Goal: Task Accomplishment & Management: Complete application form

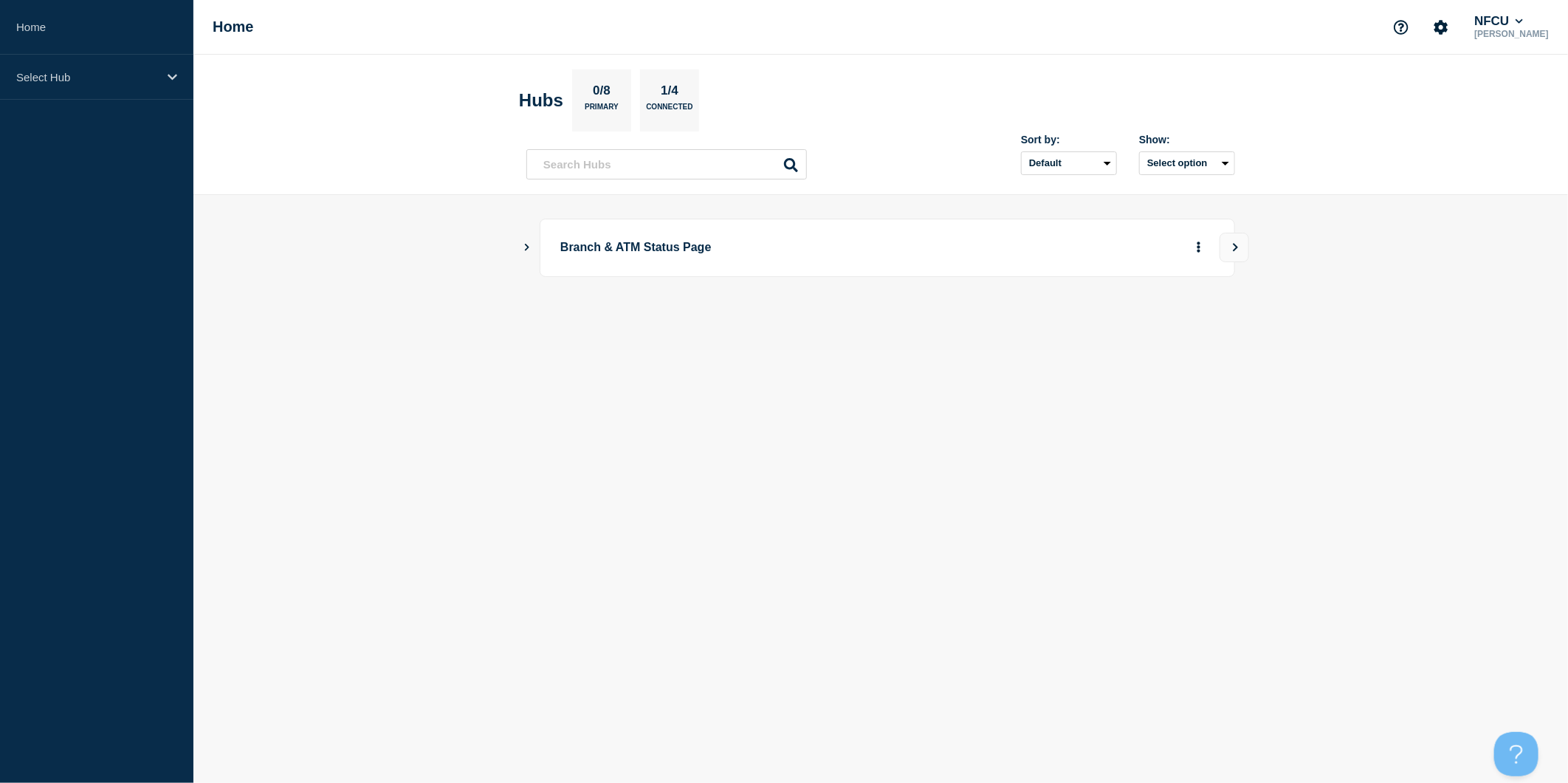
click at [525, 247] on icon "Show Connected Hubs" at bounding box center [526, 247] width 9 height 8
click at [1029, 323] on button "Create incident" at bounding box center [1056, 321] width 88 height 30
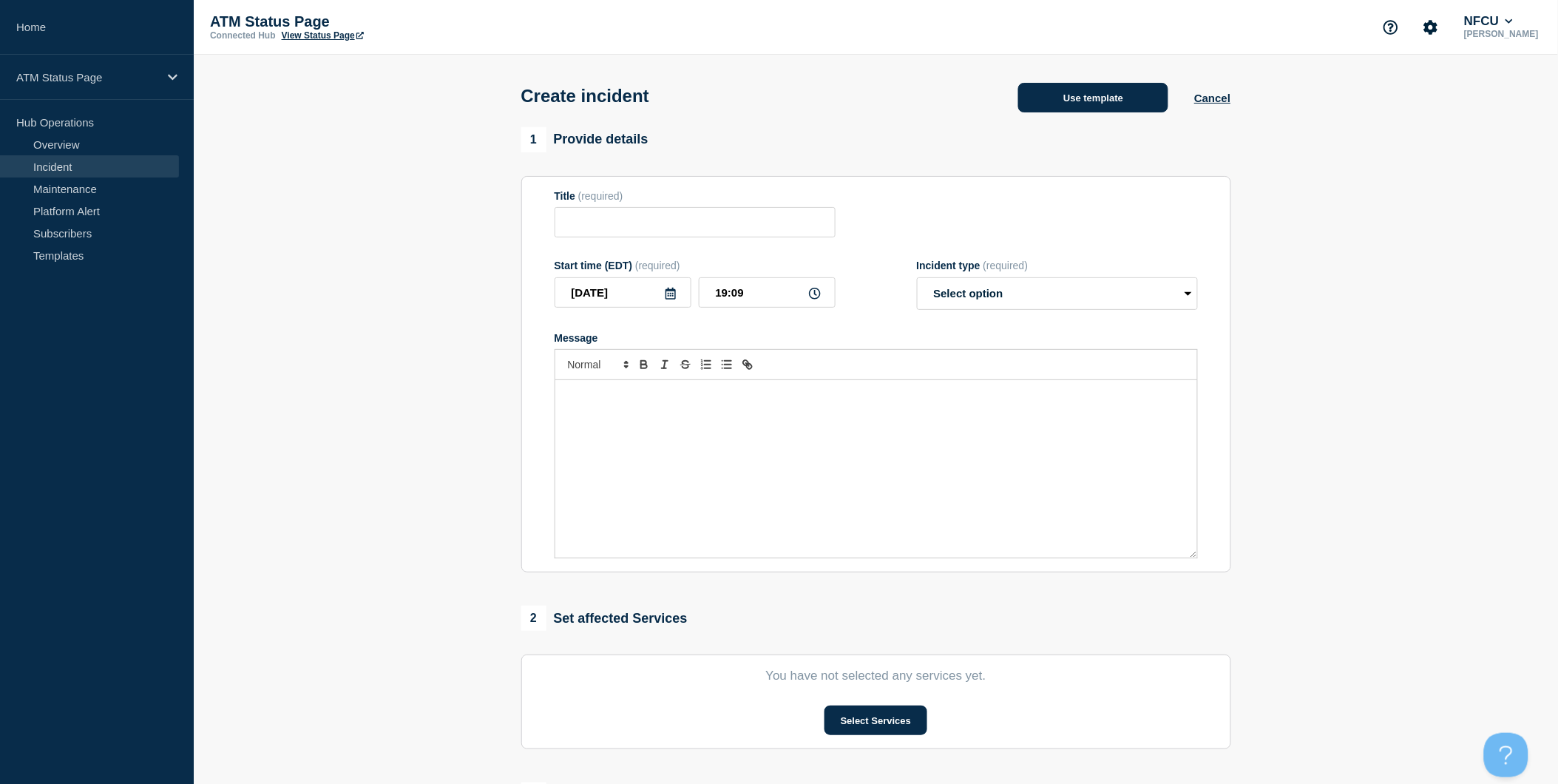
click at [1066, 102] on button "Use template" at bounding box center [1093, 97] width 150 height 30
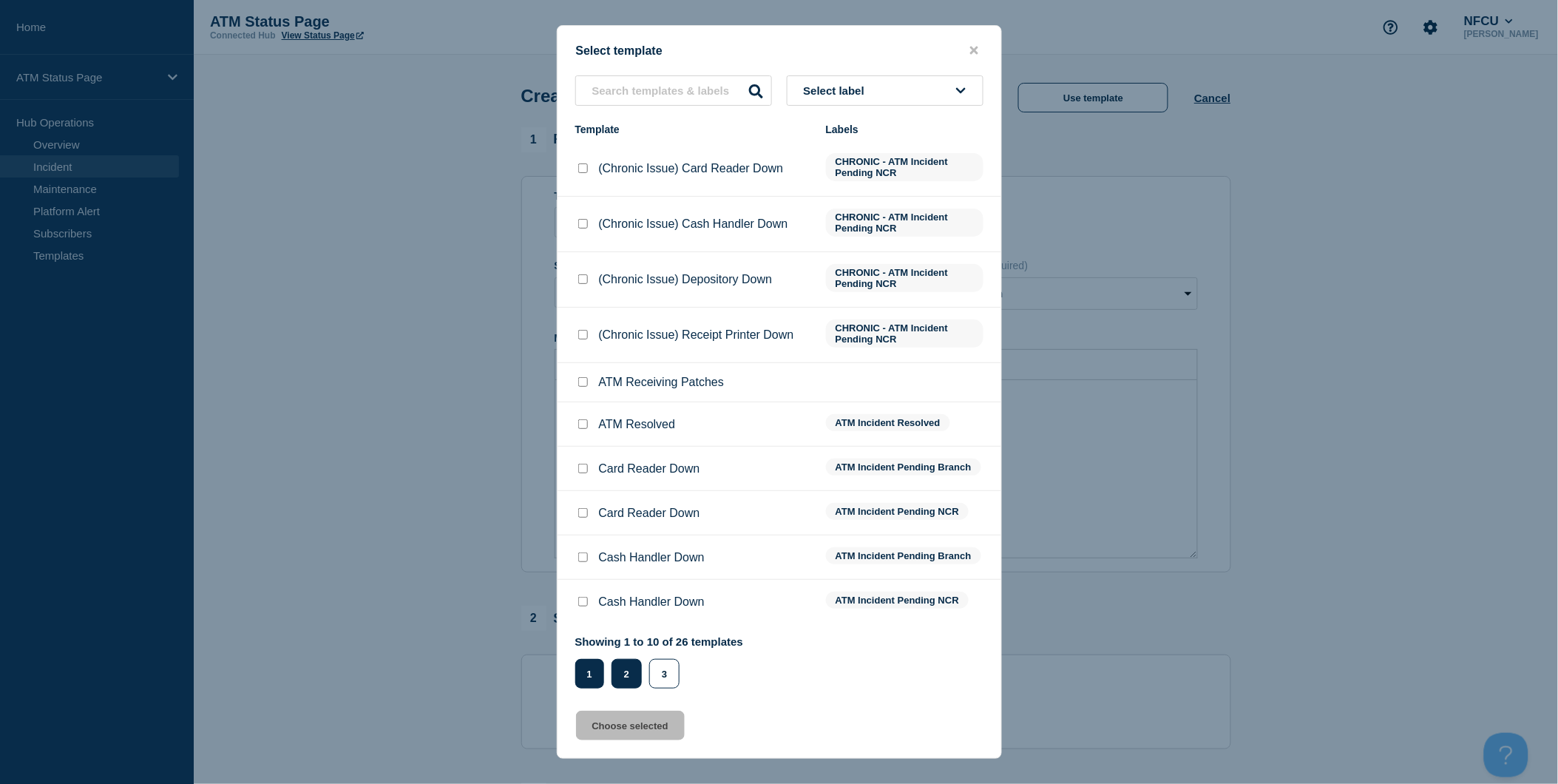
click at [621, 668] on button "2" at bounding box center [627, 673] width 31 height 30
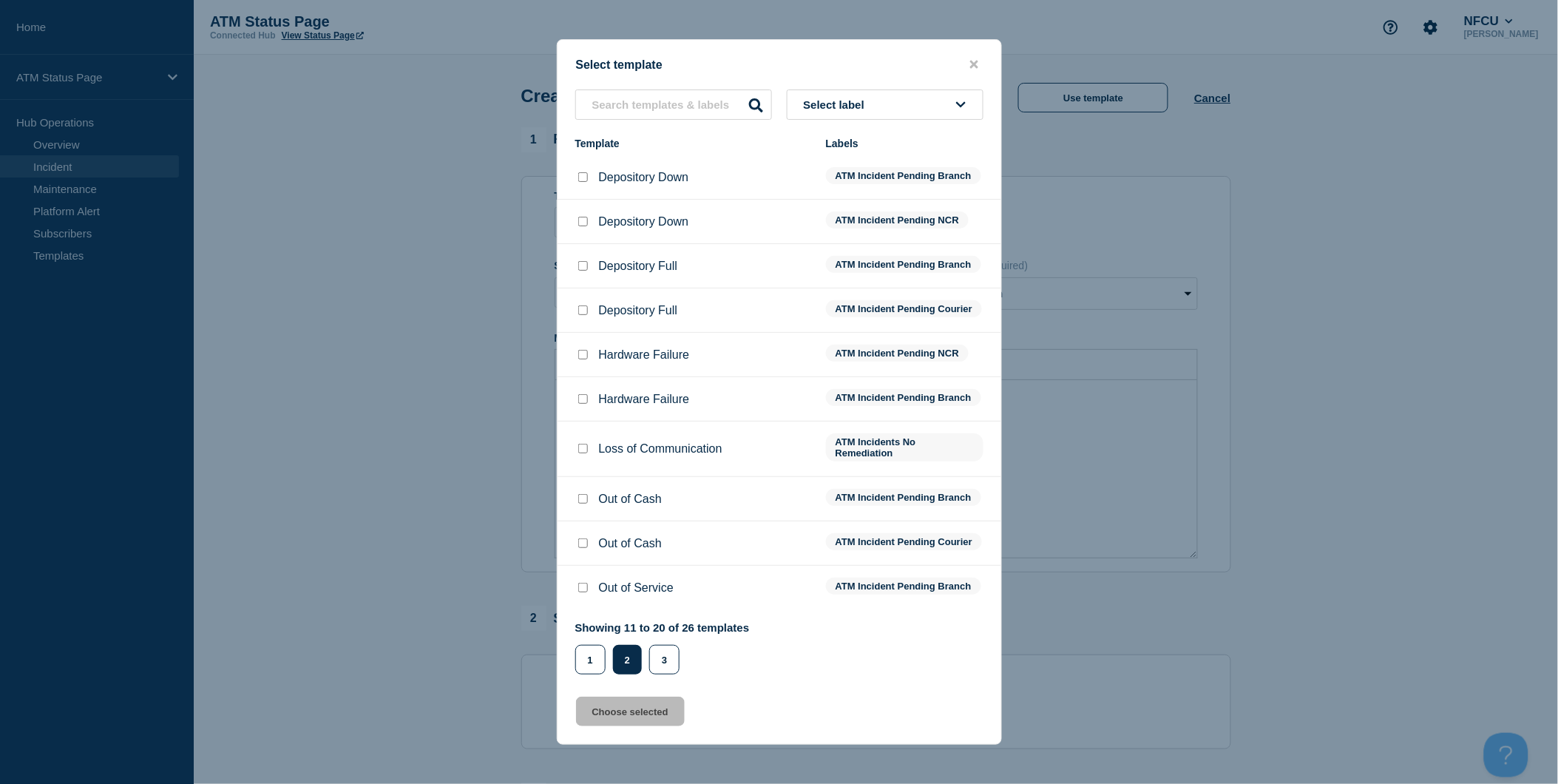
click at [582, 172] on input "Depository Down checkbox" at bounding box center [582, 176] width 9 height 9
checkbox input "true"
click at [661, 720] on button "Choose selected" at bounding box center [631, 711] width 109 height 30
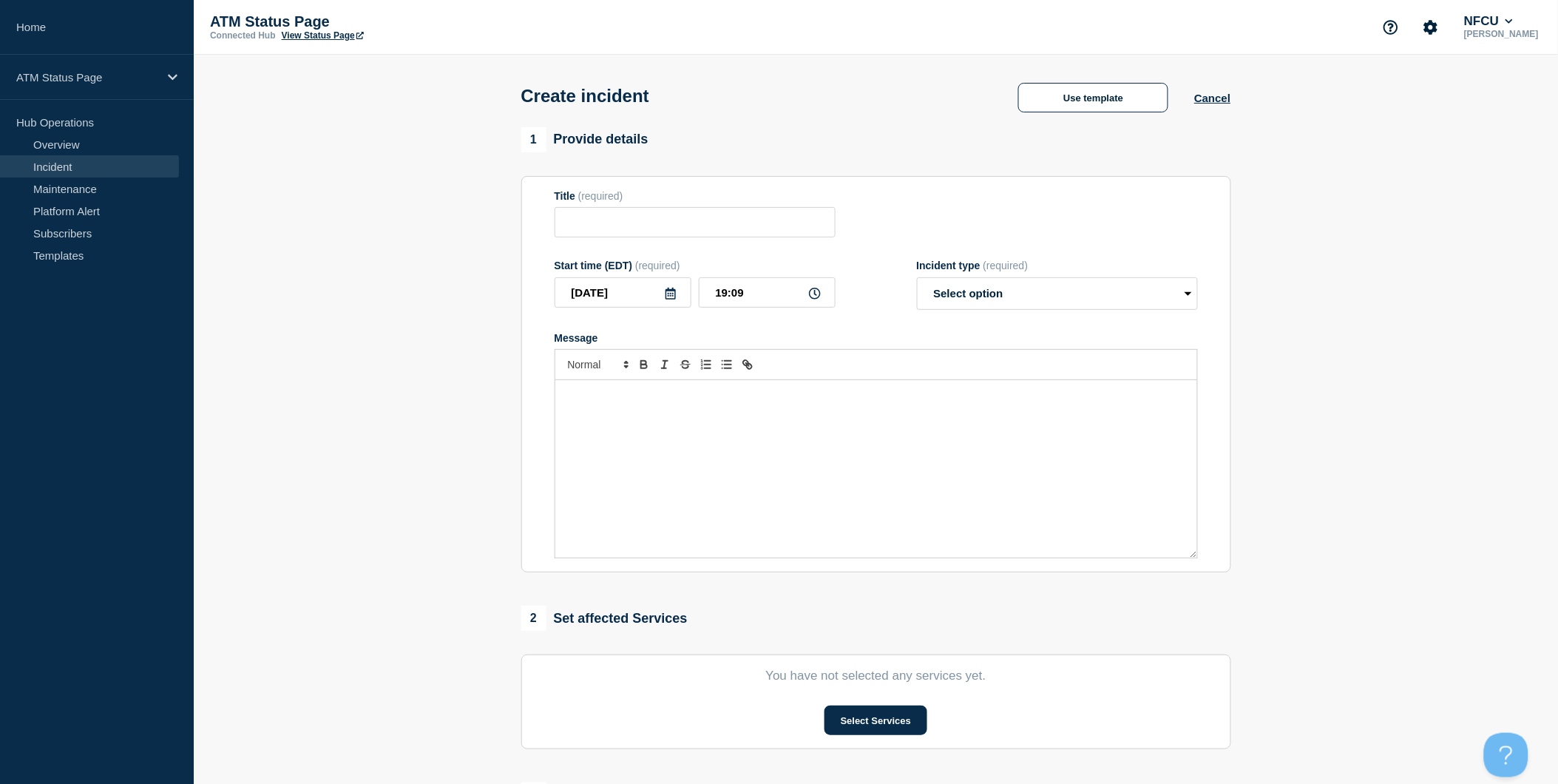
type input "Depository Down"
select select "identified"
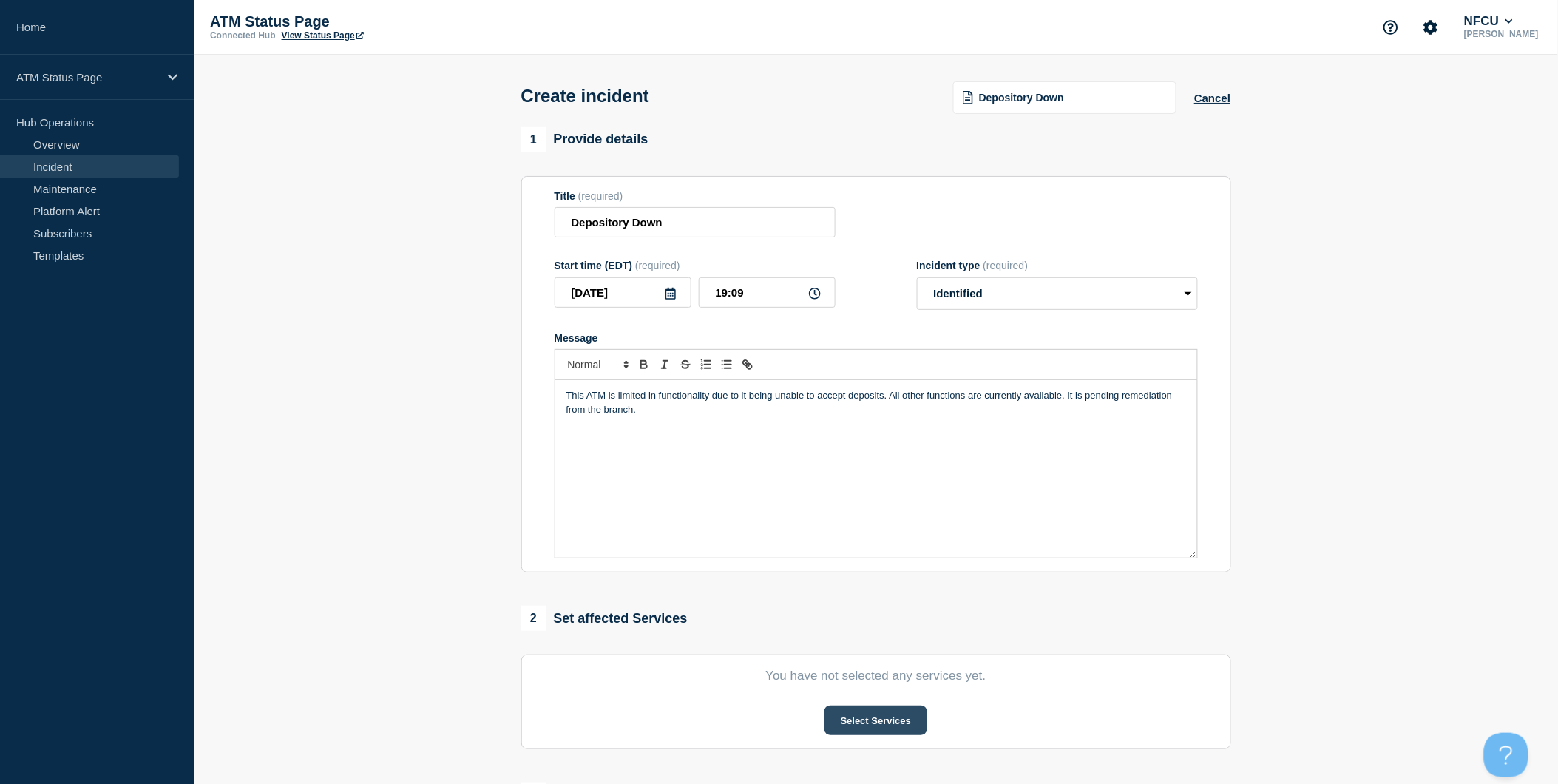
scroll to position [164, 0]
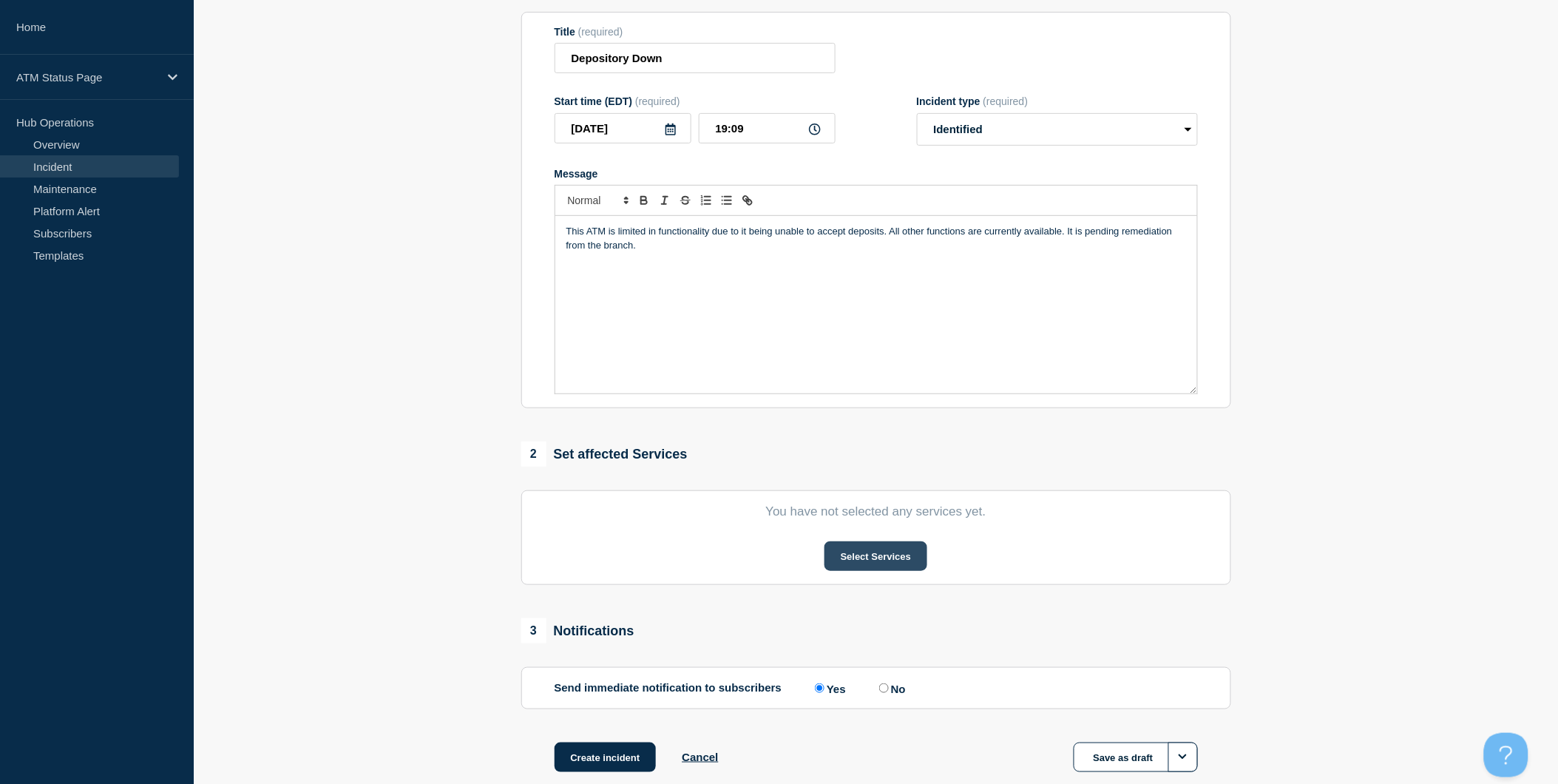
click at [893, 562] on button "Select Services" at bounding box center [875, 556] width 103 height 30
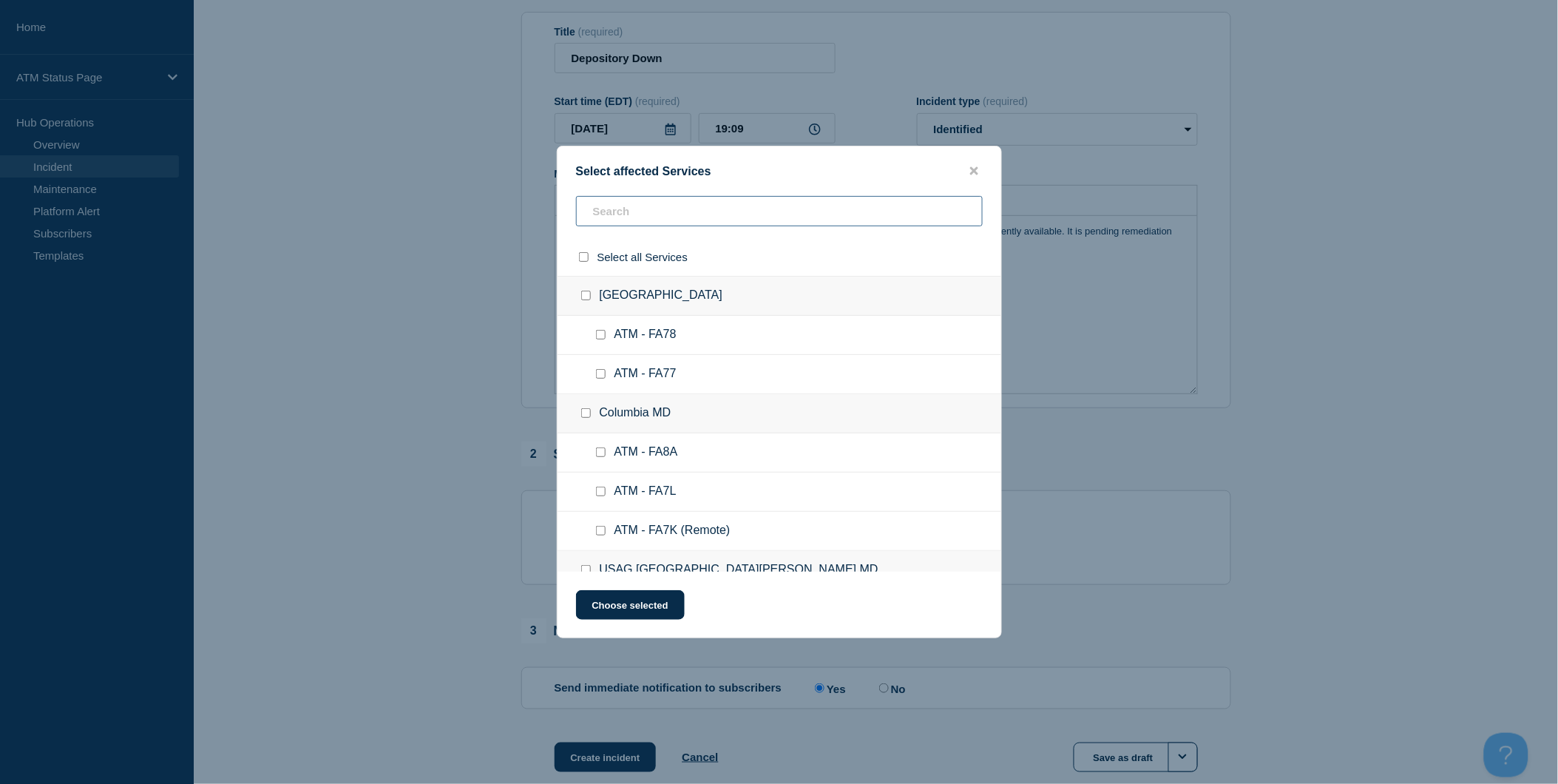
click at [702, 213] on input "text" at bounding box center [780, 211] width 407 height 31
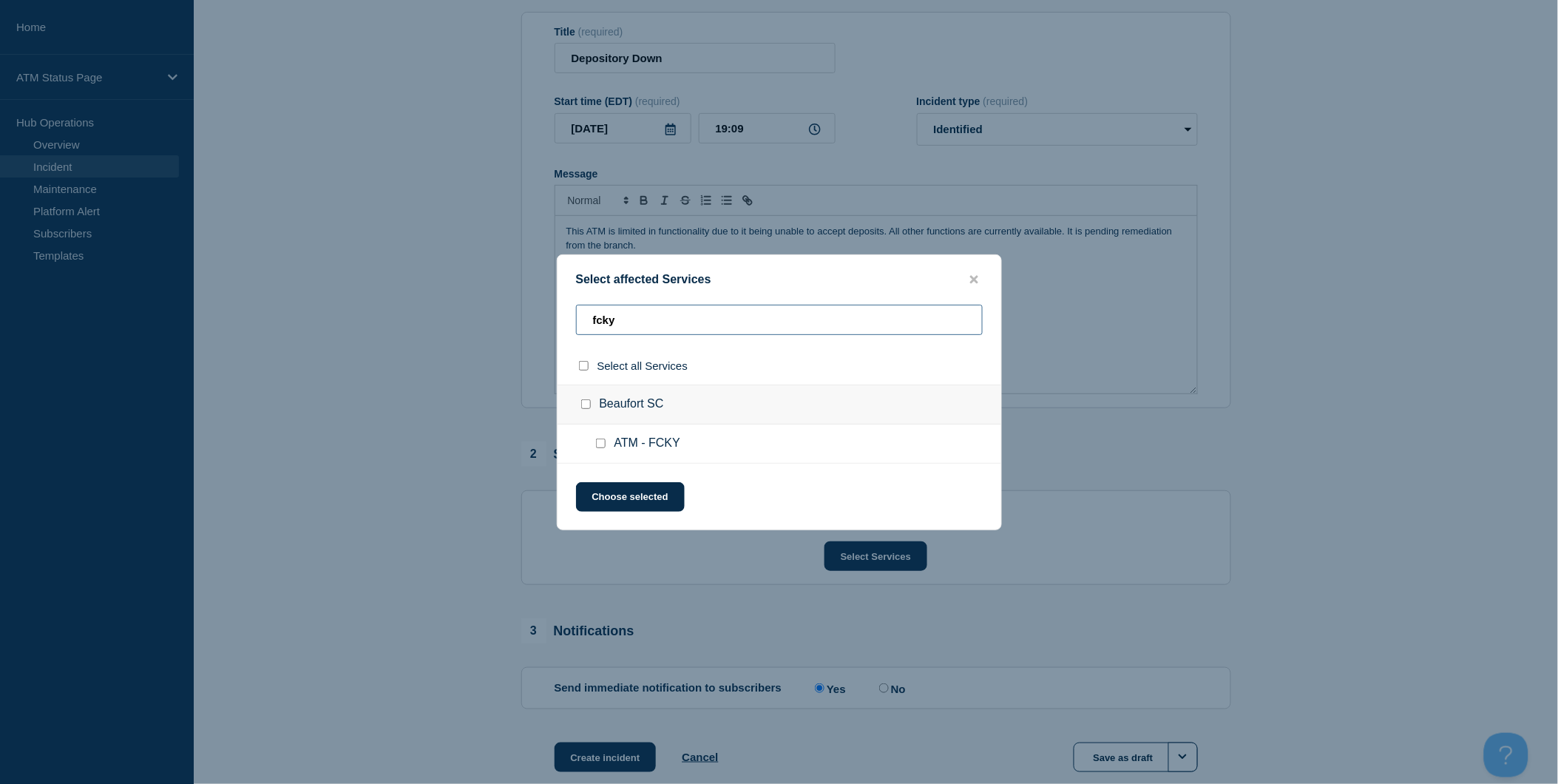
type input "fcky"
click at [579, 366] on input "select all checkbox" at bounding box center [583, 365] width 9 height 9
checkbox input "true"
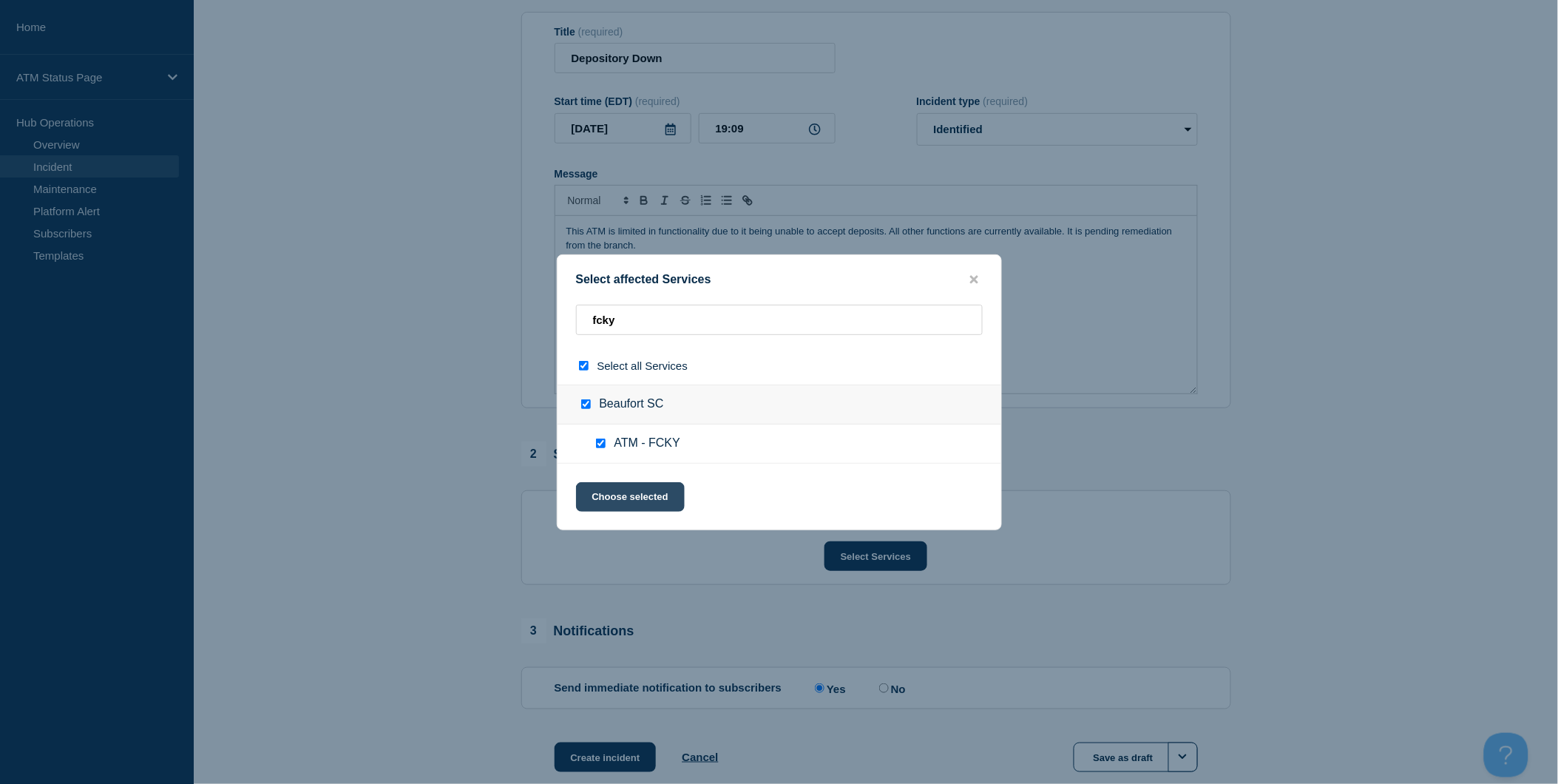
click at [659, 501] on button "Choose selected" at bounding box center [631, 496] width 109 height 30
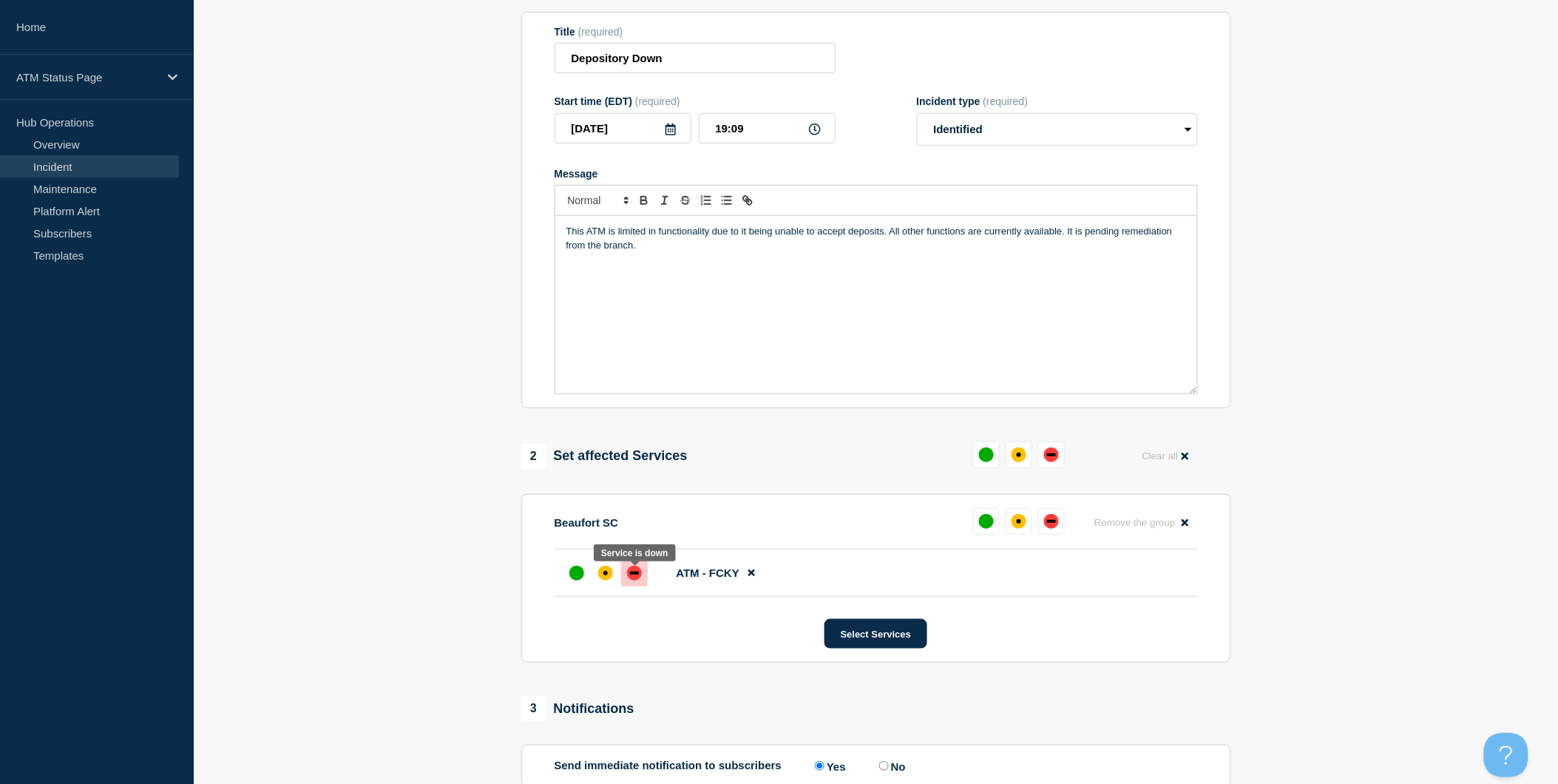
click at [629, 573] on div "down" at bounding box center [633, 572] width 14 height 14
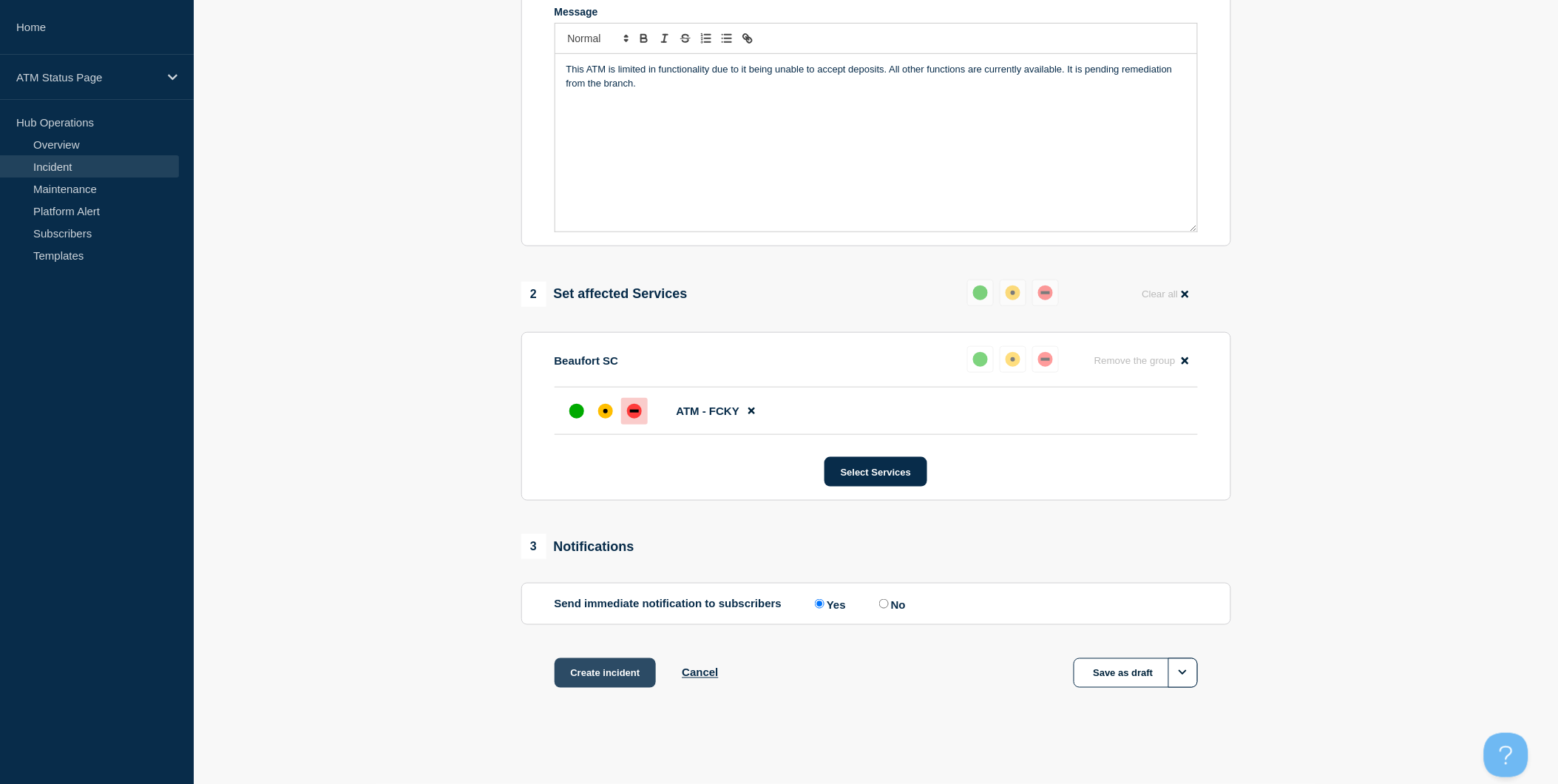
click at [627, 678] on button "Create incident" at bounding box center [605, 672] width 102 height 30
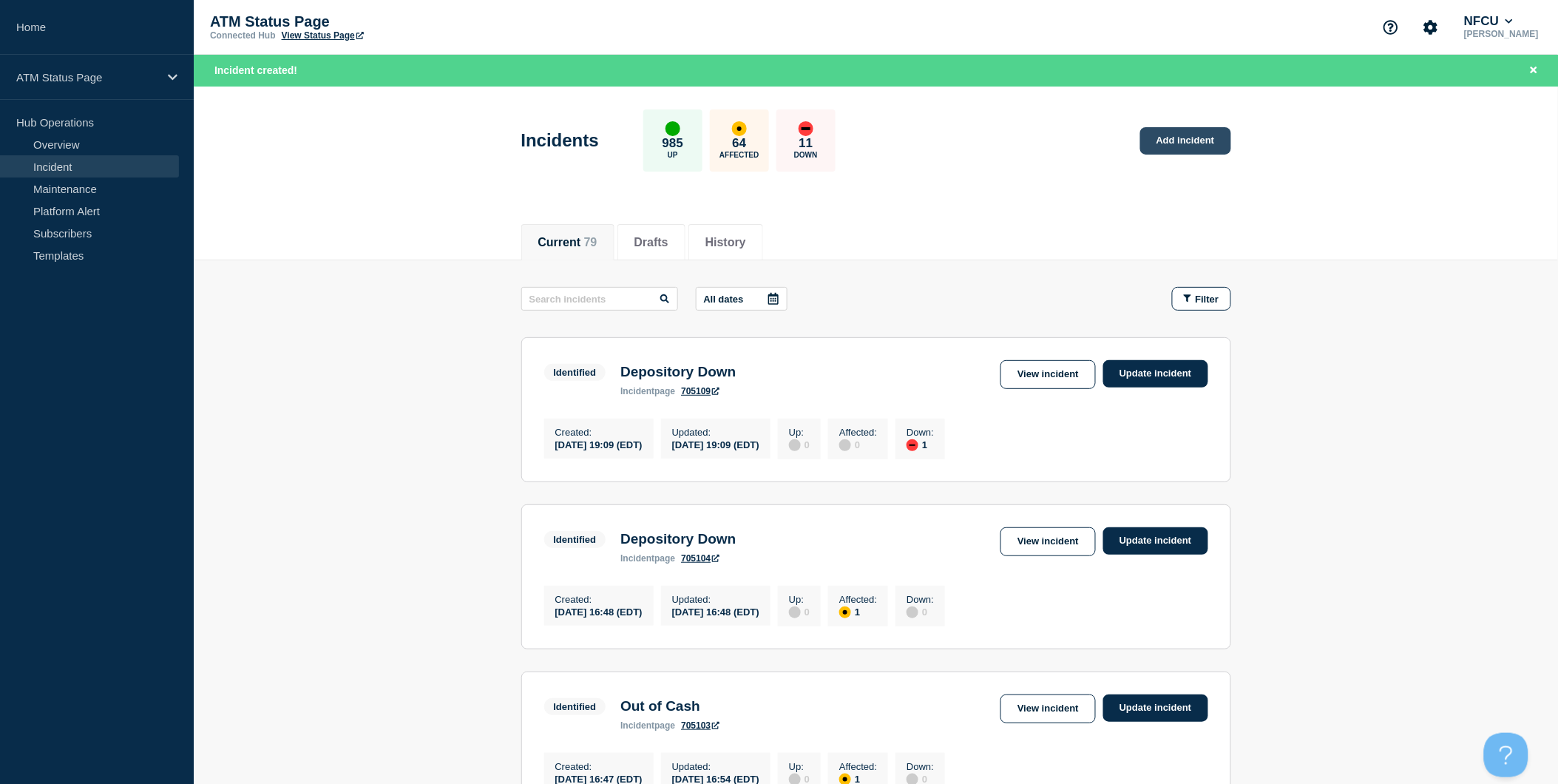
click at [1188, 146] on link "Add incident" at bounding box center [1185, 140] width 91 height 27
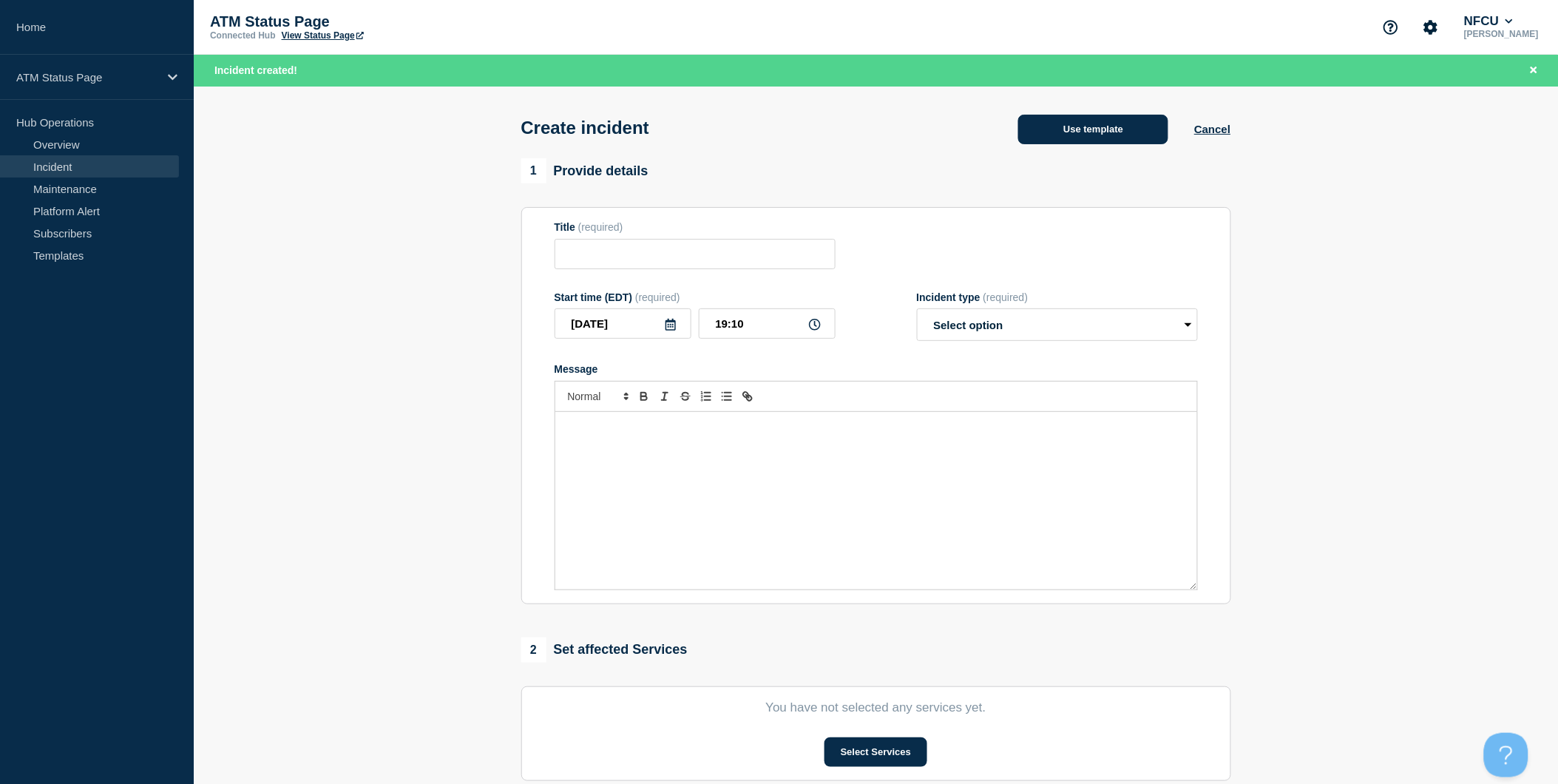
click at [1131, 138] on button "Use template" at bounding box center [1093, 129] width 150 height 30
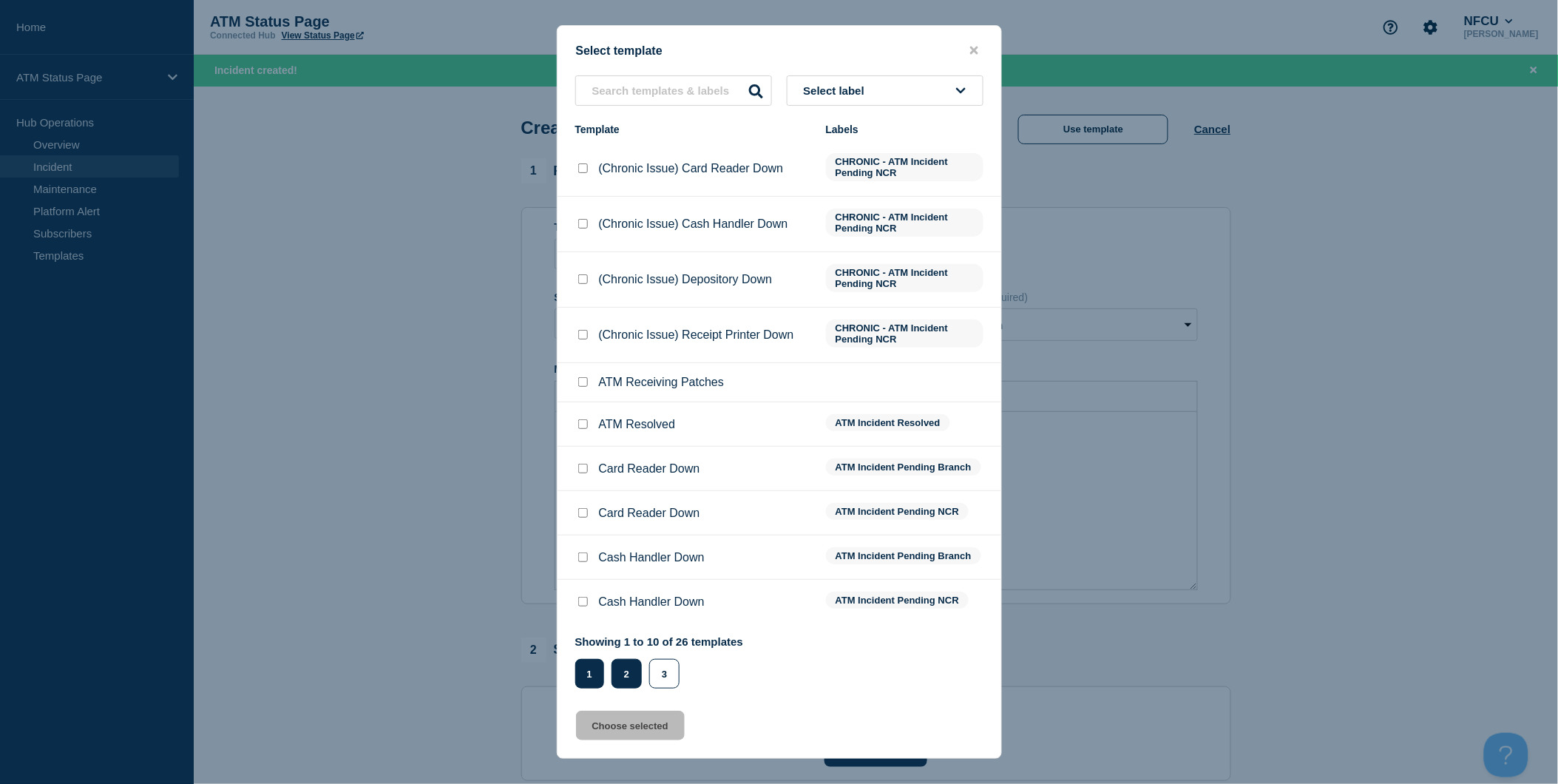
click at [628, 677] on button "2" at bounding box center [627, 673] width 31 height 30
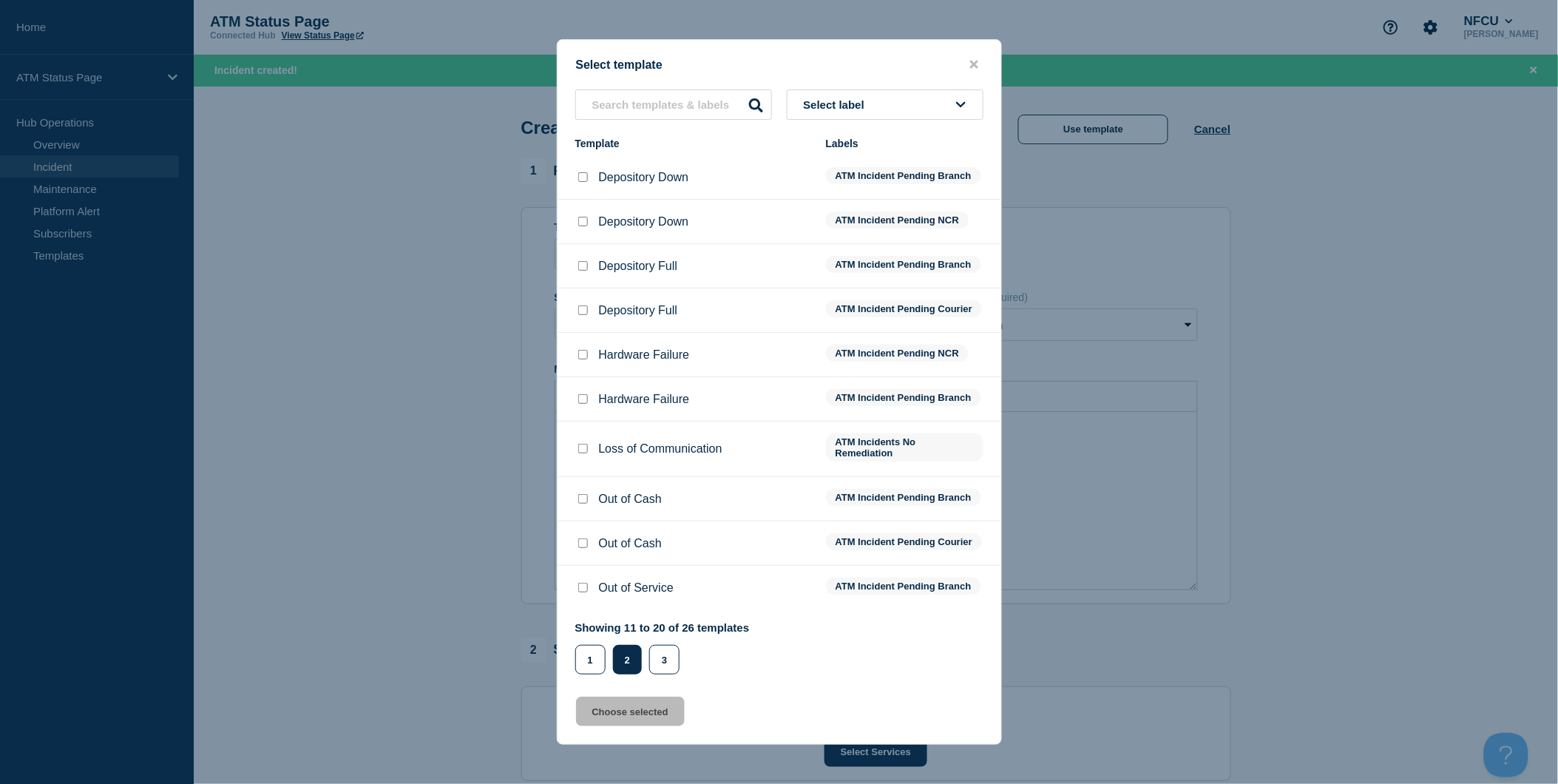
click at [581, 173] on input "Depository Down checkbox" at bounding box center [582, 176] width 9 height 9
checkbox input "true"
click at [636, 721] on button "Choose selected" at bounding box center [631, 711] width 109 height 30
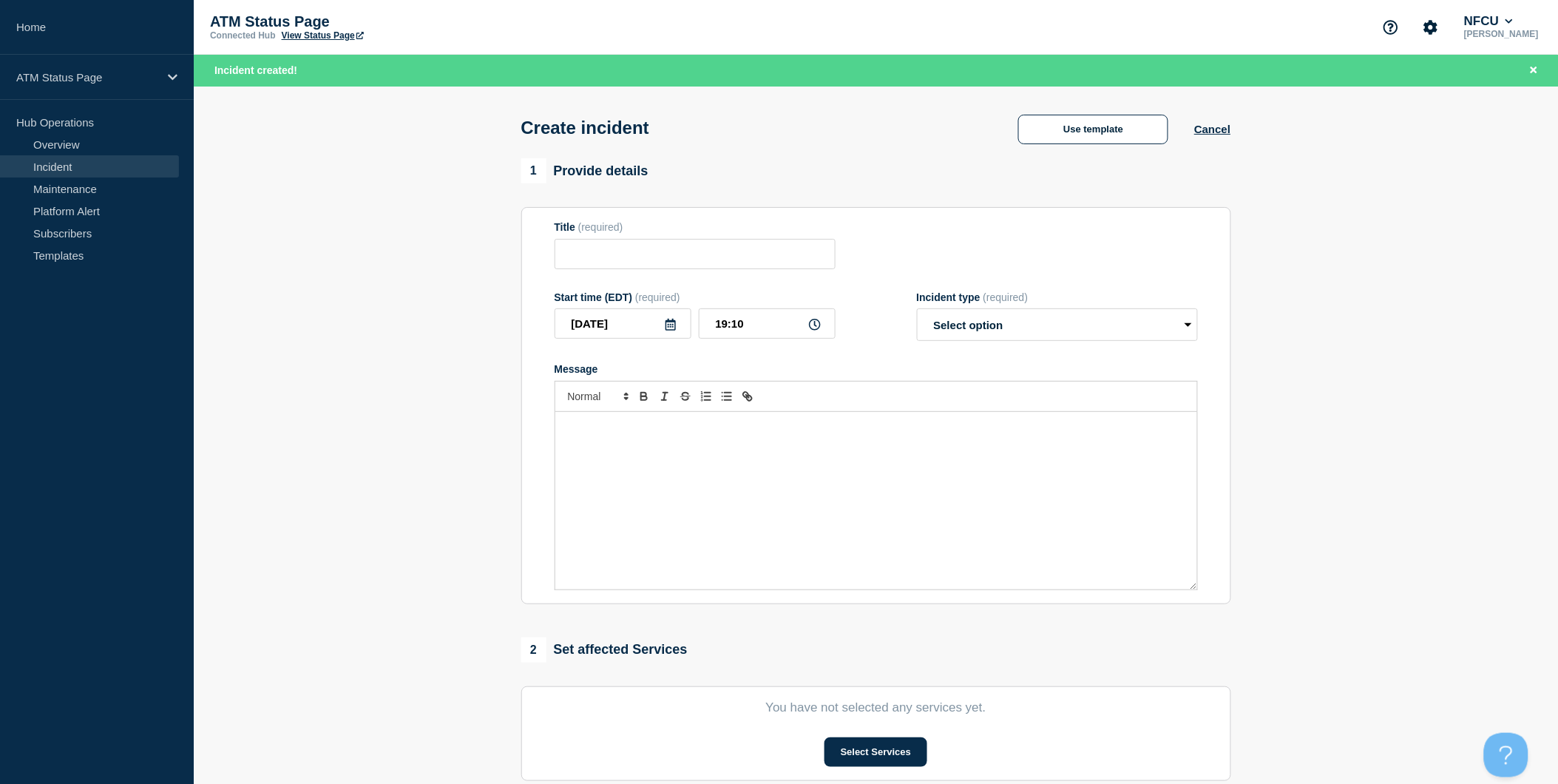
type input "Depository Down"
select select "identified"
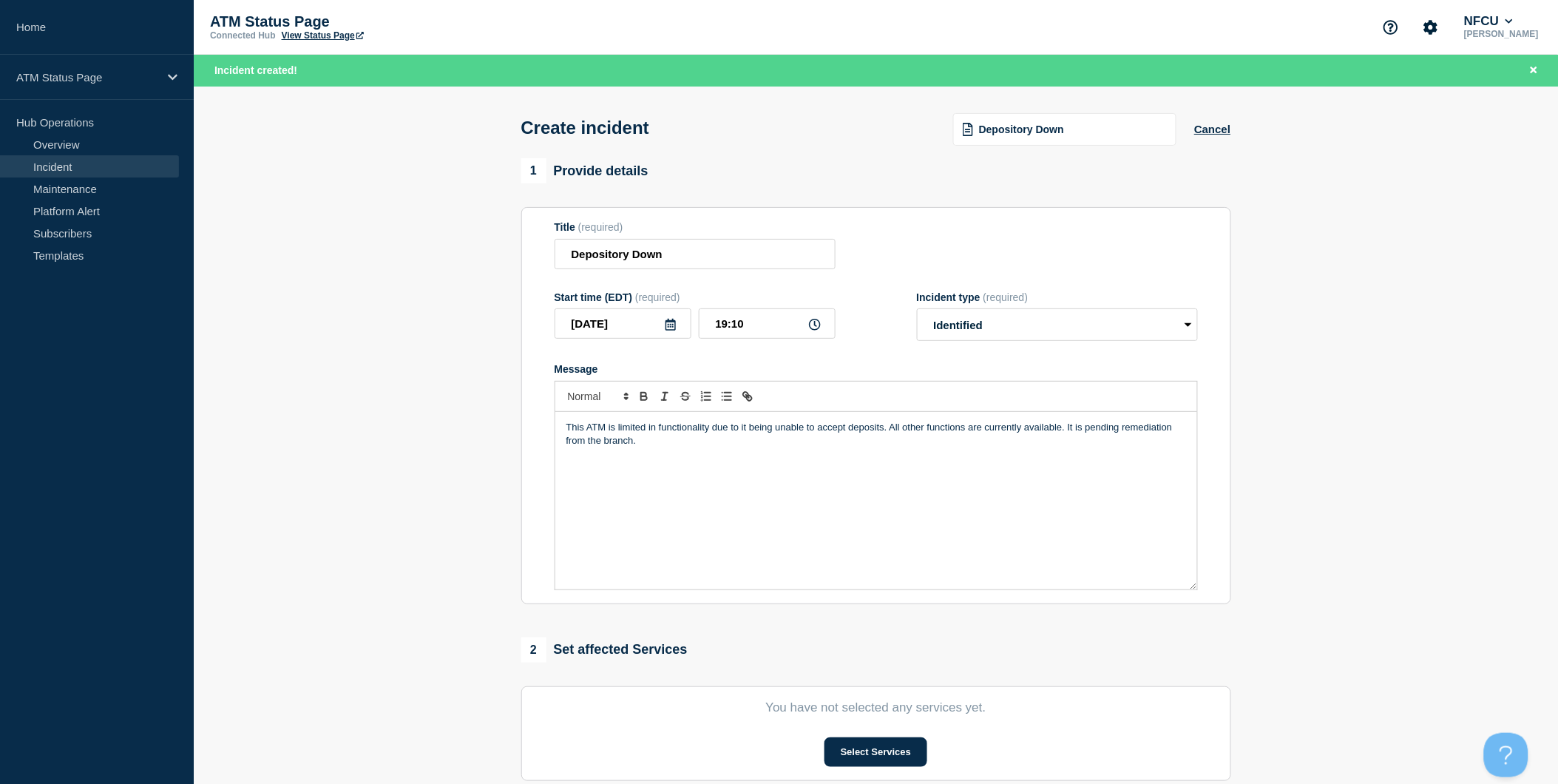
scroll to position [164, 0]
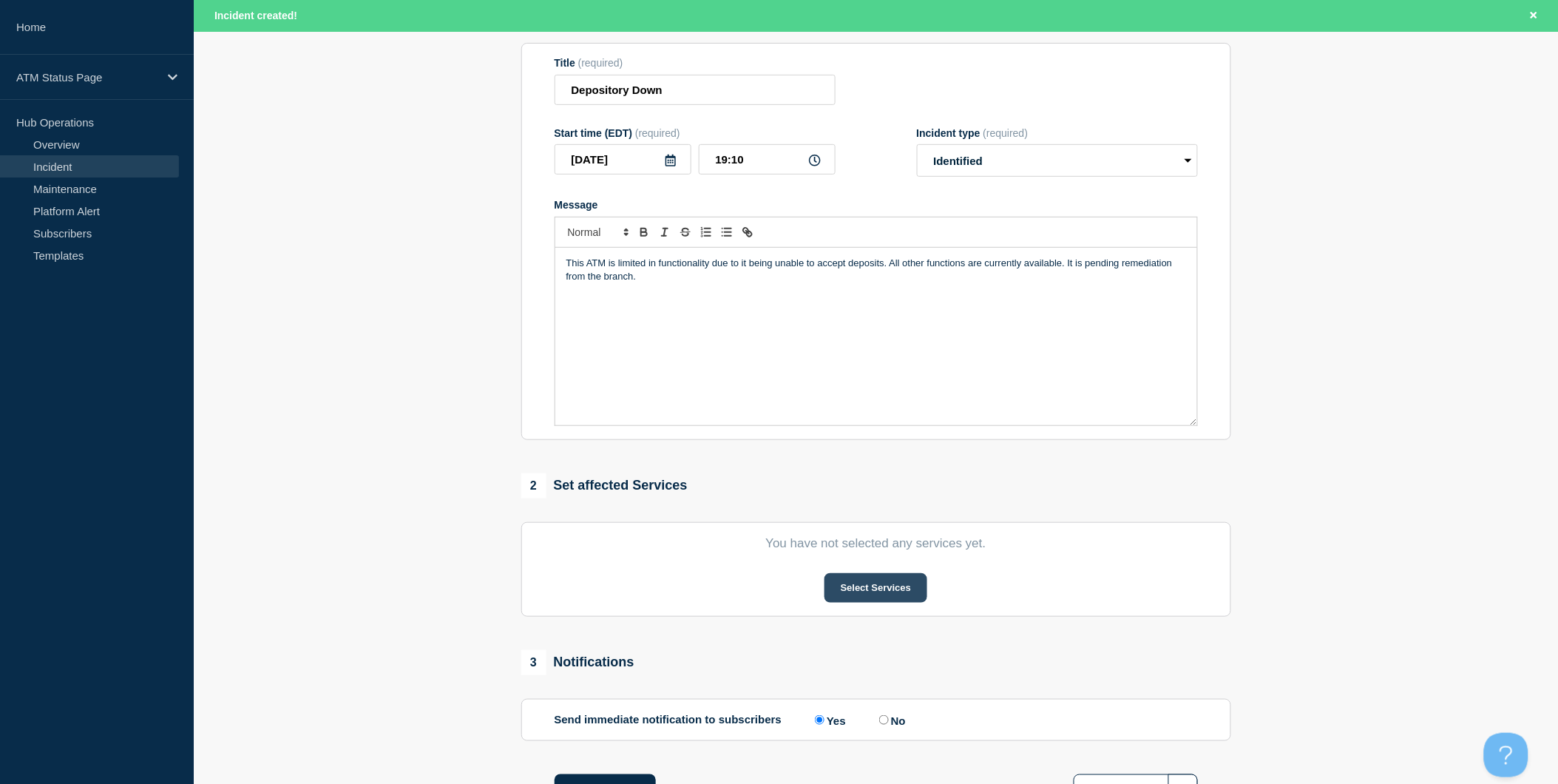
click at [863, 598] on button "Select Services" at bounding box center [875, 587] width 103 height 30
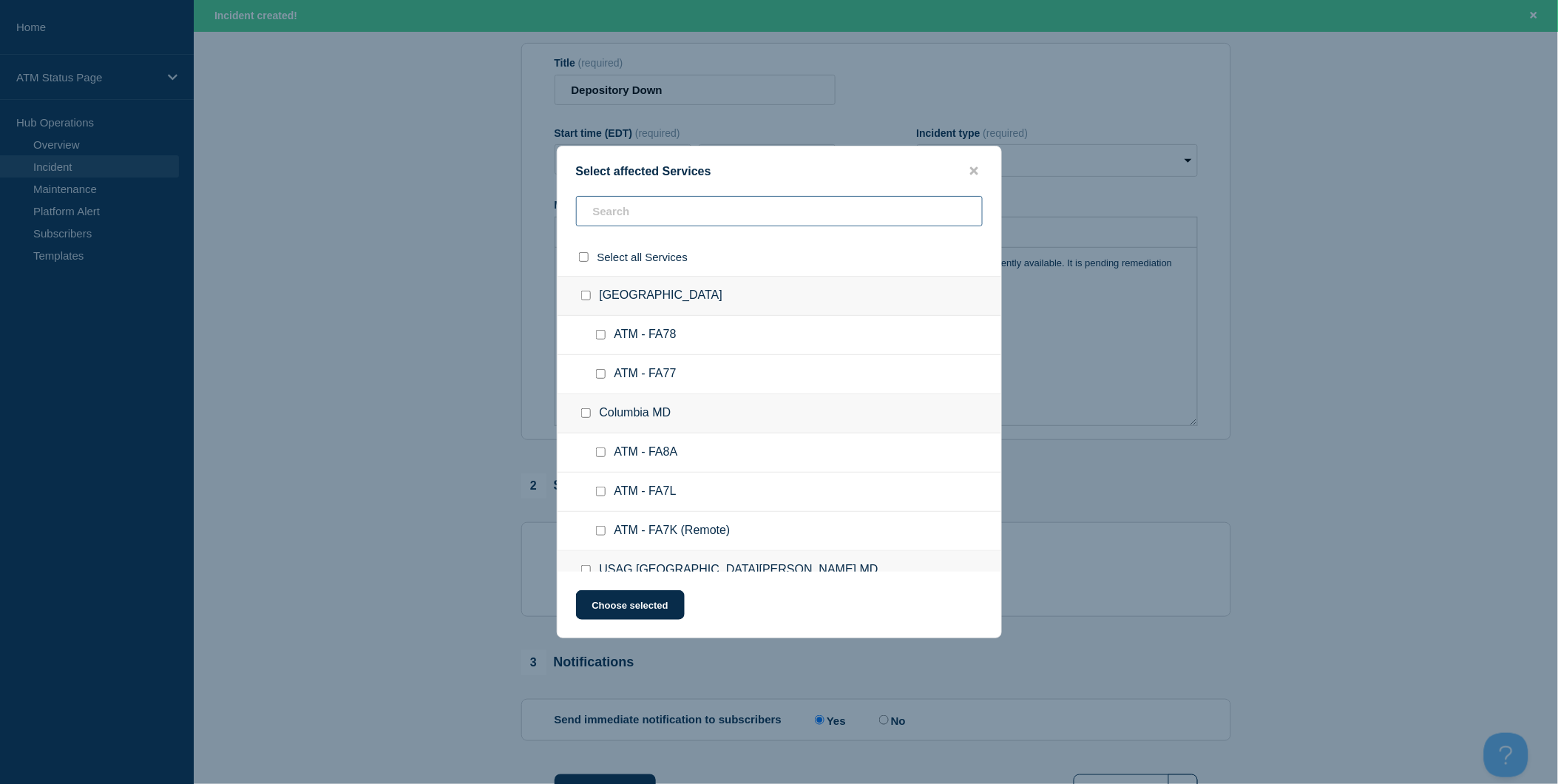
click at [711, 212] on input "text" at bounding box center [780, 211] width 407 height 31
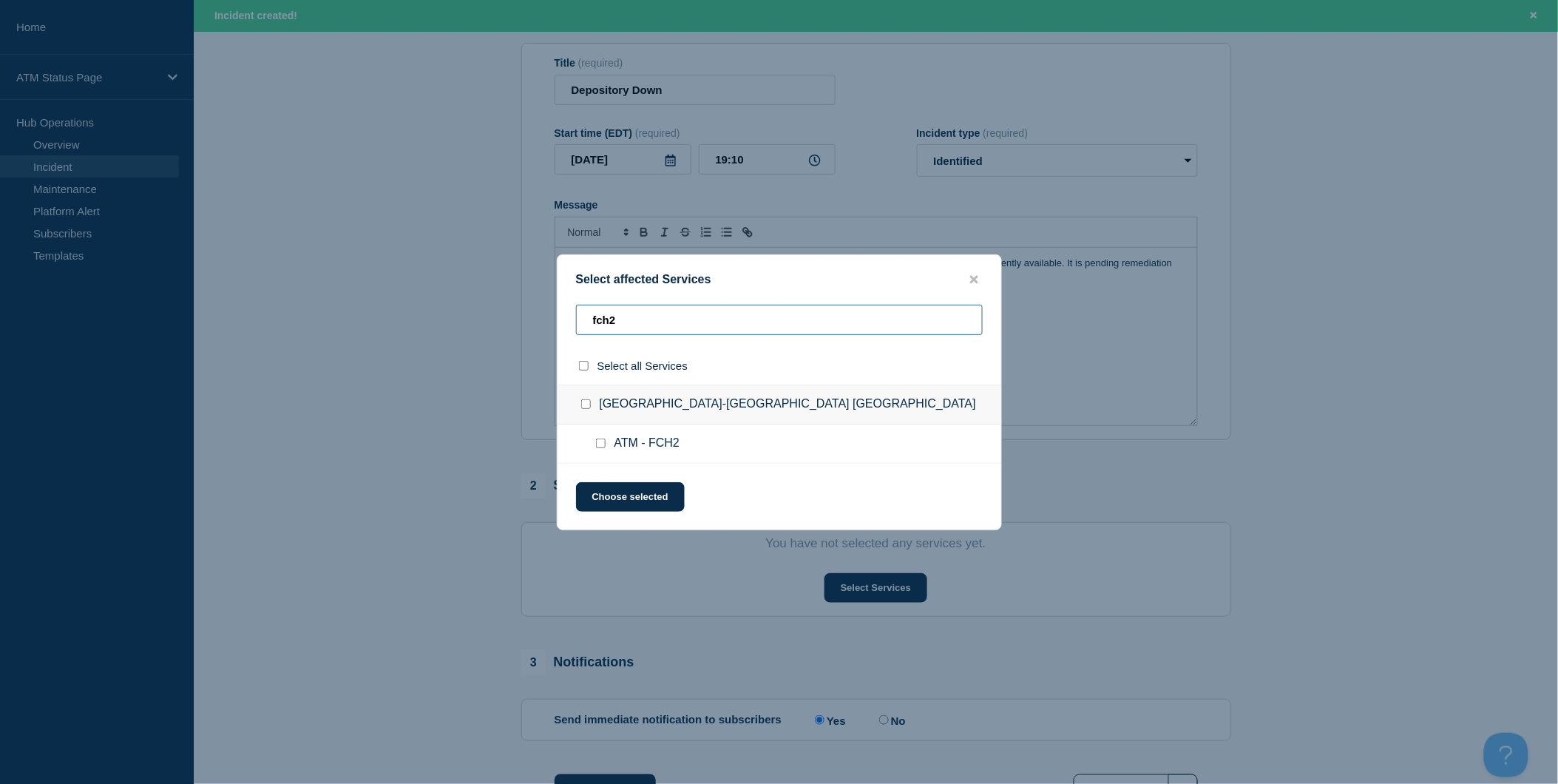
type input "fch2"
click at [581, 366] on input "select all checkbox" at bounding box center [583, 365] width 9 height 9
checkbox input "true"
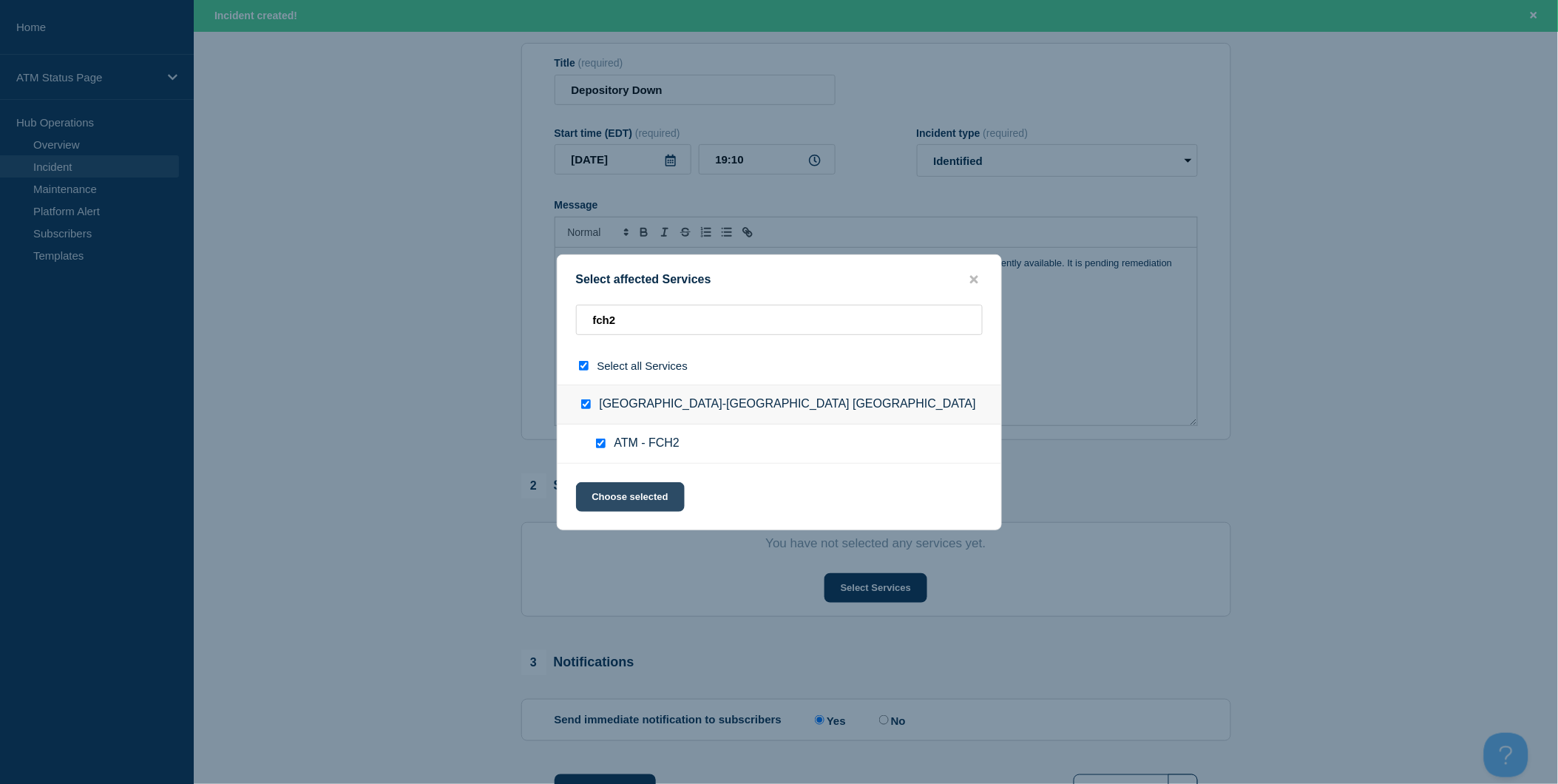
click at [630, 492] on button "Choose selected" at bounding box center [631, 496] width 109 height 30
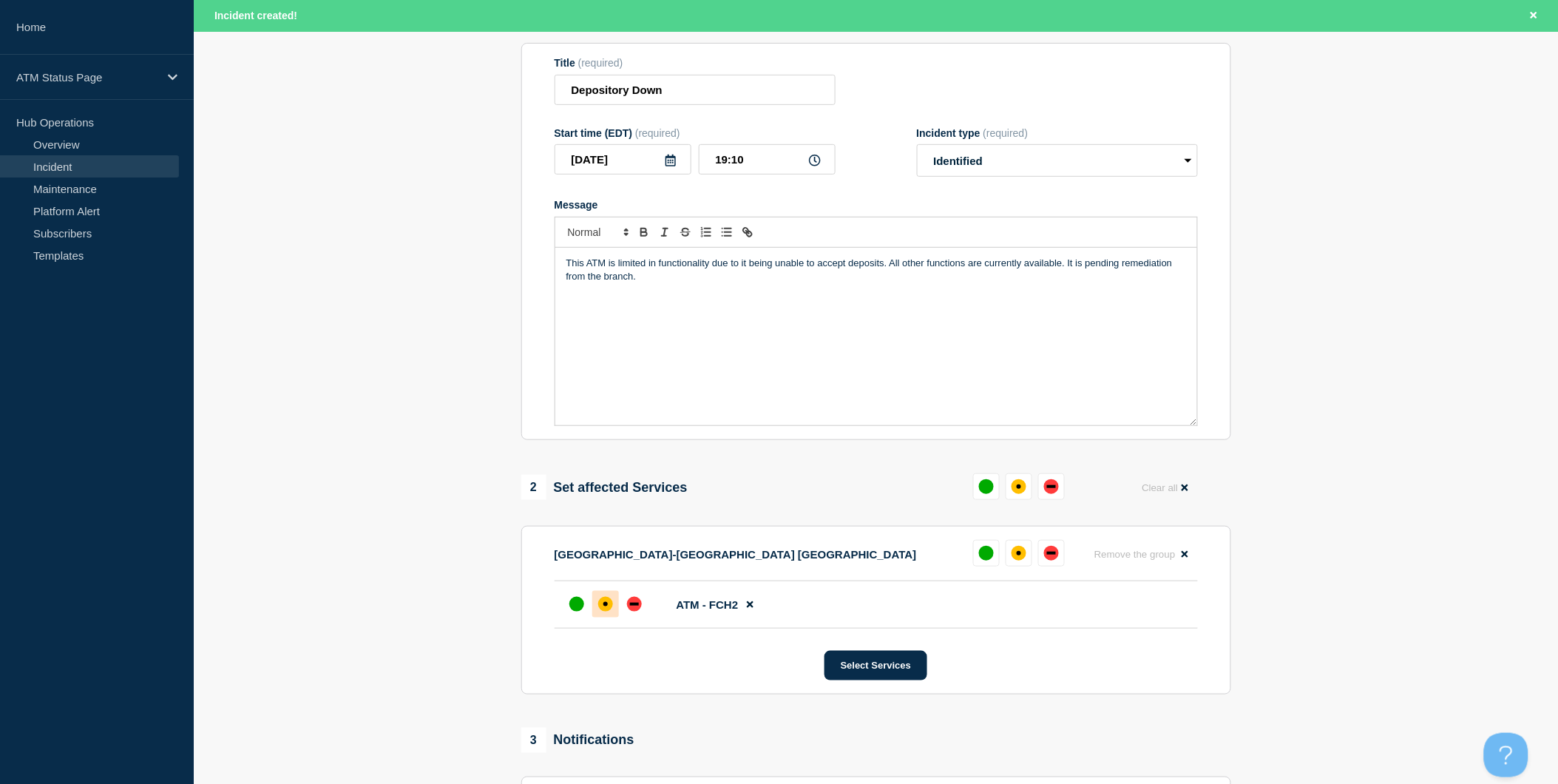
click at [604, 601] on div at bounding box center [605, 604] width 26 height 26
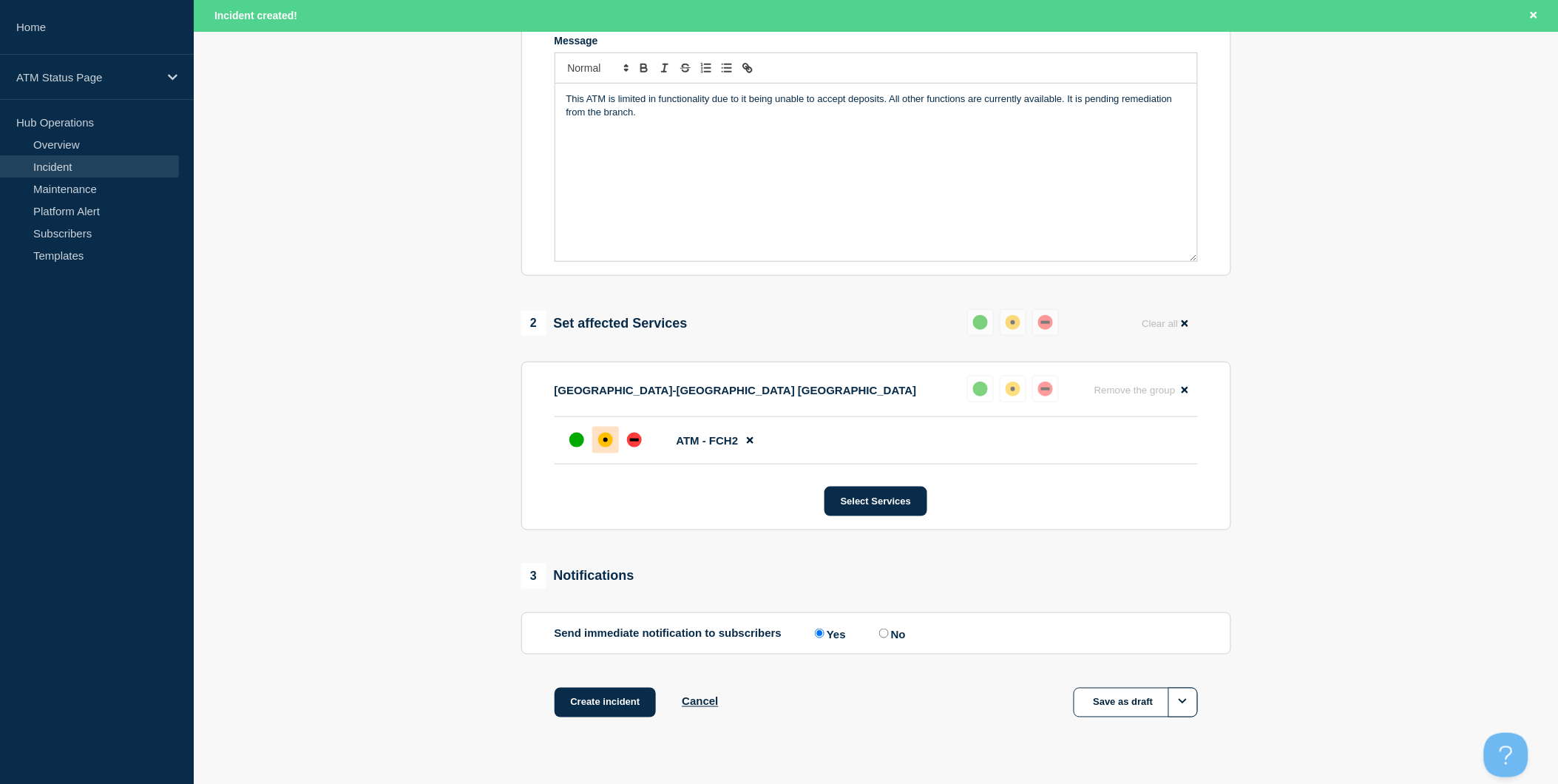
scroll to position [363, 0]
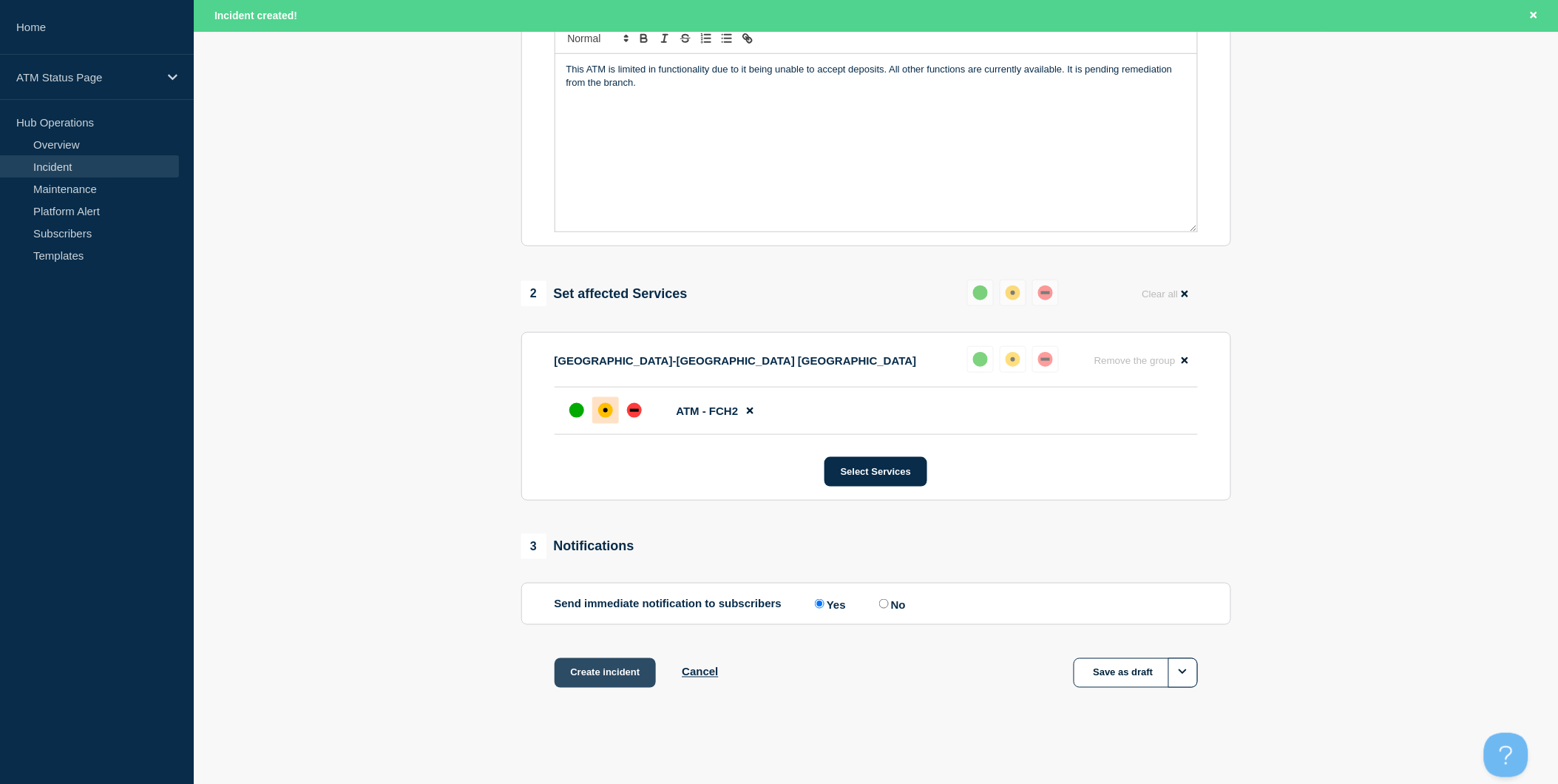
click at [612, 677] on button "Create incident" at bounding box center [605, 672] width 102 height 30
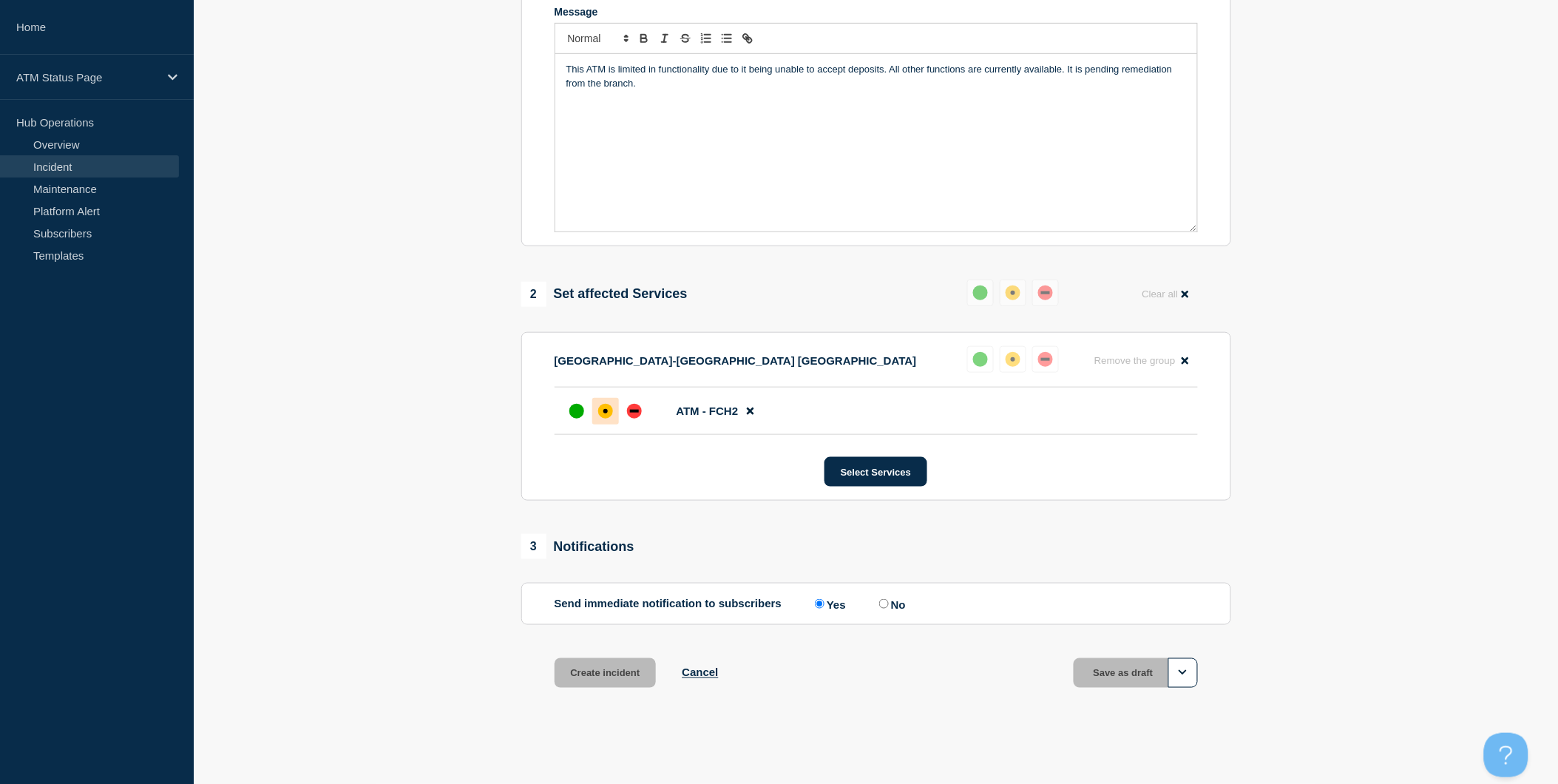
scroll to position [331, 0]
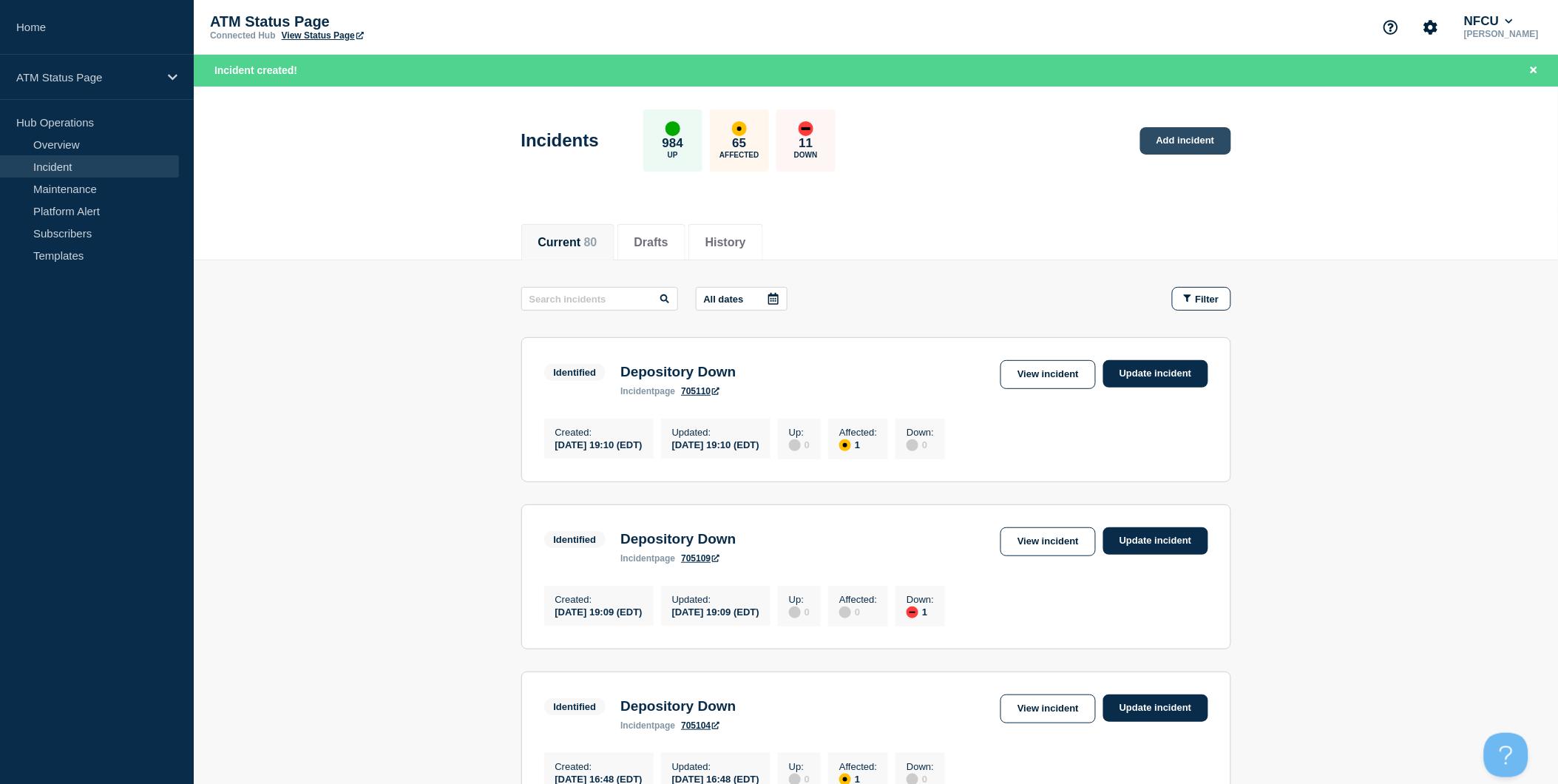
click at [1194, 143] on link "Add incident" at bounding box center [1185, 140] width 91 height 27
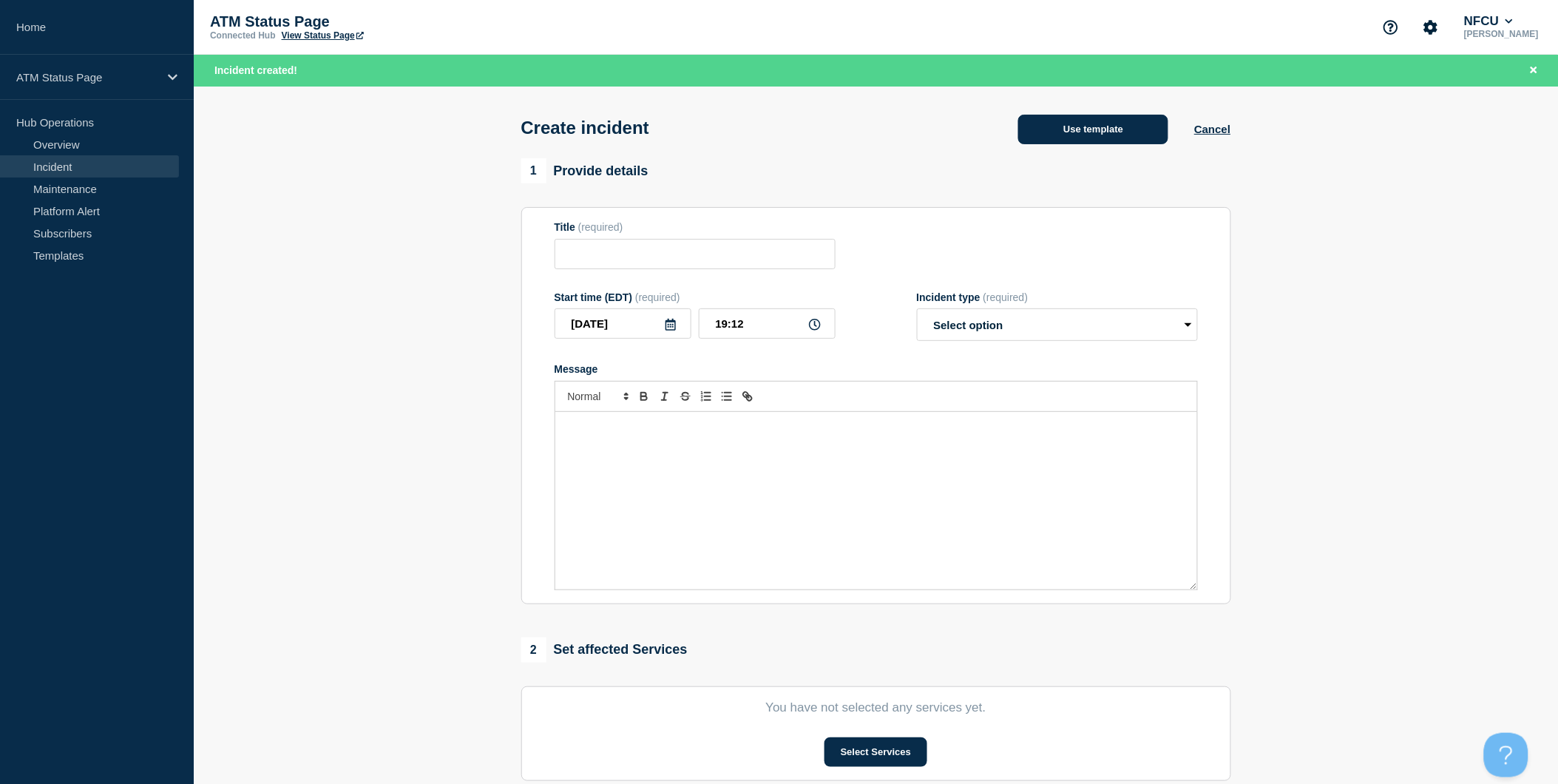
click at [1074, 138] on button "Use template" at bounding box center [1093, 129] width 150 height 30
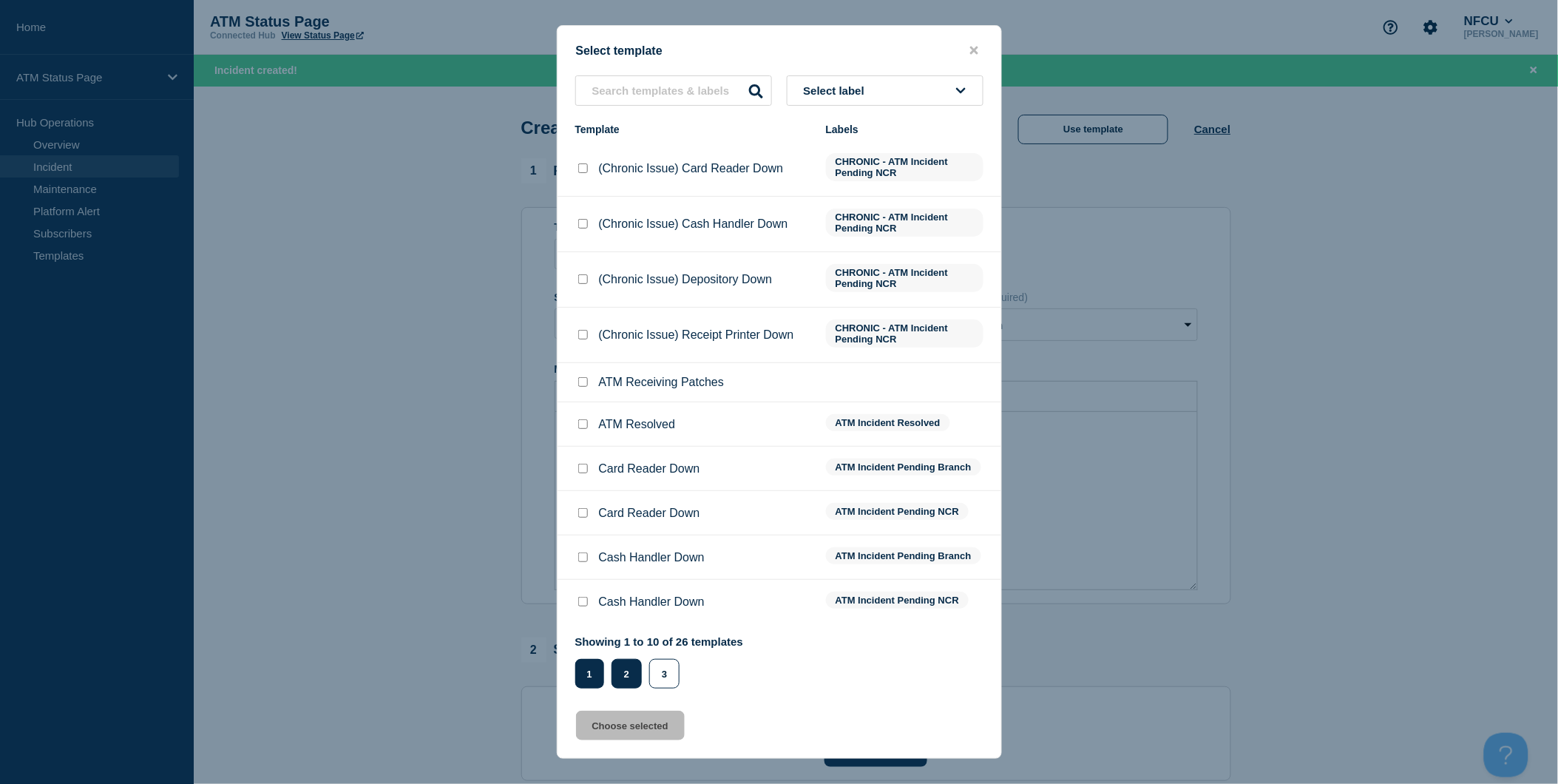
click at [637, 661] on button "2" at bounding box center [627, 673] width 31 height 30
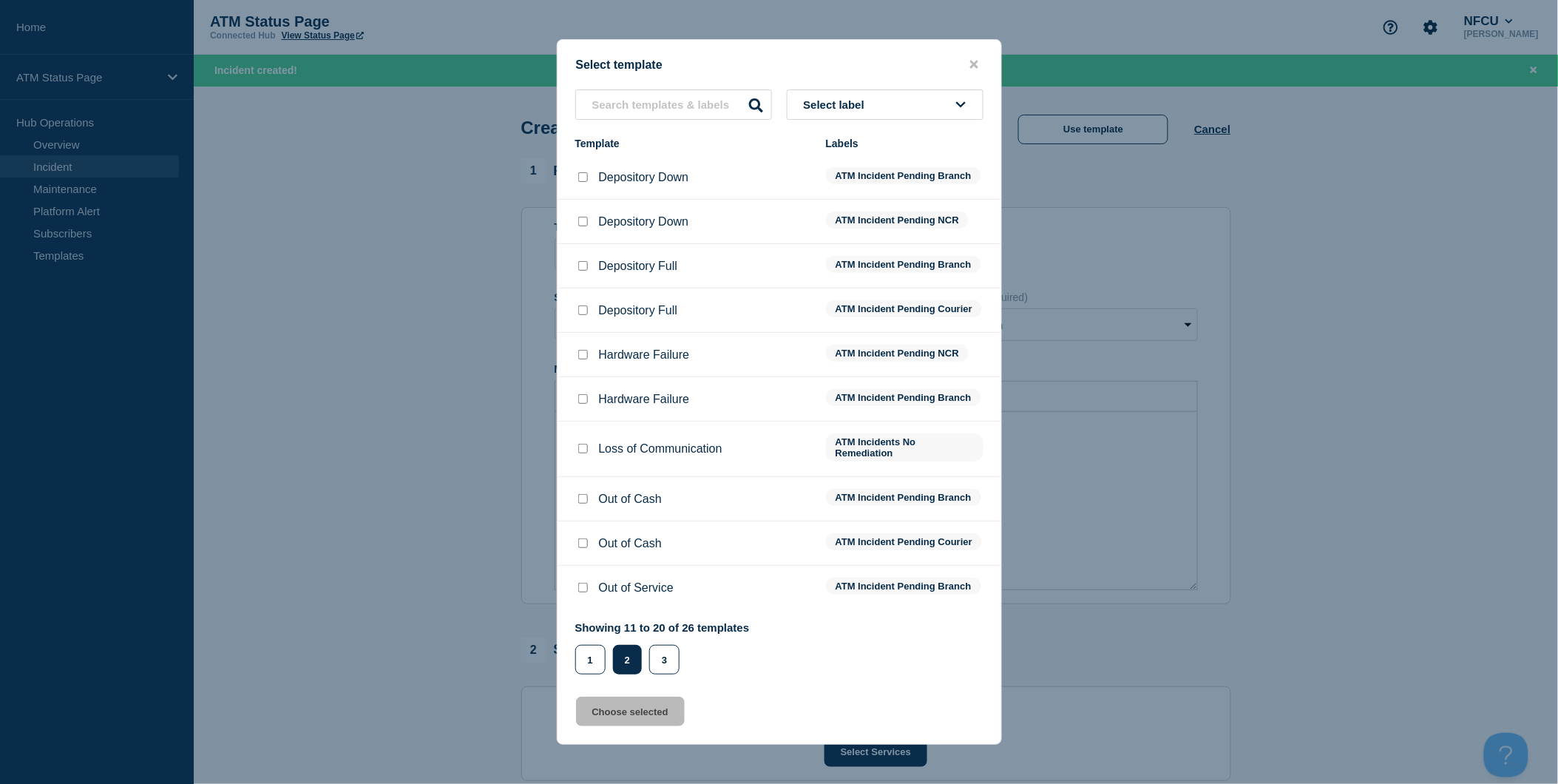
click at [581, 172] on input "Depository Down checkbox" at bounding box center [582, 176] width 9 height 9
checkbox input "true"
click at [639, 723] on button "Choose selected" at bounding box center [631, 711] width 109 height 30
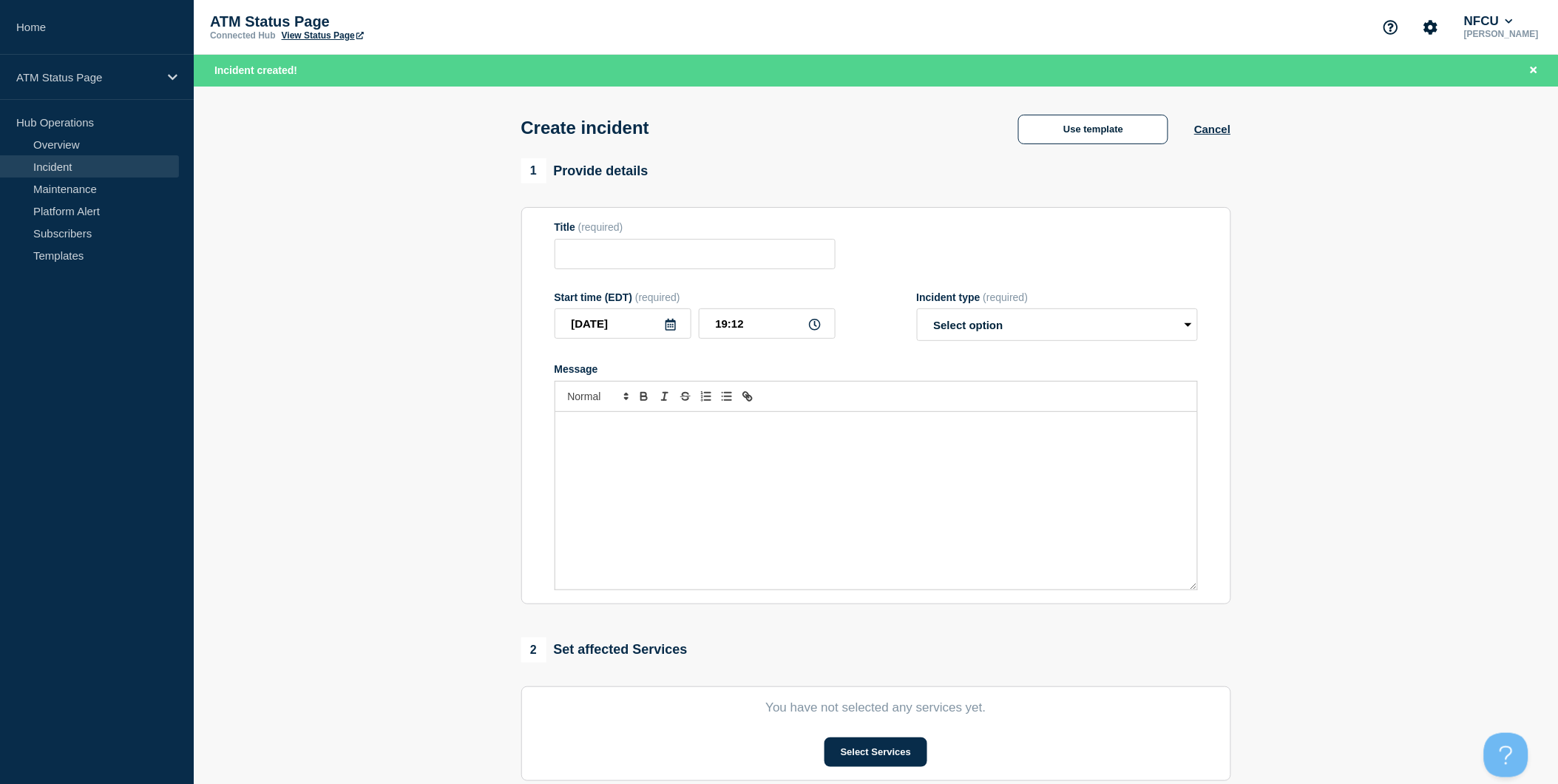
type input "Depository Down"
select select "identified"
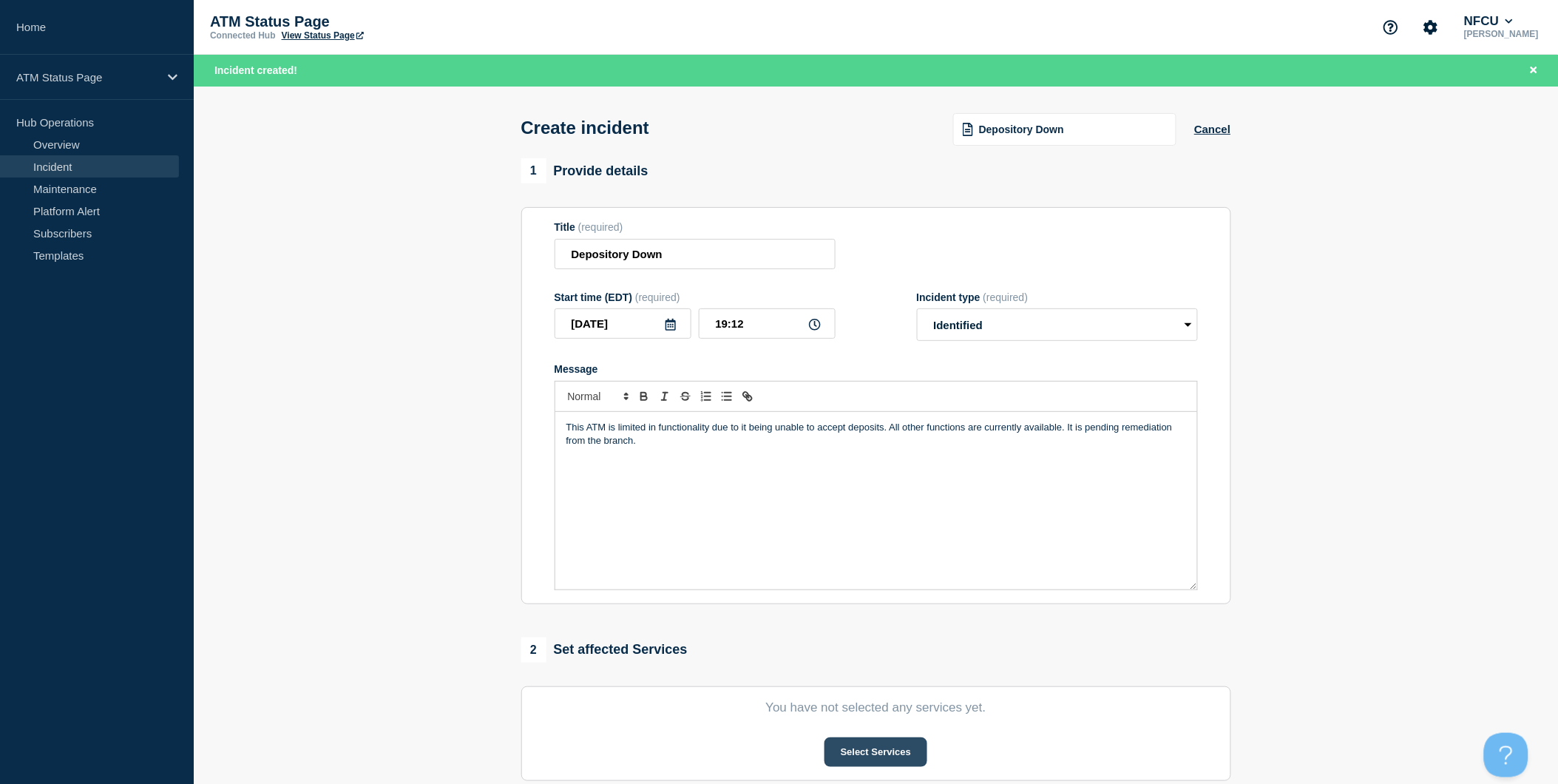
click at [896, 756] on button "Select Services" at bounding box center [875, 752] width 103 height 30
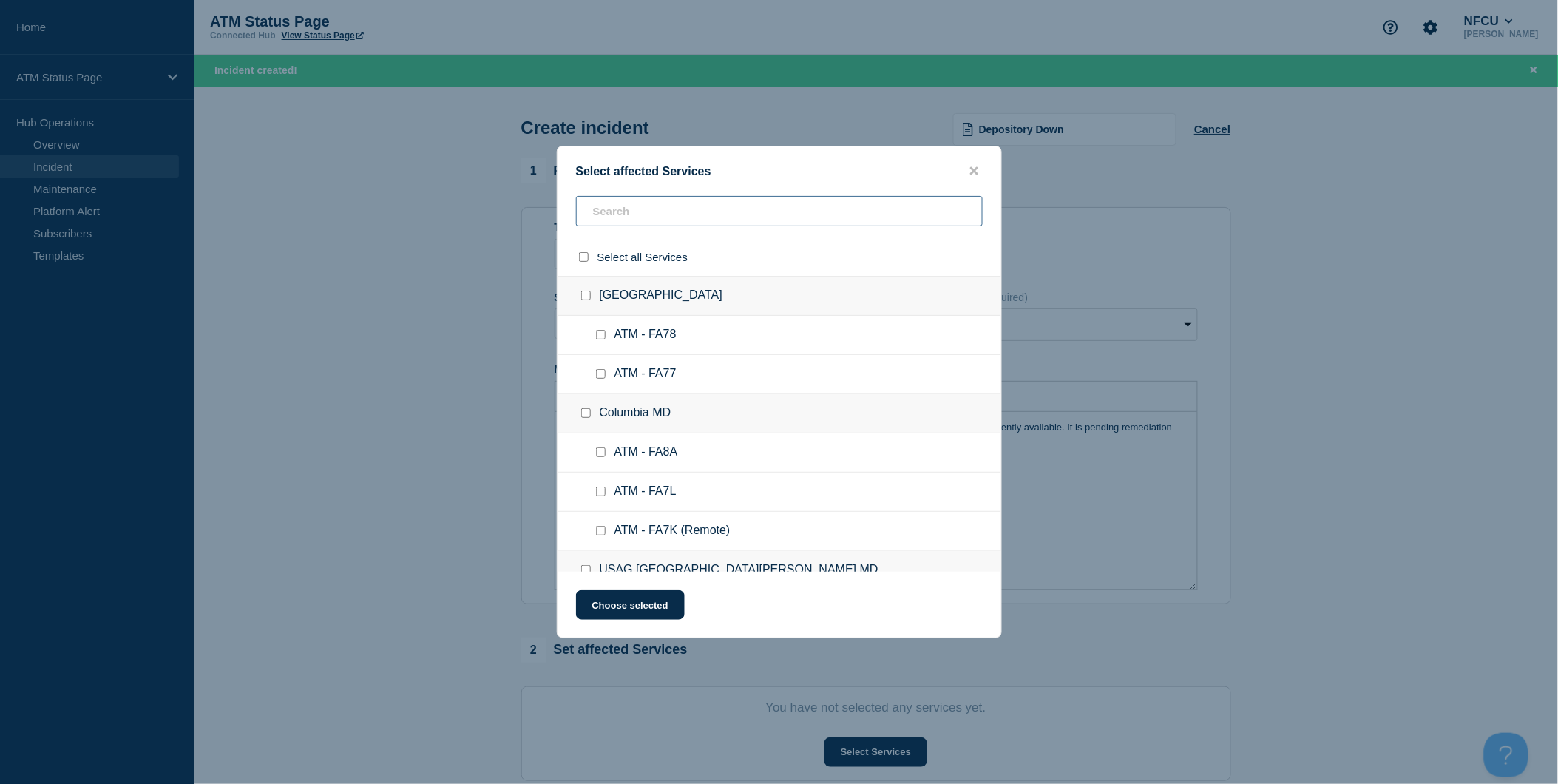
click at [760, 222] on input "text" at bounding box center [780, 211] width 407 height 31
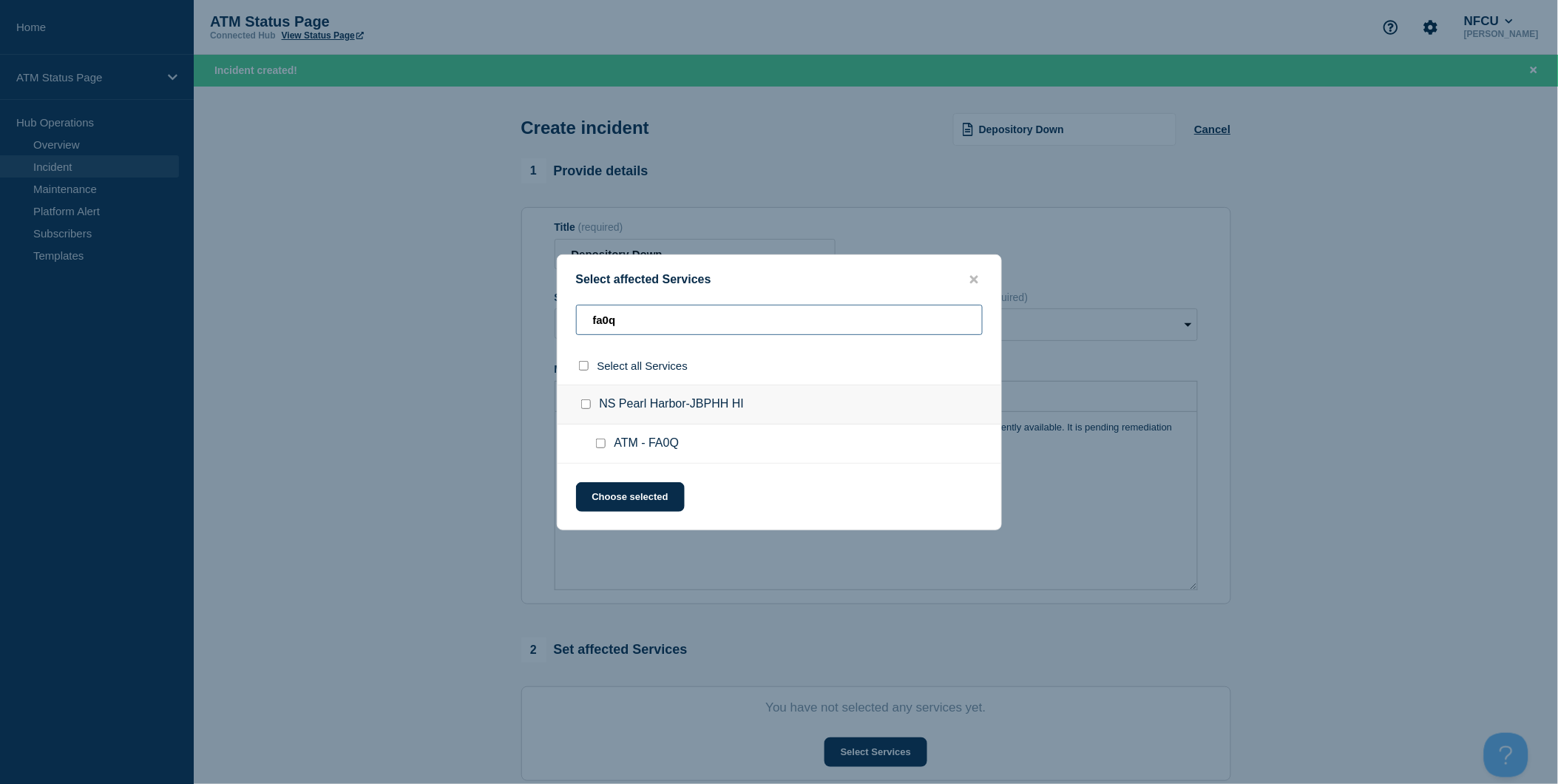
type input "fa0q"
click at [586, 368] on input "select all checkbox" at bounding box center [583, 365] width 9 height 9
checkbox input "true"
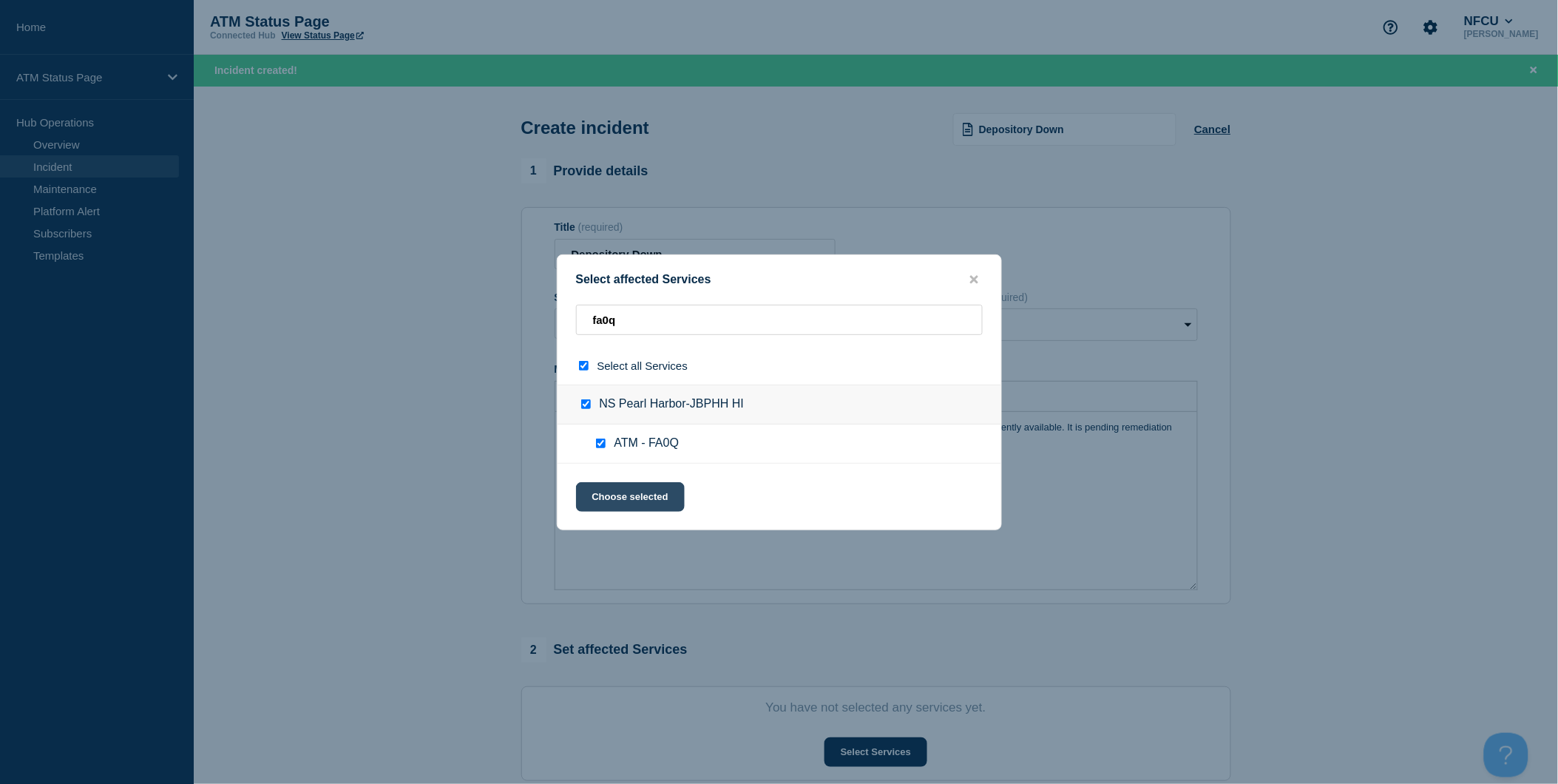
click at [652, 501] on button "Choose selected" at bounding box center [631, 496] width 109 height 30
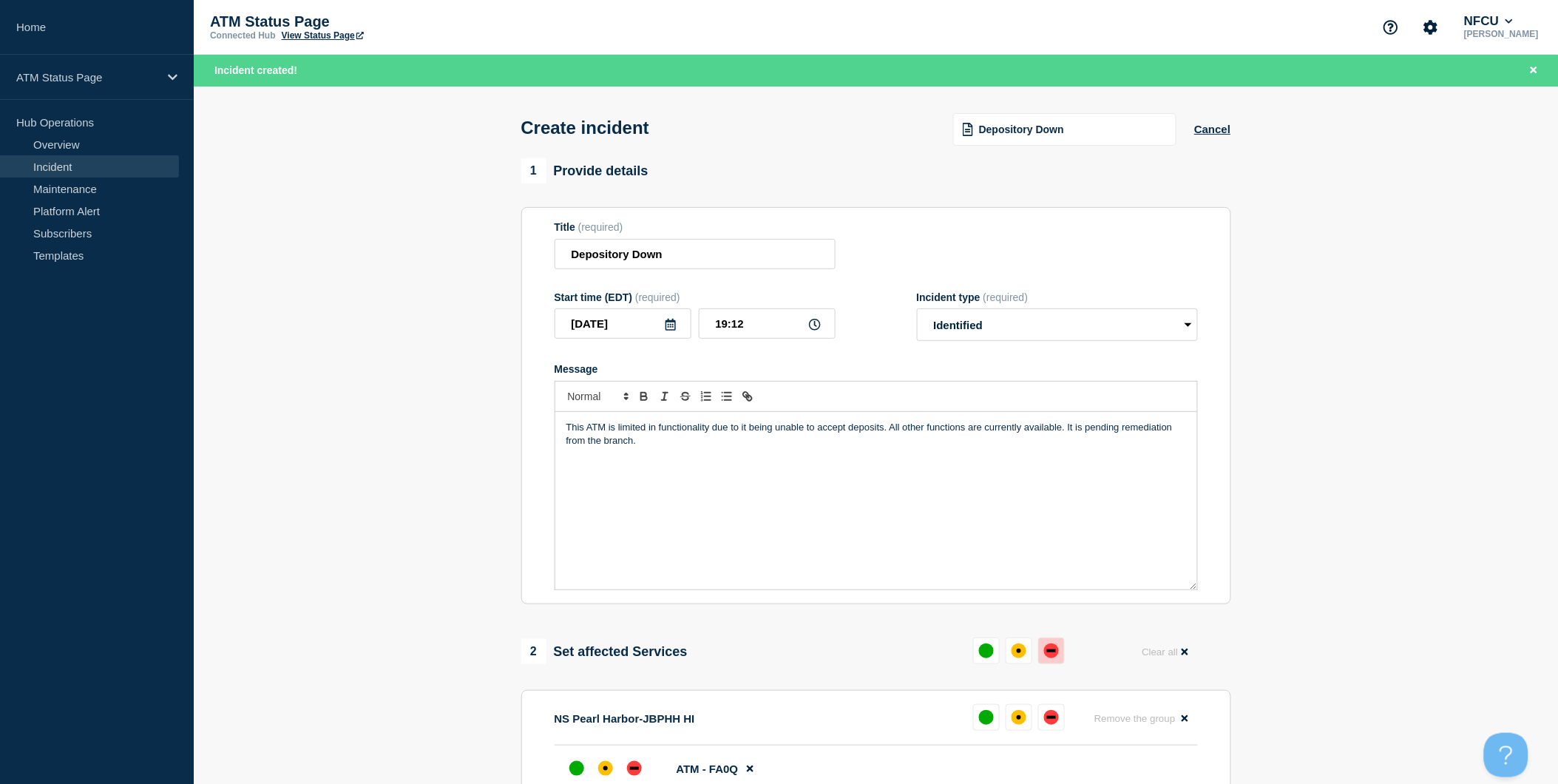
click at [1048, 649] on div "down" at bounding box center [1051, 650] width 14 height 14
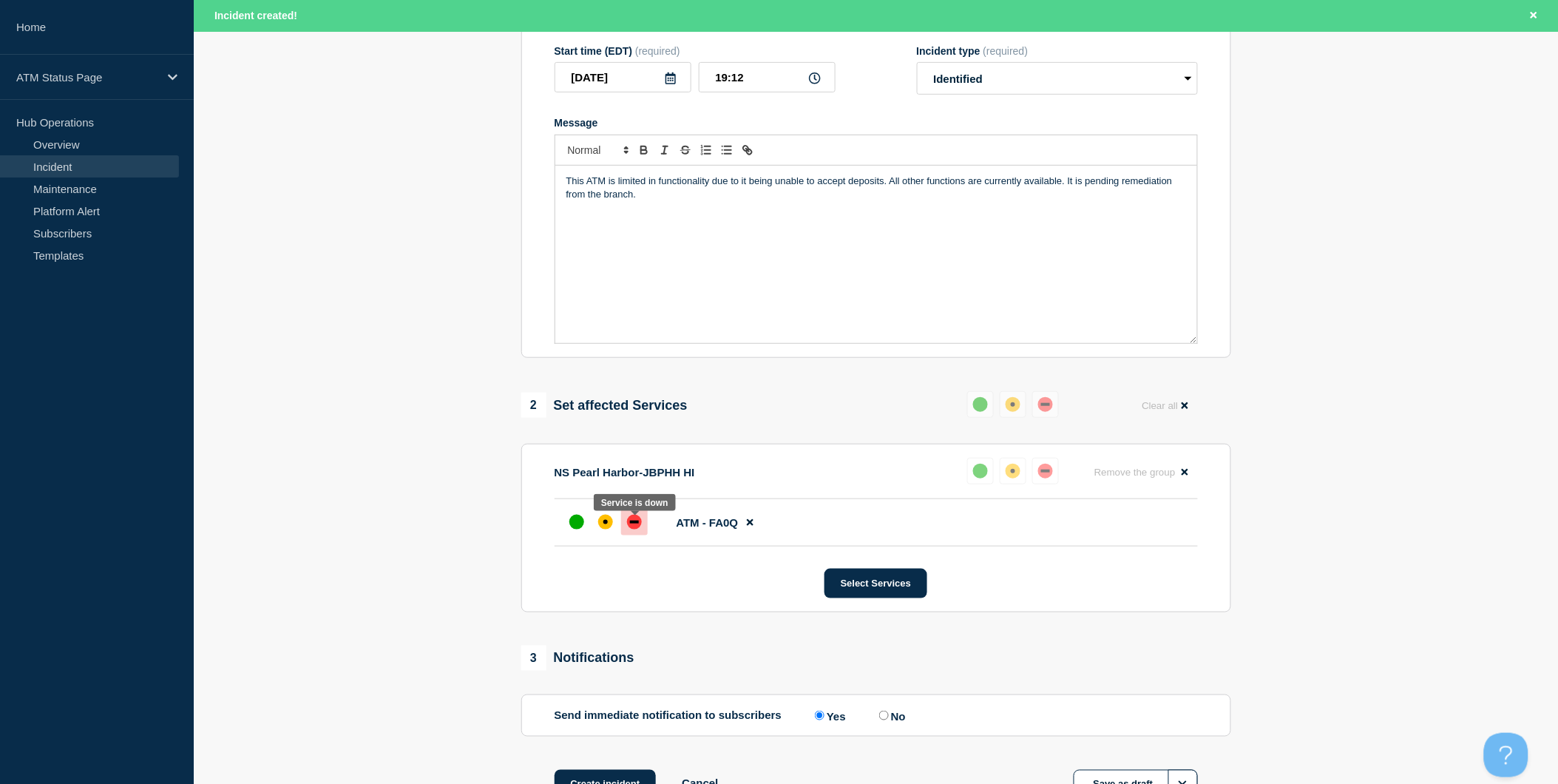
click at [639, 529] on div "down" at bounding box center [633, 521] width 14 height 14
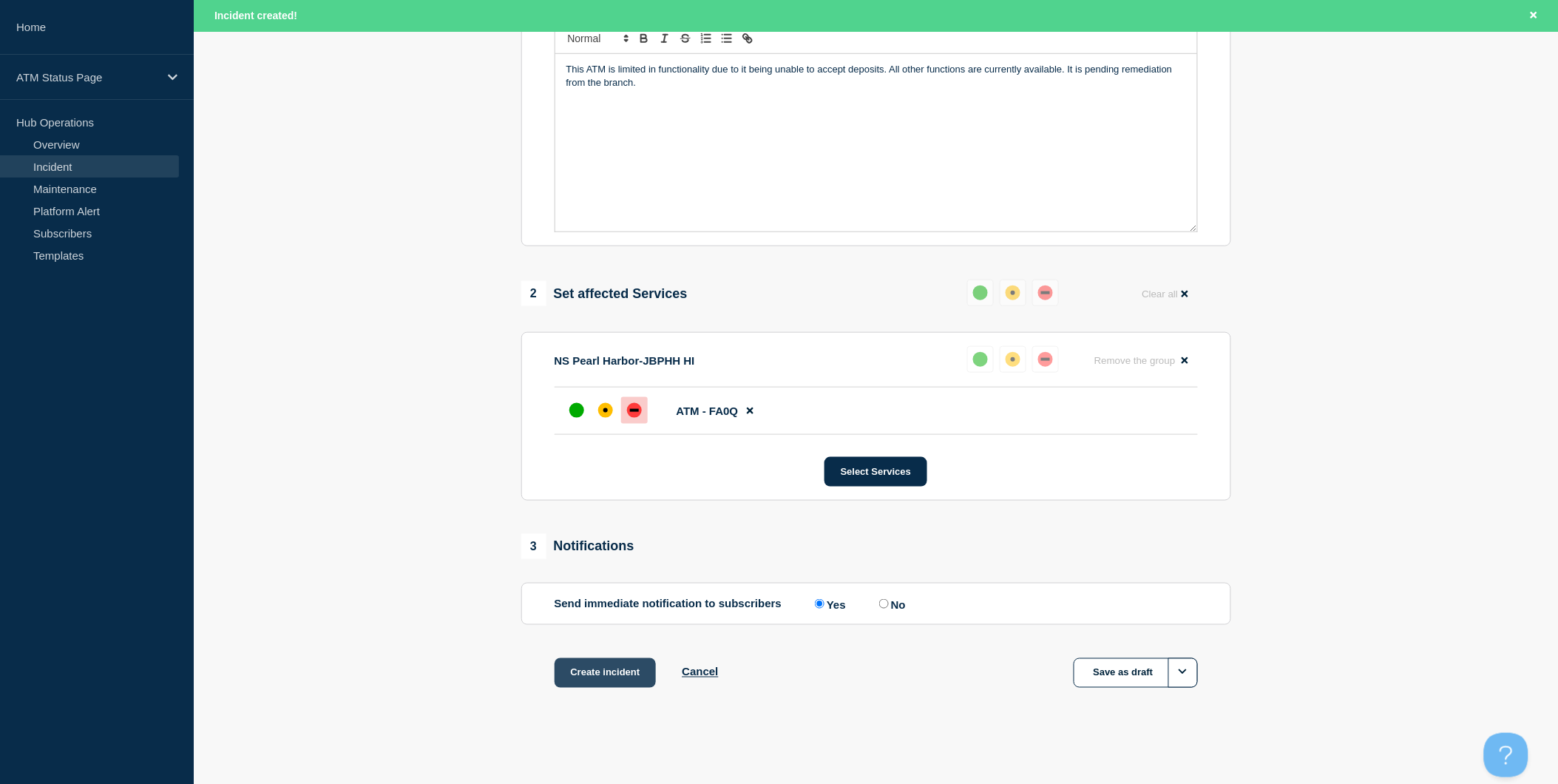
click at [593, 672] on button "Create incident" at bounding box center [605, 672] width 102 height 30
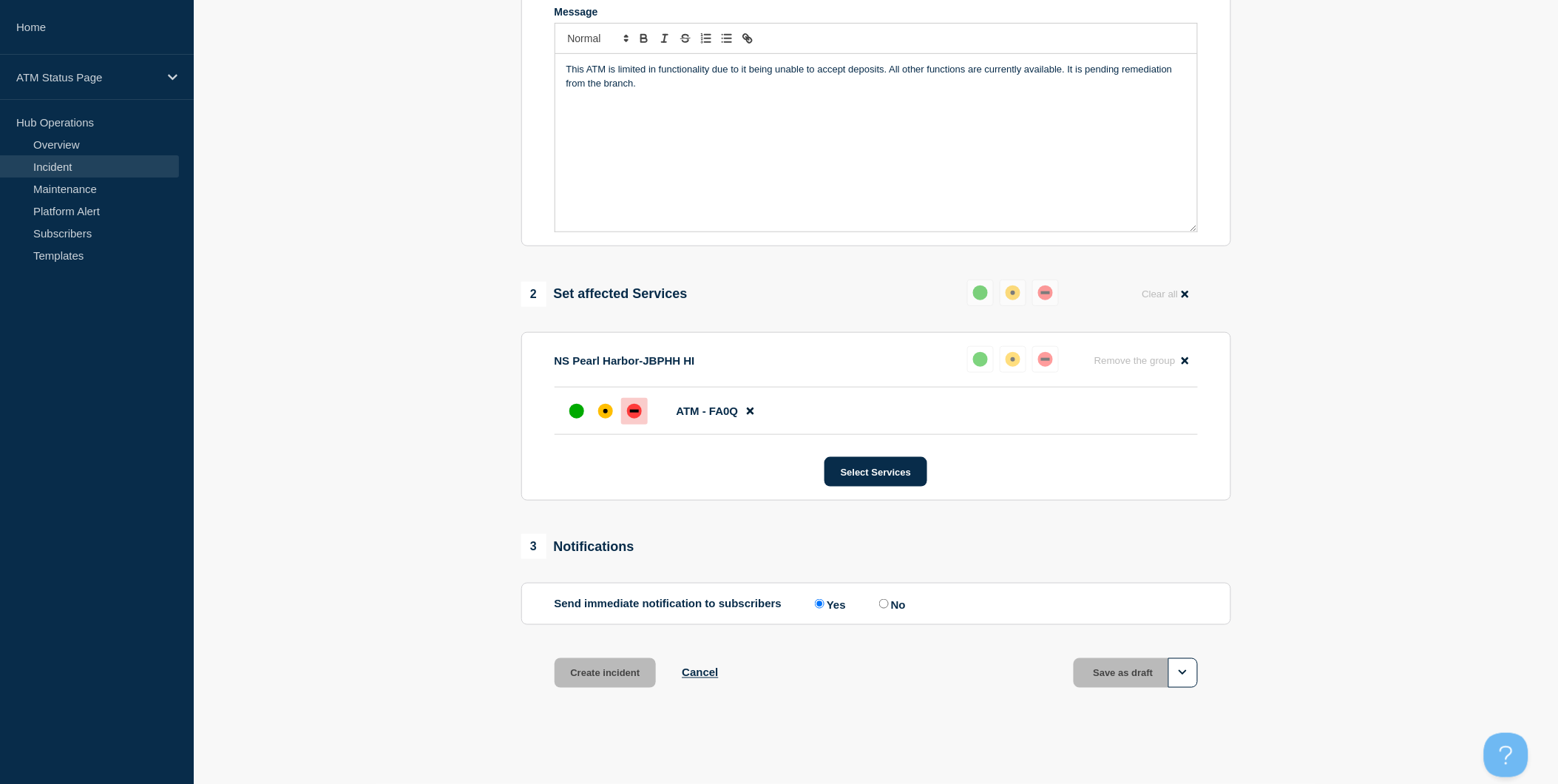
scroll to position [331, 0]
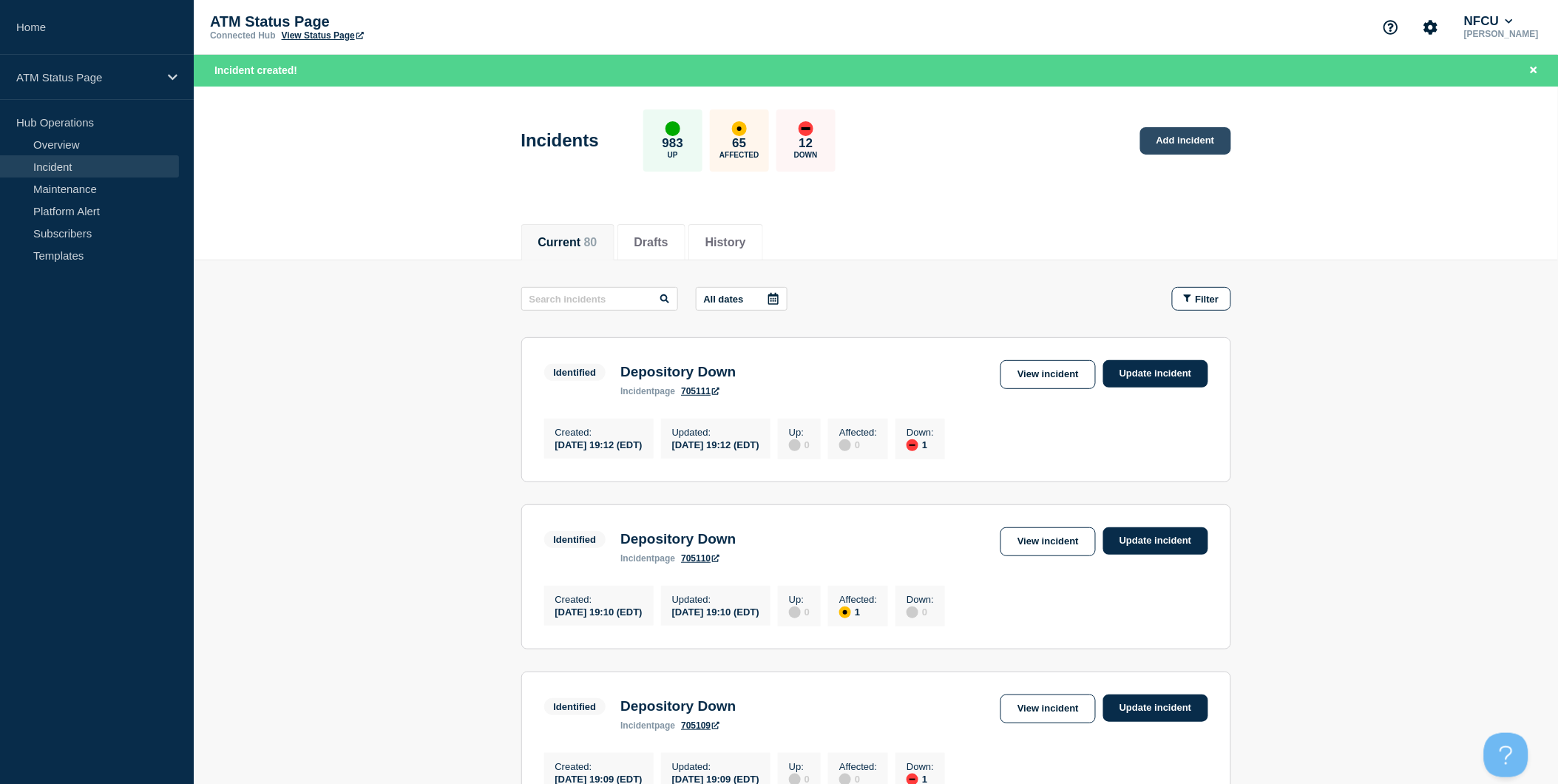
click at [1209, 138] on link "Add incident" at bounding box center [1185, 140] width 91 height 27
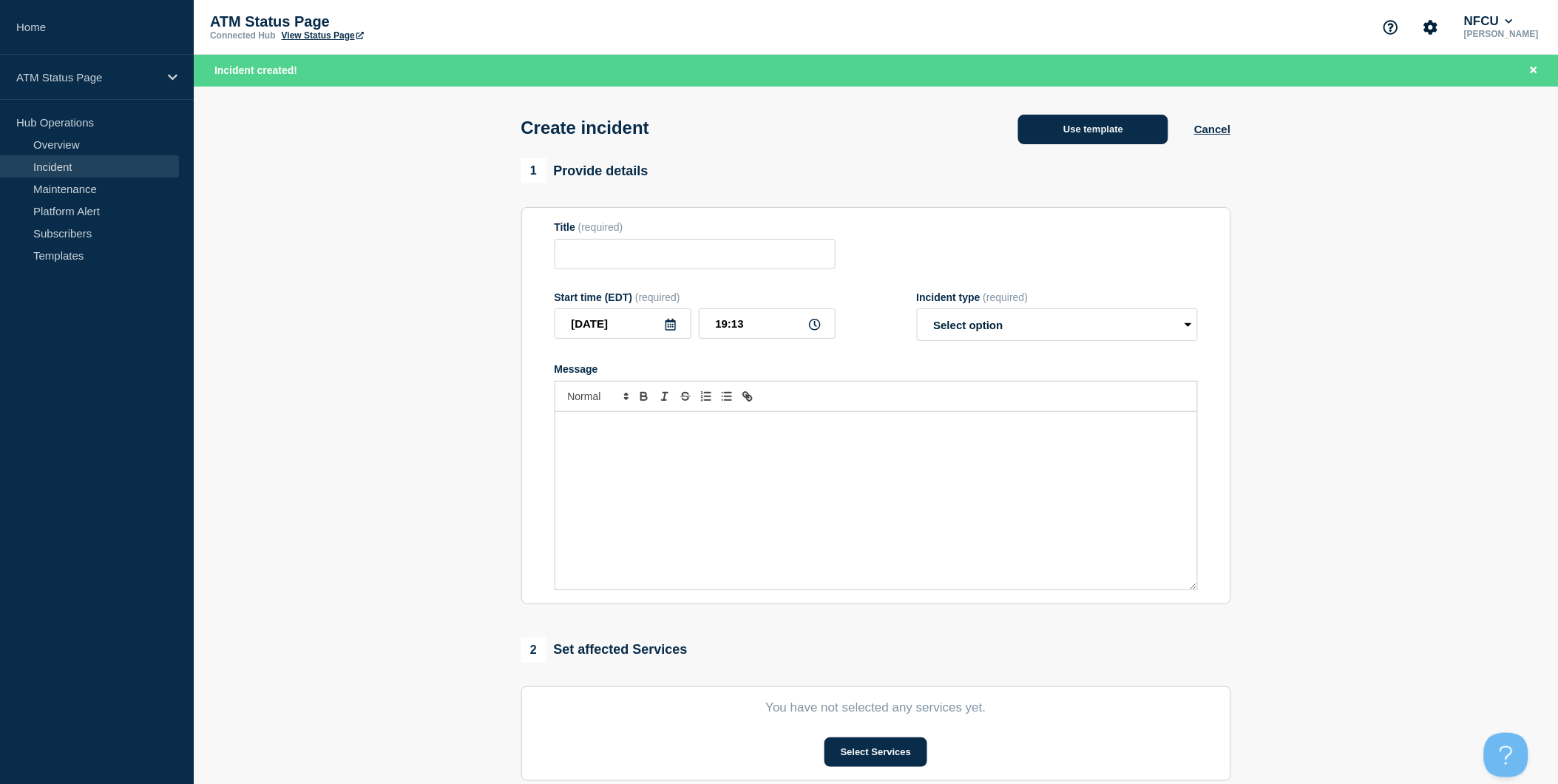
click at [1126, 138] on button "Use template" at bounding box center [1093, 129] width 150 height 30
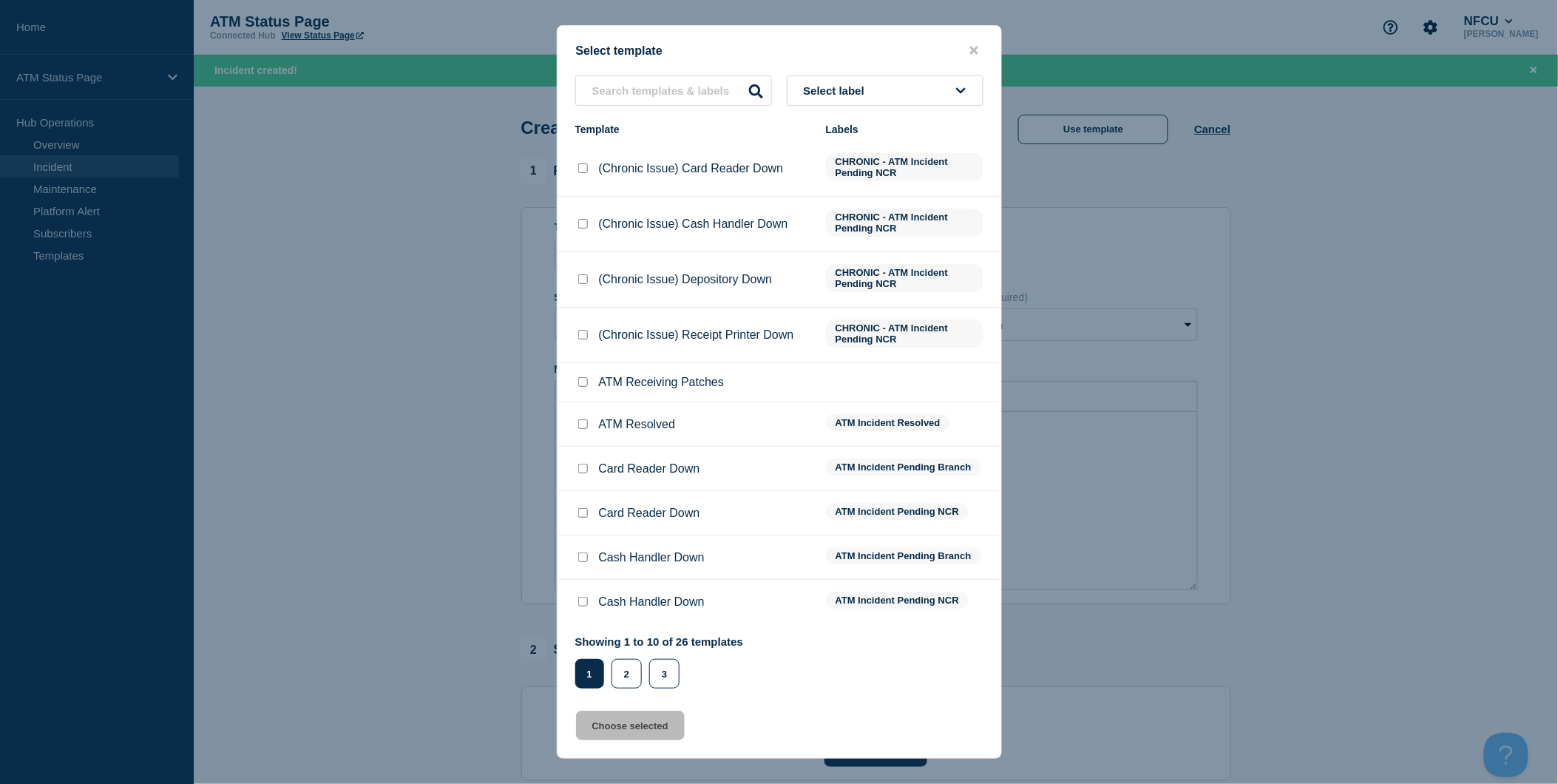
scroll to position [164, 0]
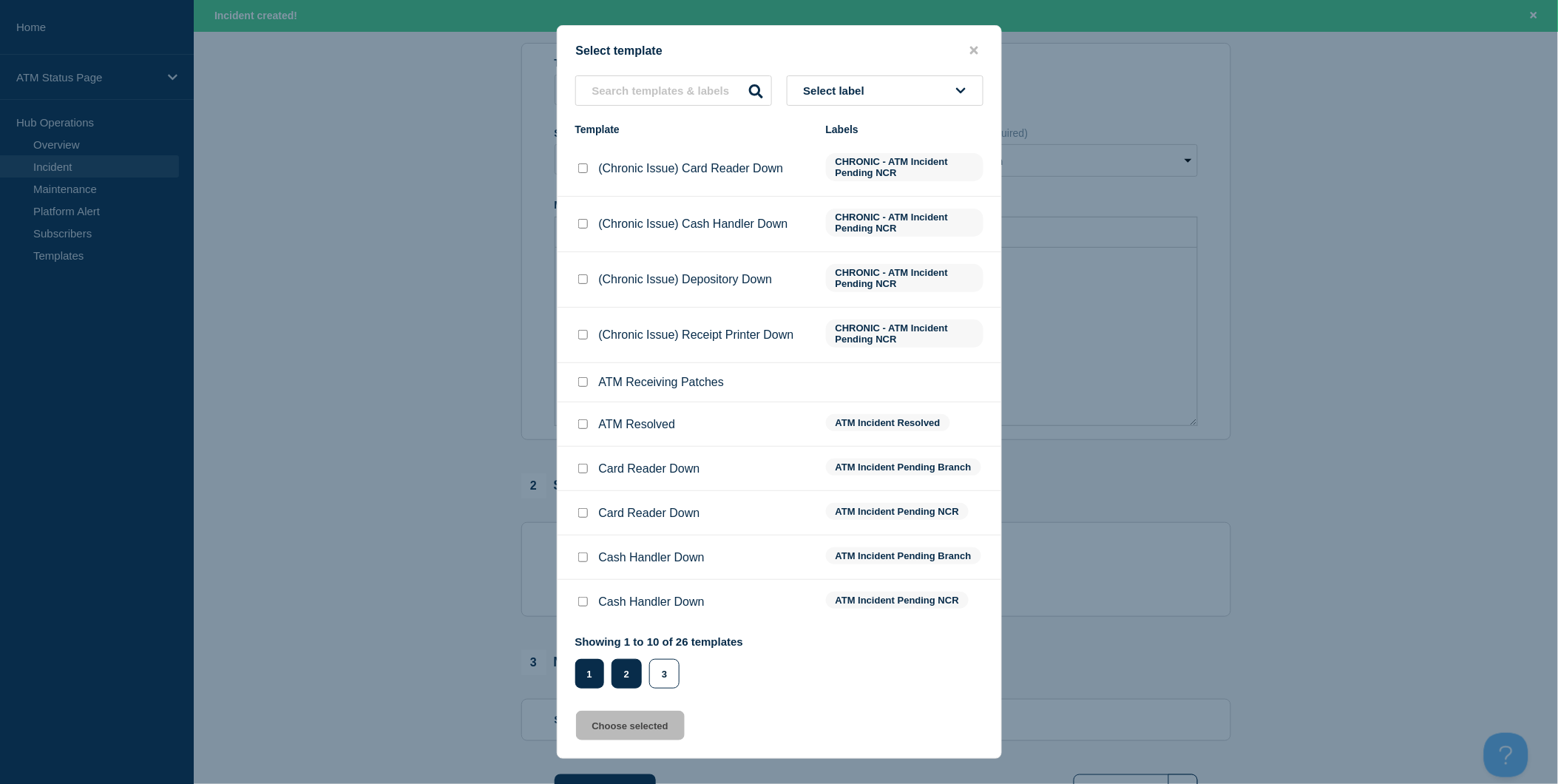
click at [630, 669] on button "2" at bounding box center [627, 673] width 31 height 30
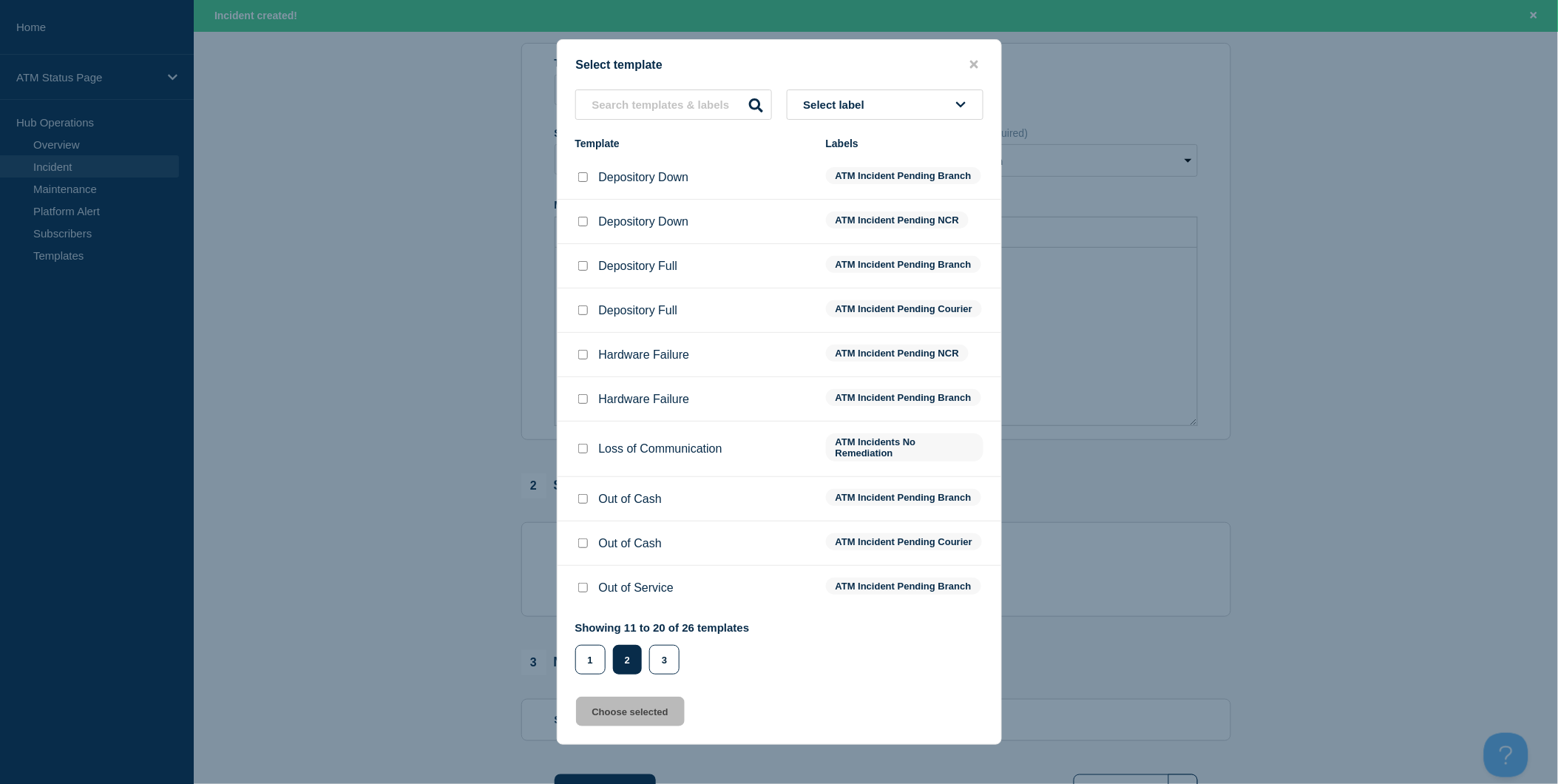
click at [580, 172] on input "Depository Down checkbox" at bounding box center [582, 176] width 9 height 9
checkbox input "true"
click at [663, 719] on button "Choose selected" at bounding box center [631, 711] width 109 height 30
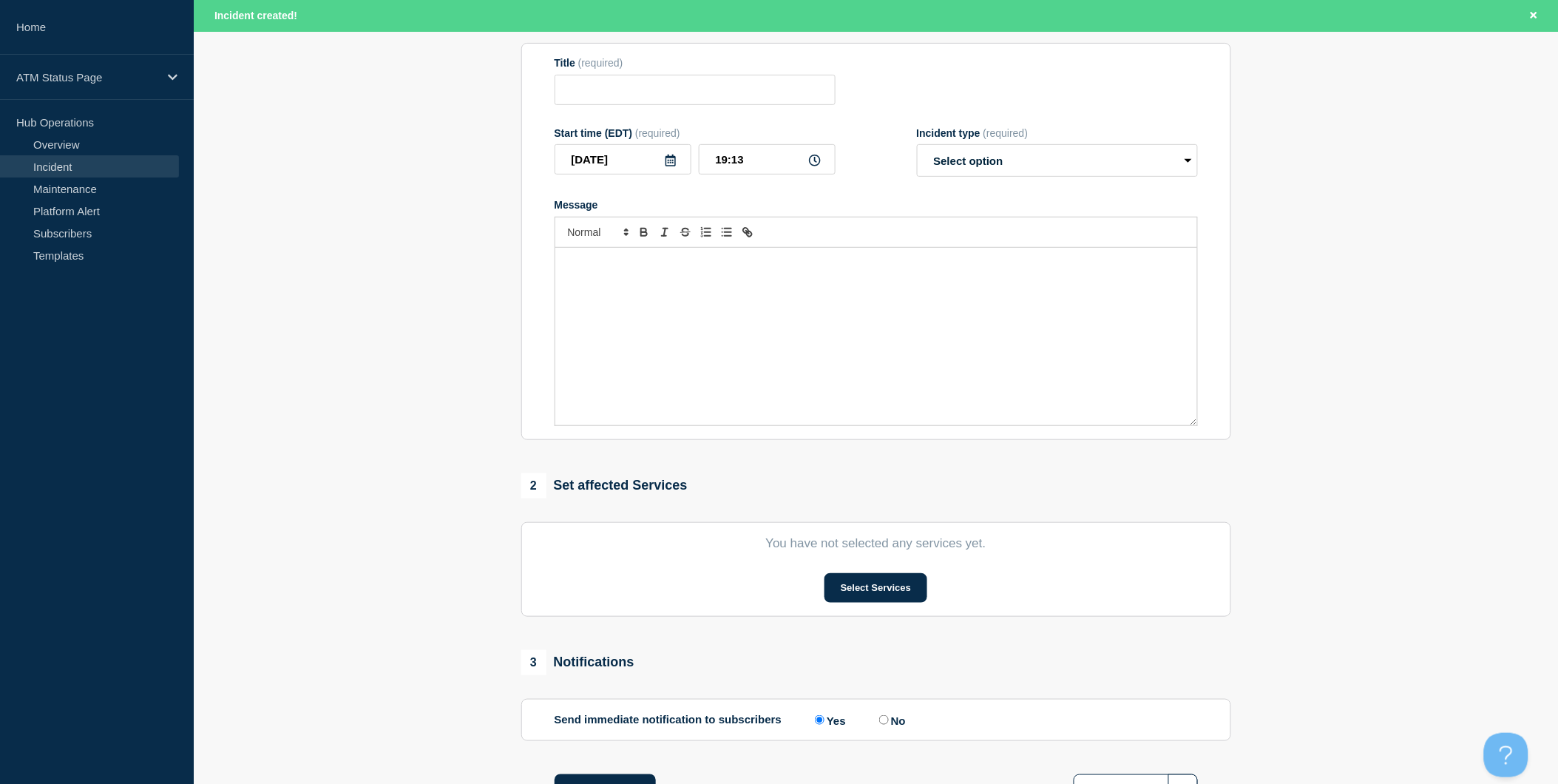
type input "Depository Down"
select select "identified"
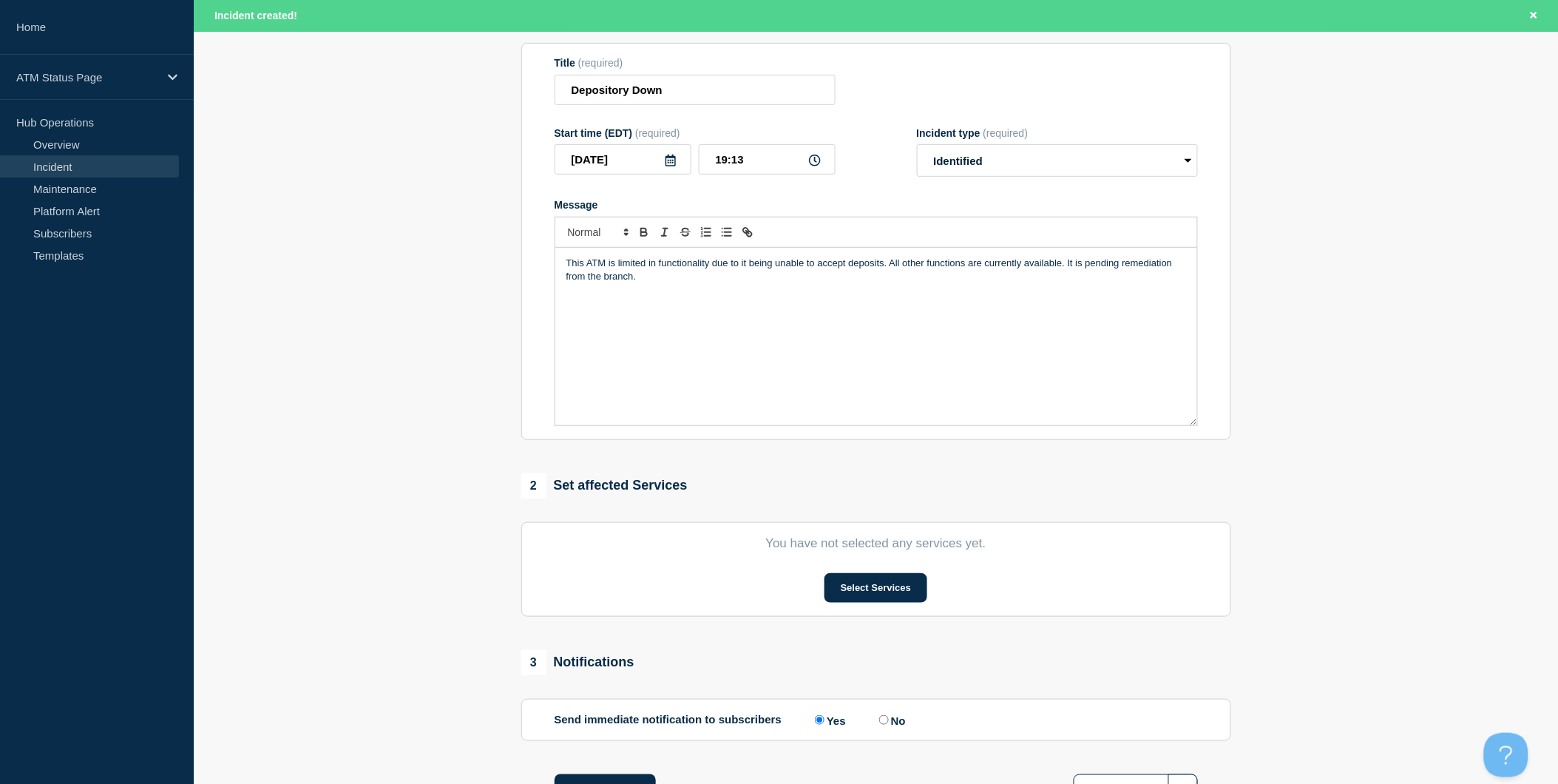
scroll to position [283, 0]
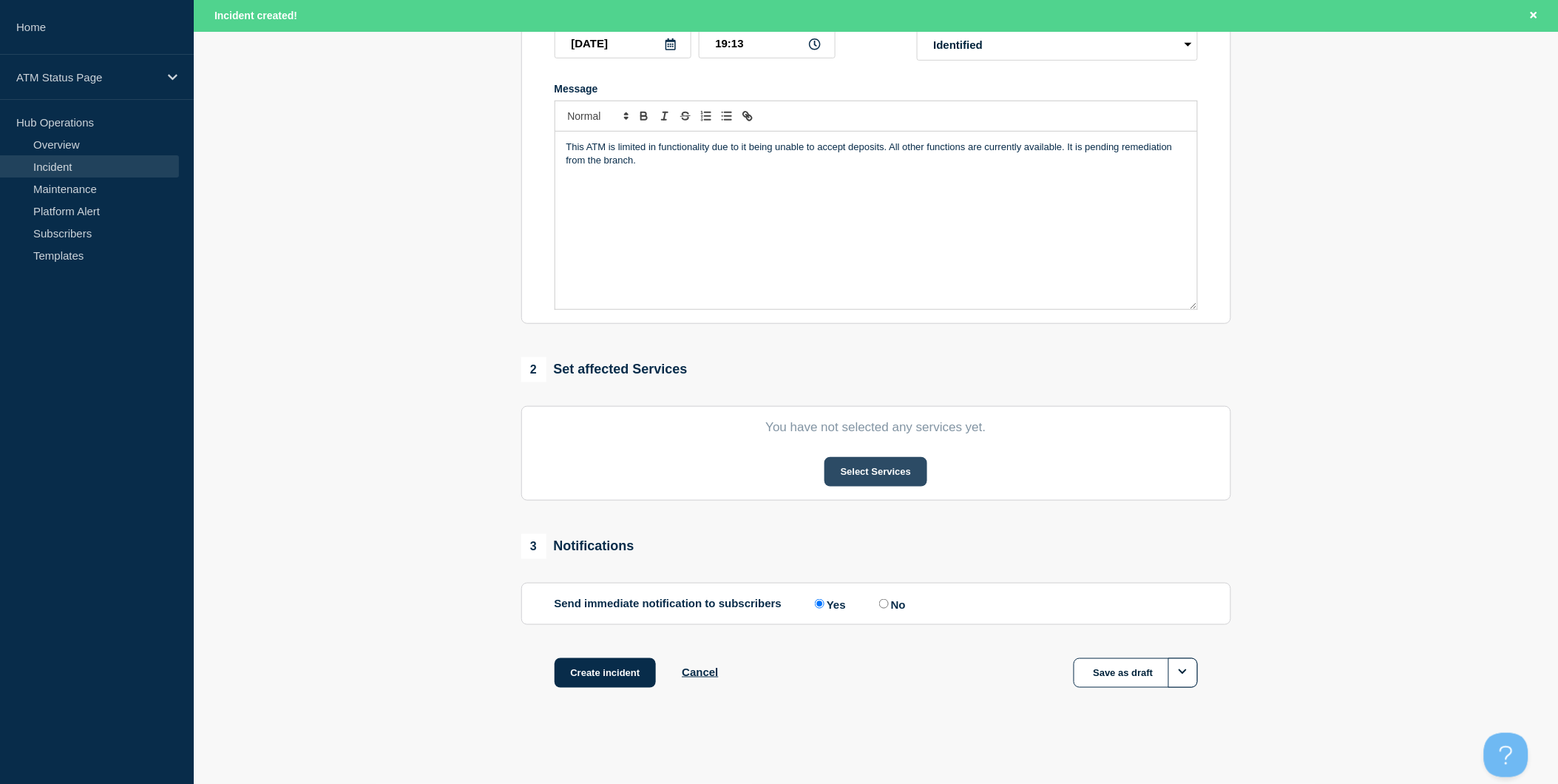
click at [880, 469] on button "Select Services" at bounding box center [875, 472] width 103 height 30
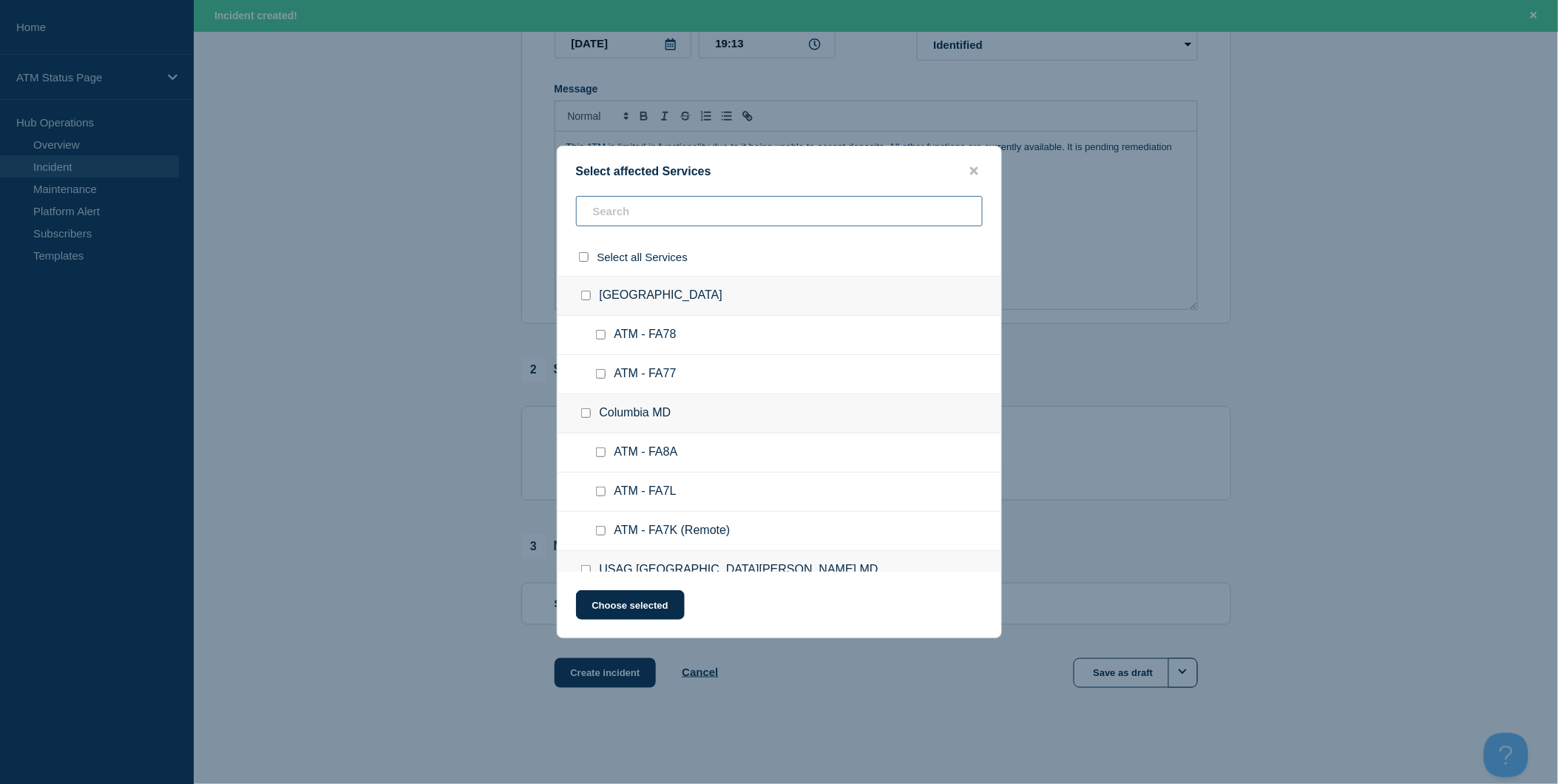
click at [703, 209] on input "text" at bounding box center [780, 211] width 407 height 31
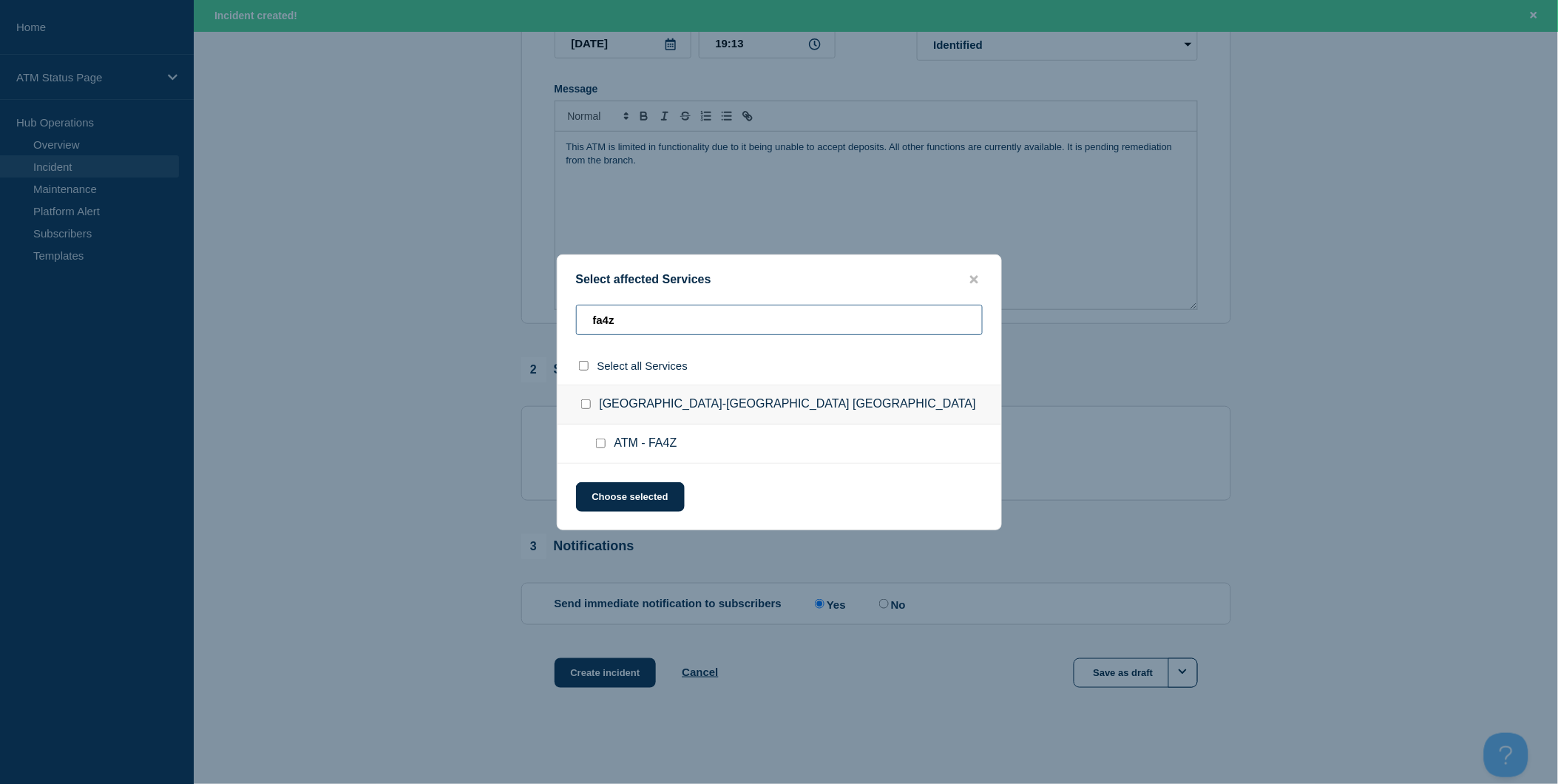
type input "fa4z"
click at [582, 368] on input "select all checkbox" at bounding box center [583, 365] width 9 height 9
checkbox input "true"
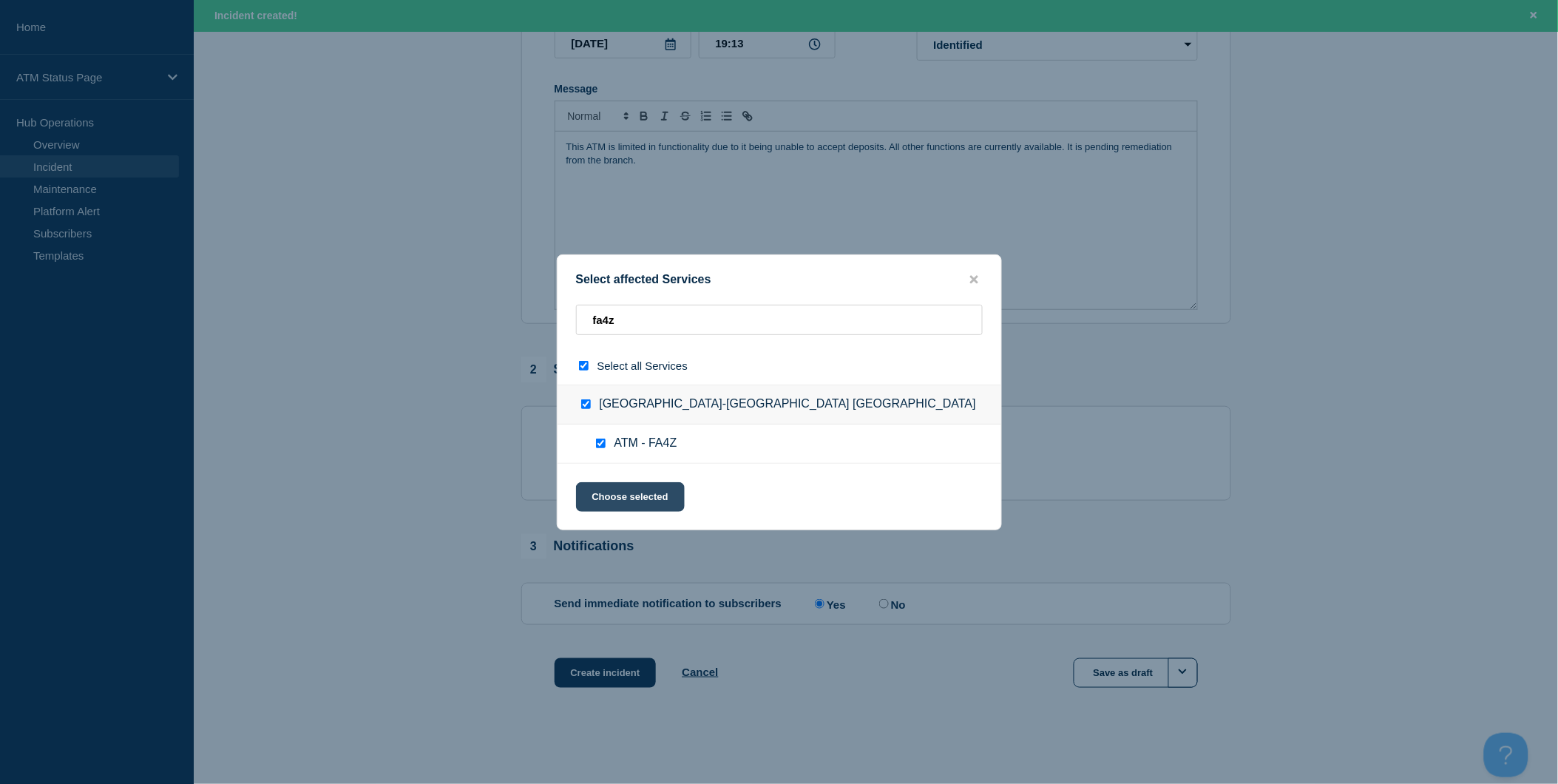
click at [636, 492] on button "Choose selected" at bounding box center [631, 496] width 109 height 30
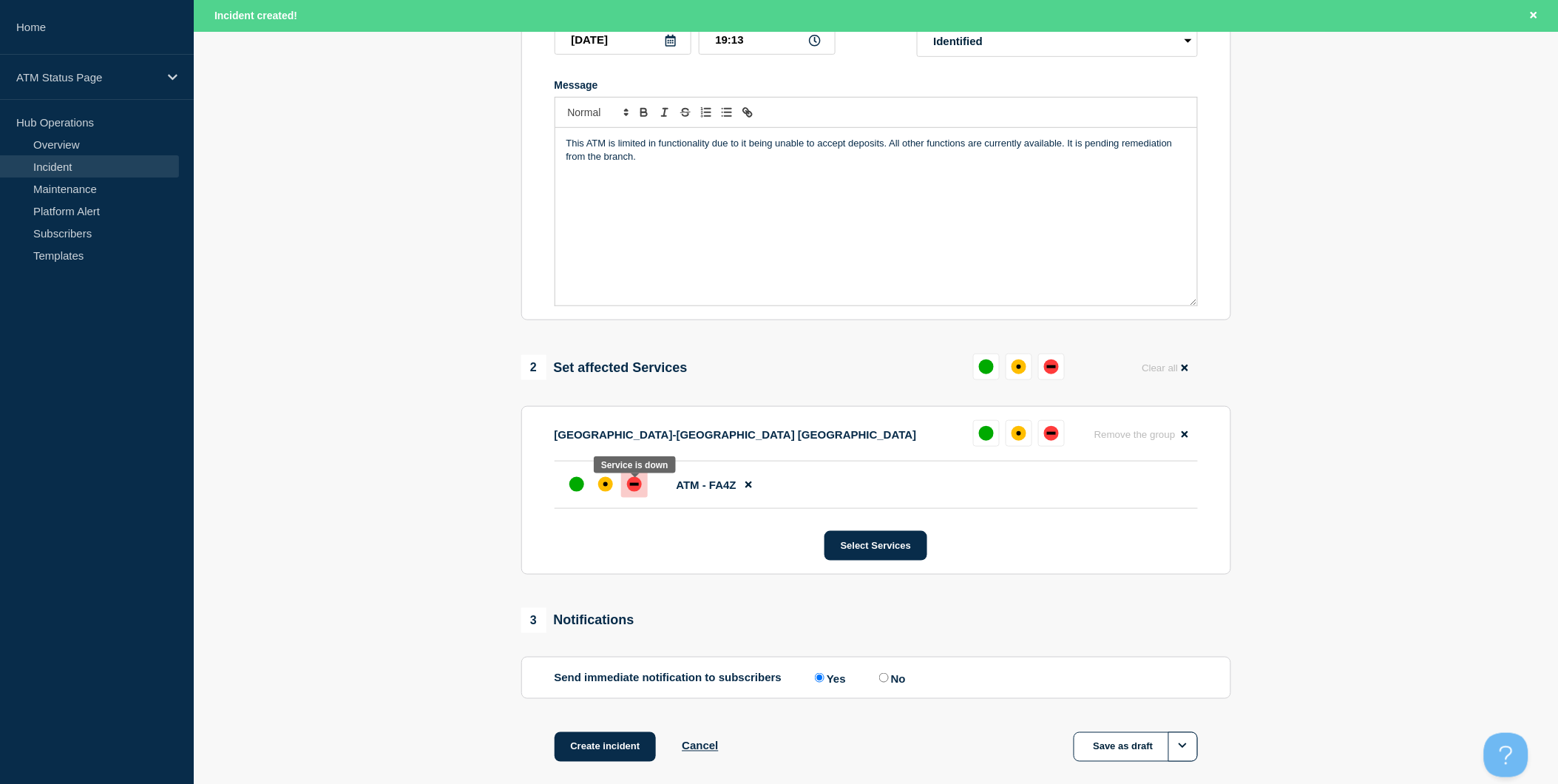
click at [631, 485] on div "down" at bounding box center [633, 484] width 14 height 14
click at [648, 741] on button "Create incident" at bounding box center [605, 747] width 102 height 30
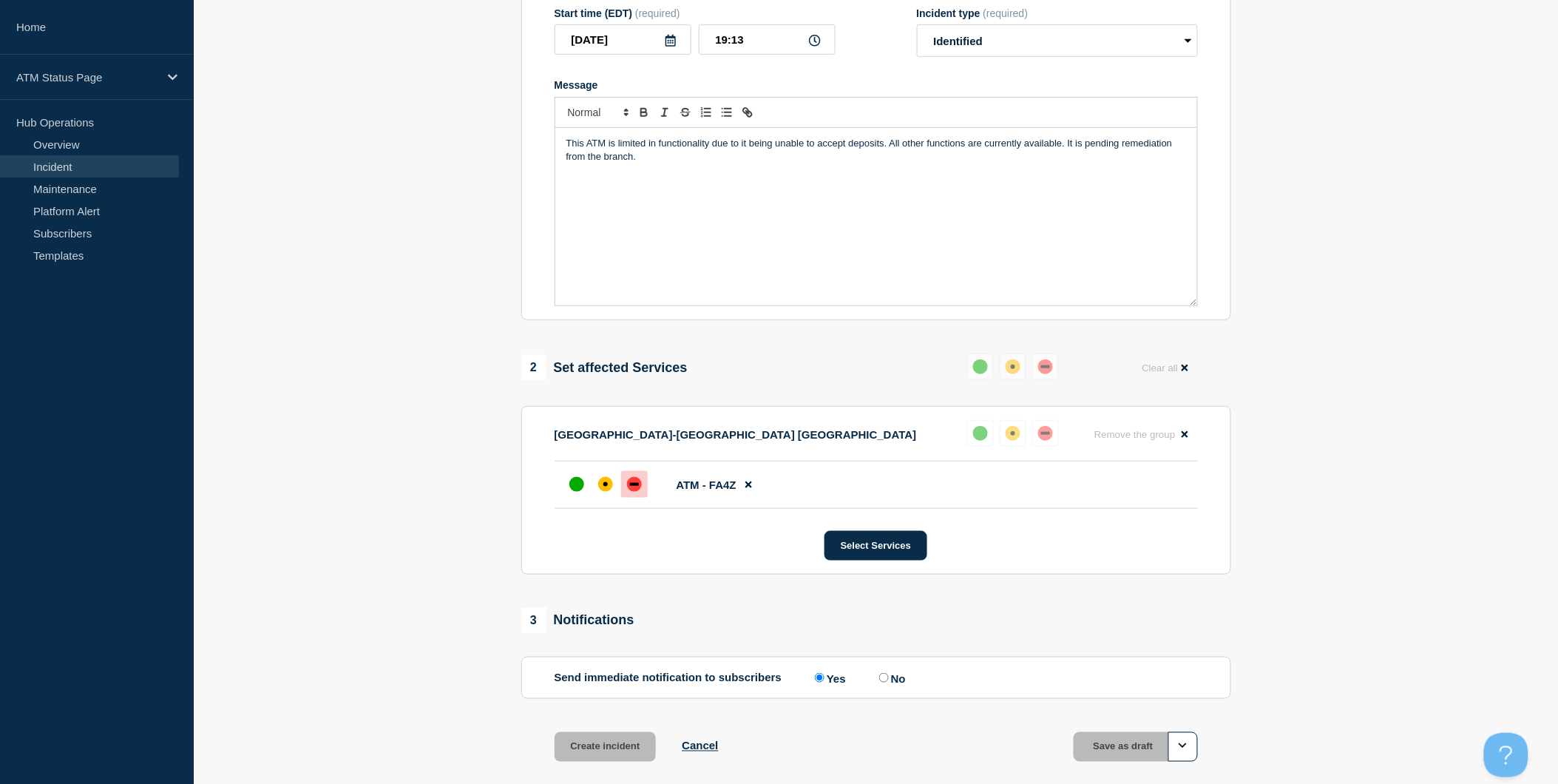
scroll to position [252, 0]
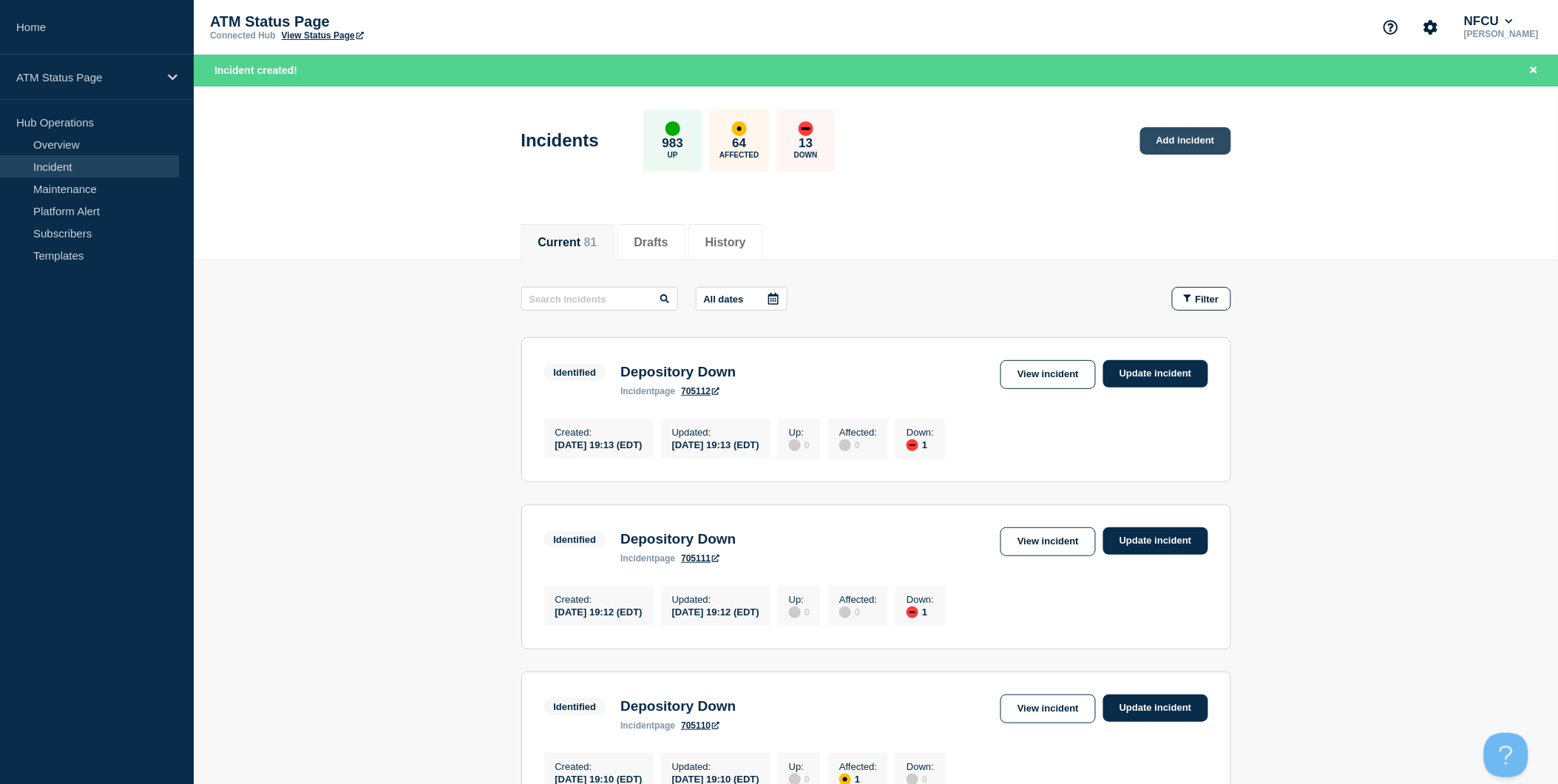
click at [1158, 141] on link "Add incident" at bounding box center [1185, 140] width 91 height 27
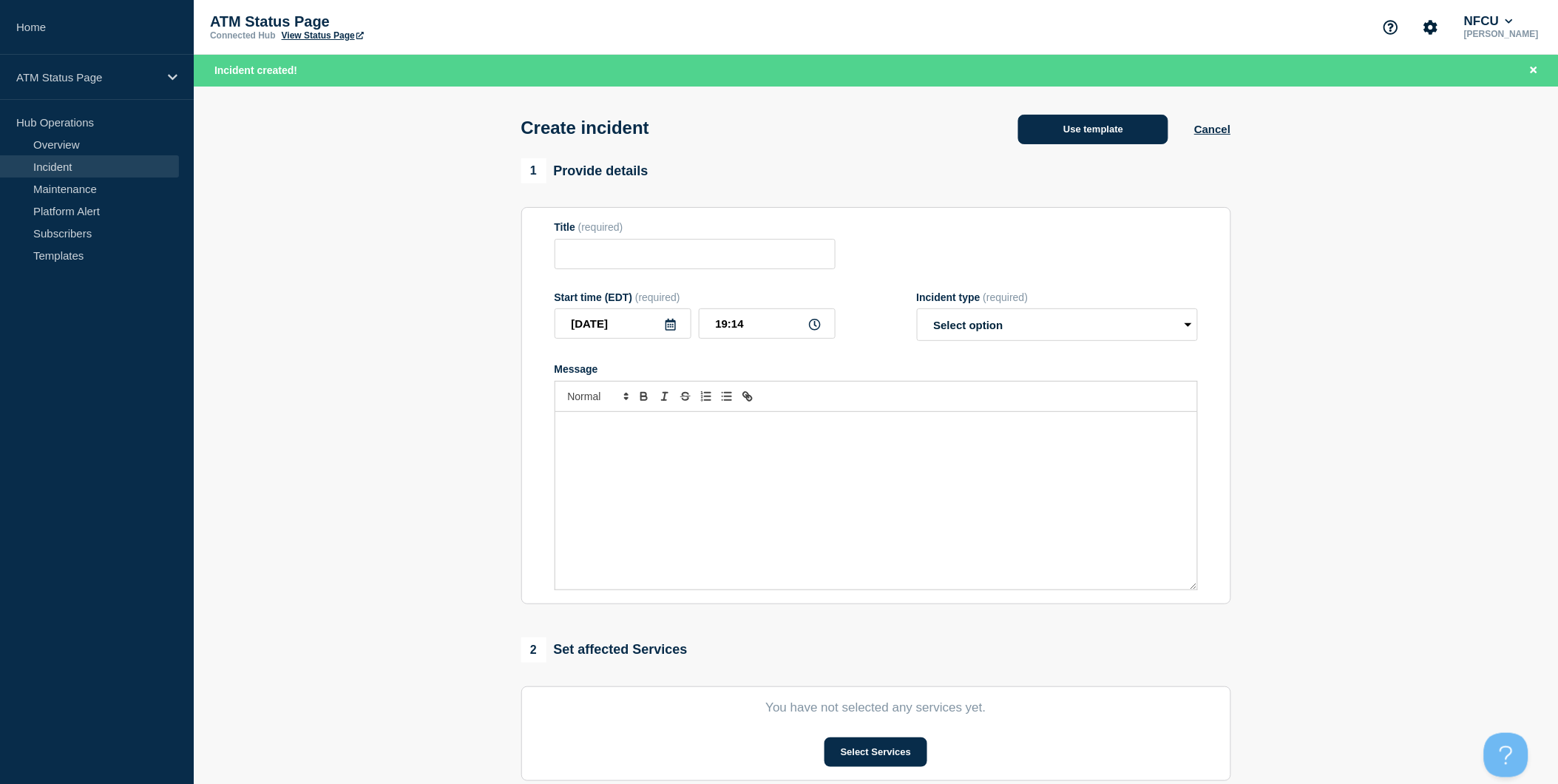
click at [1130, 132] on button "Use template" at bounding box center [1093, 129] width 150 height 30
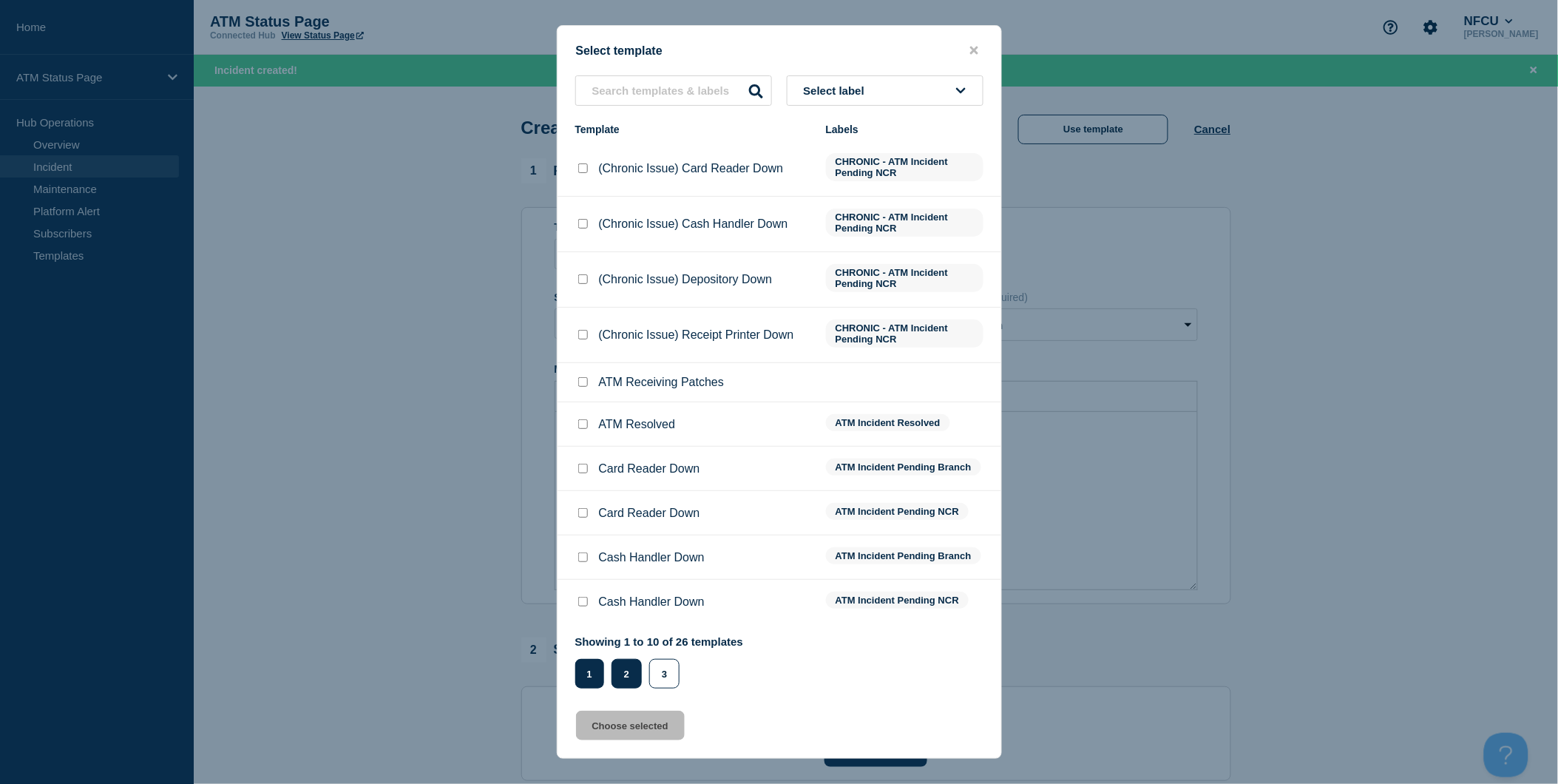
click at [628, 671] on button "2" at bounding box center [627, 673] width 31 height 30
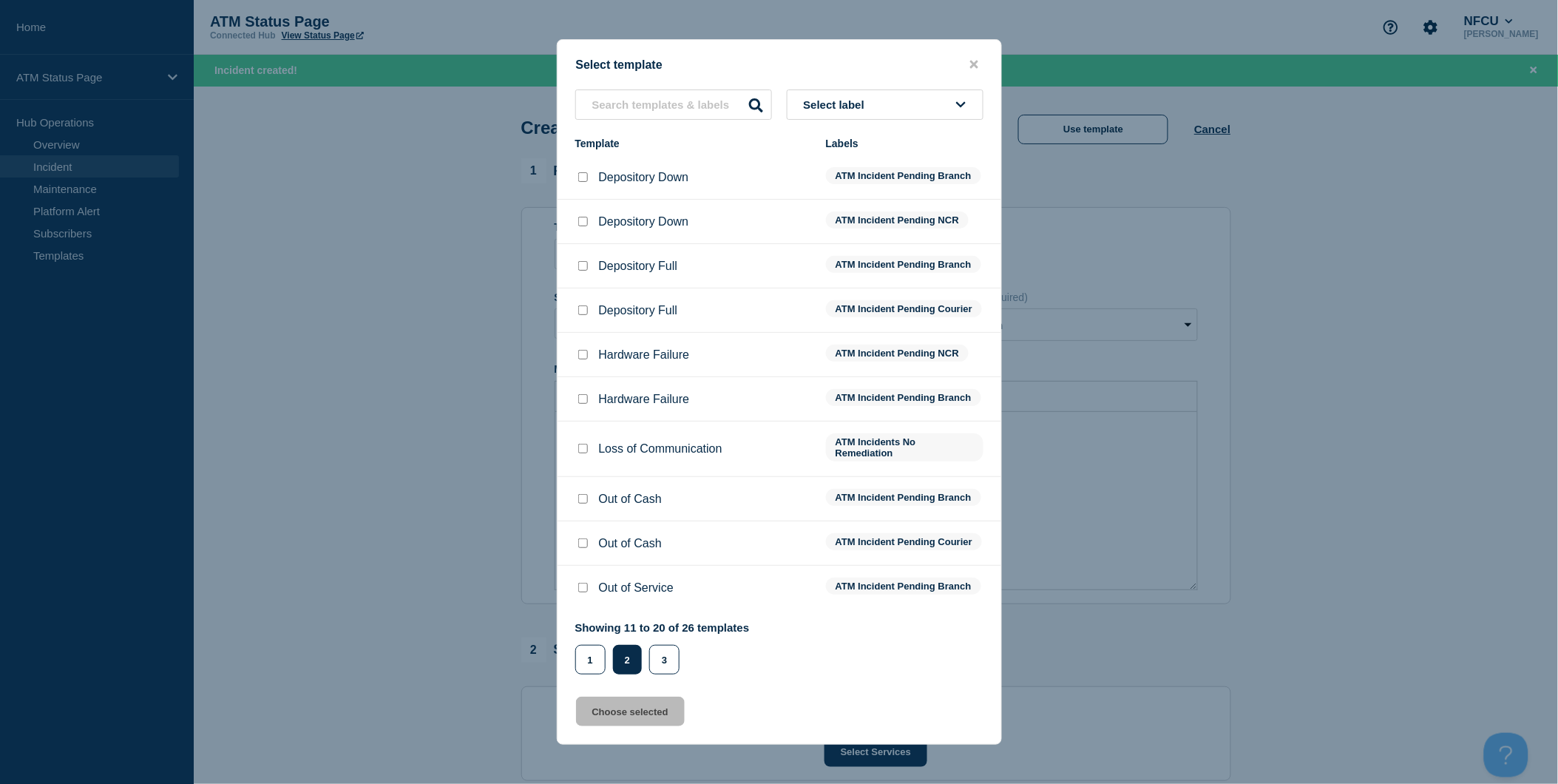
click at [581, 172] on input "Depository Down checkbox" at bounding box center [582, 176] width 9 height 9
checkbox input "true"
click at [653, 725] on button "Choose selected" at bounding box center [631, 711] width 109 height 30
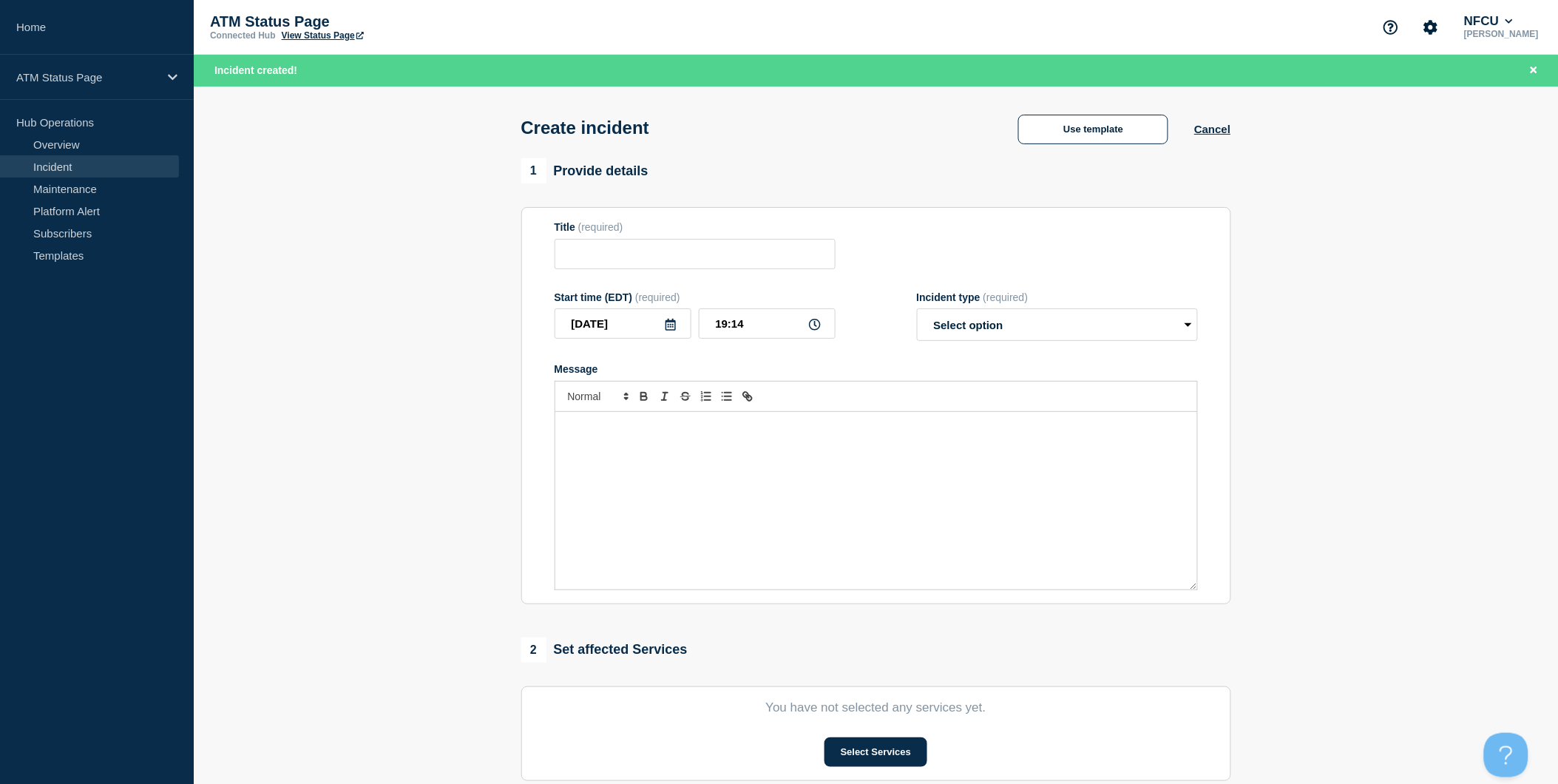
type input "Depository Down"
select select "identified"
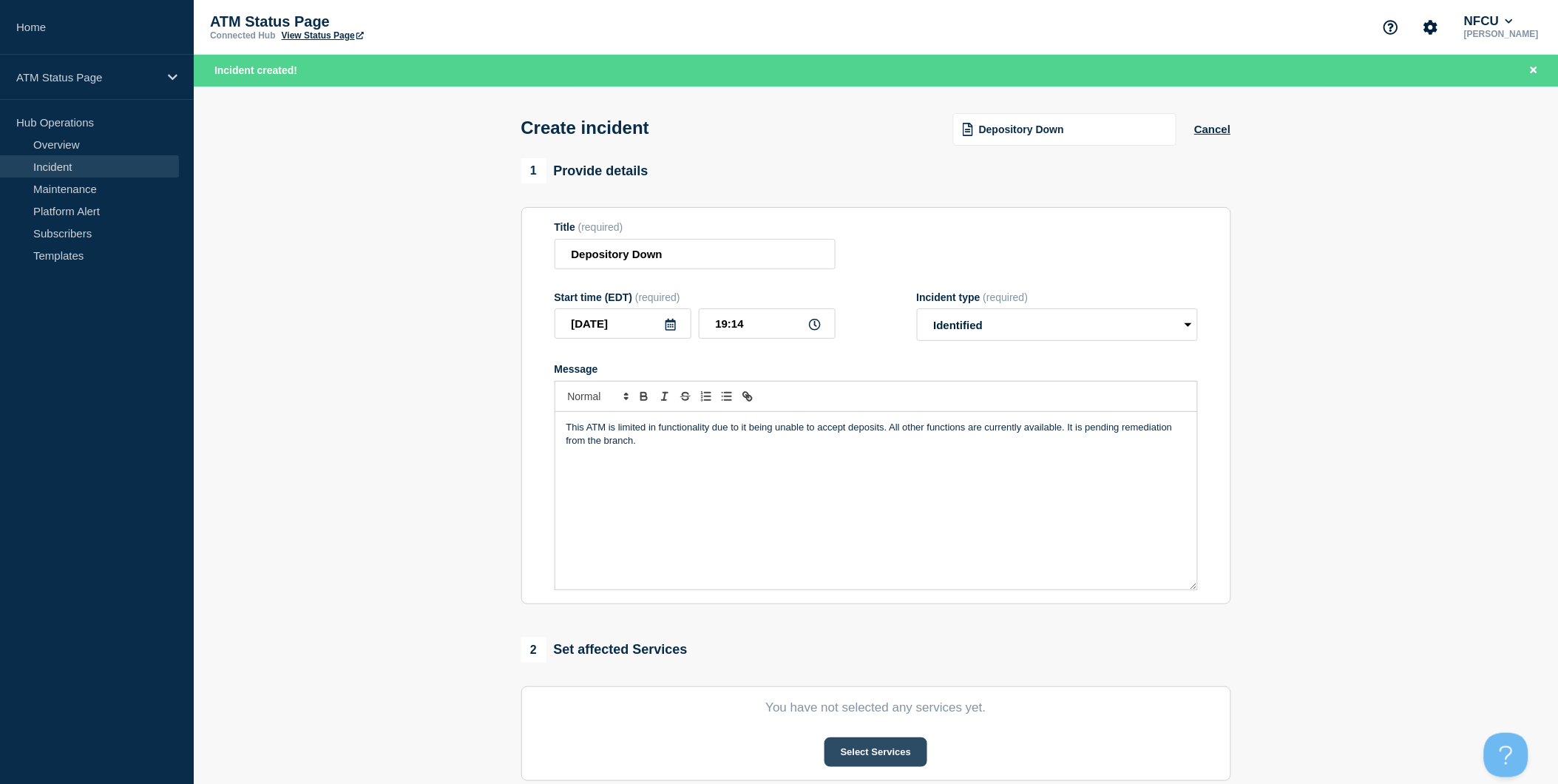
click at [857, 751] on button "Select Services" at bounding box center [875, 752] width 103 height 30
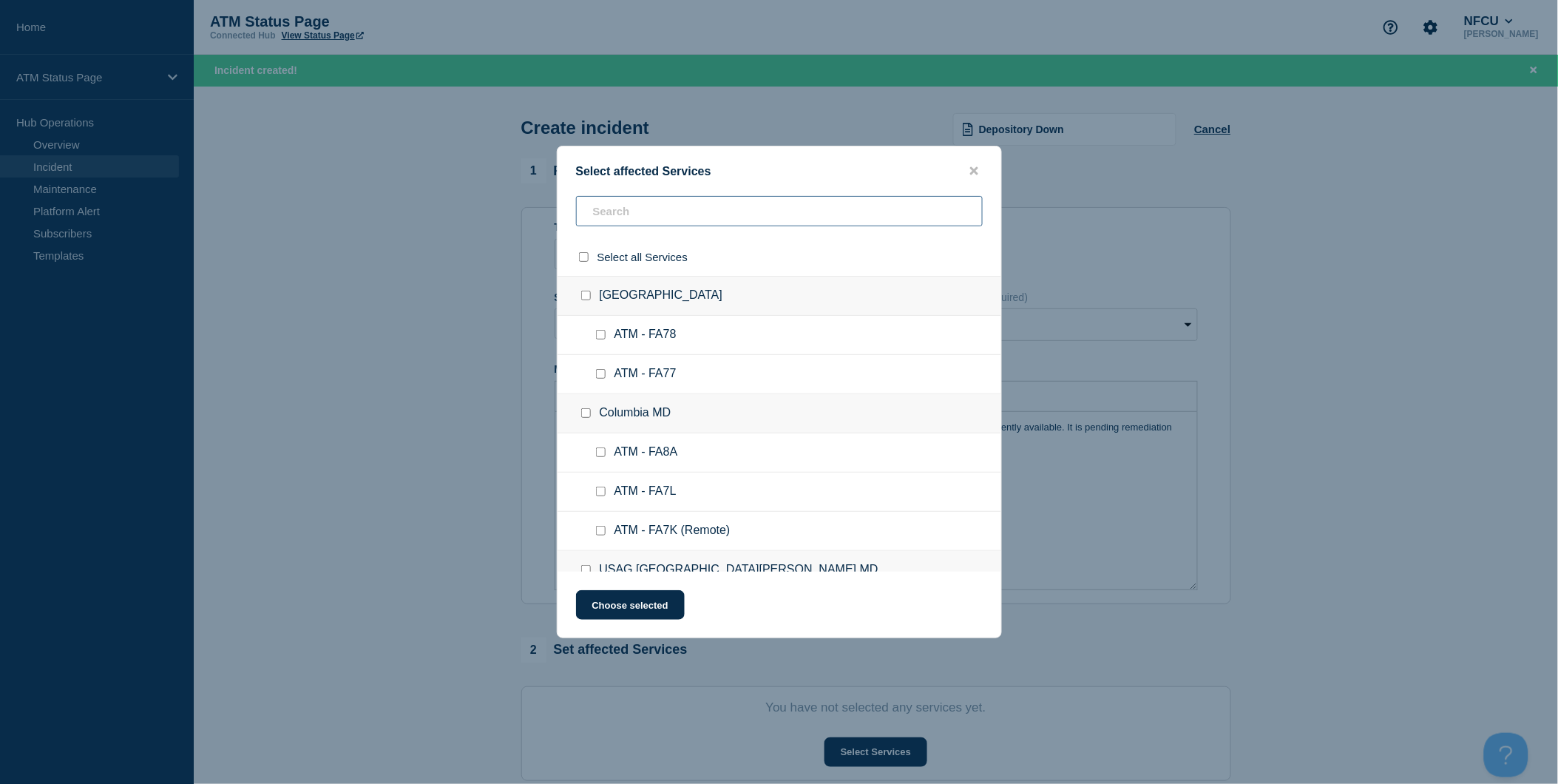
click at [708, 220] on input "text" at bounding box center [780, 211] width 407 height 31
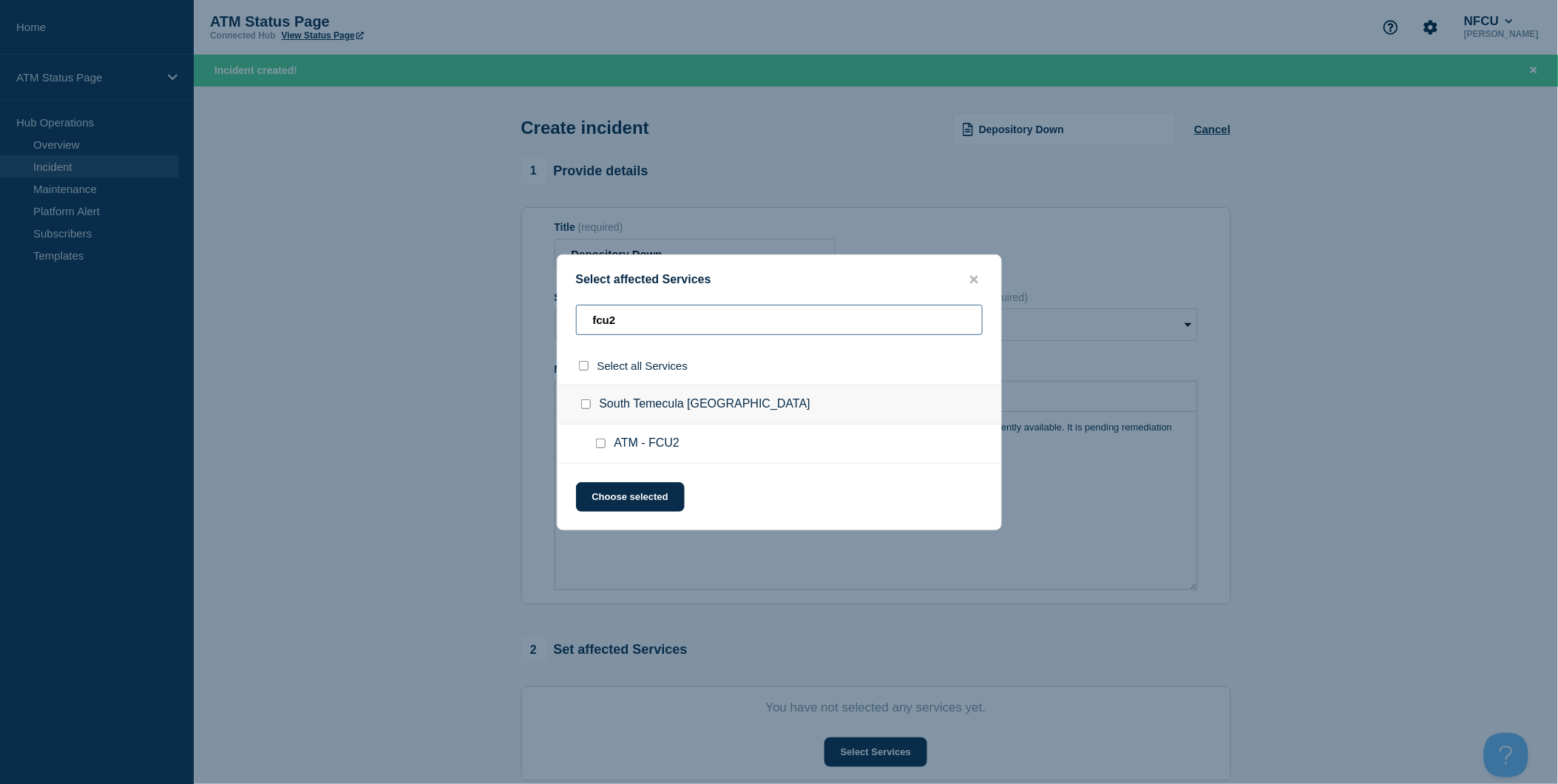
type input "fcu2"
click at [579, 365] on input "select all checkbox" at bounding box center [583, 365] width 9 height 9
checkbox input "true"
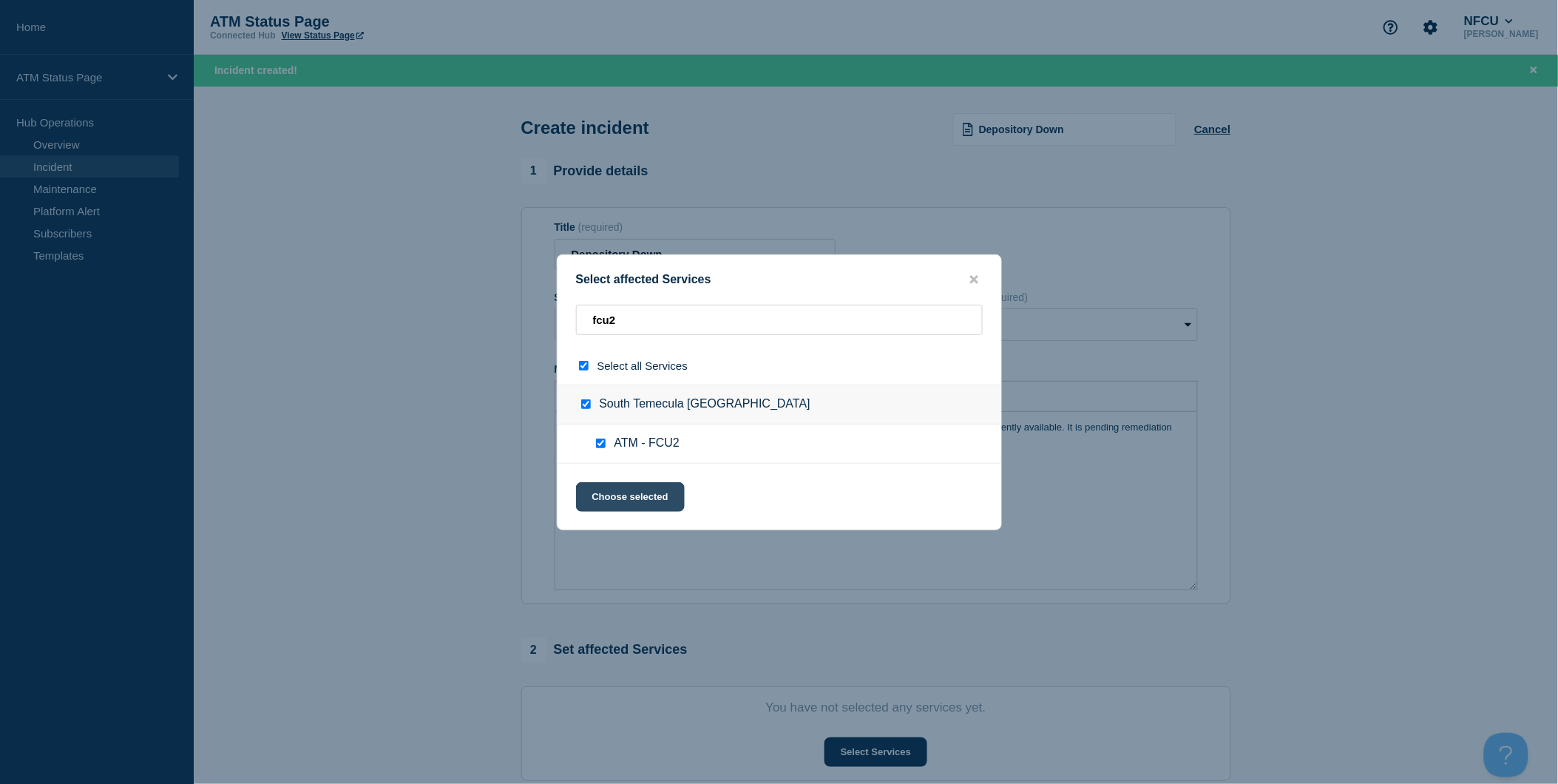
click at [649, 504] on button "Choose selected" at bounding box center [631, 496] width 109 height 30
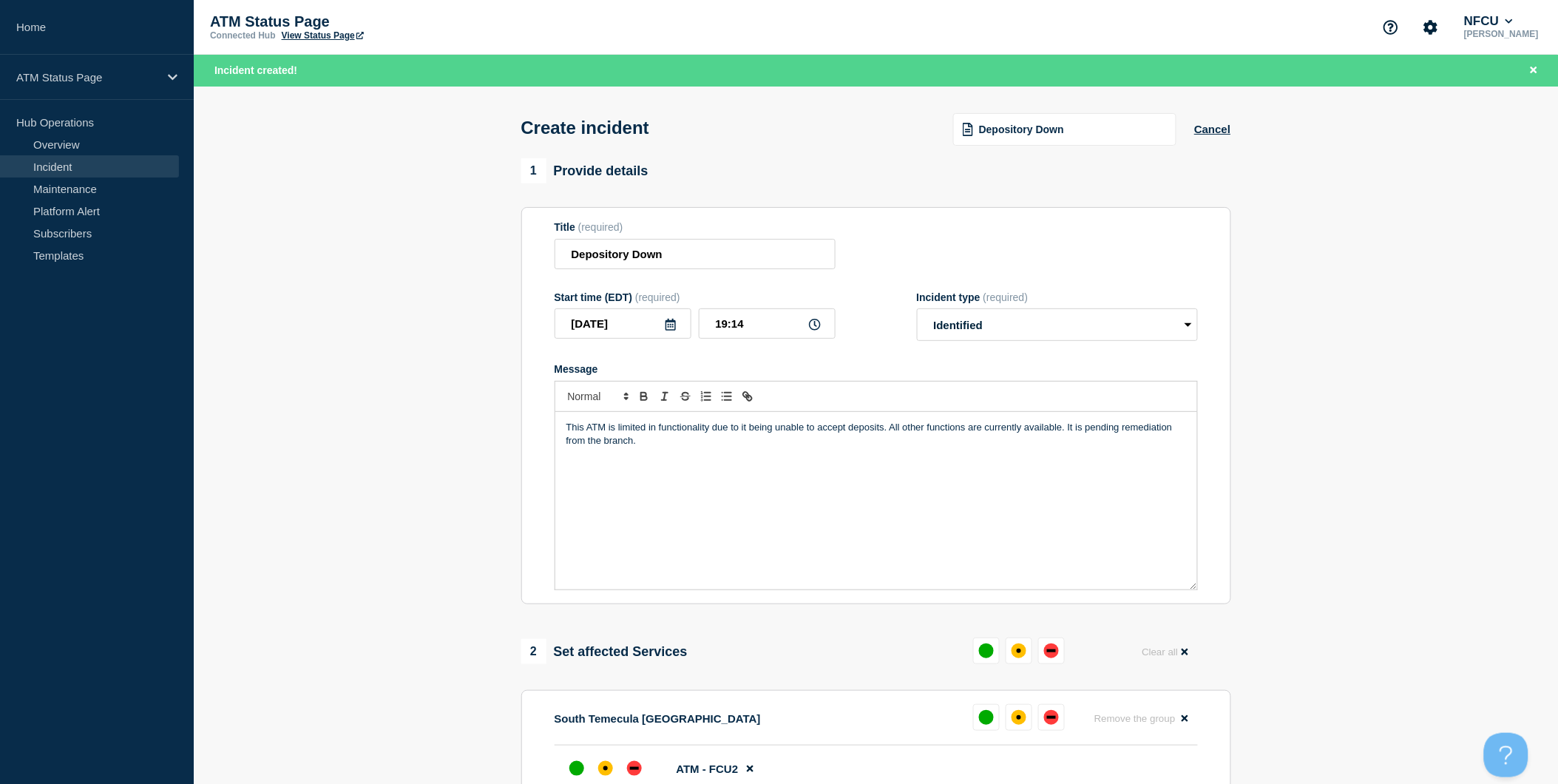
scroll to position [246, 0]
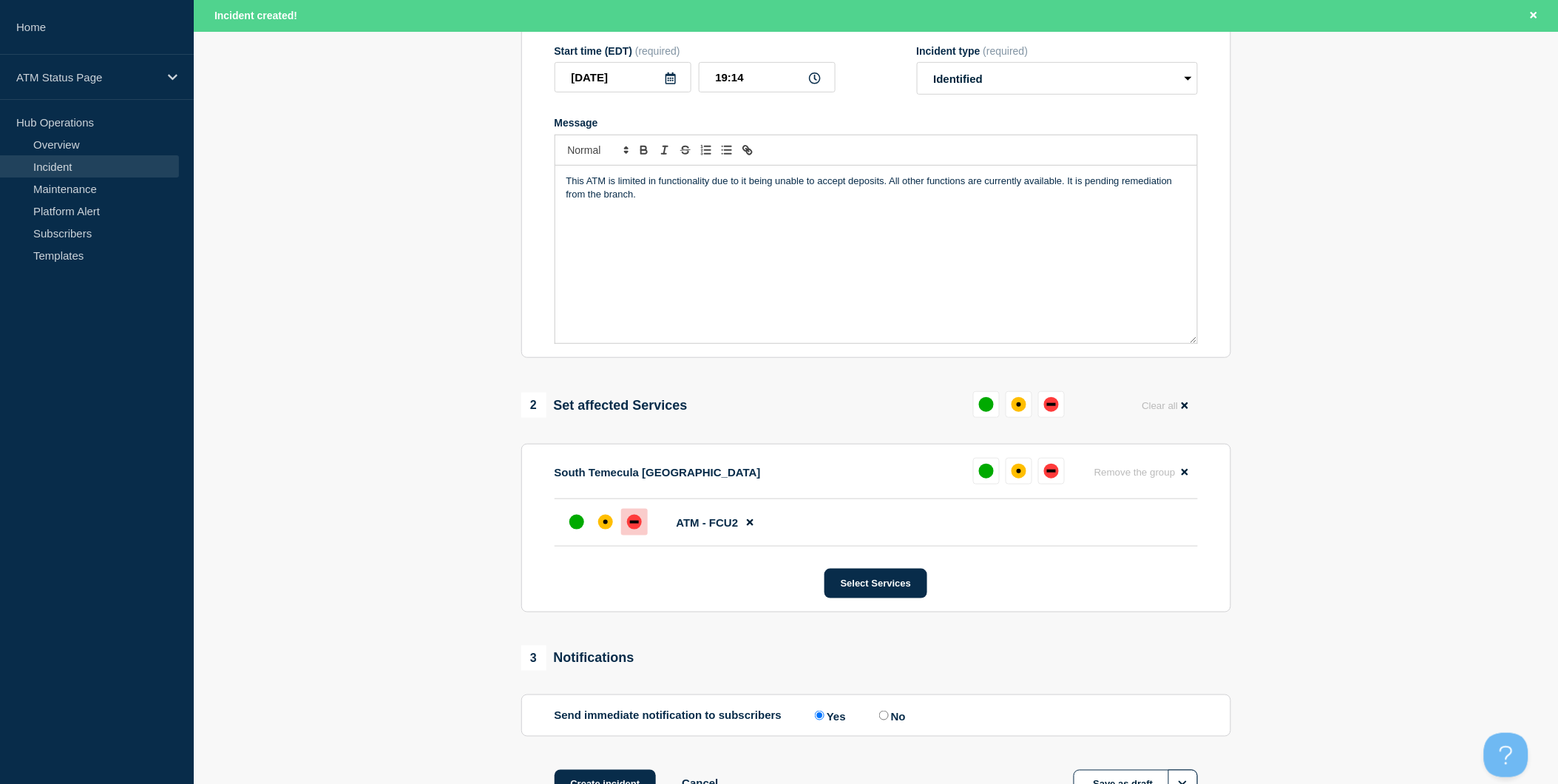
click at [626, 520] on div at bounding box center [633, 521] width 26 height 26
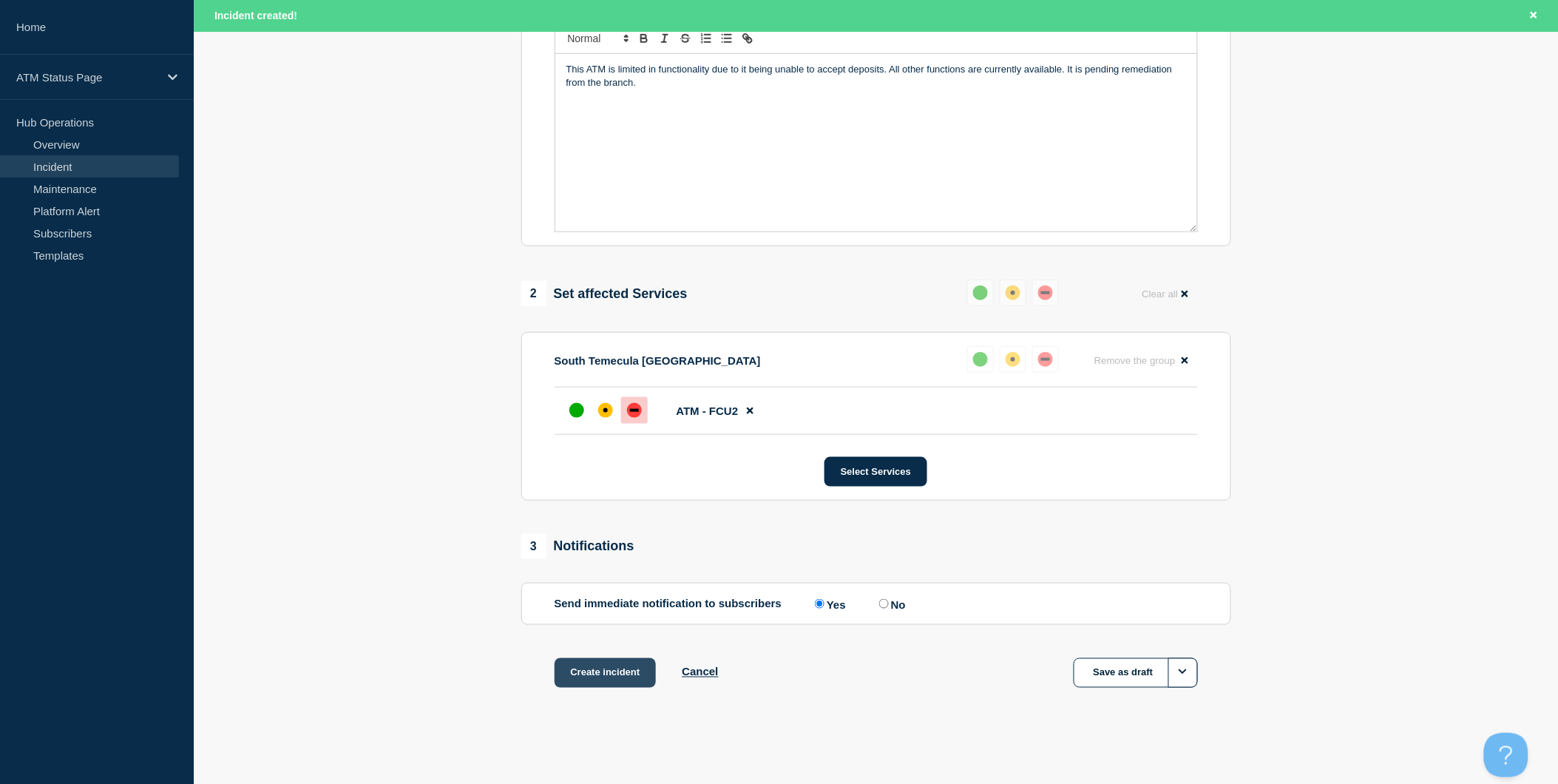
click at [633, 671] on button "Create incident" at bounding box center [605, 672] width 102 height 30
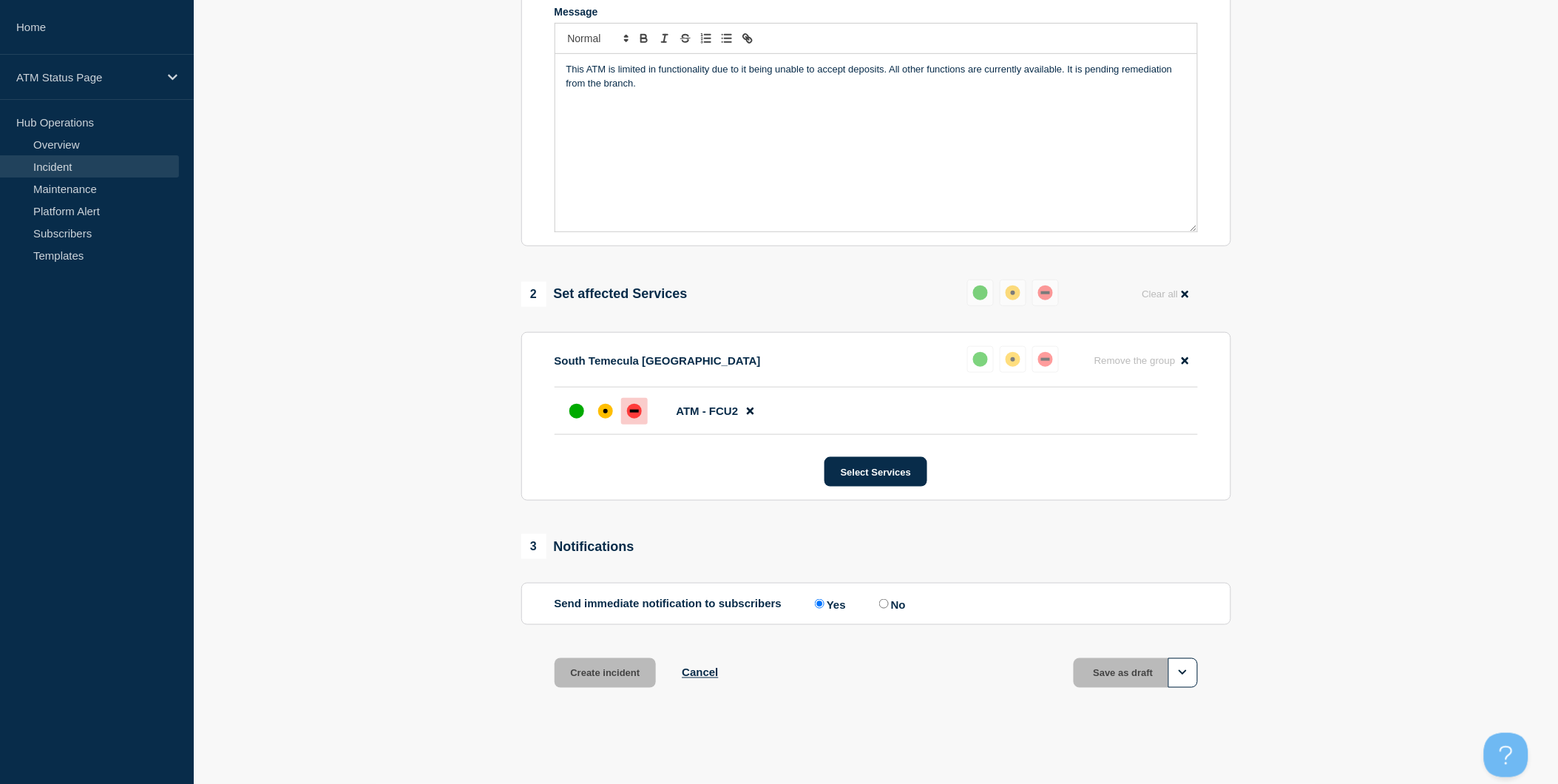
scroll to position [331, 0]
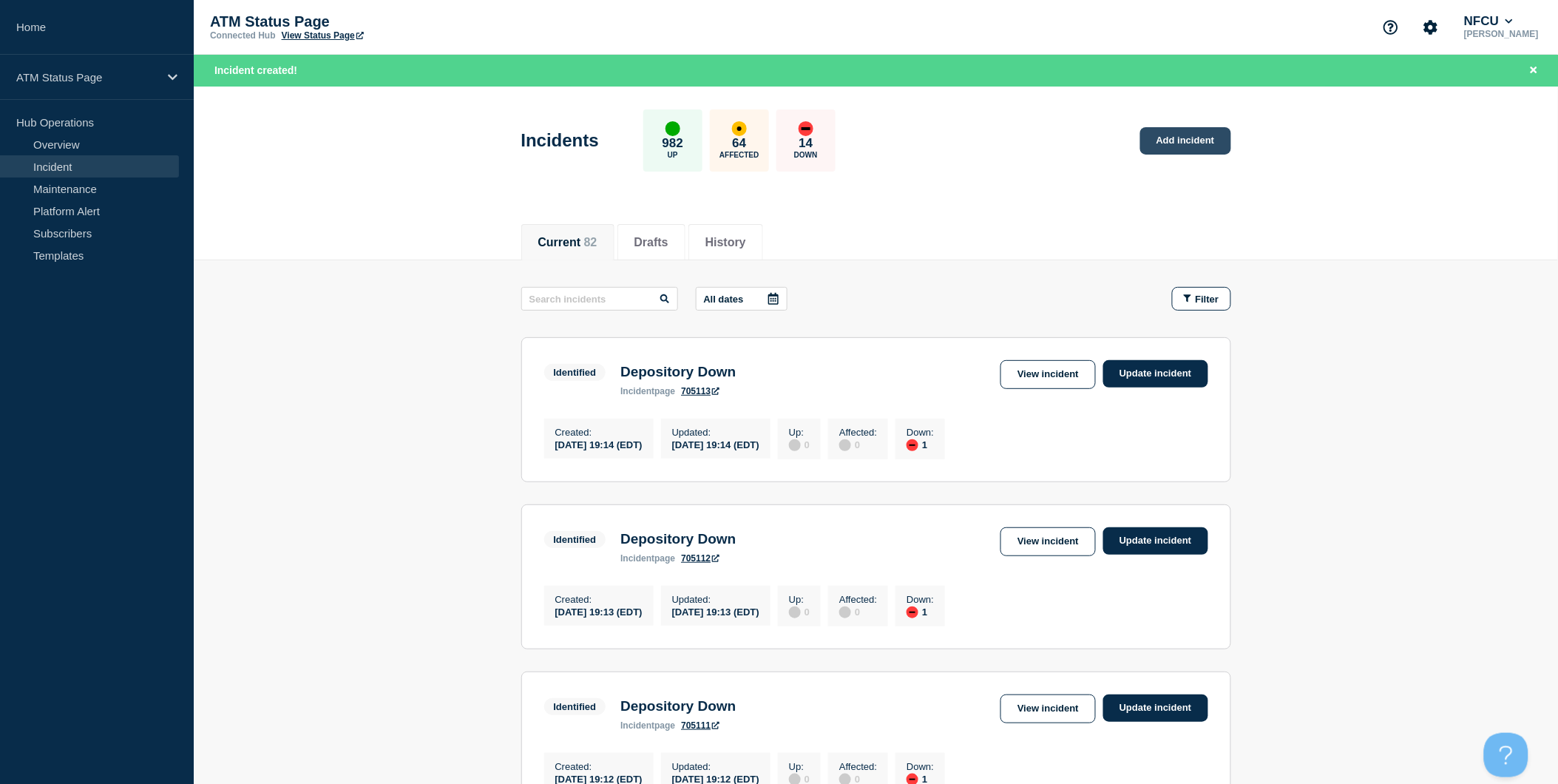
click at [1154, 141] on link "Add incident" at bounding box center [1185, 140] width 91 height 27
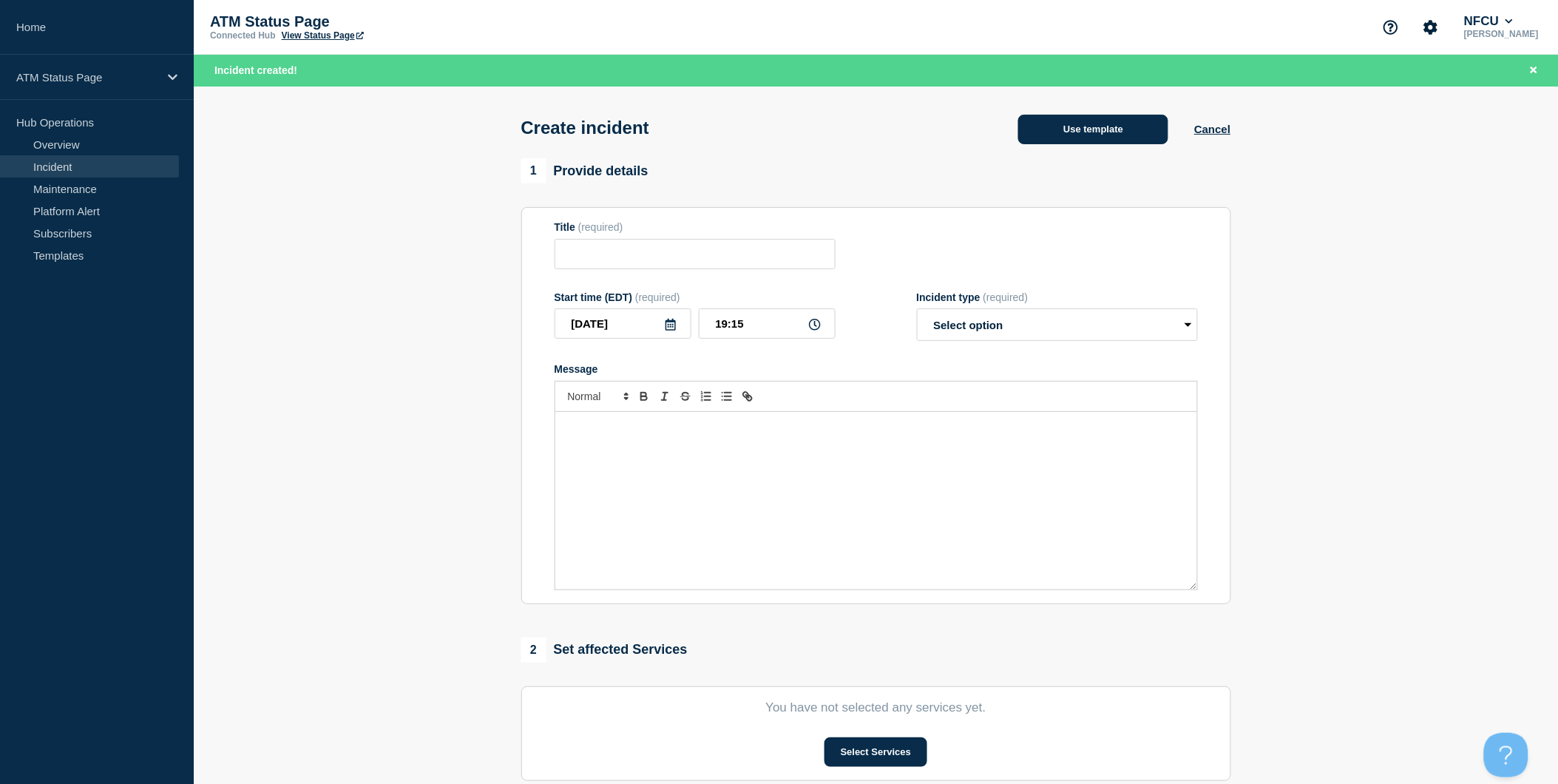
click at [1148, 136] on button "Use template" at bounding box center [1093, 129] width 150 height 30
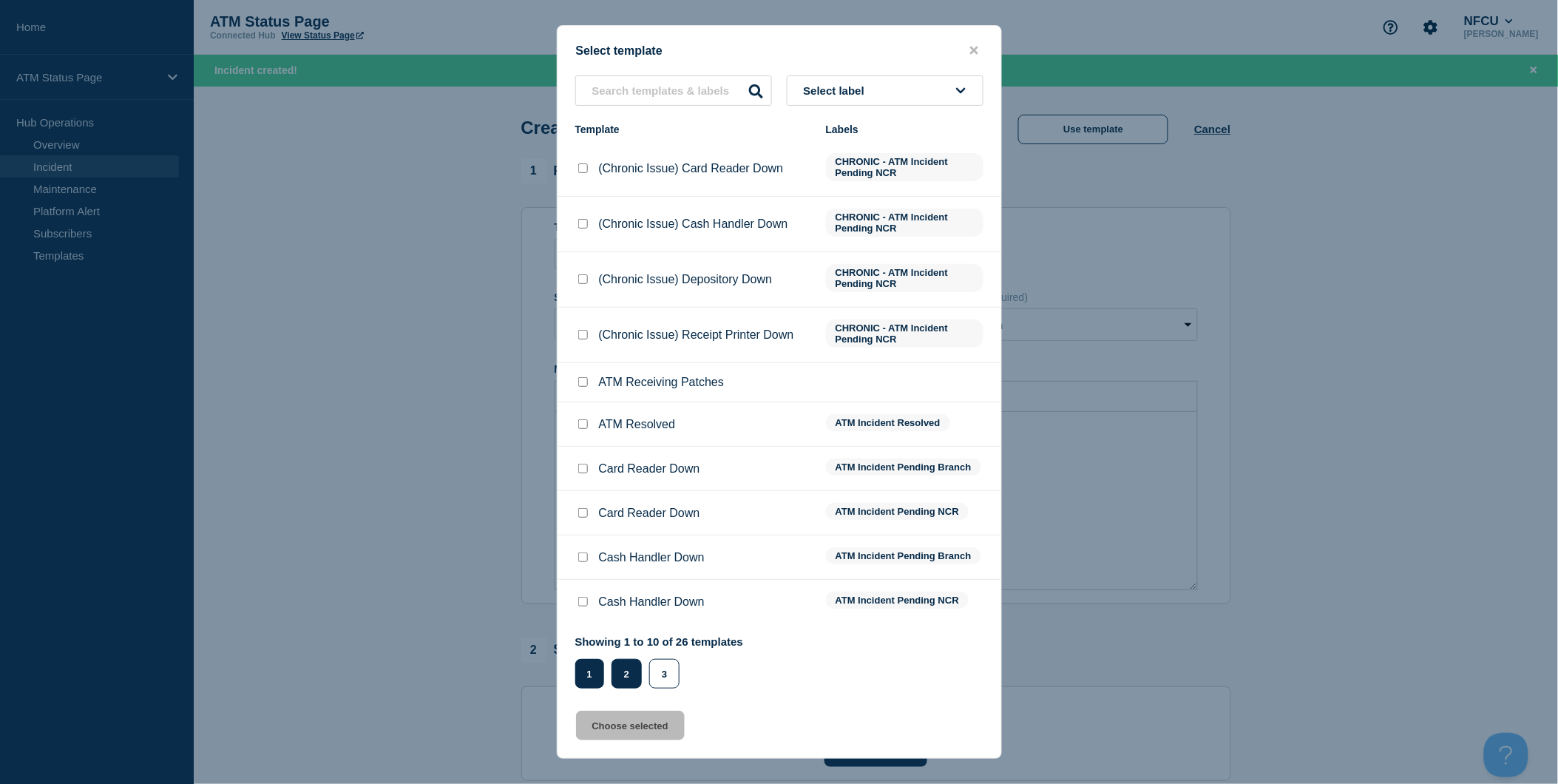
click at [618, 663] on button "2" at bounding box center [627, 673] width 31 height 30
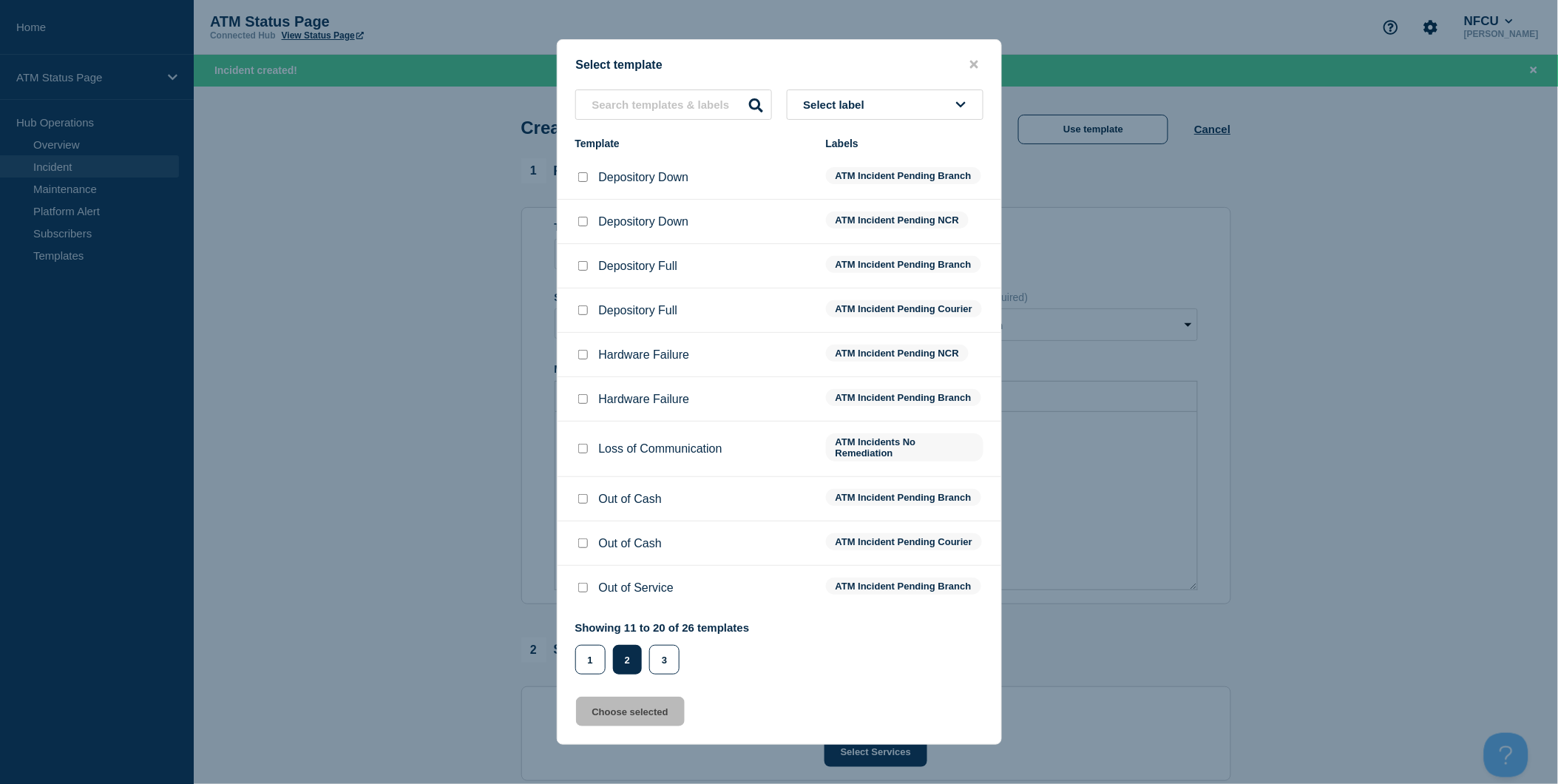
click at [587, 172] on input "Depository Down checkbox" at bounding box center [582, 176] width 9 height 9
checkbox input "true"
click at [666, 721] on button "Choose selected" at bounding box center [631, 711] width 109 height 30
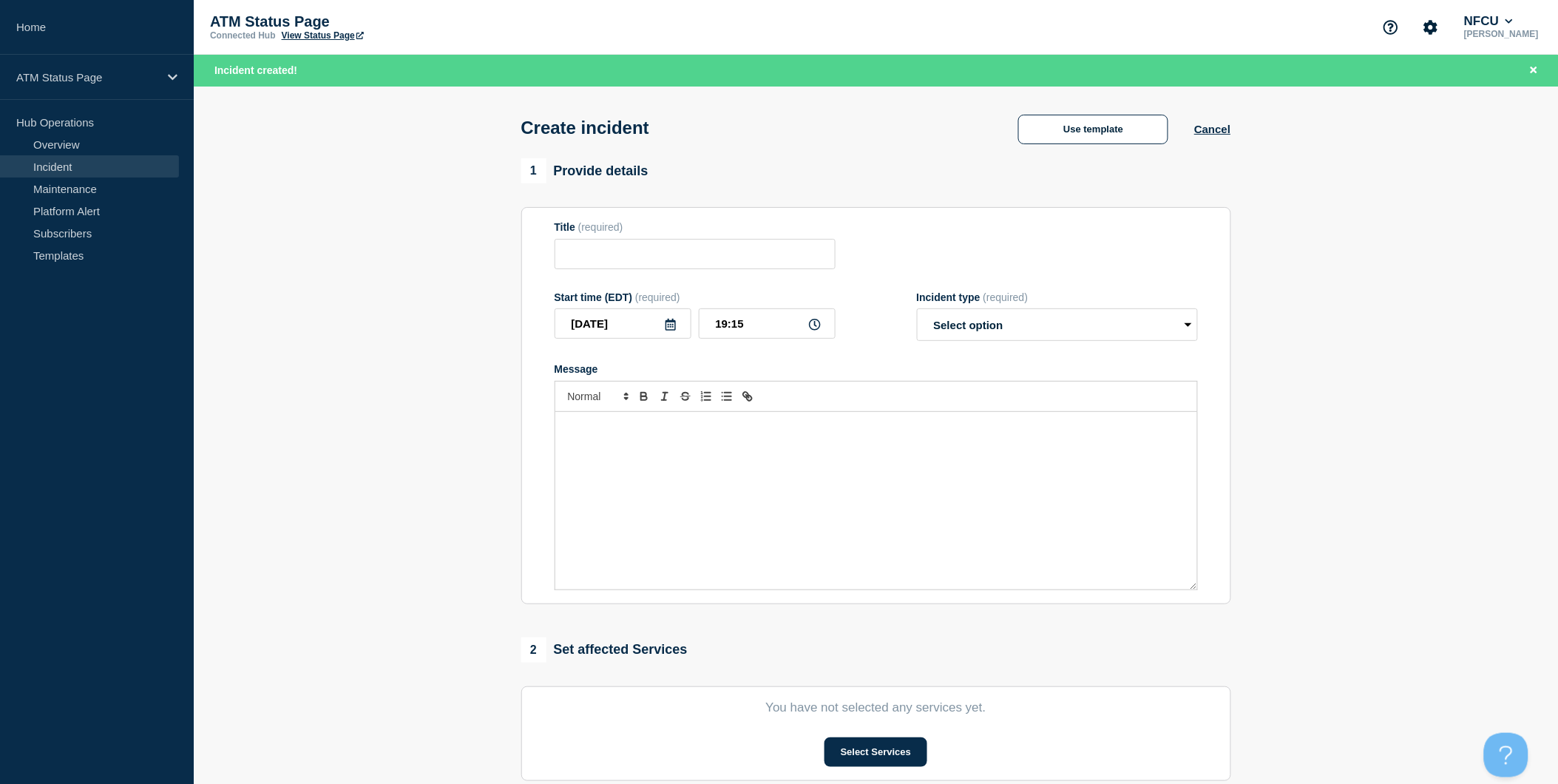
type input "Depository Down"
select select "identified"
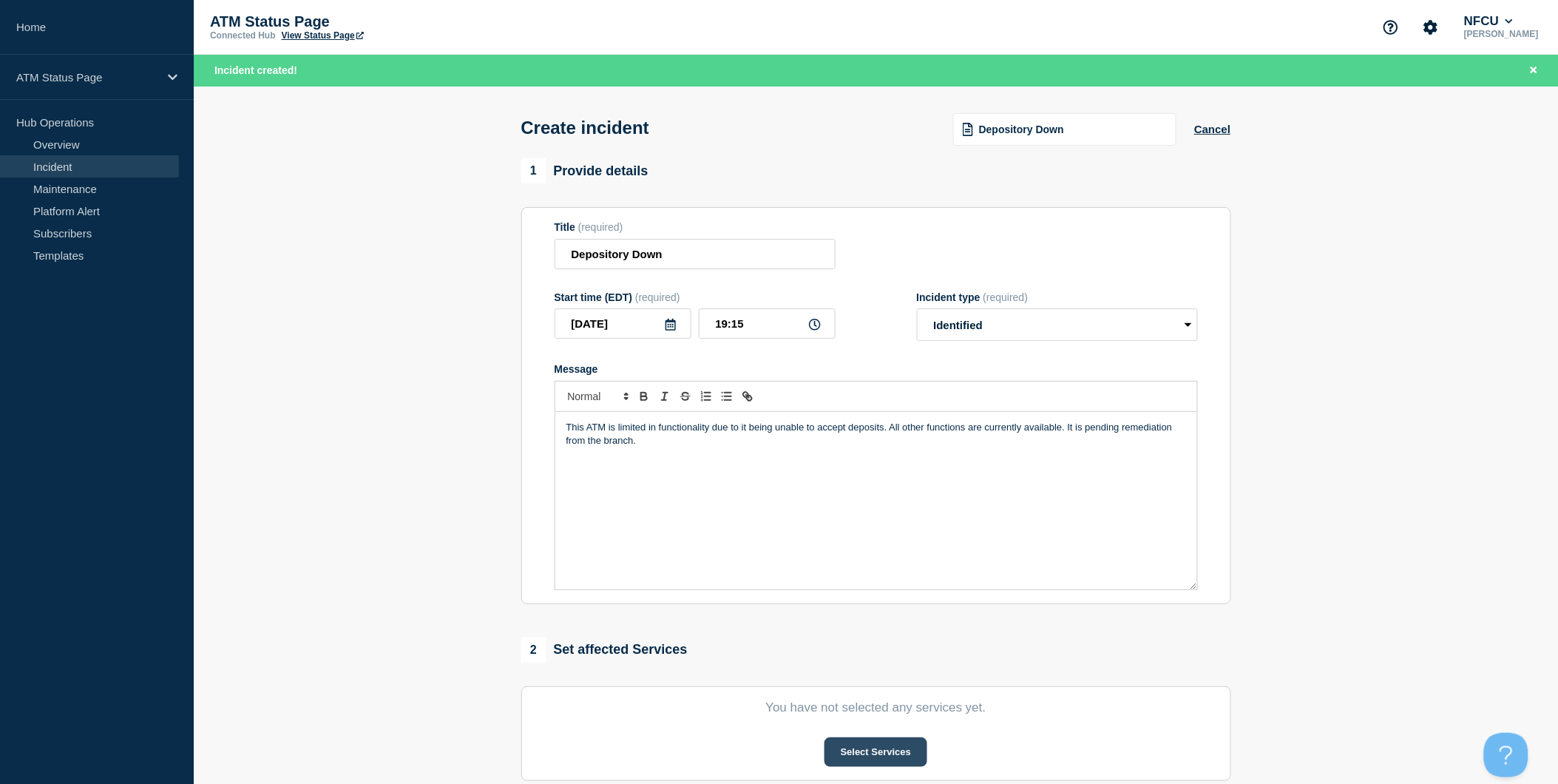
click at [858, 753] on button "Select Services" at bounding box center [875, 752] width 103 height 30
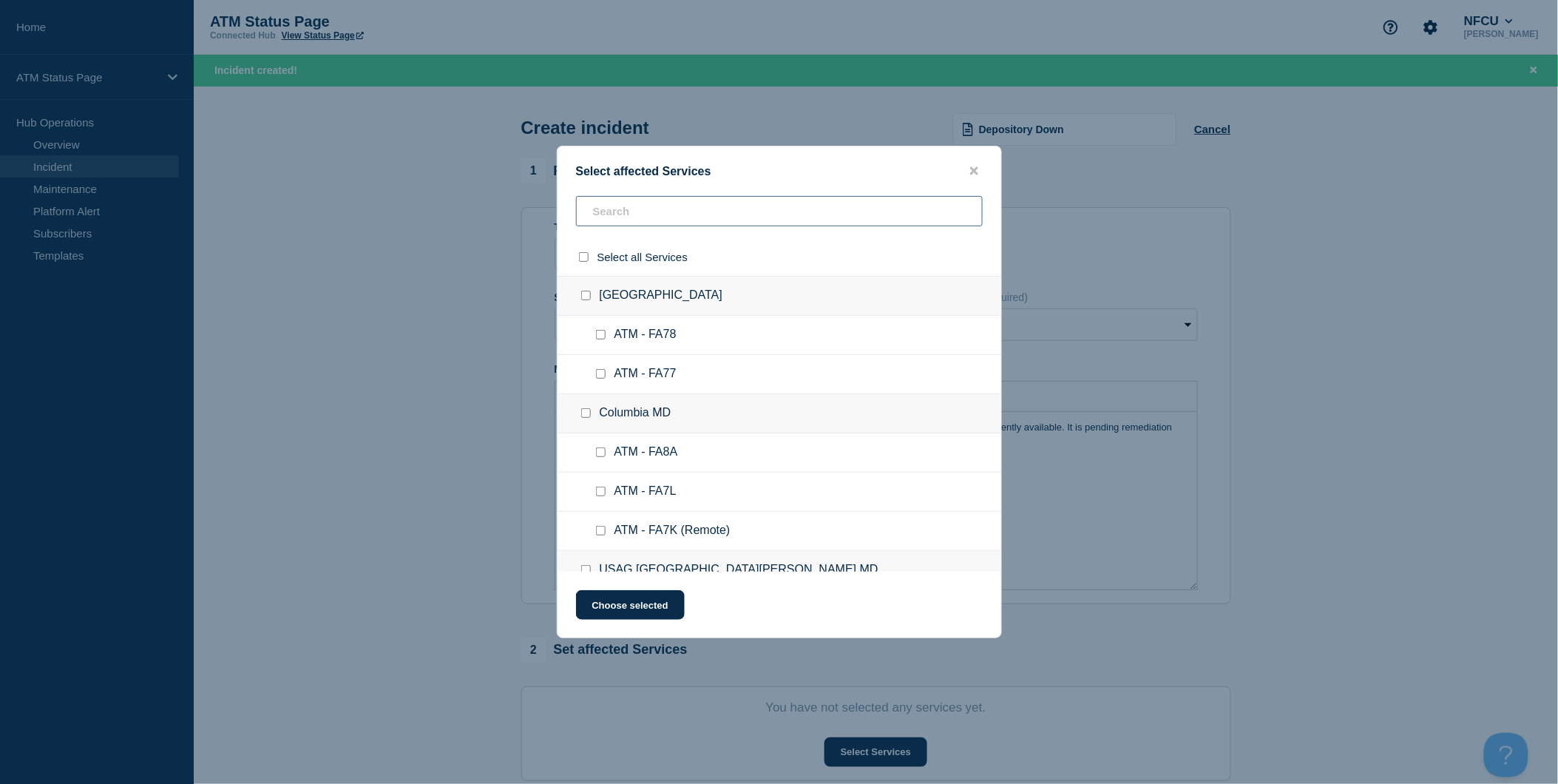
click at [752, 217] on input "text" at bounding box center [780, 211] width 407 height 31
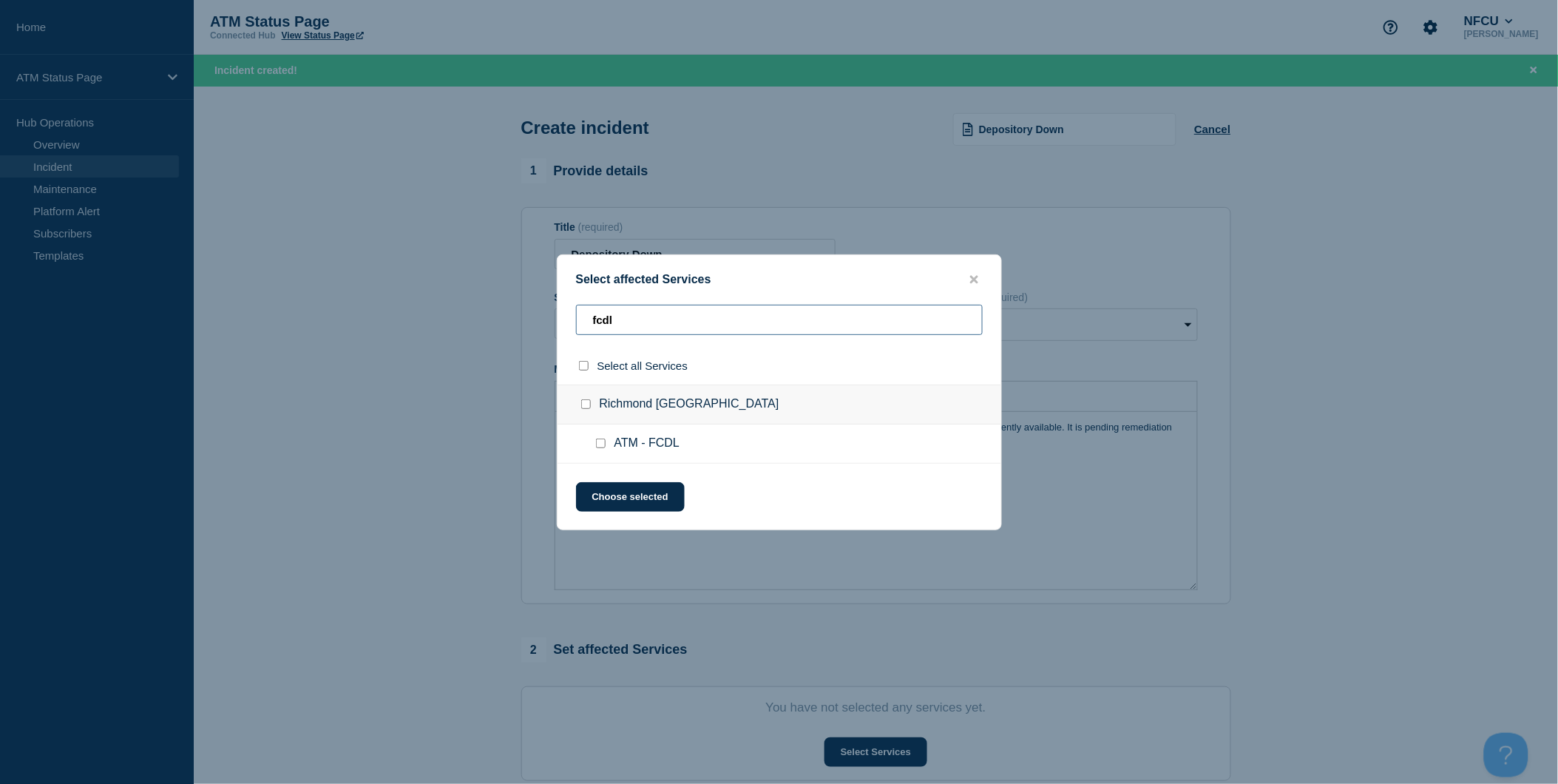
type input "fcdl"
click at [586, 368] on input "select all checkbox" at bounding box center [583, 365] width 9 height 9
checkbox input "true"
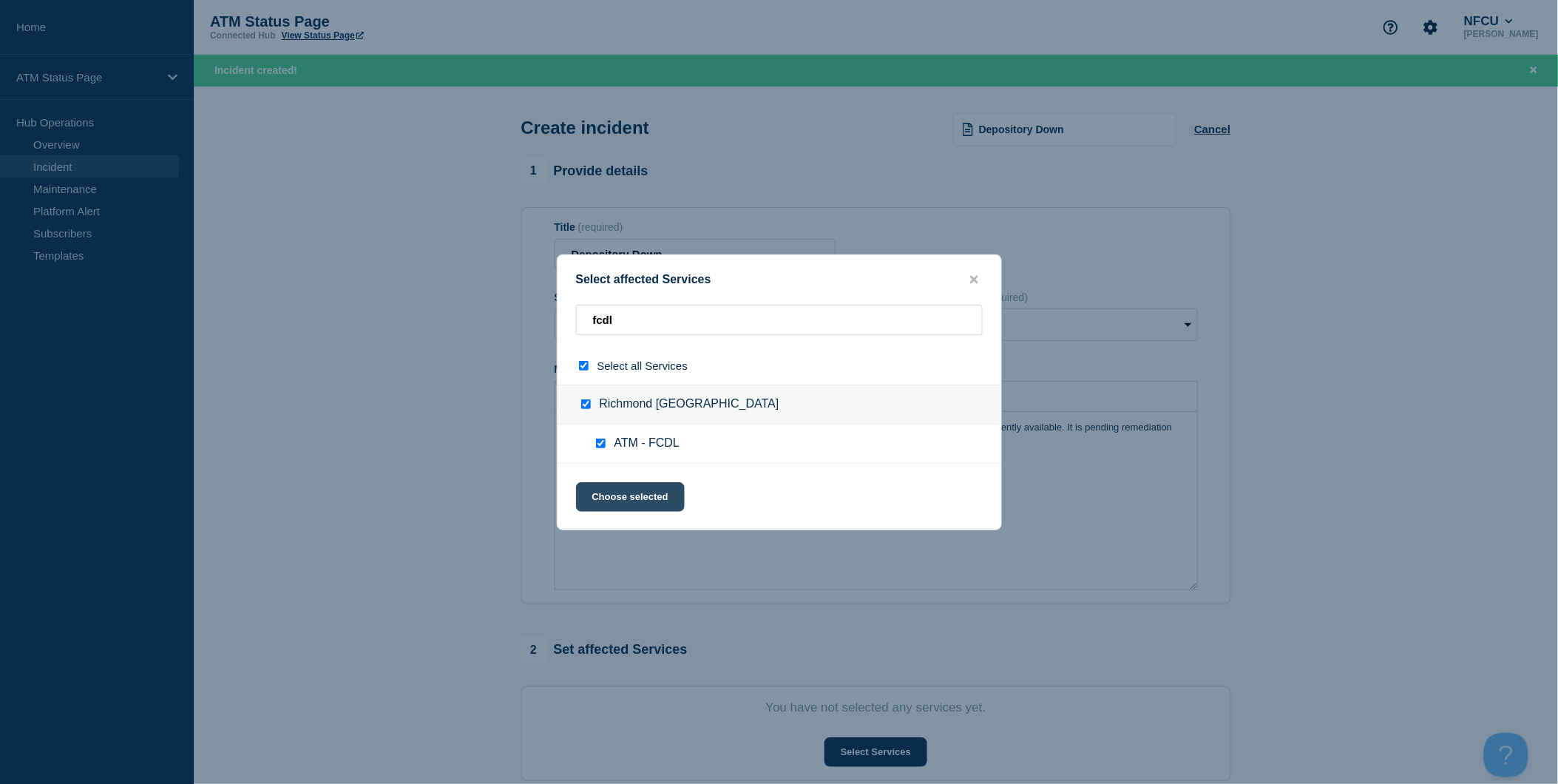
click at [652, 489] on button "Choose selected" at bounding box center [631, 496] width 109 height 30
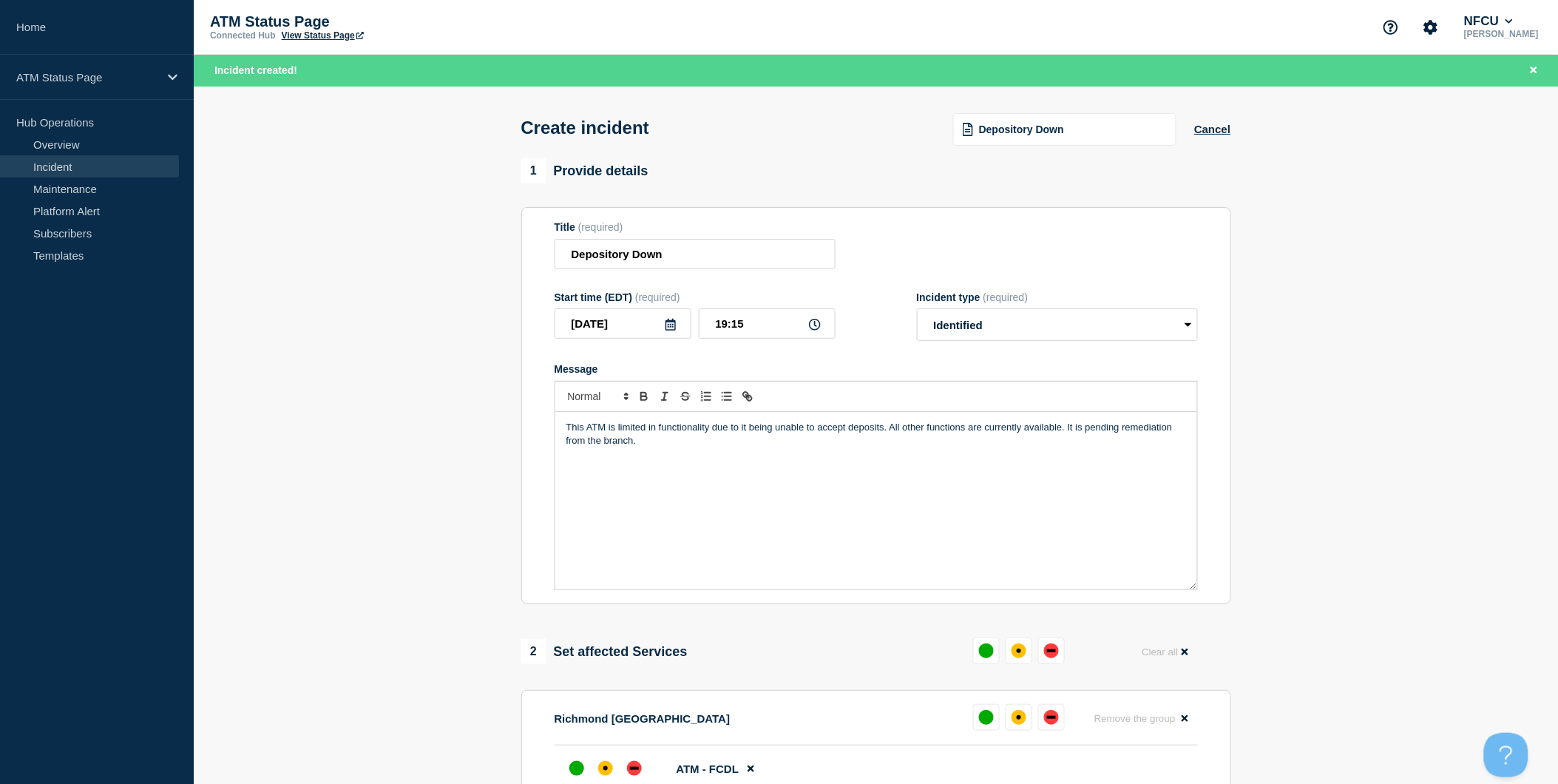
scroll to position [82, 0]
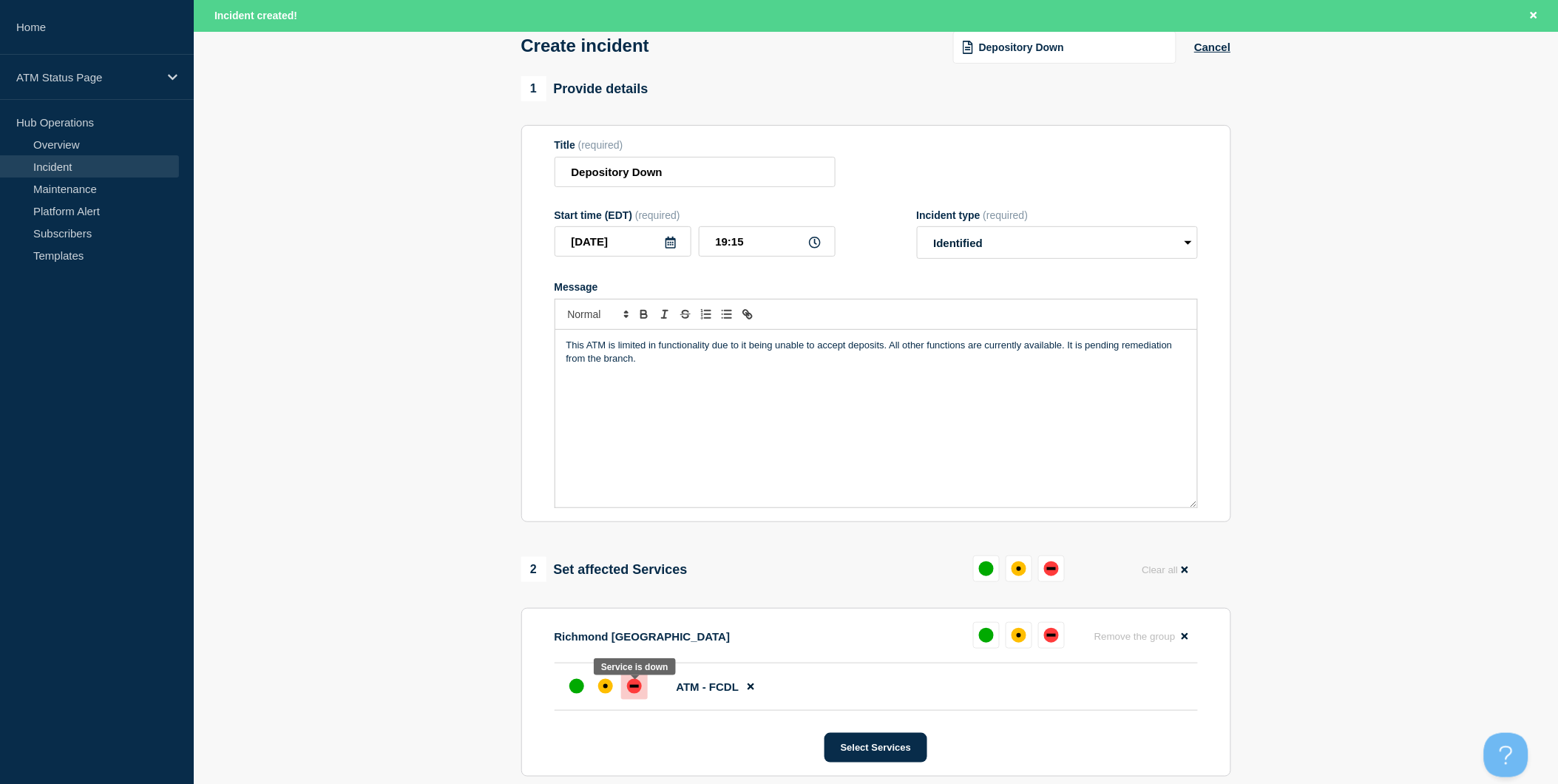
click at [633, 688] on div "down" at bounding box center [634, 685] width 9 height 3
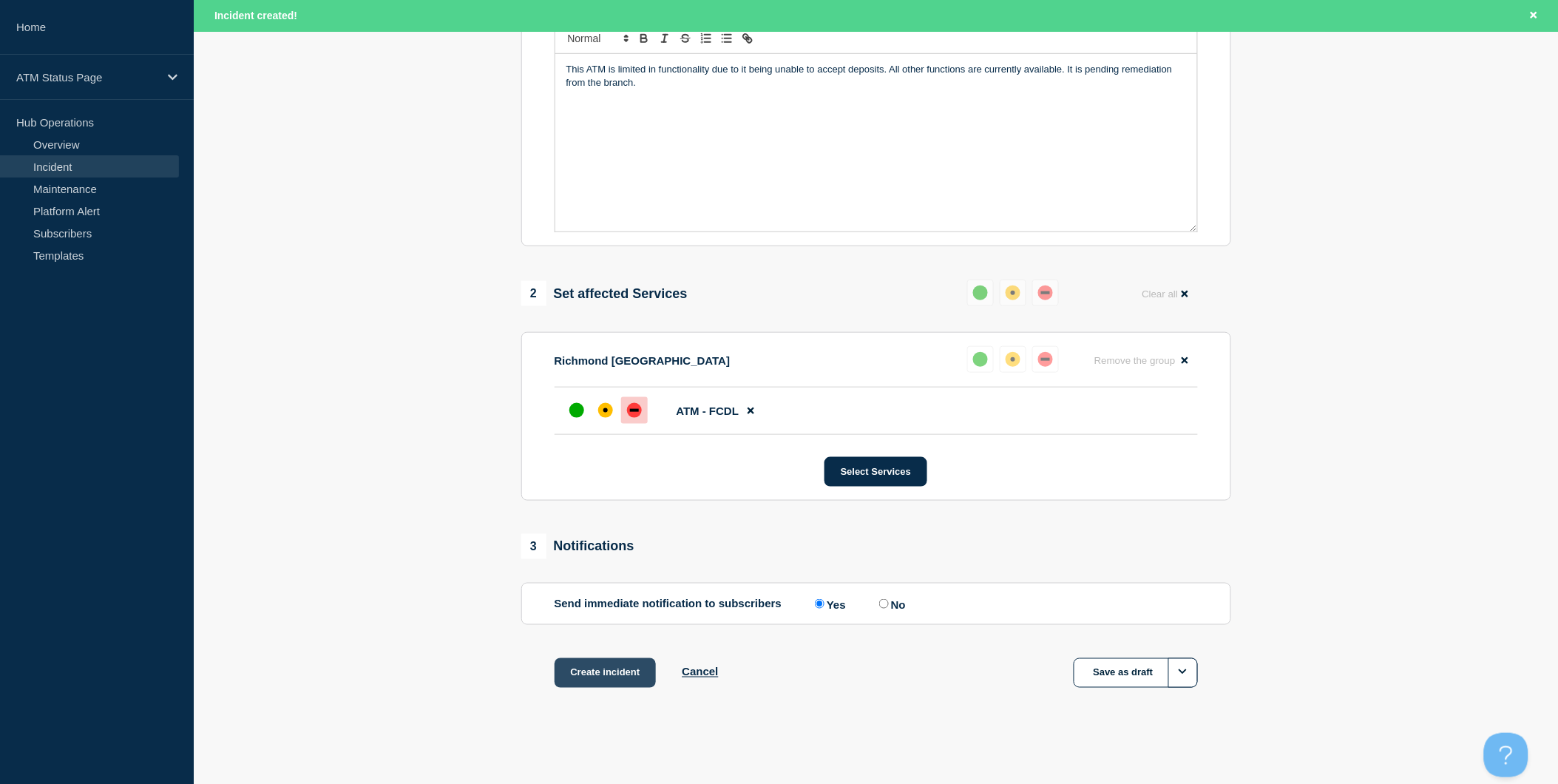
click at [638, 670] on button "Create incident" at bounding box center [605, 672] width 102 height 30
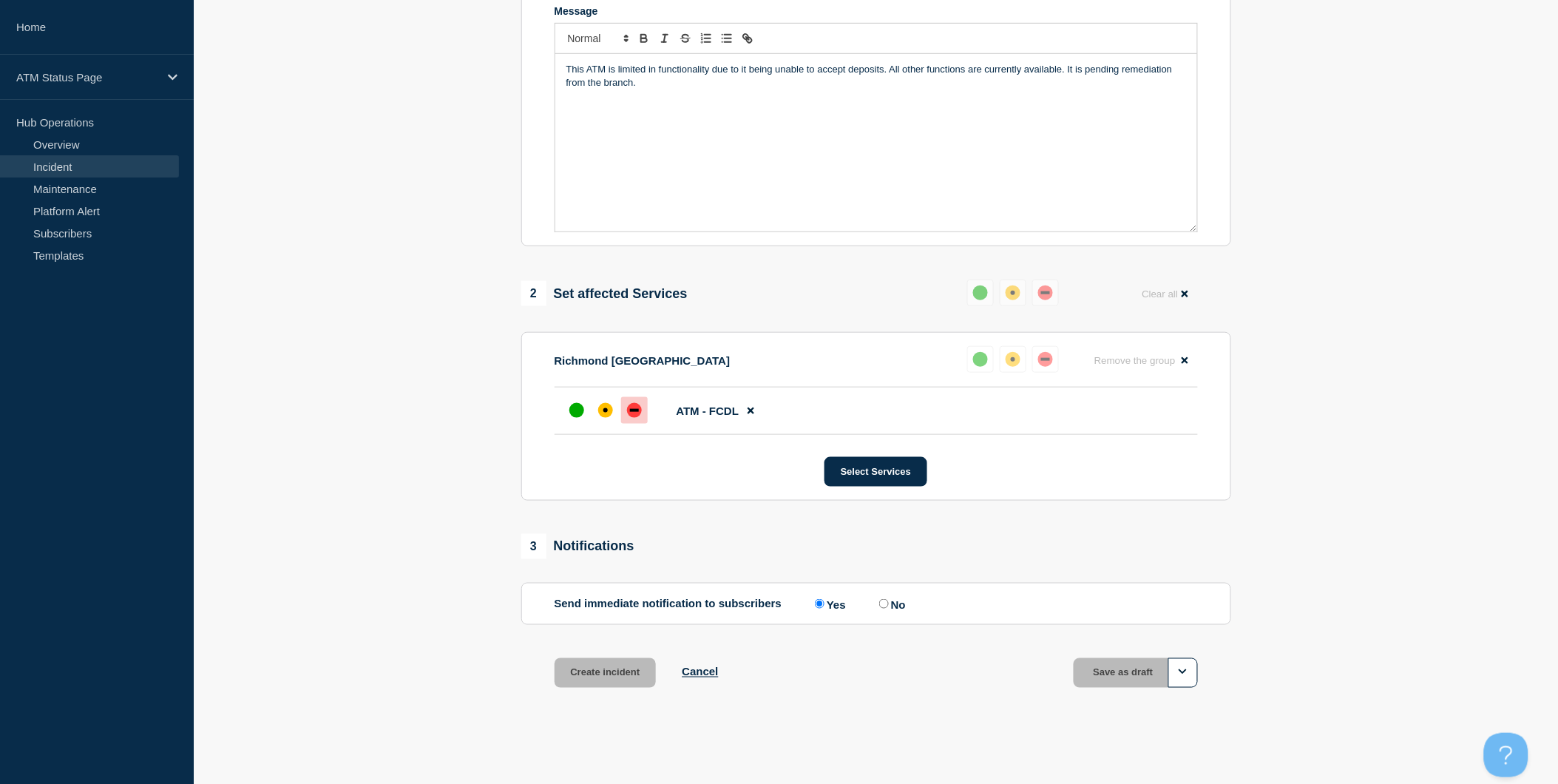
scroll to position [331, 0]
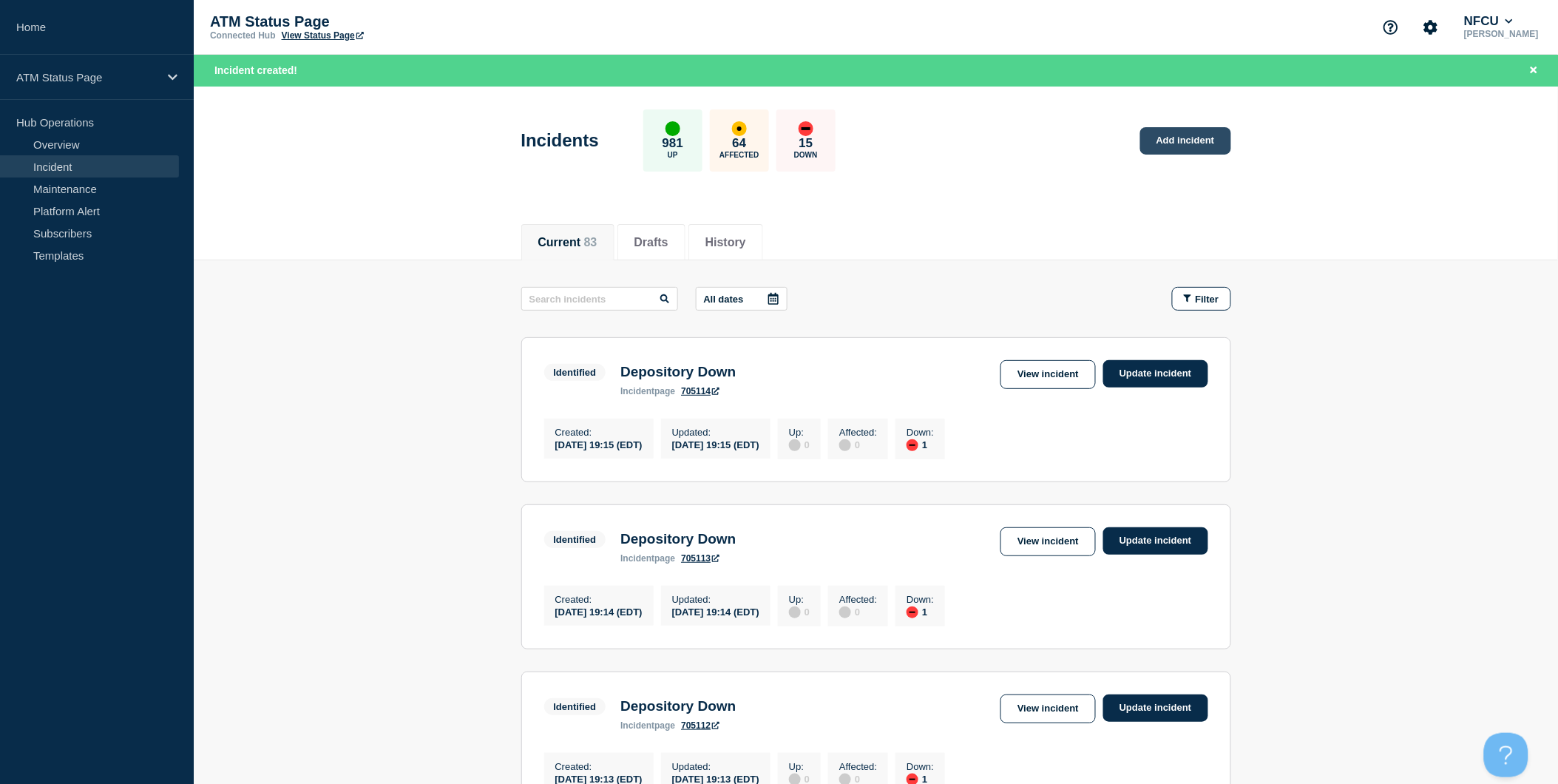
click at [1217, 134] on link "Add incident" at bounding box center [1185, 140] width 91 height 27
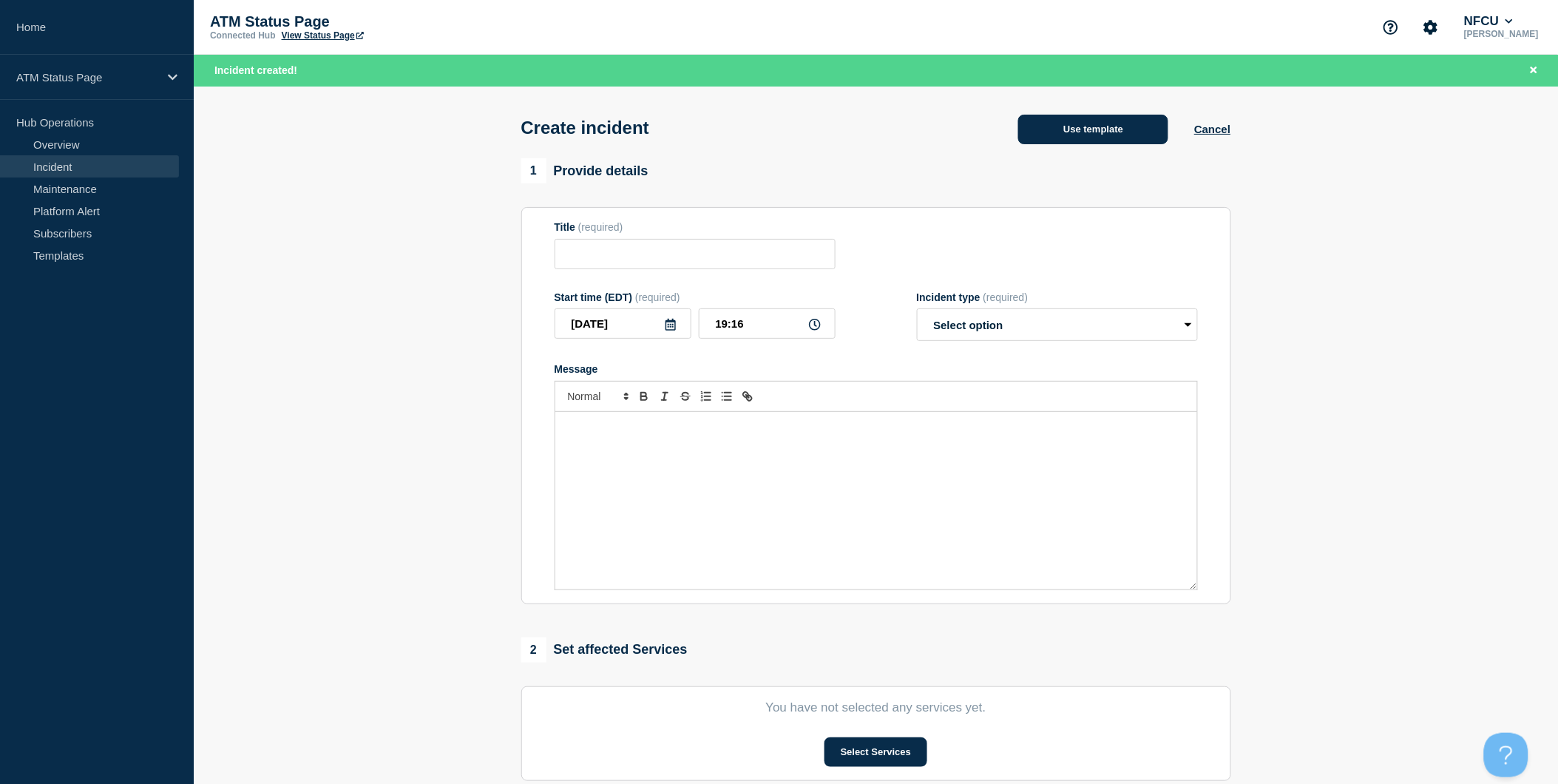
click at [1148, 138] on button "Use template" at bounding box center [1093, 129] width 150 height 30
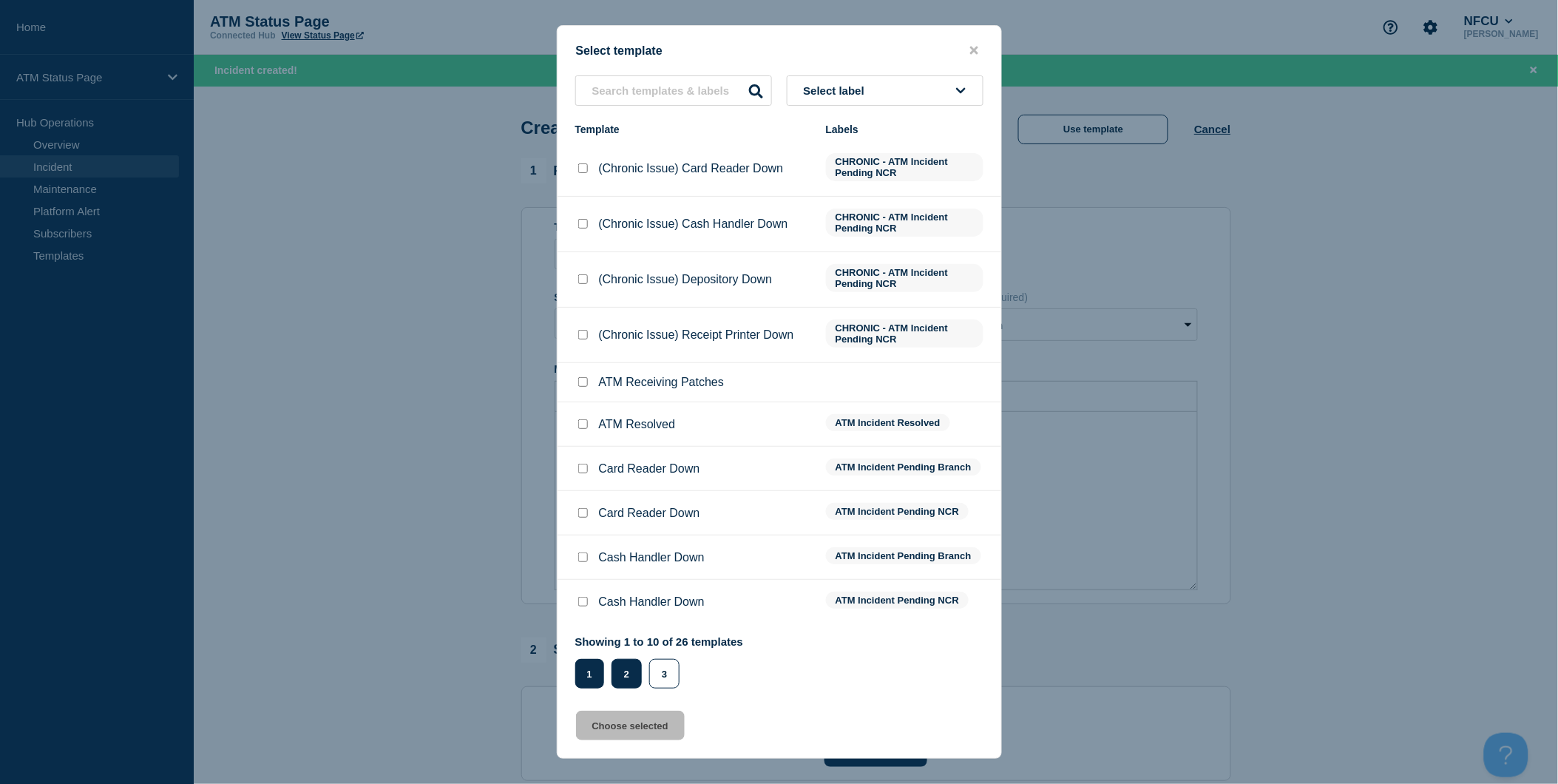
click at [638, 672] on button "2" at bounding box center [627, 673] width 31 height 30
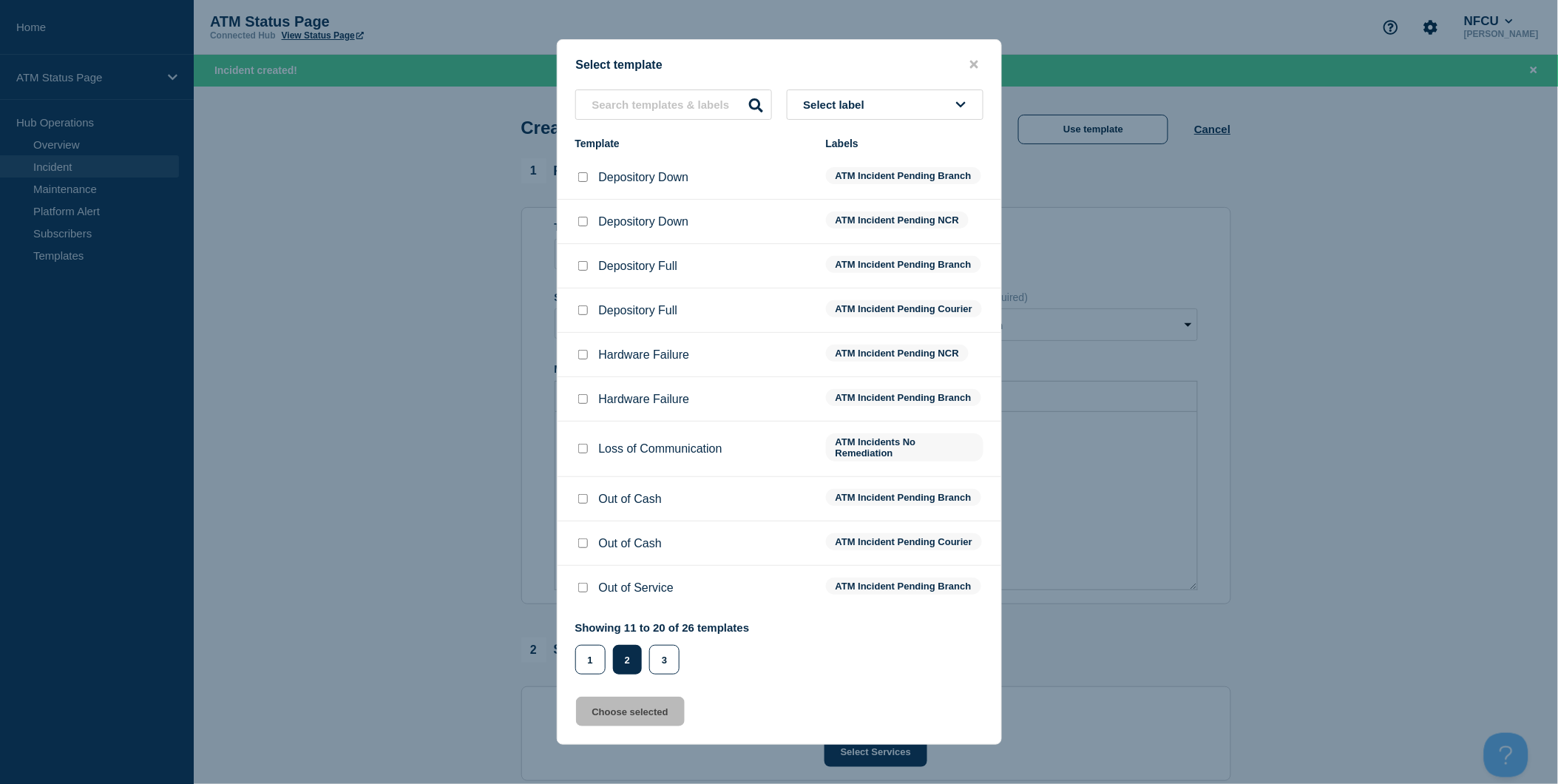
click at [586, 172] on input "Depository Down checkbox" at bounding box center [582, 176] width 9 height 9
checkbox input "true"
click at [673, 726] on button "Choose selected" at bounding box center [631, 711] width 109 height 30
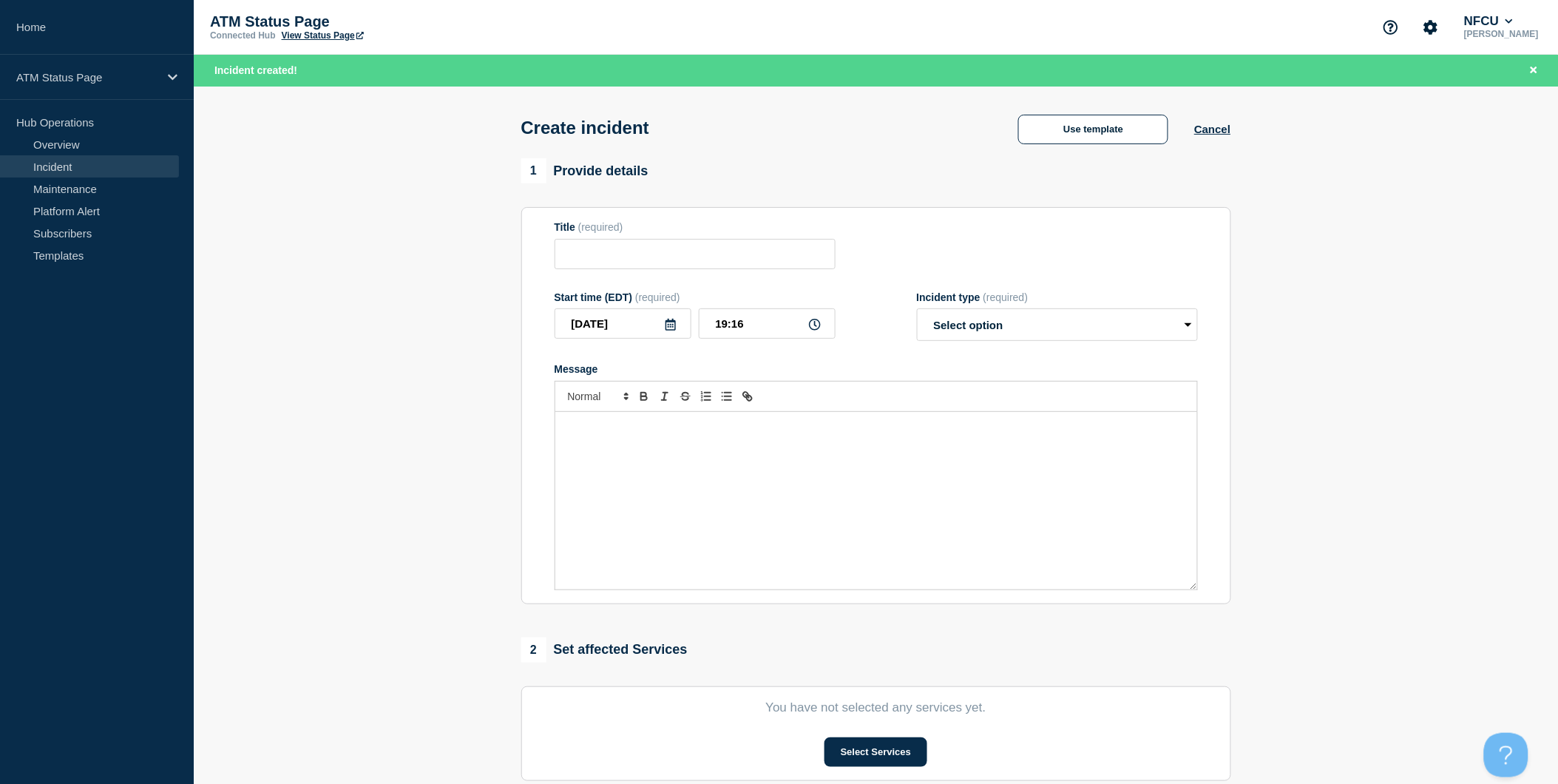
type input "Depository Down"
select select "identified"
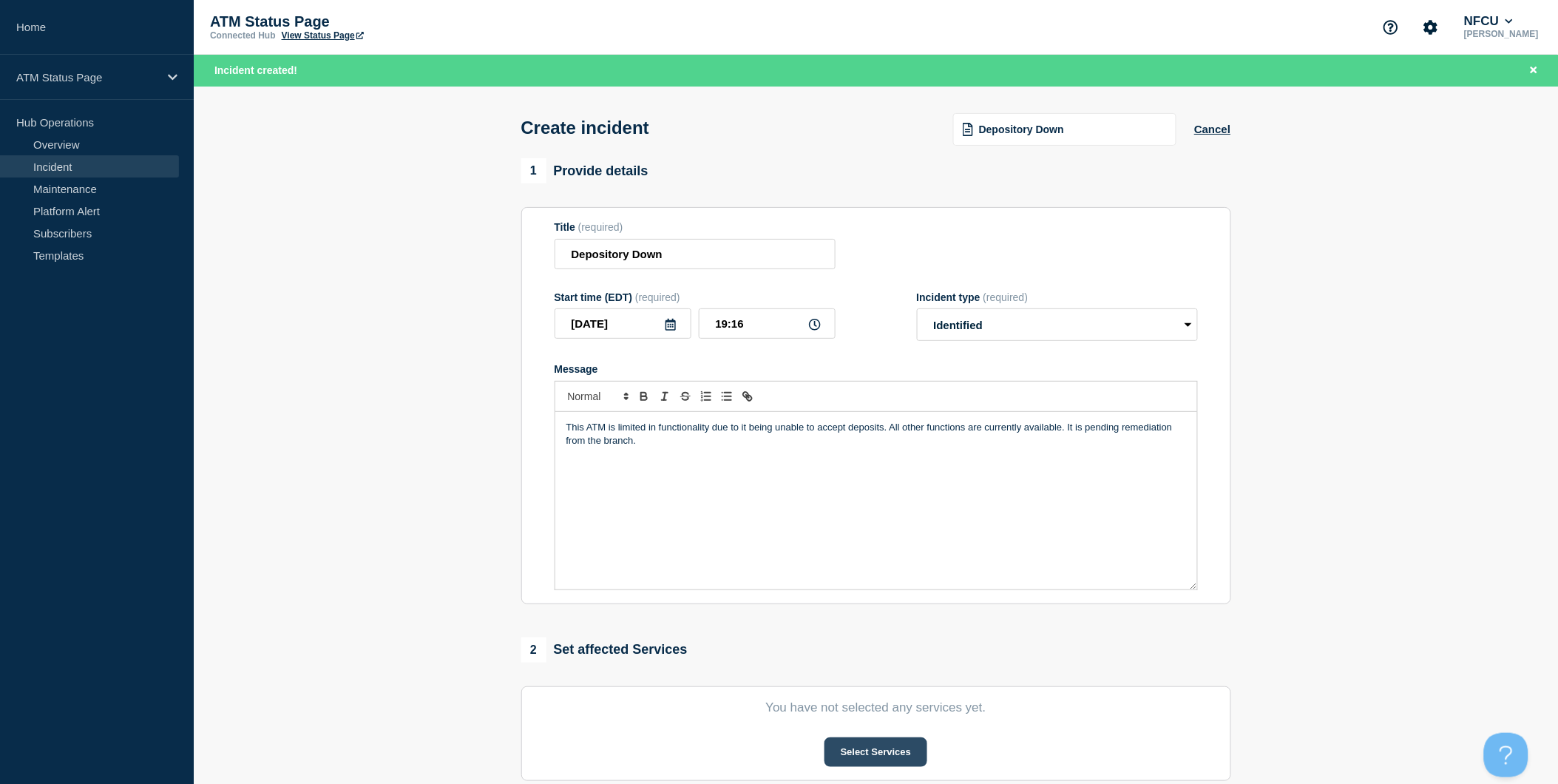
click at [874, 750] on button "Select Services" at bounding box center [875, 752] width 103 height 30
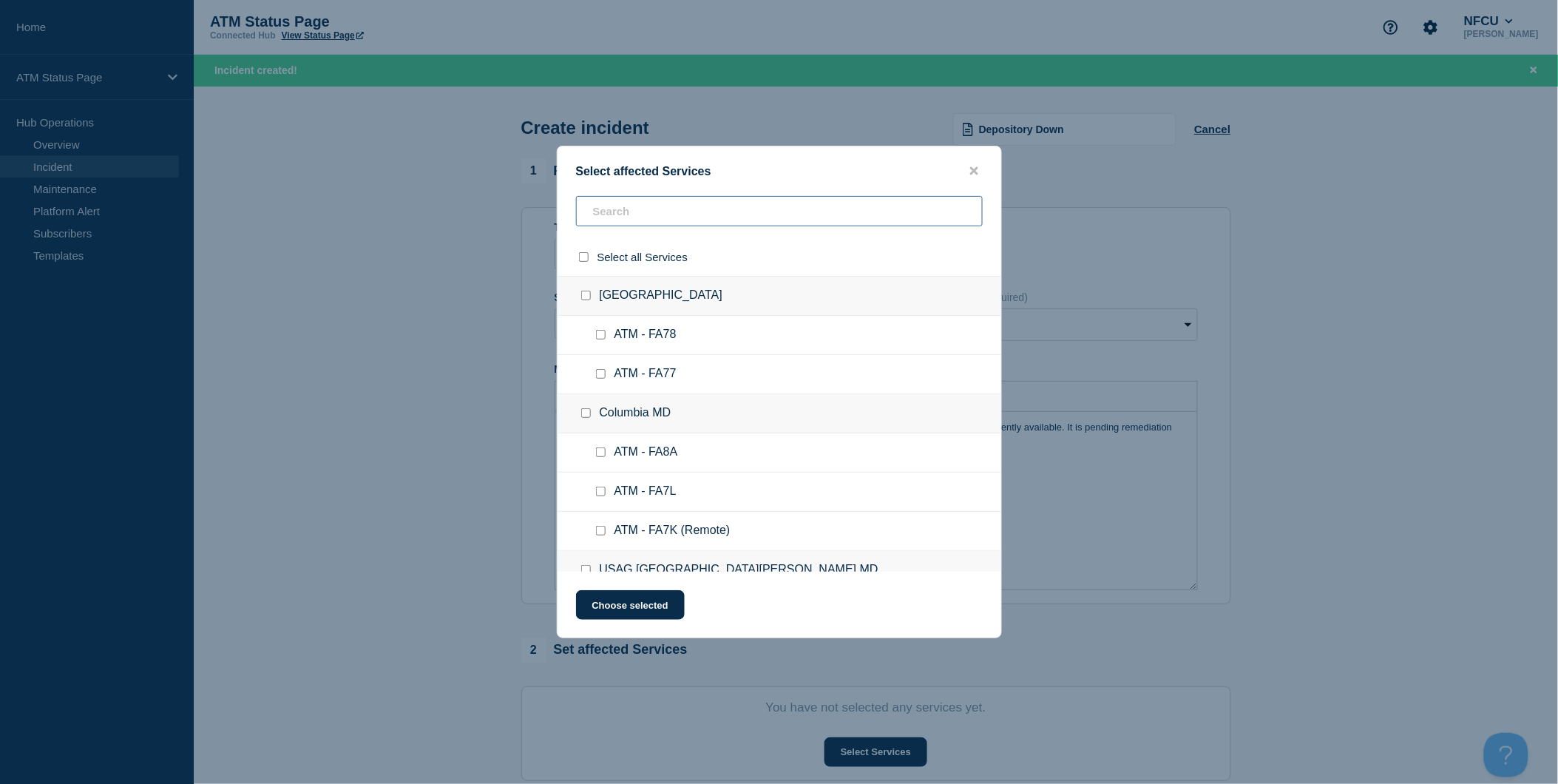
click at [727, 199] on input "text" at bounding box center [780, 211] width 407 height 31
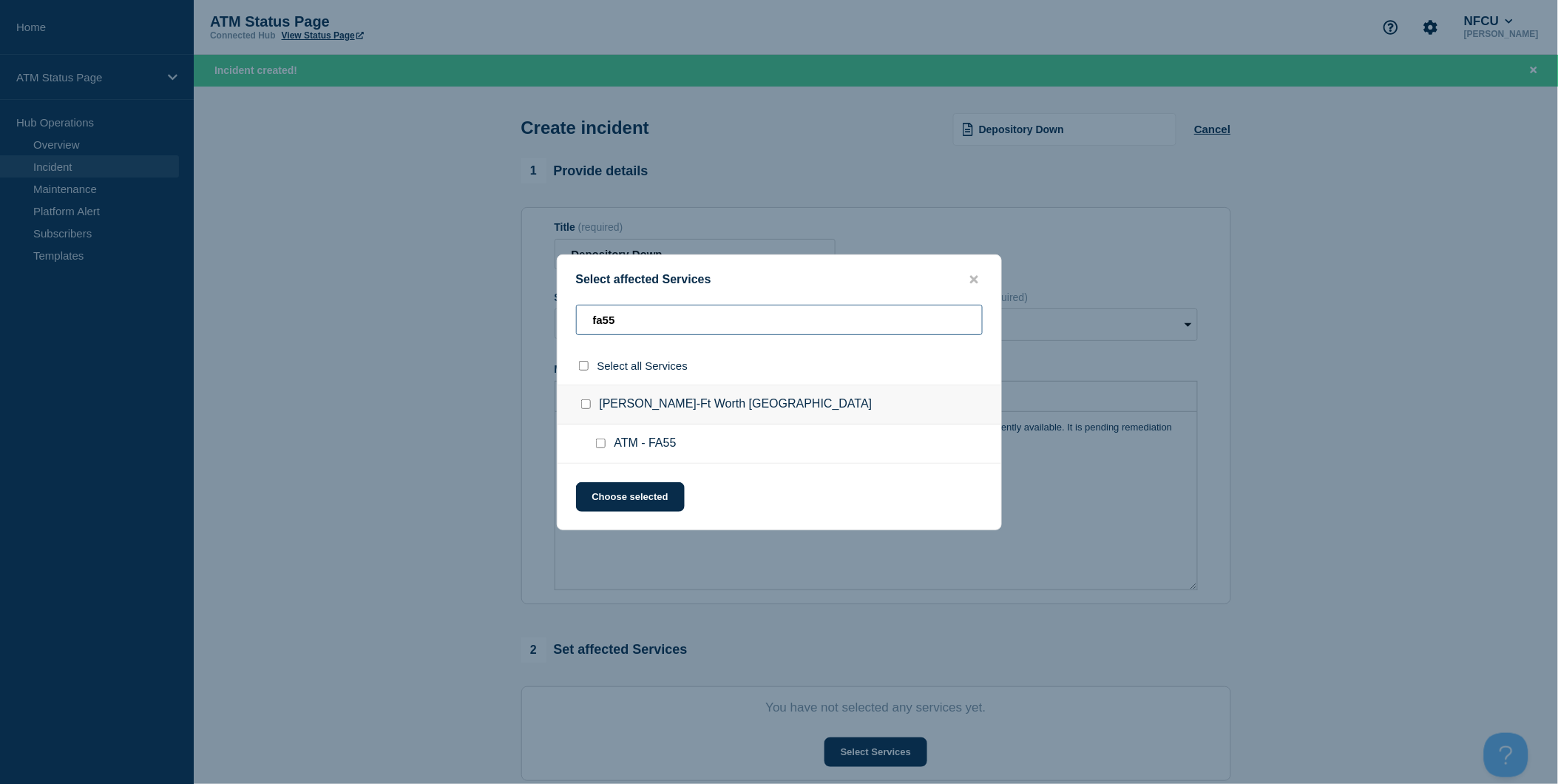
type input "fa55"
click at [582, 363] on input "select all checkbox" at bounding box center [583, 365] width 9 height 9
checkbox input "true"
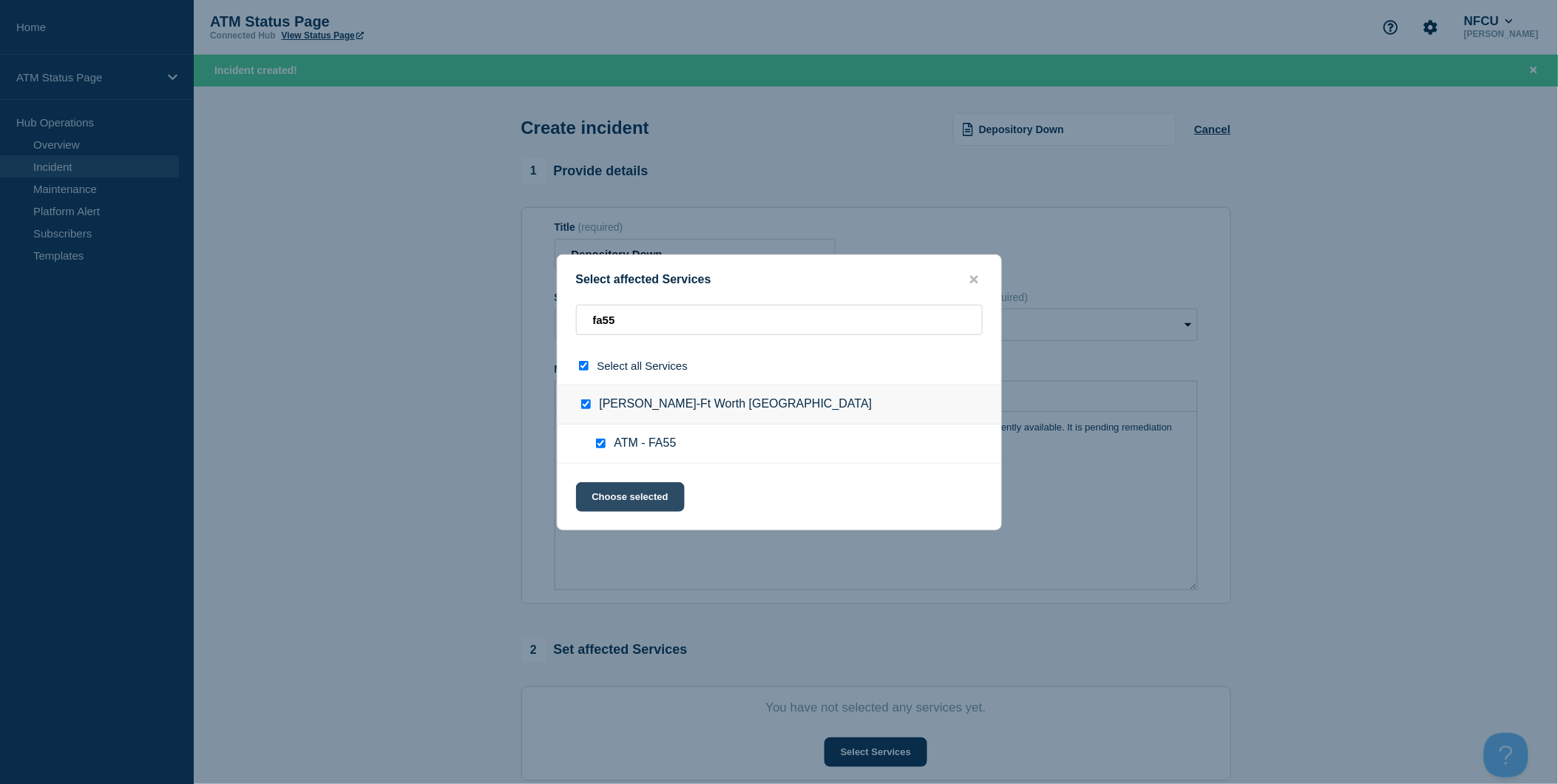
click at [655, 505] on button "Choose selected" at bounding box center [631, 496] width 109 height 30
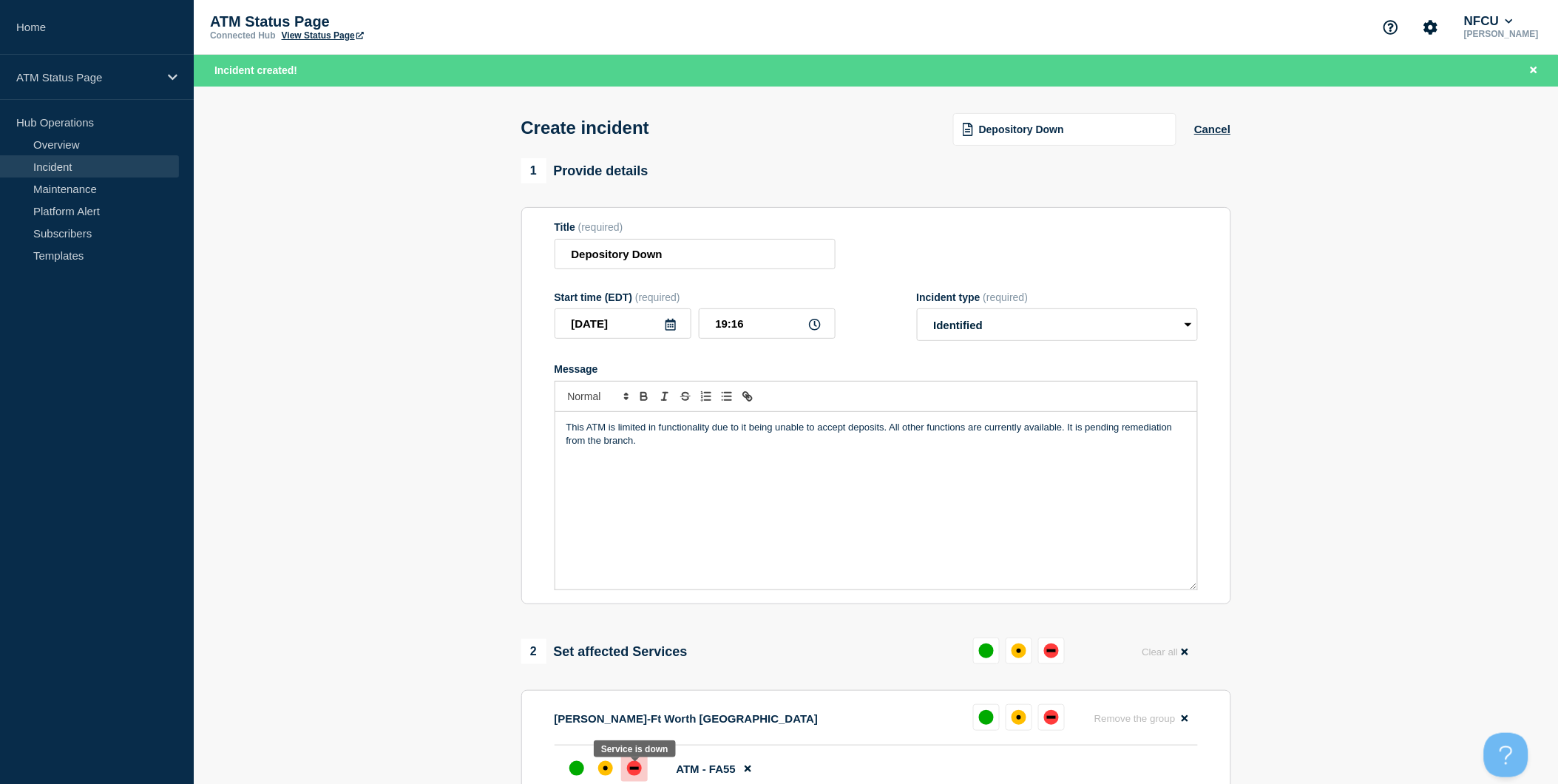
click at [633, 770] on div "down" at bounding box center [634, 768] width 9 height 3
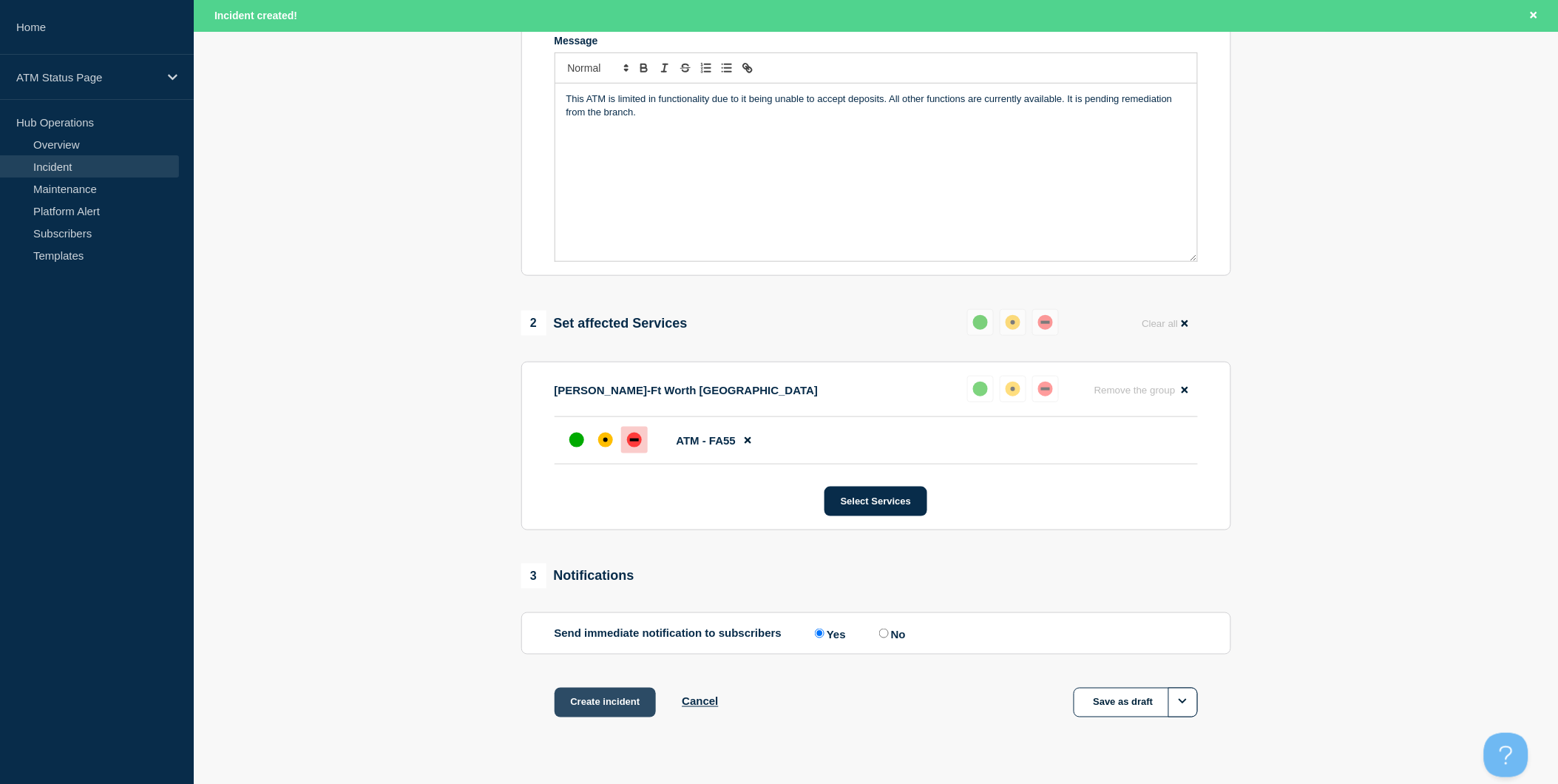
click at [633, 705] on button "Create incident" at bounding box center [605, 702] width 102 height 30
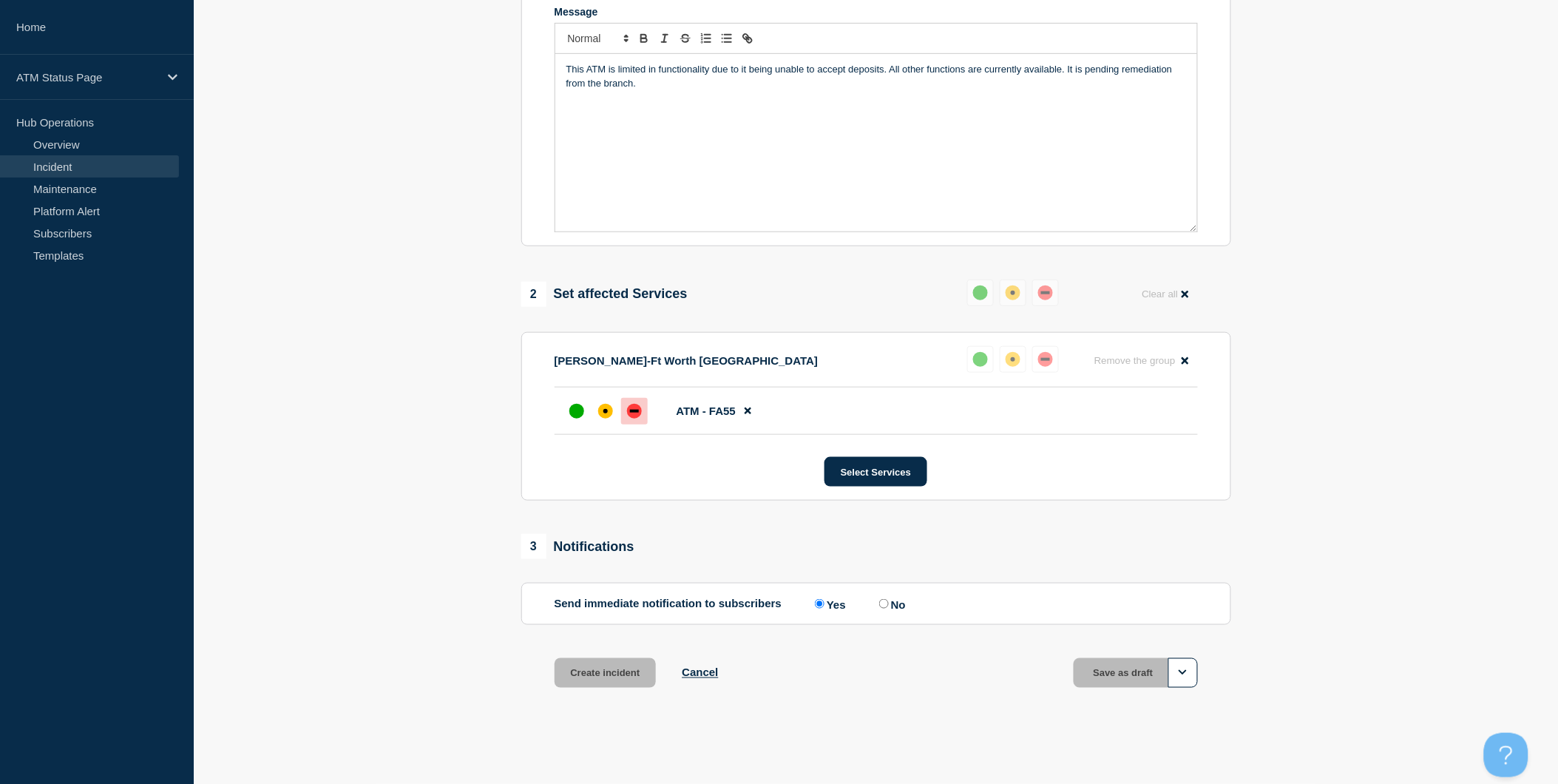
scroll to position [297, 0]
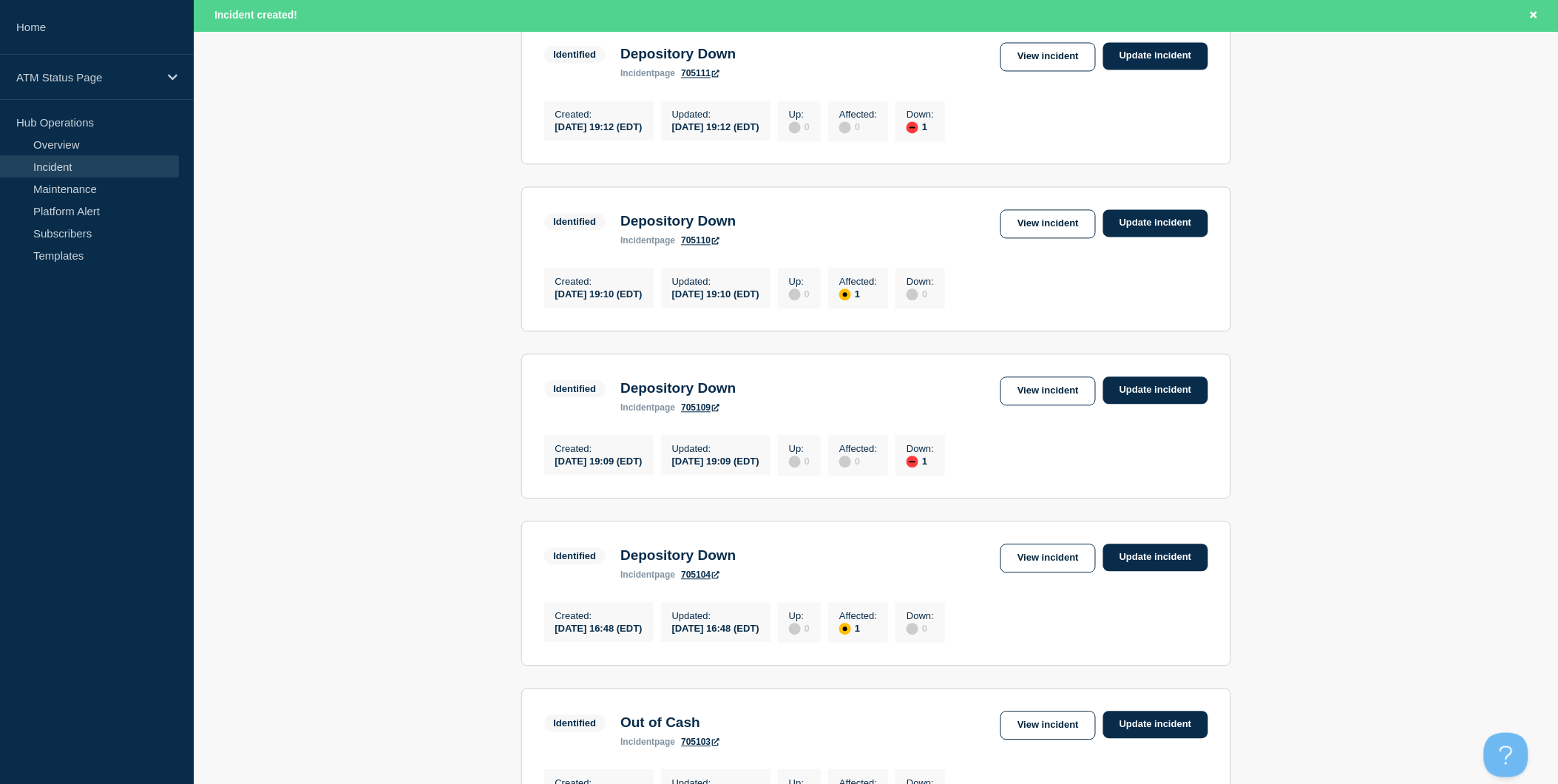
scroll to position [1232, 0]
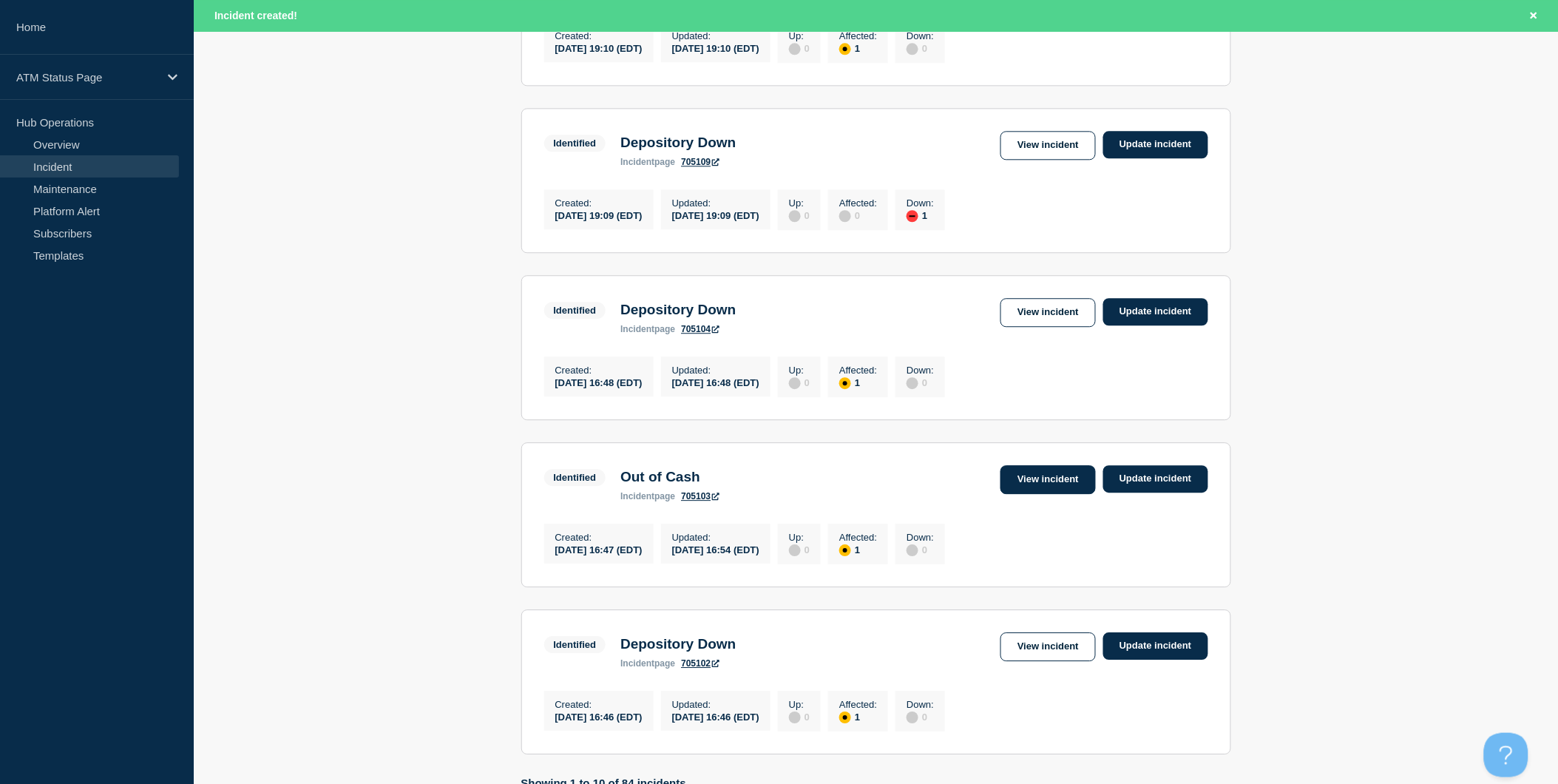
click at [1045, 494] on link "View incident" at bounding box center [1048, 479] width 95 height 29
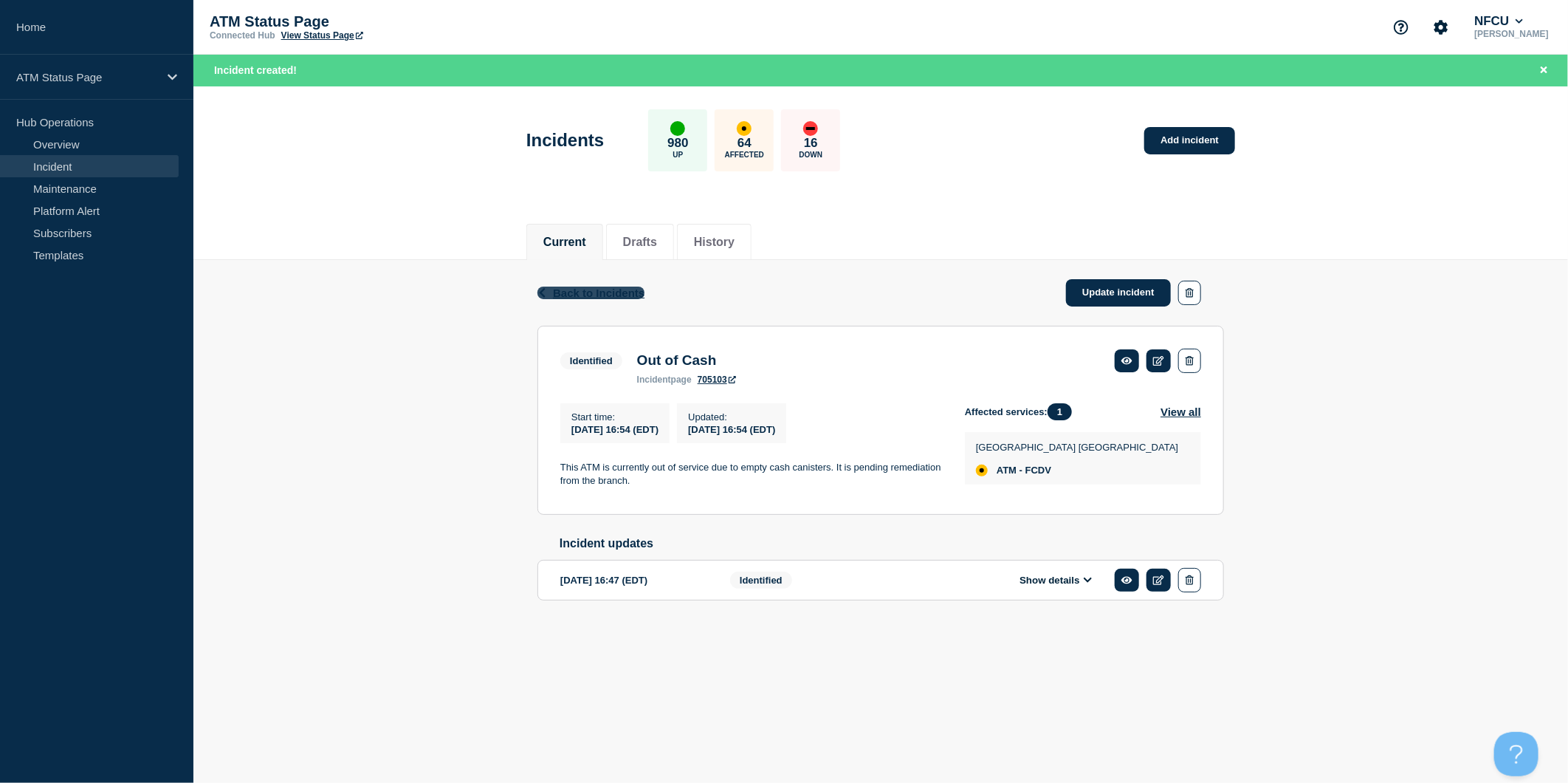
click at [563, 289] on span "Back to Incidents" at bounding box center [598, 292] width 92 height 13
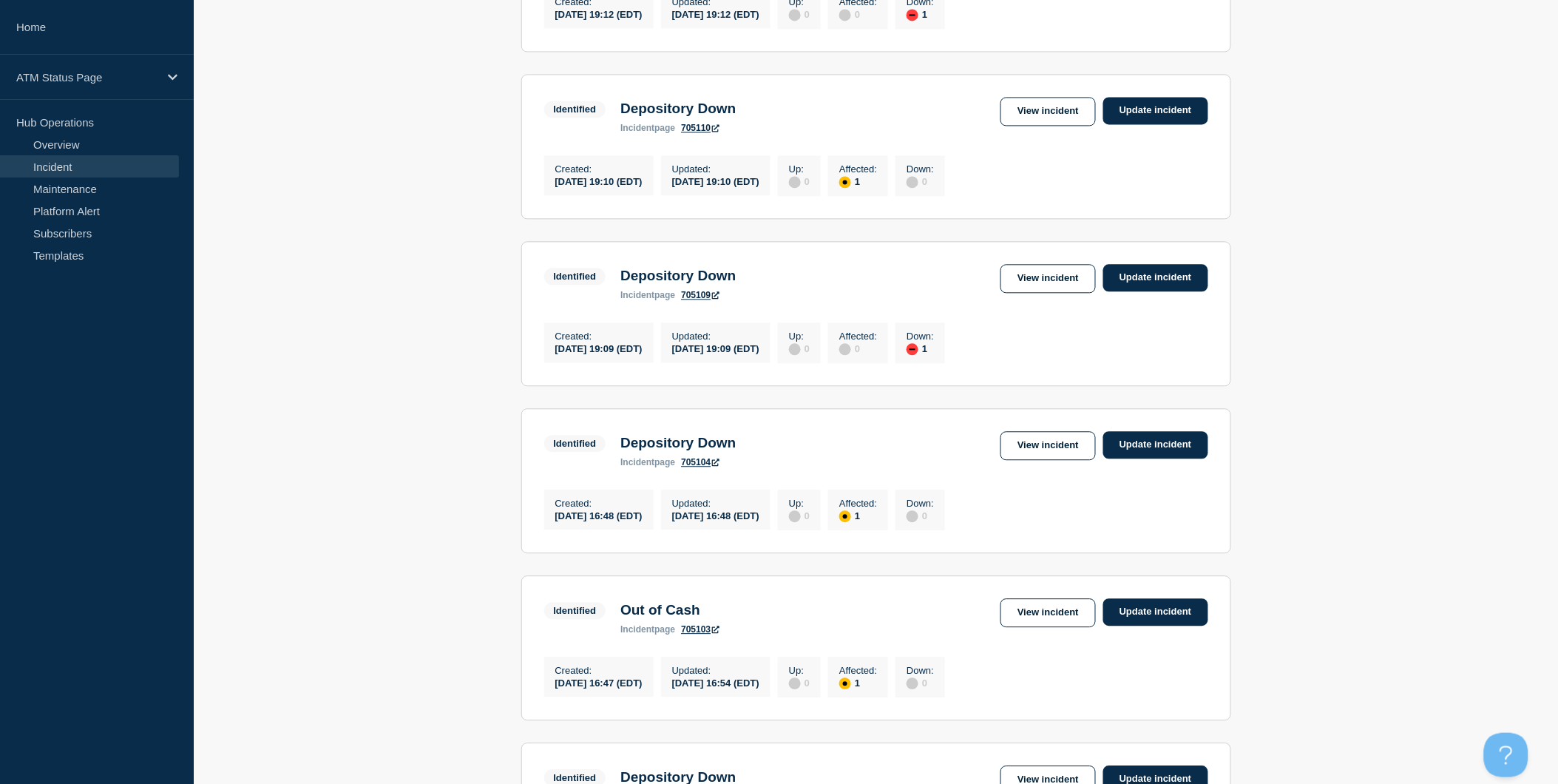
scroll to position [1313, 0]
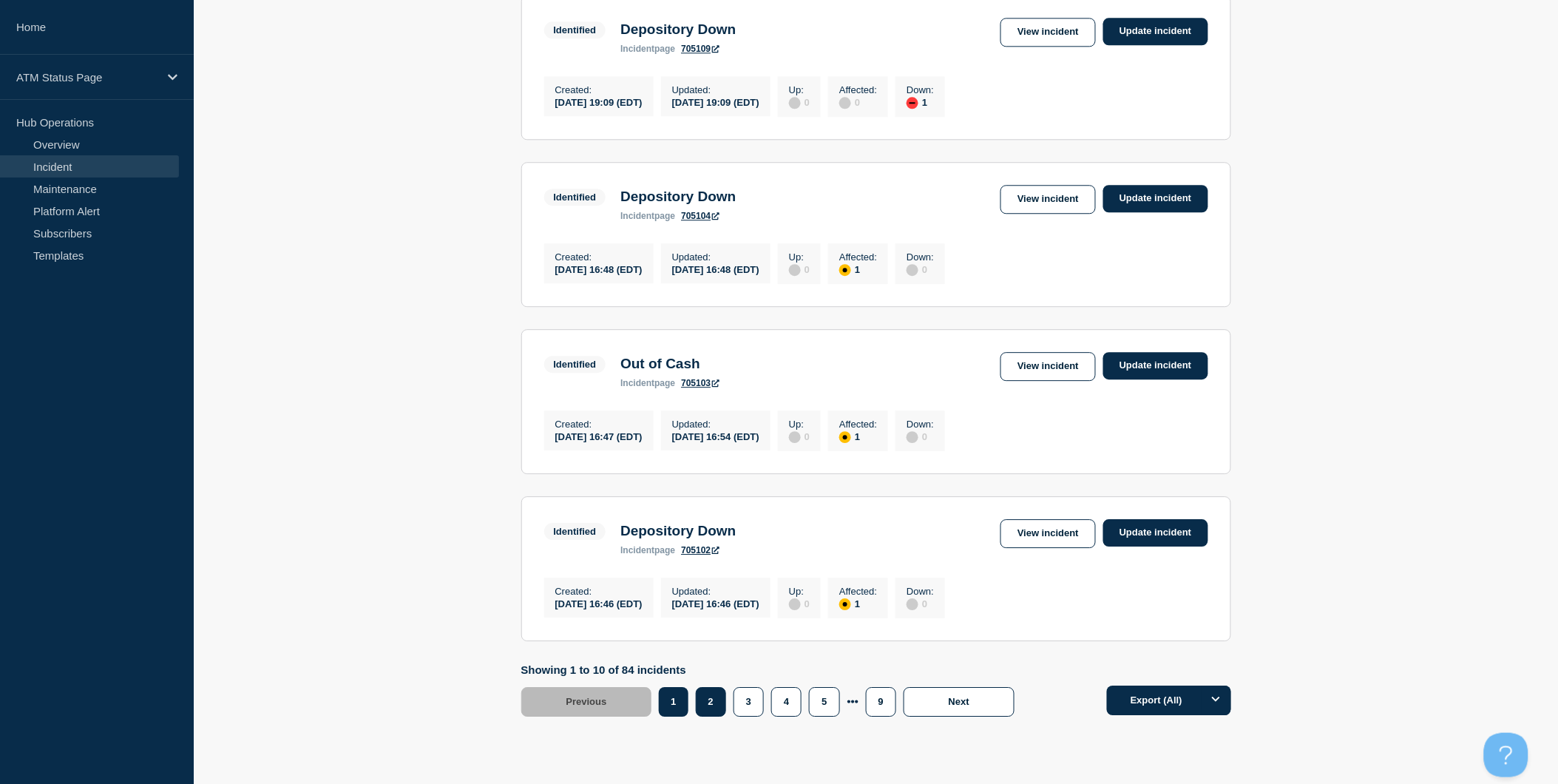
click at [717, 717] on button "2" at bounding box center [711, 701] width 31 height 30
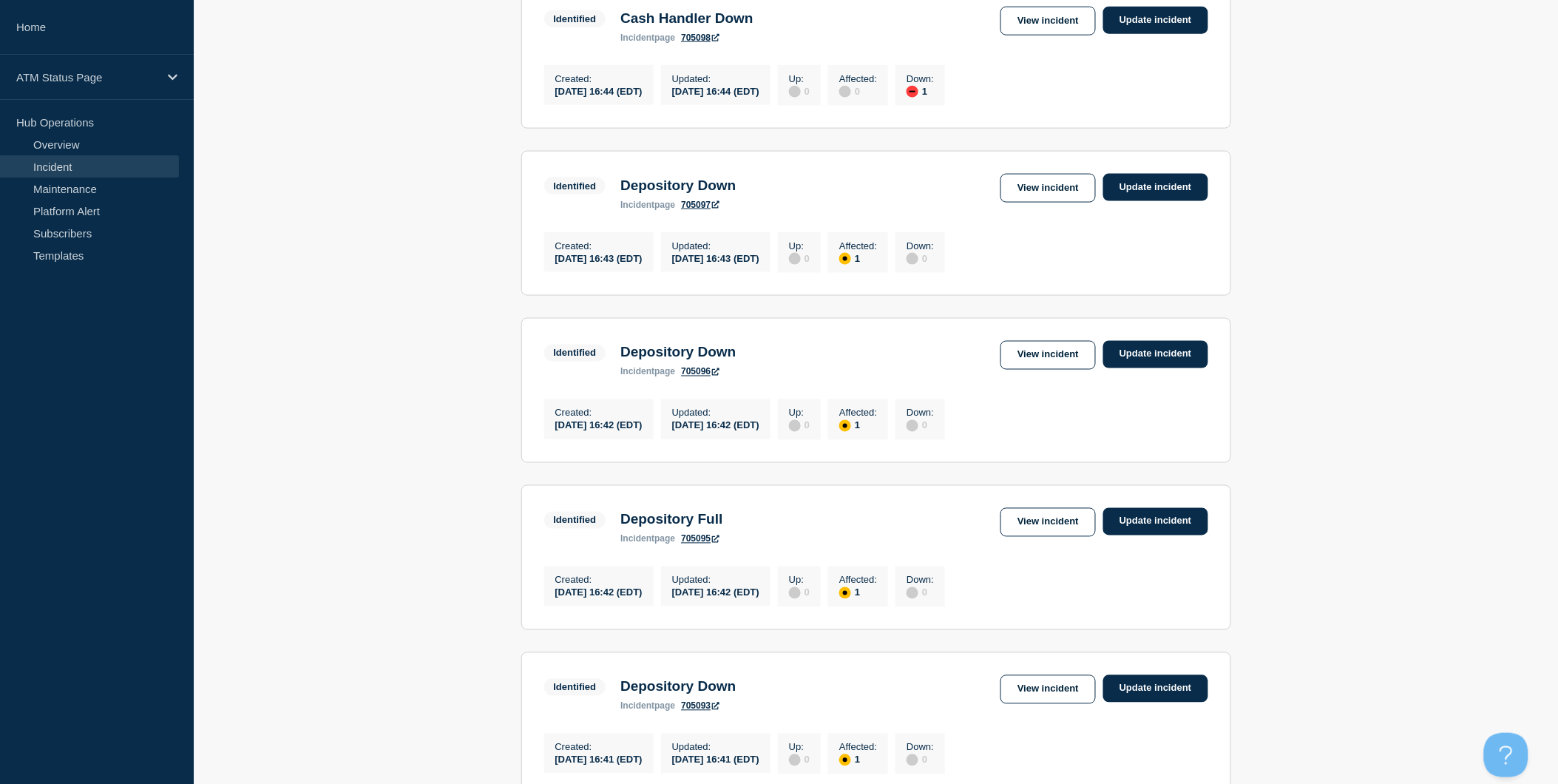
scroll to position [410, 0]
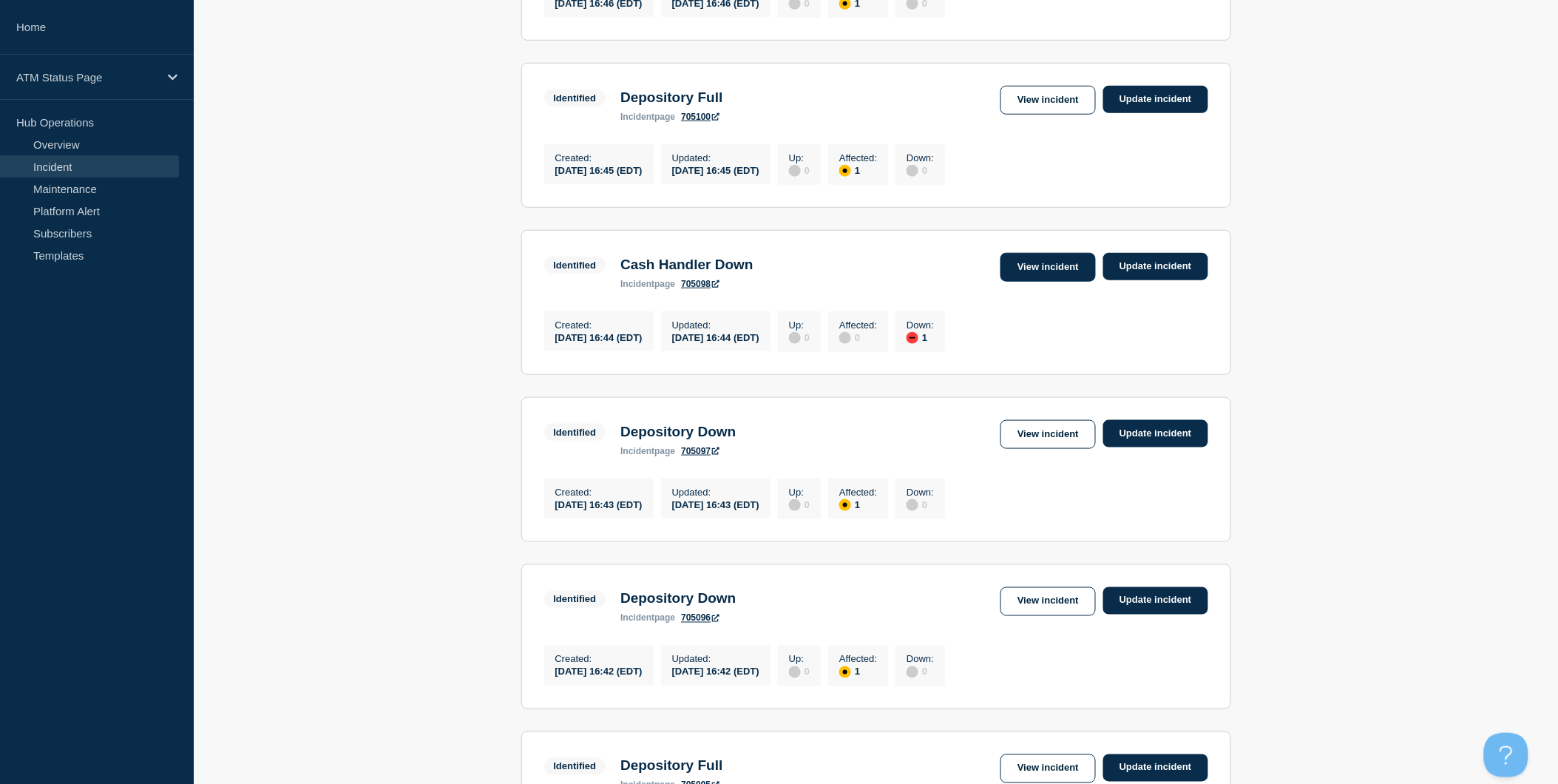
click at [1041, 282] on link "View incident" at bounding box center [1048, 267] width 95 height 29
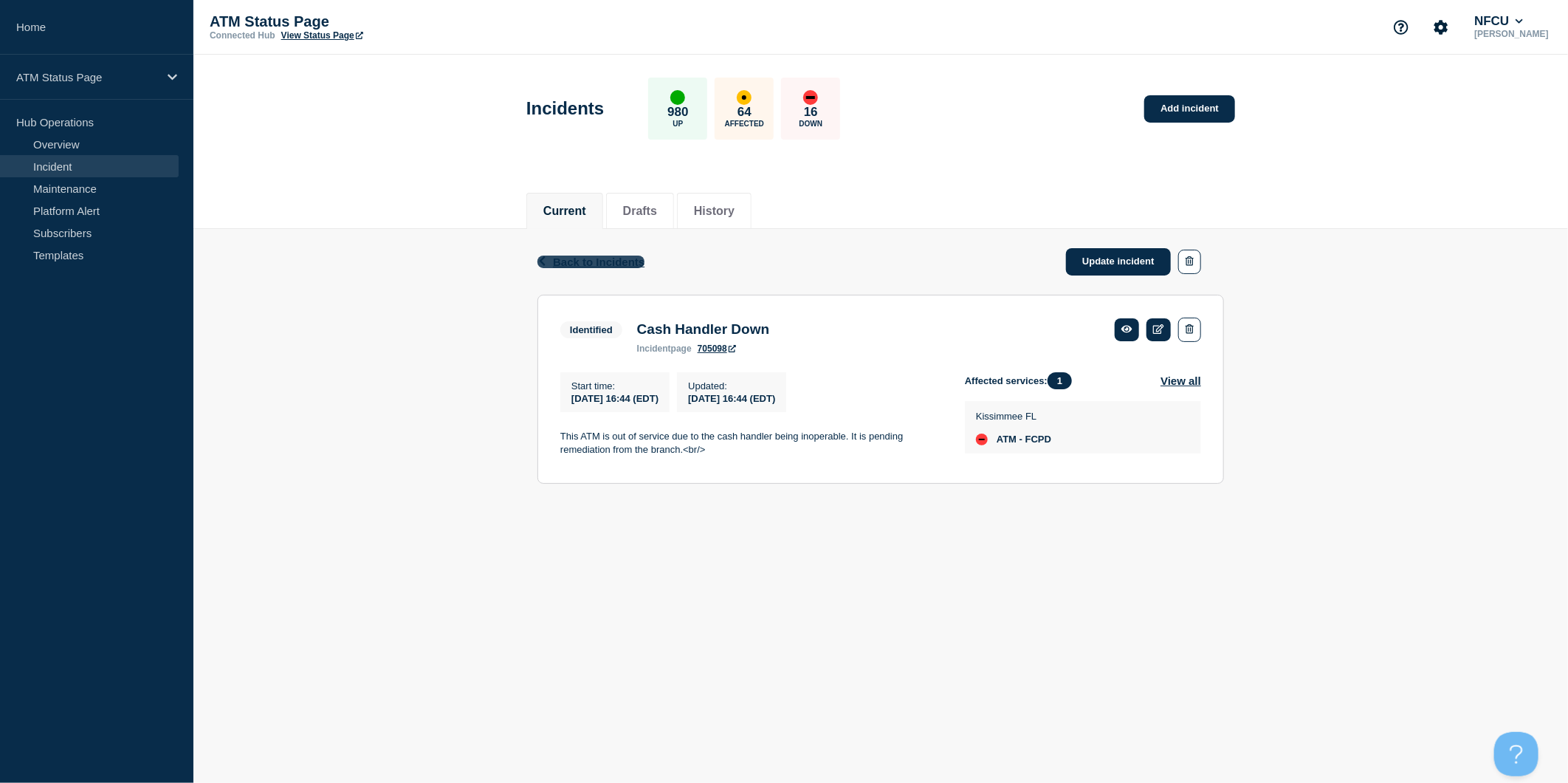
click at [552, 260] on button "Back Back to Incidents" at bounding box center [591, 261] width 107 height 13
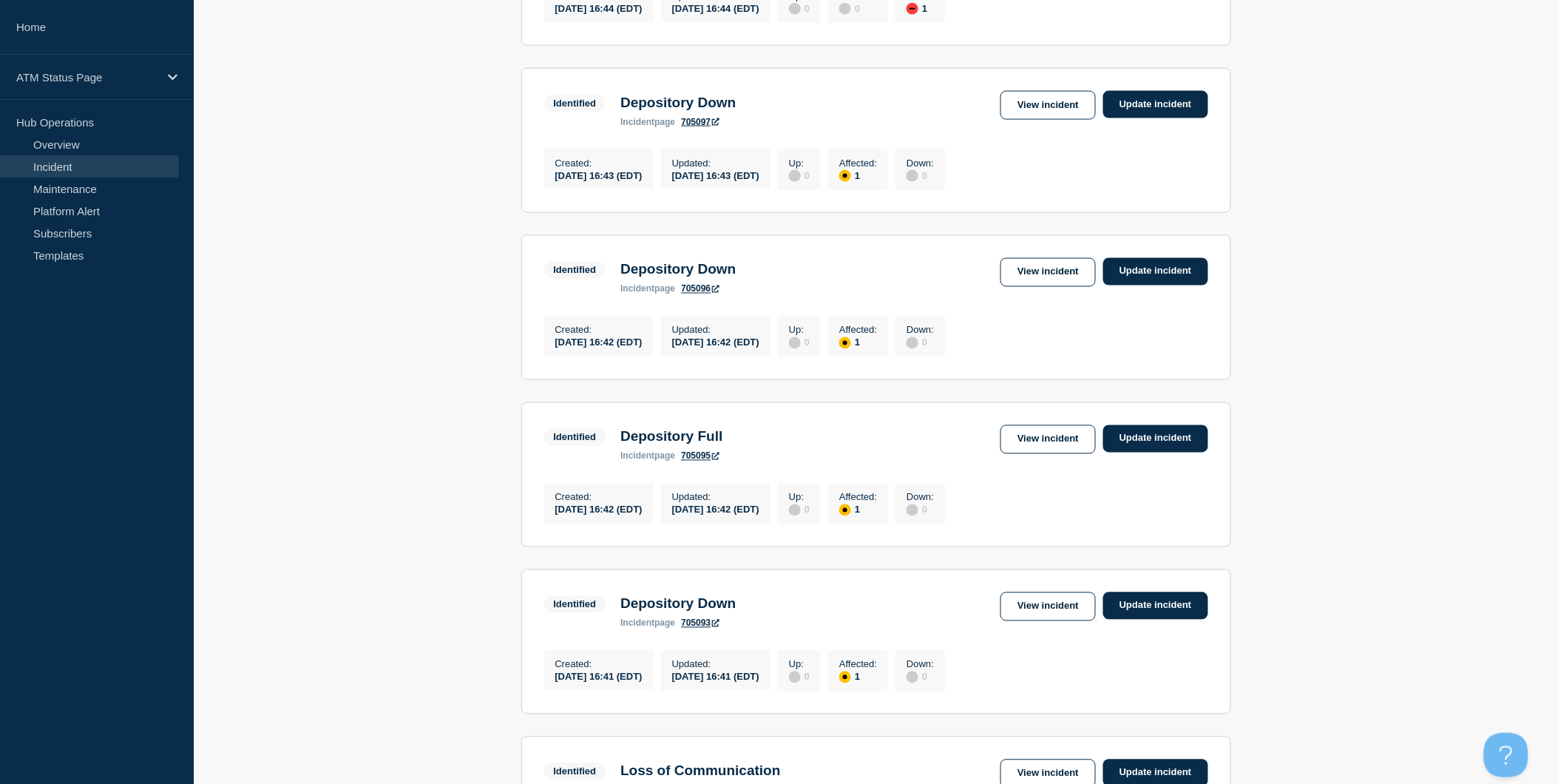
scroll to position [1067, 0]
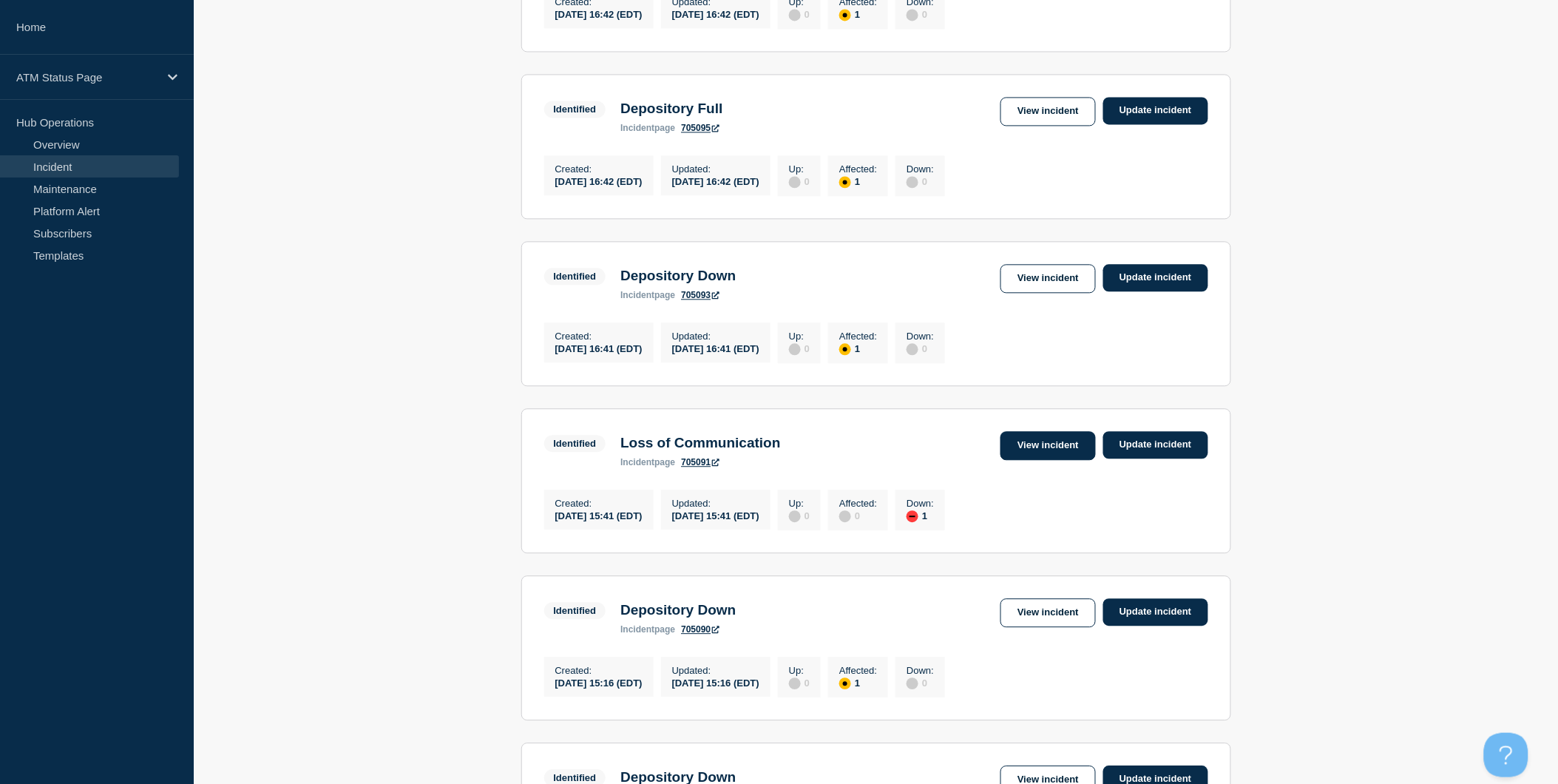
click at [1037, 460] on link "View incident" at bounding box center [1048, 445] width 95 height 29
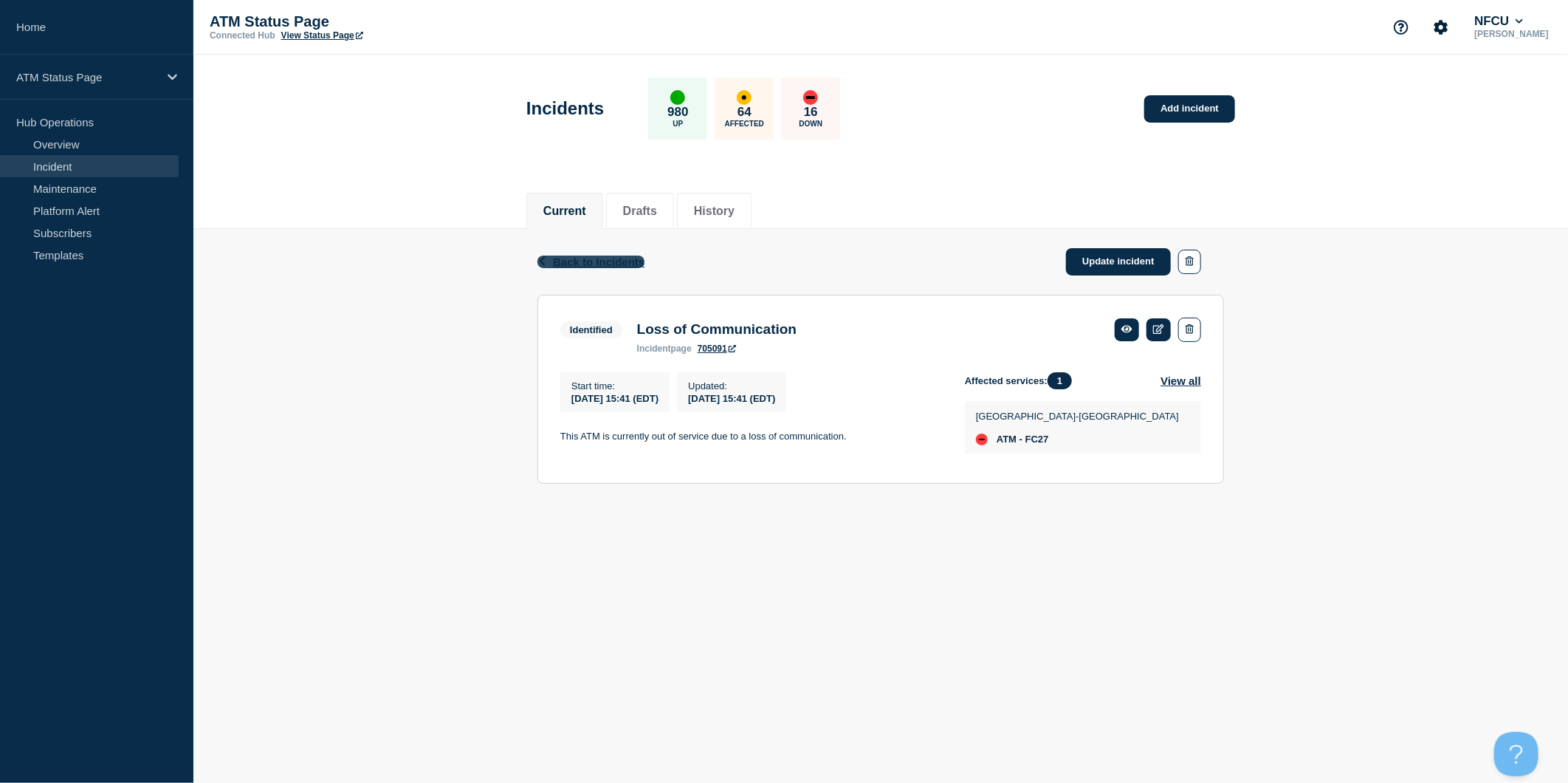
click at [592, 263] on span "Back to Incidents" at bounding box center [598, 261] width 92 height 13
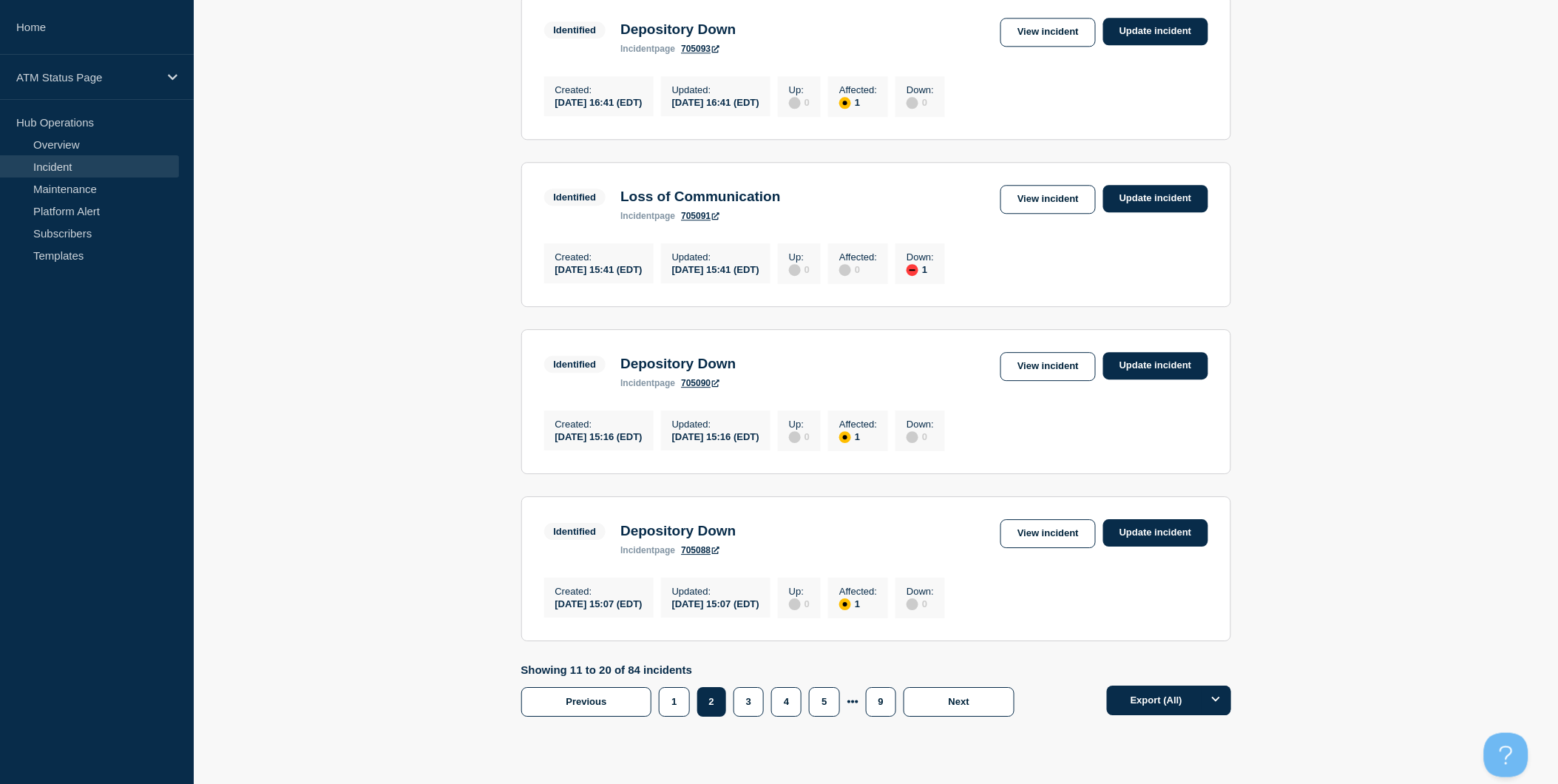
scroll to position [1396, 0]
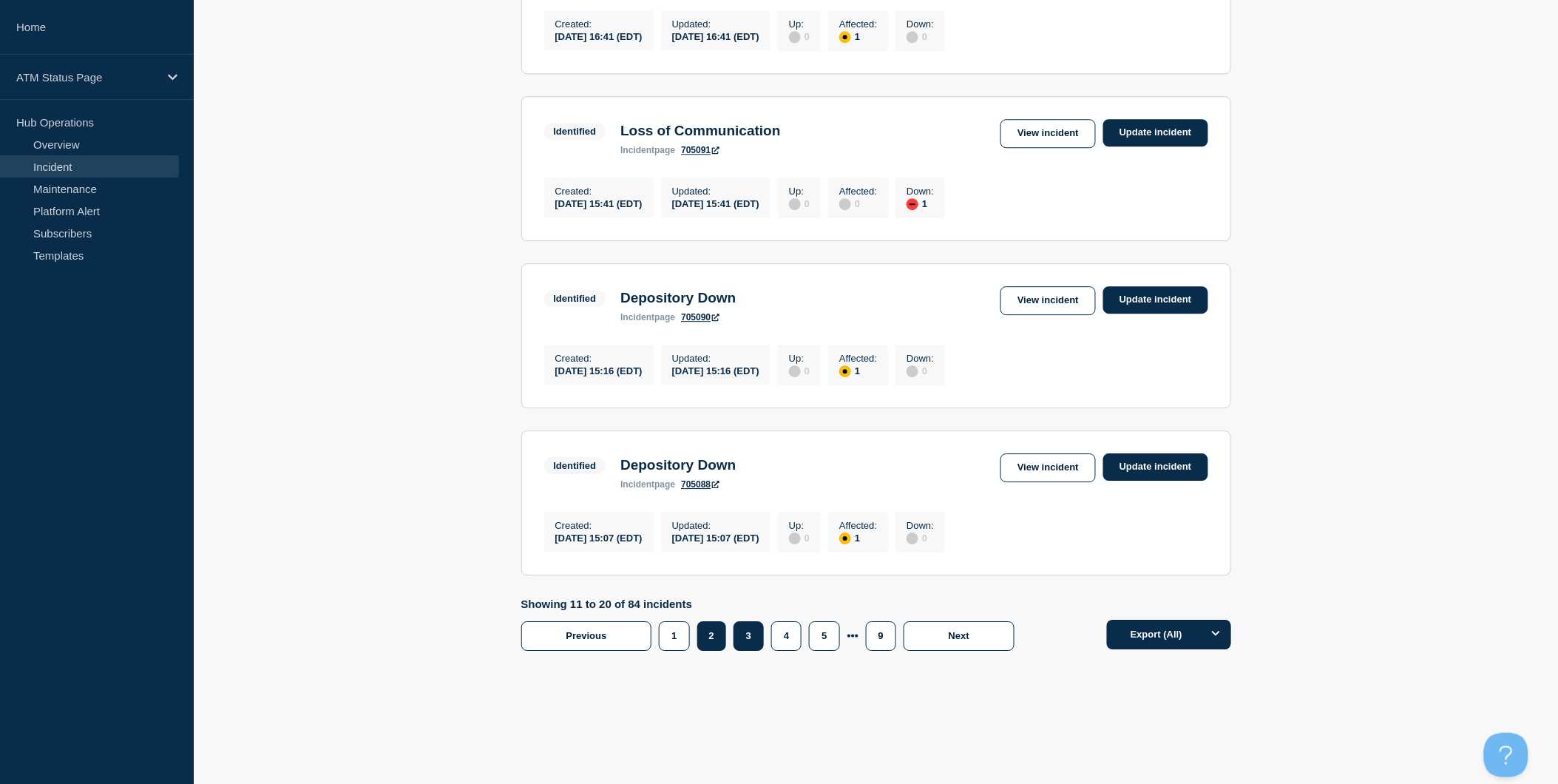
click at [750, 650] on button "3" at bounding box center [748, 635] width 31 height 30
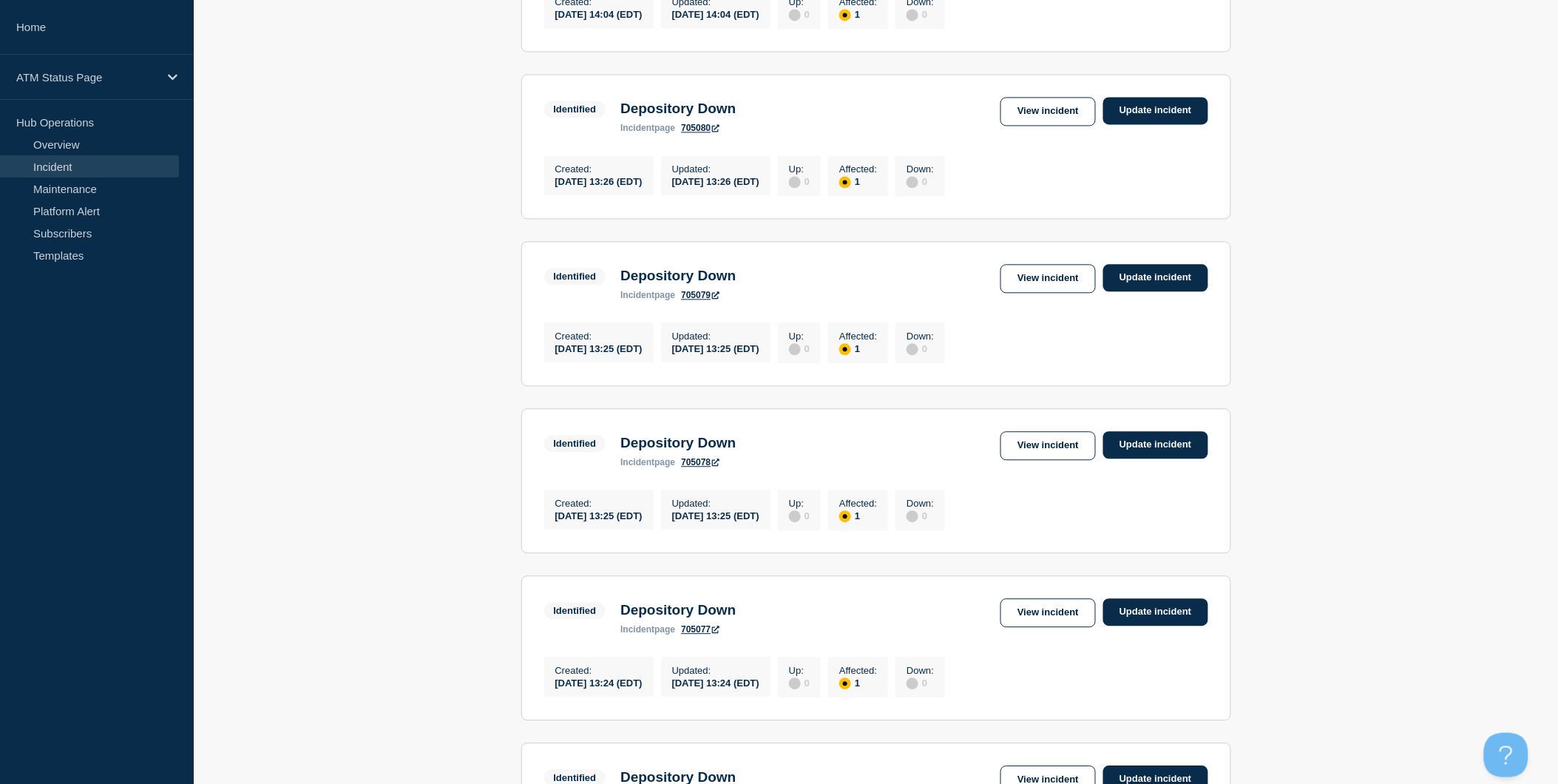
scroll to position [1396, 0]
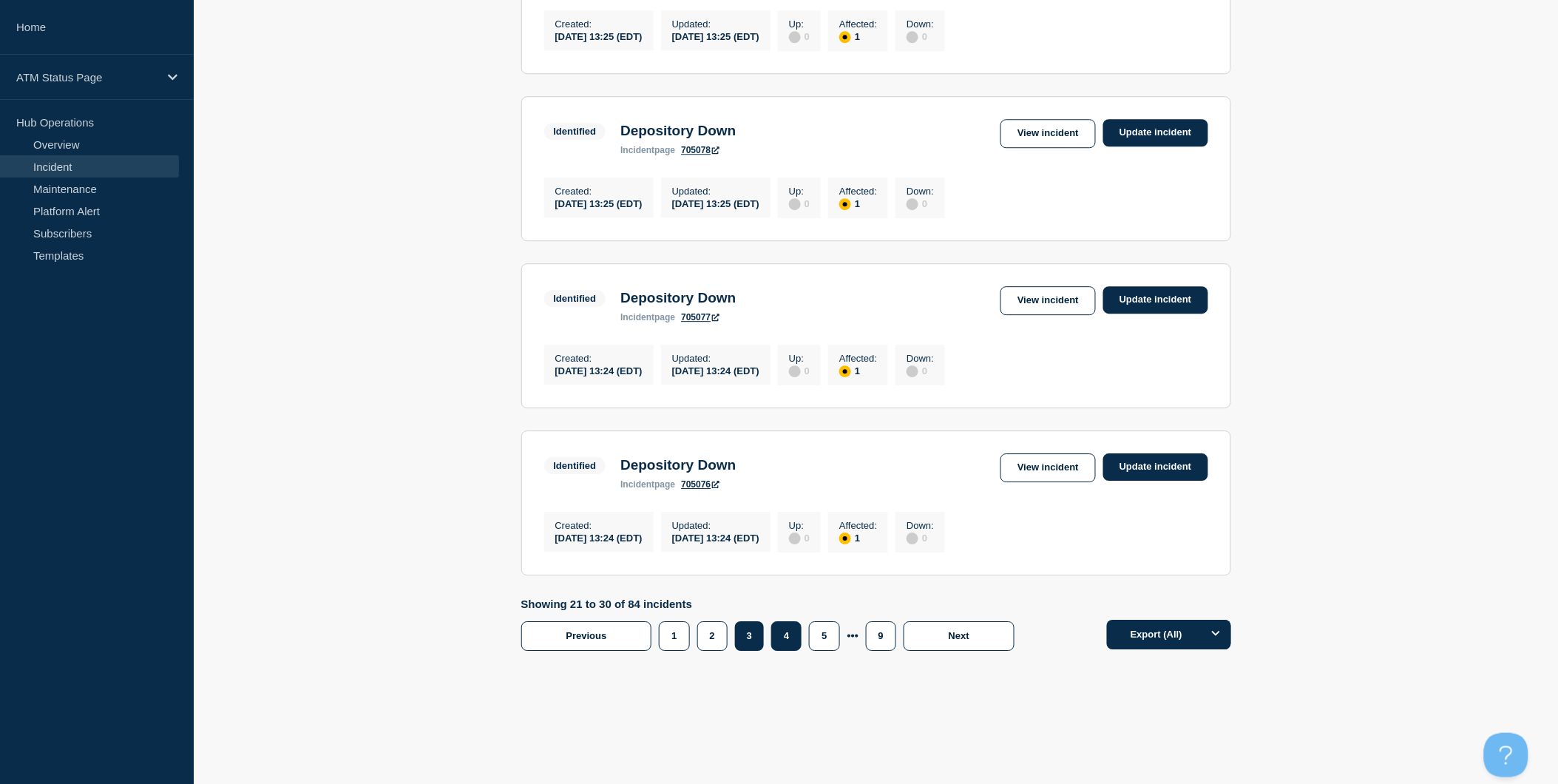
click at [792, 650] on button "4" at bounding box center [787, 635] width 31 height 30
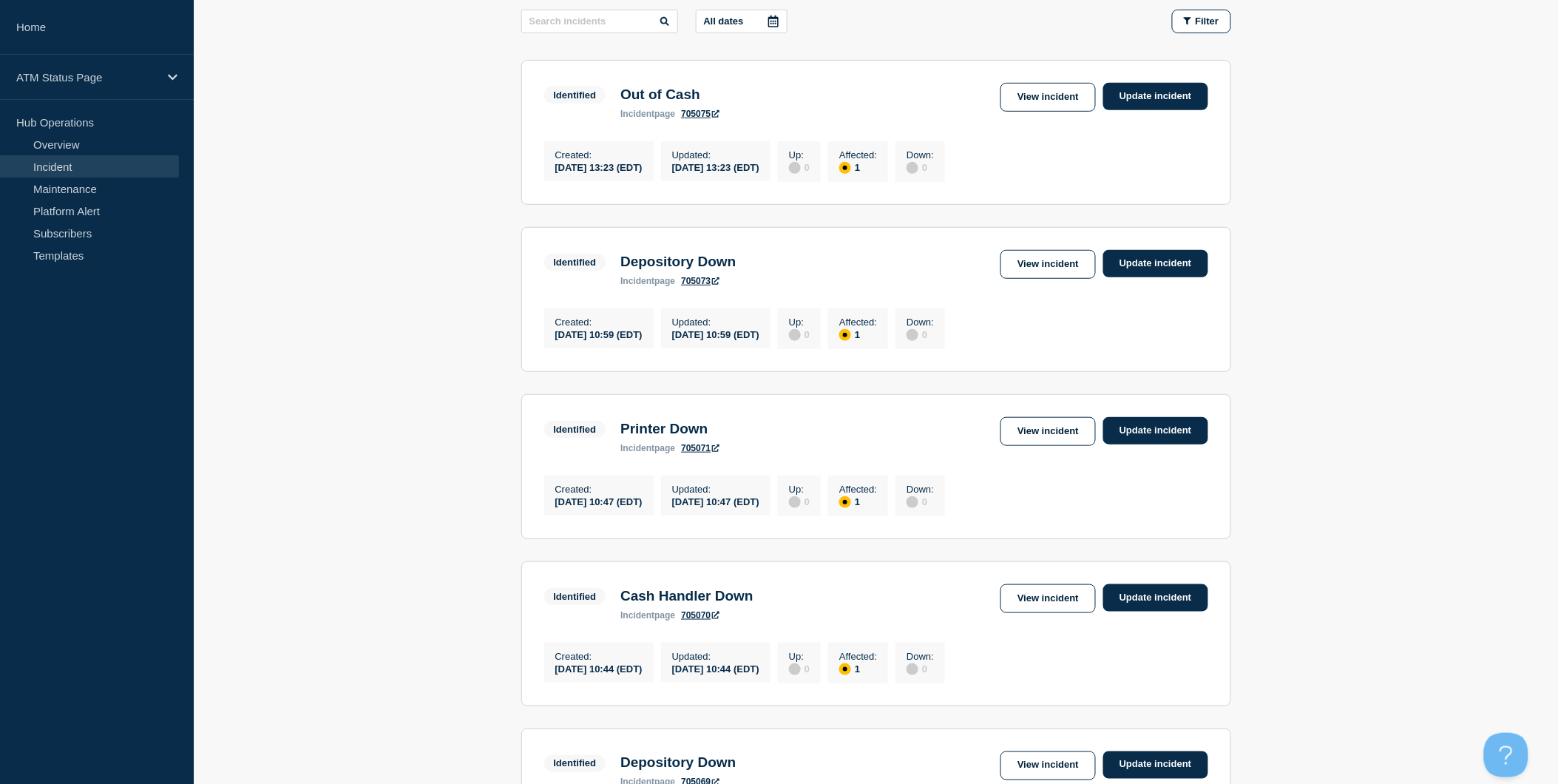
scroll to position [82, 0]
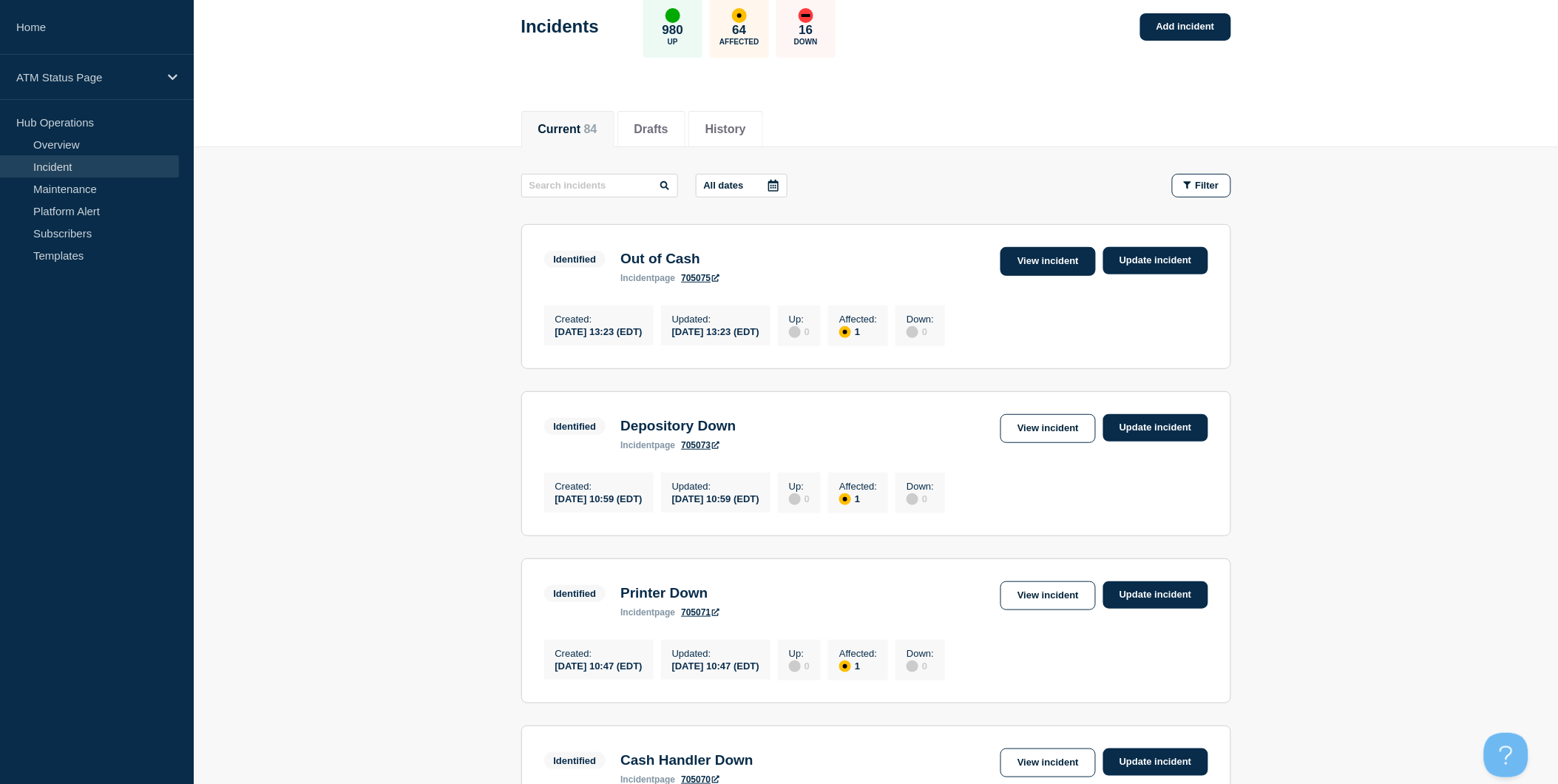
click at [1058, 263] on link "View incident" at bounding box center [1048, 261] width 95 height 29
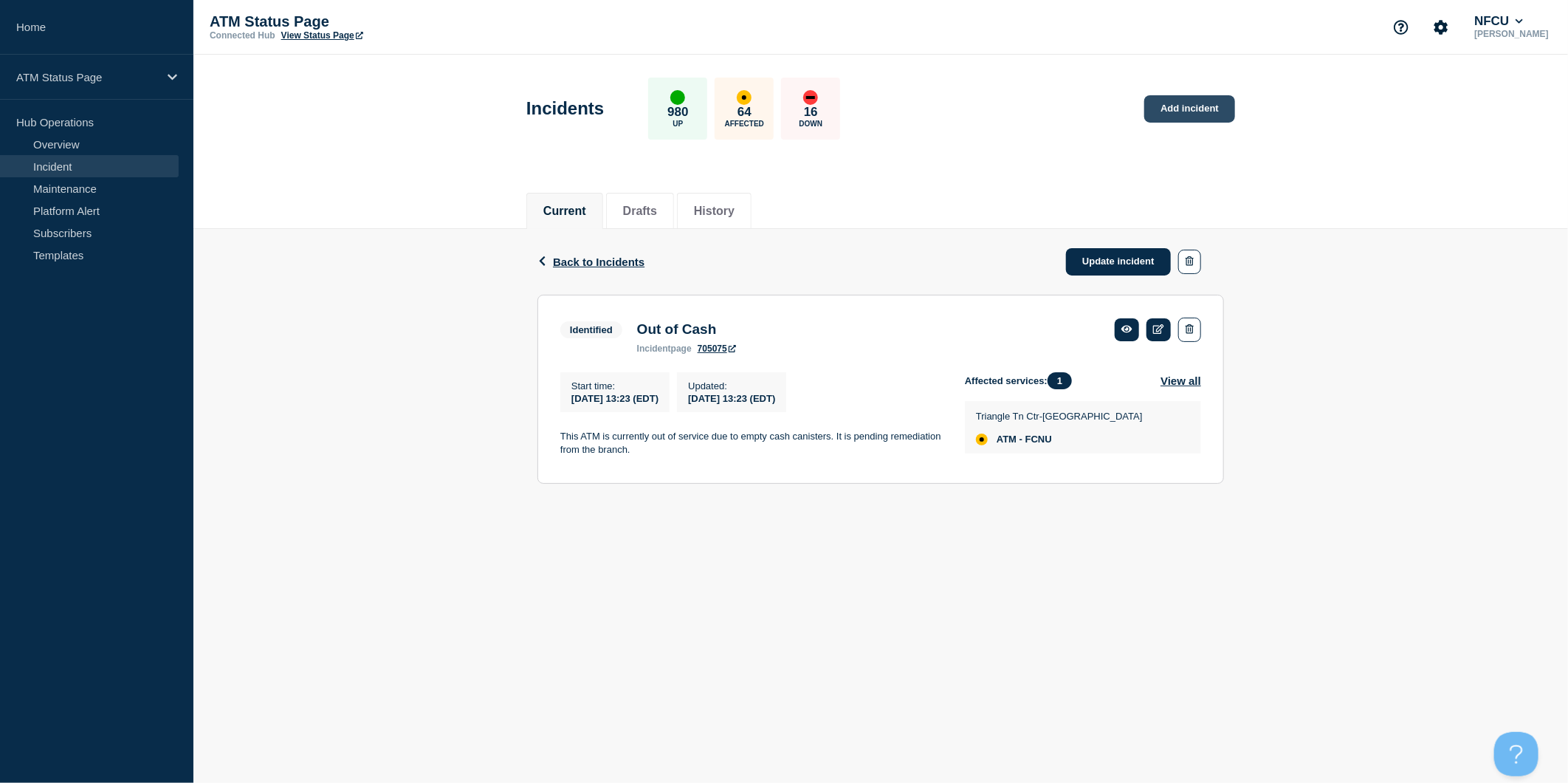
click at [1175, 101] on link "Add incident" at bounding box center [1189, 109] width 91 height 27
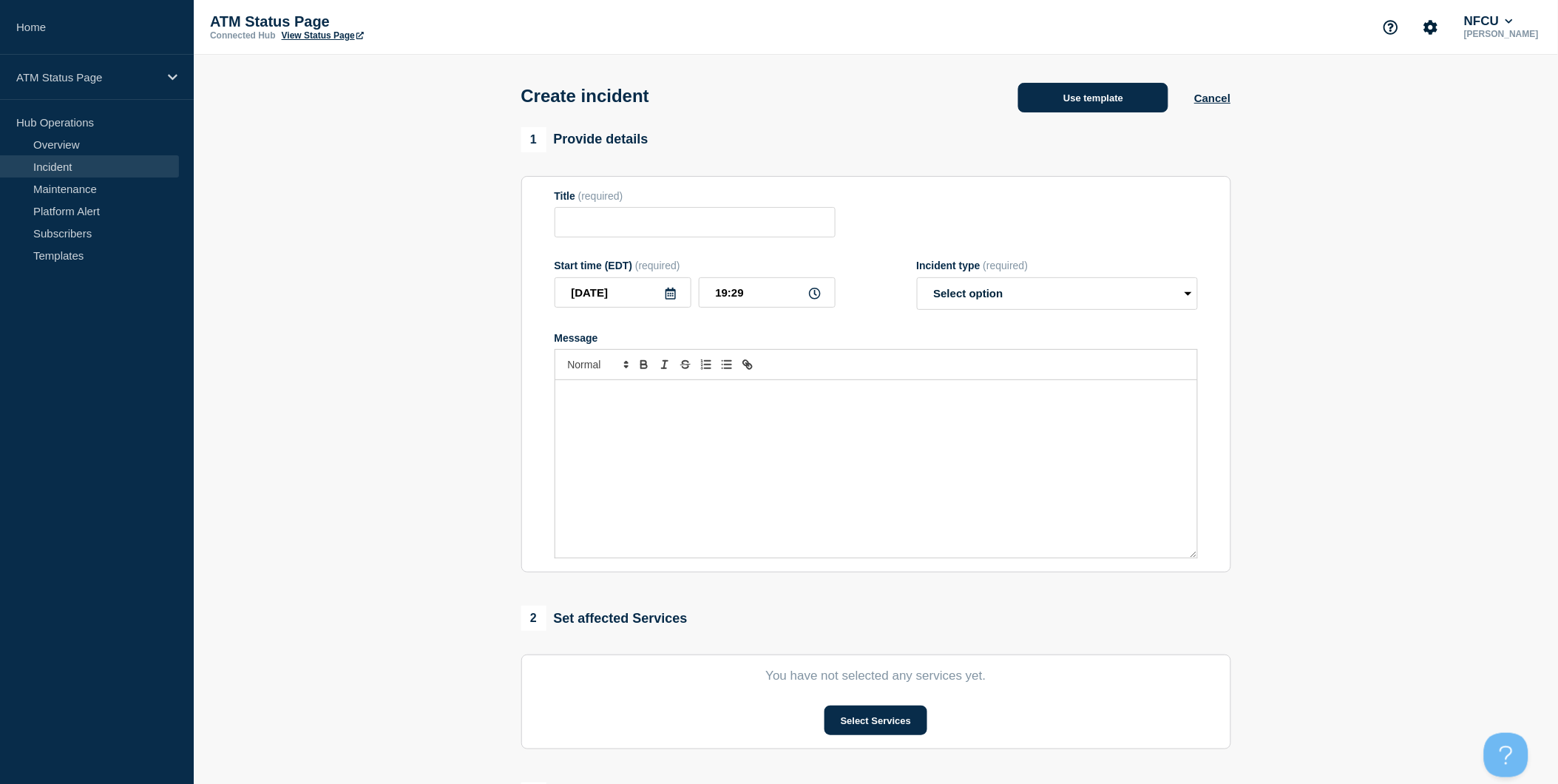
click at [1106, 108] on button "Use template" at bounding box center [1093, 97] width 150 height 30
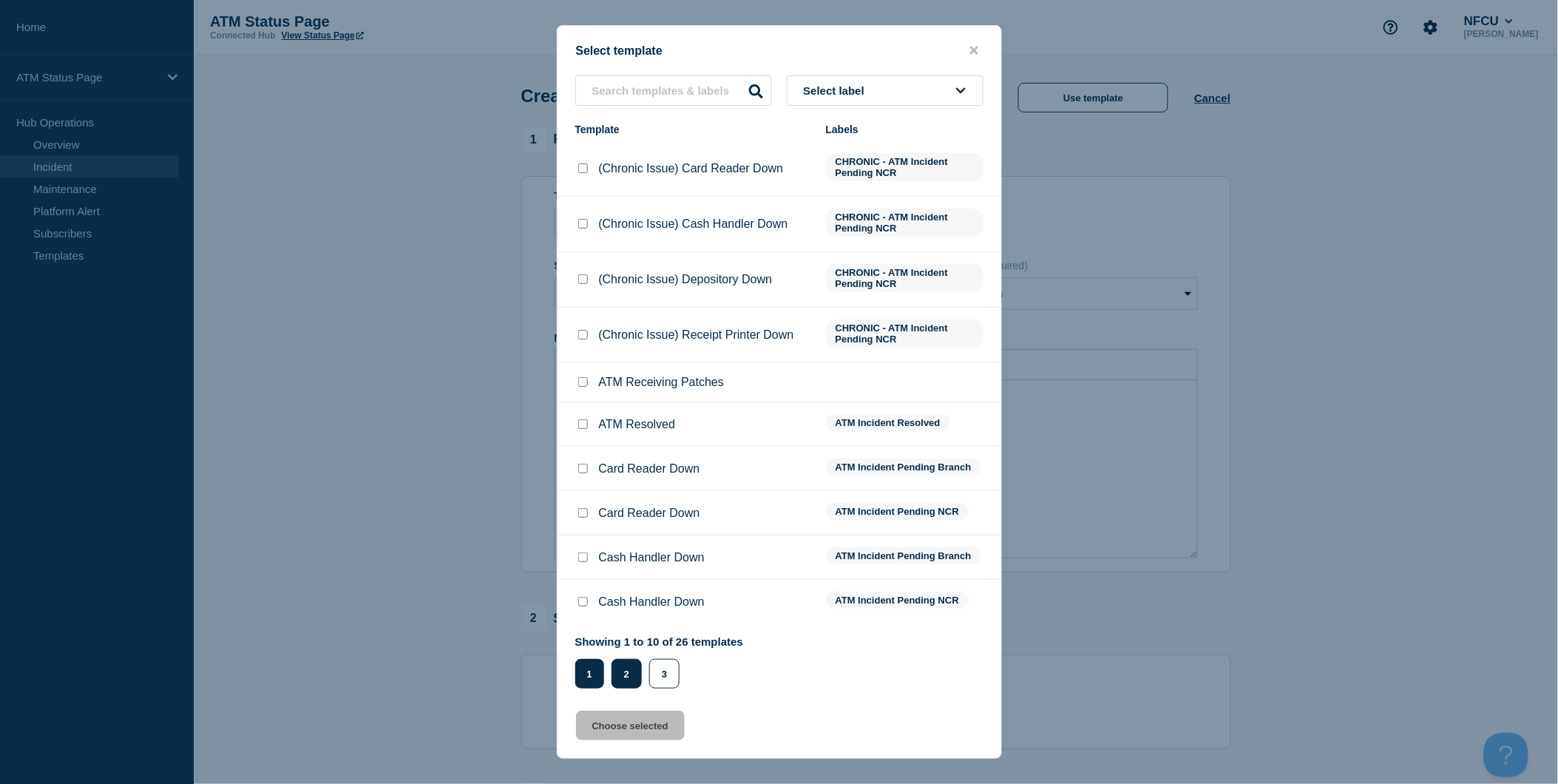
click at [628, 678] on button "2" at bounding box center [627, 673] width 31 height 30
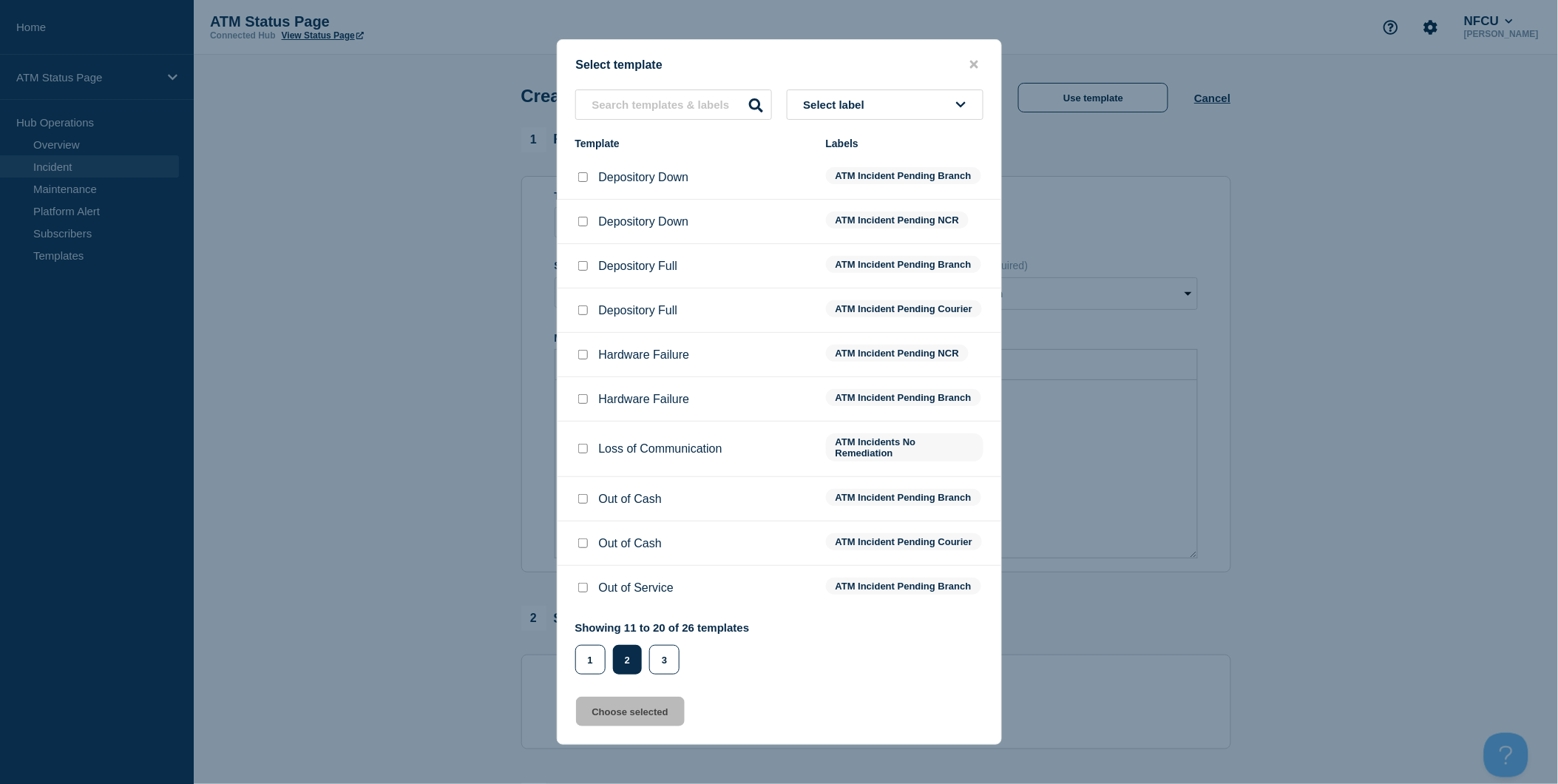
click at [584, 172] on input "Depository Down checkbox" at bounding box center [582, 176] width 9 height 9
checkbox input "true"
click at [658, 726] on button "Choose selected" at bounding box center [631, 711] width 109 height 30
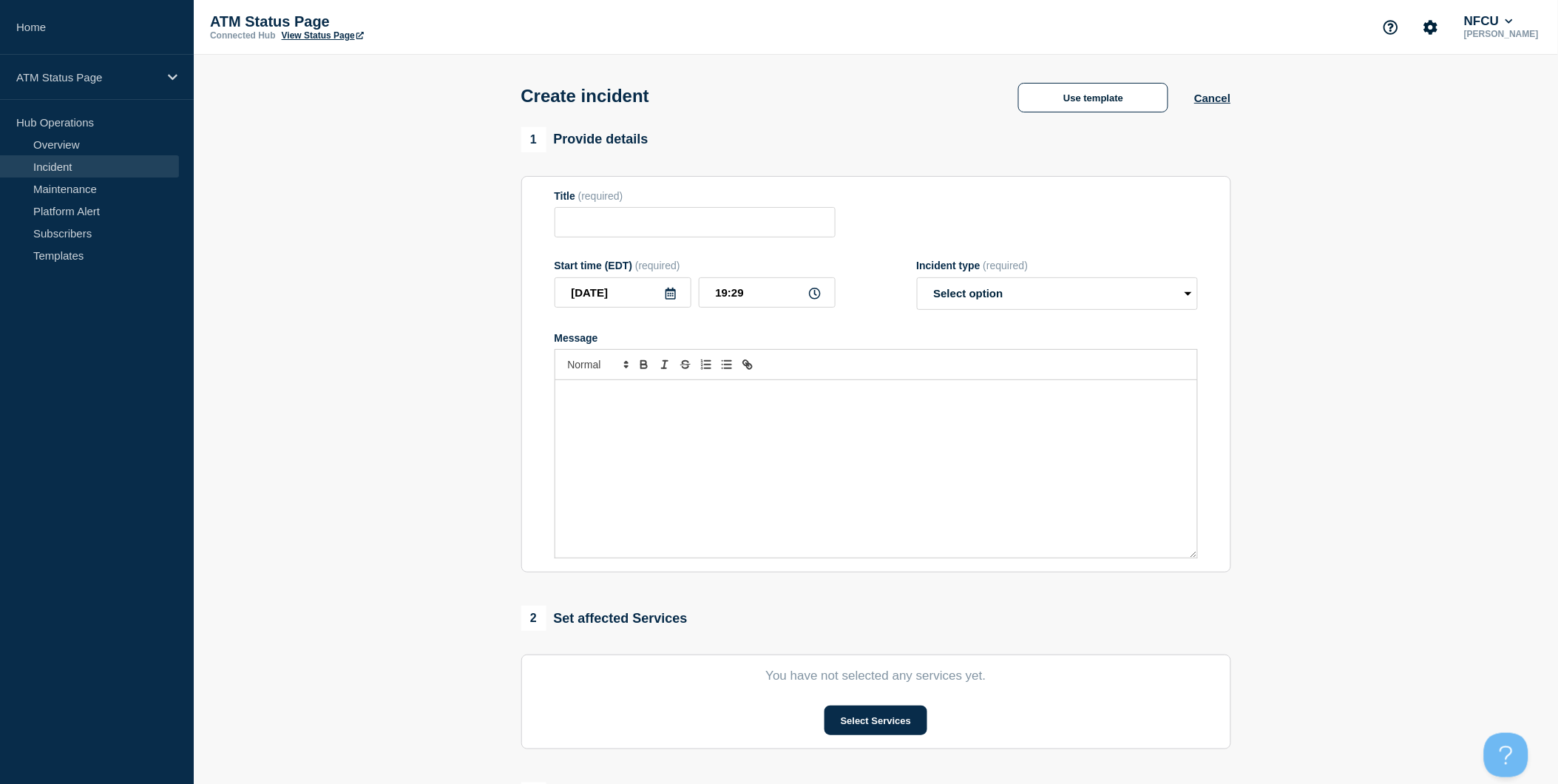
type input "Depository Down"
select select "identified"
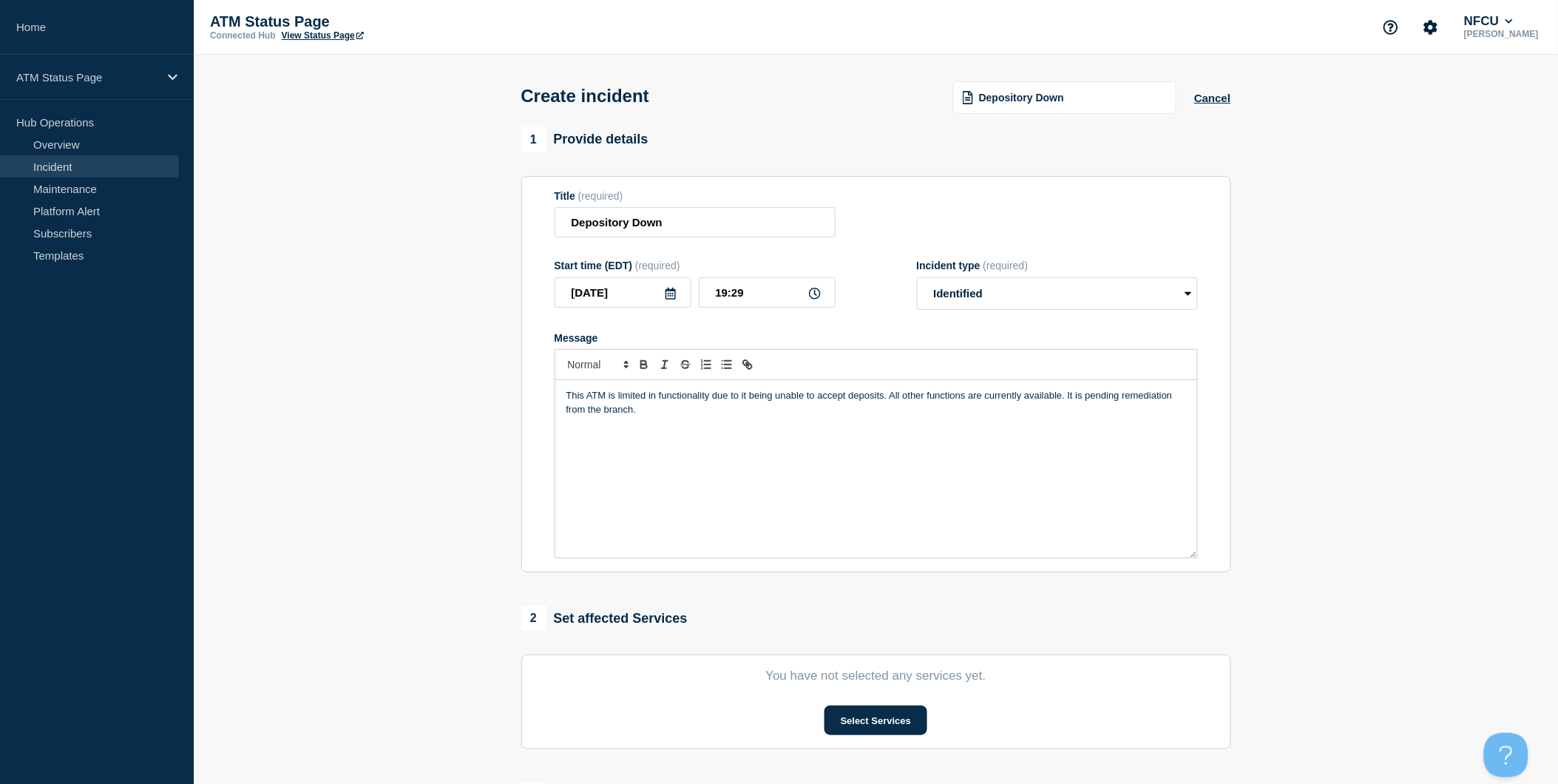
scroll to position [164, 0]
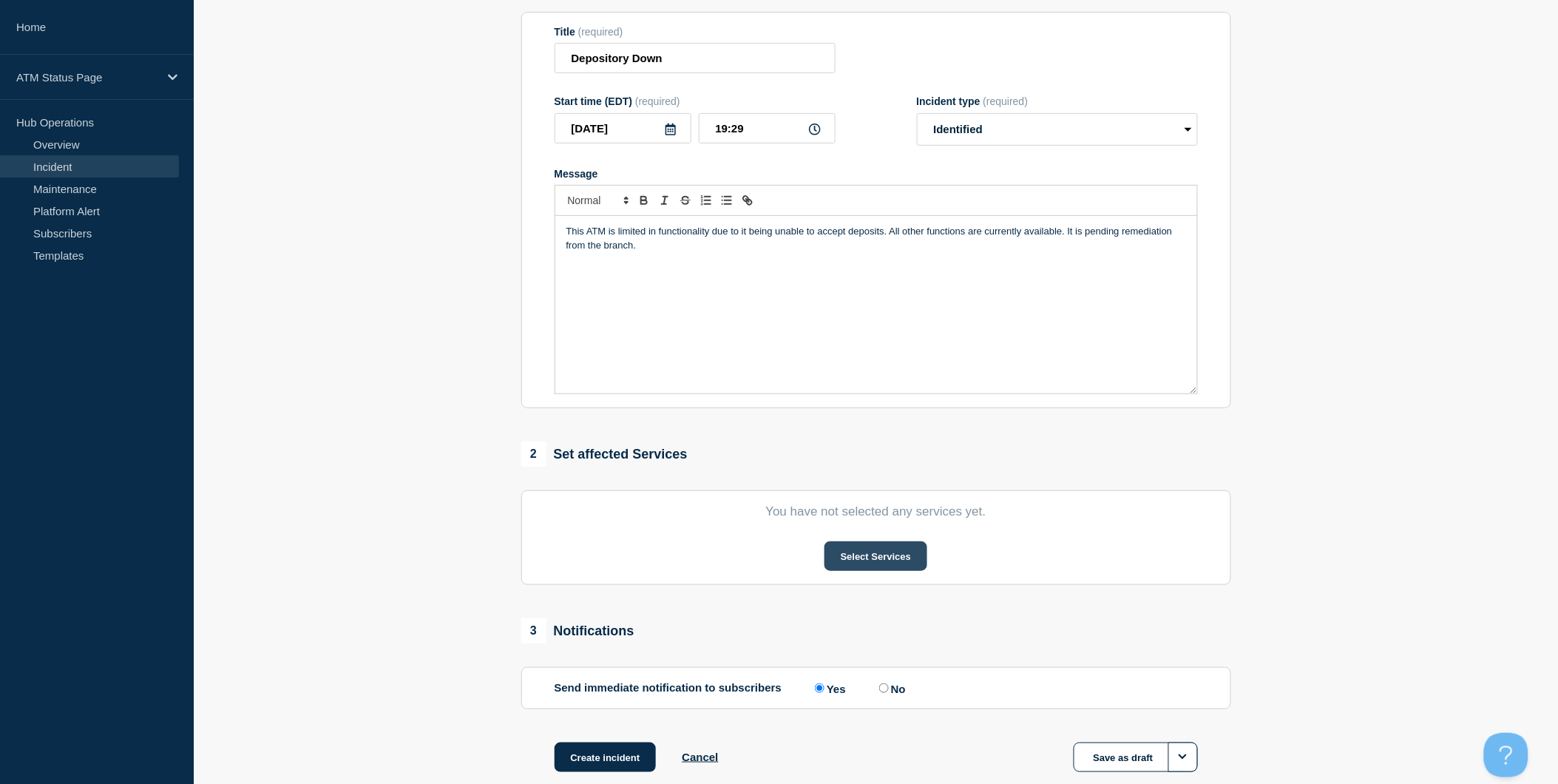
click at [897, 559] on button "Select Services" at bounding box center [875, 556] width 103 height 30
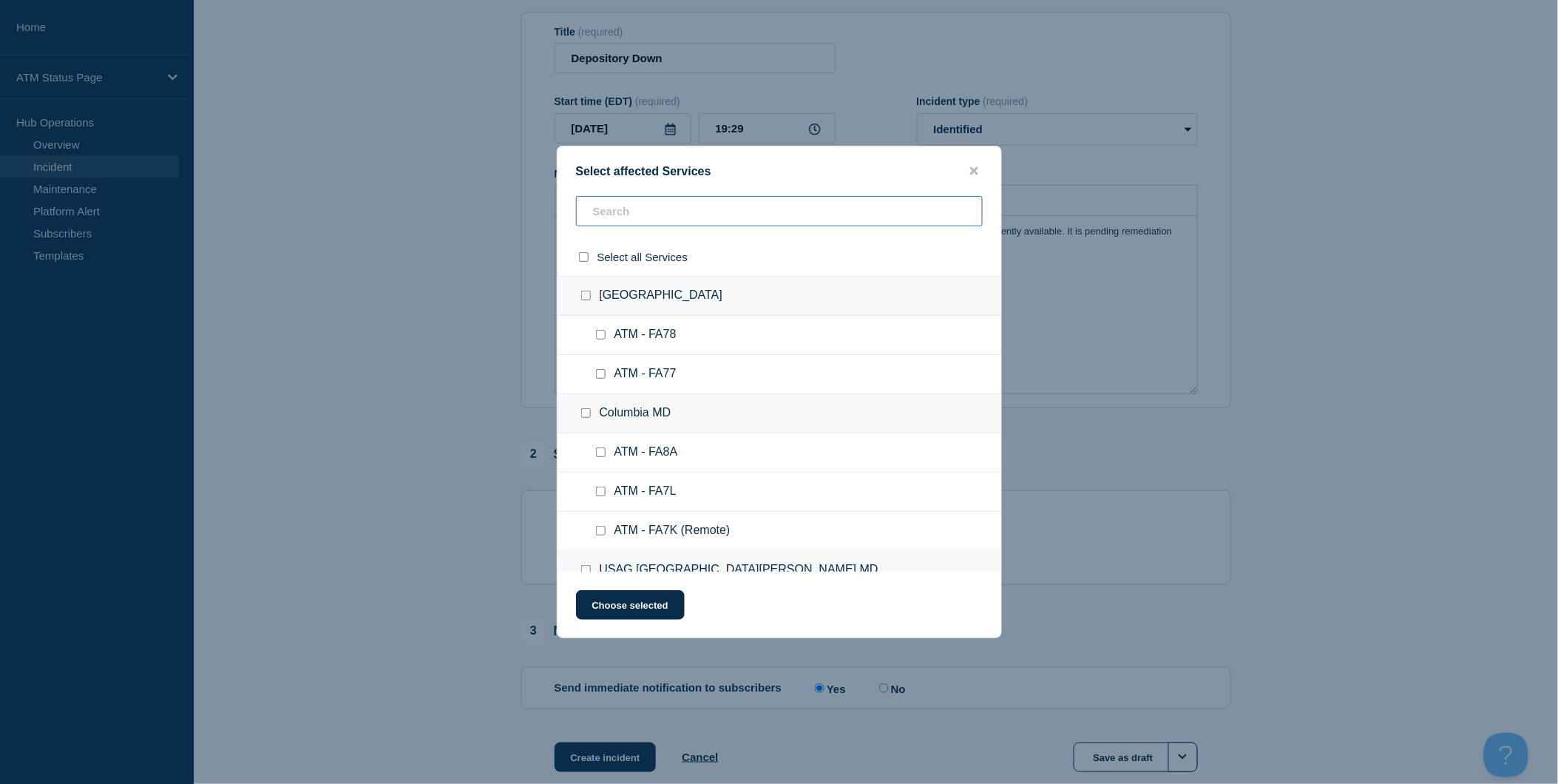
click at [757, 215] on input "text" at bounding box center [780, 211] width 407 height 31
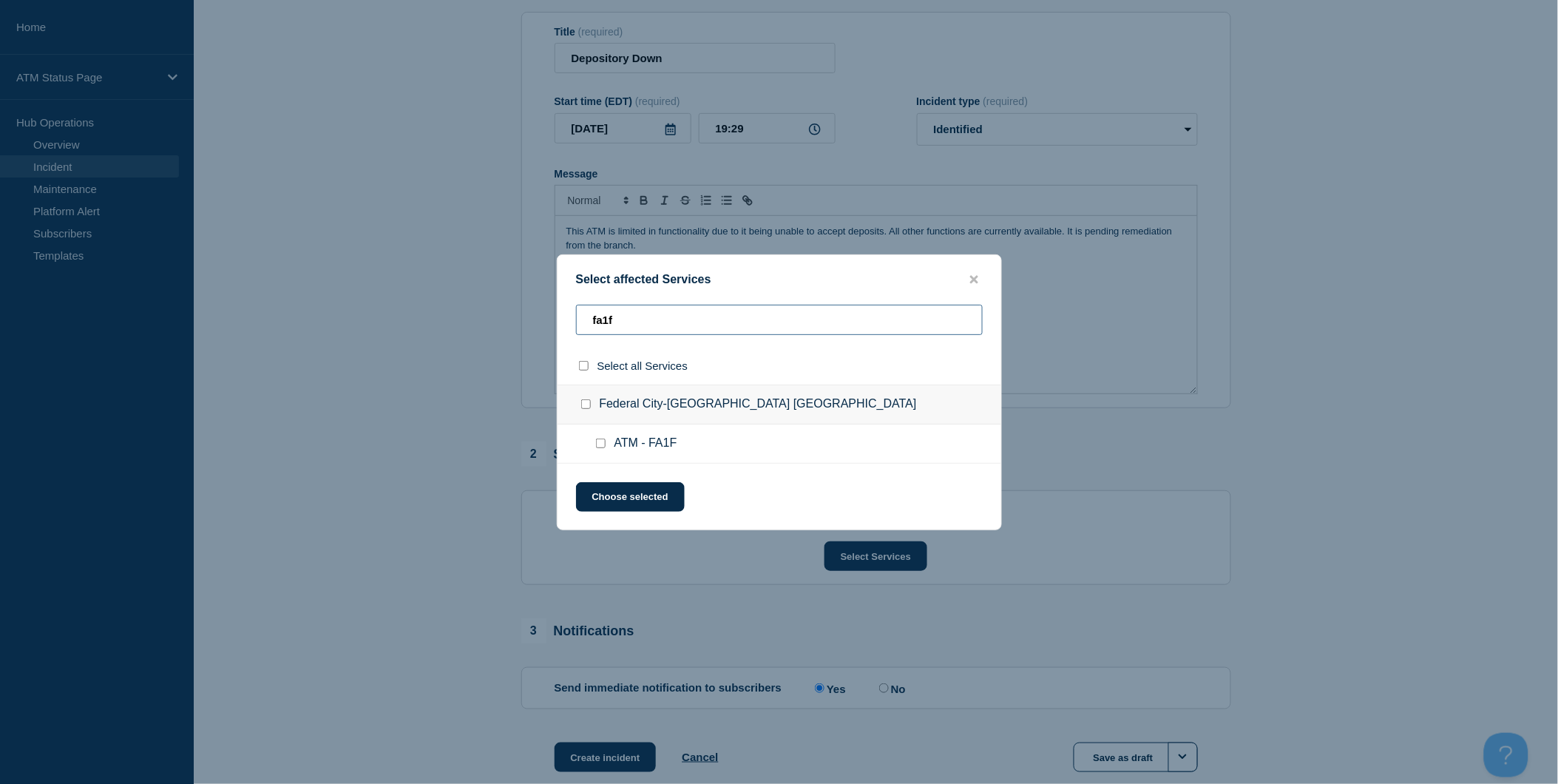
type input "fa1f"
click at [584, 370] on input "select all checkbox" at bounding box center [583, 365] width 9 height 9
checkbox input "true"
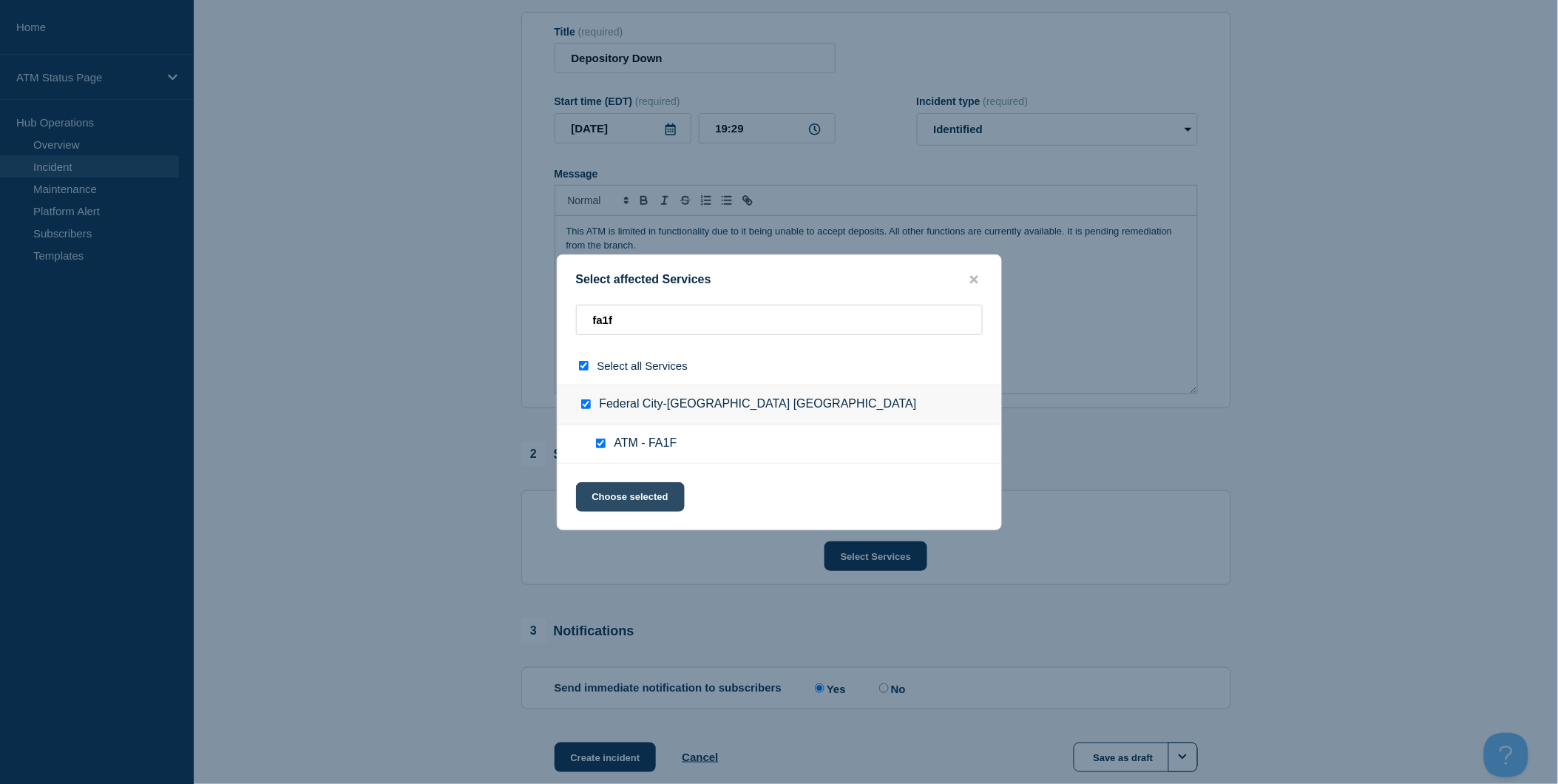
click at [620, 492] on button "Choose selected" at bounding box center [631, 496] width 109 height 30
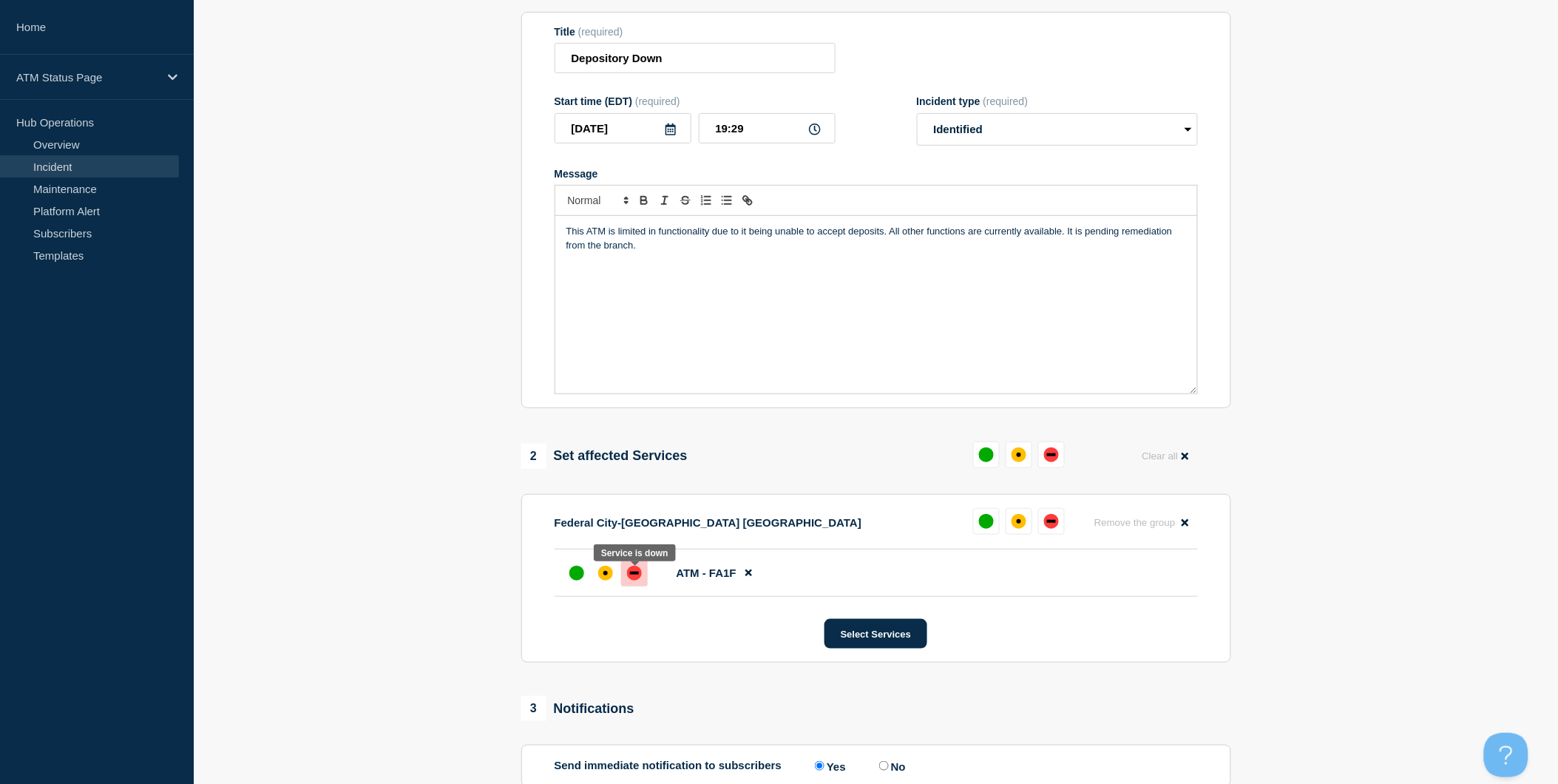
click at [636, 575] on div "down" at bounding box center [634, 572] width 9 height 3
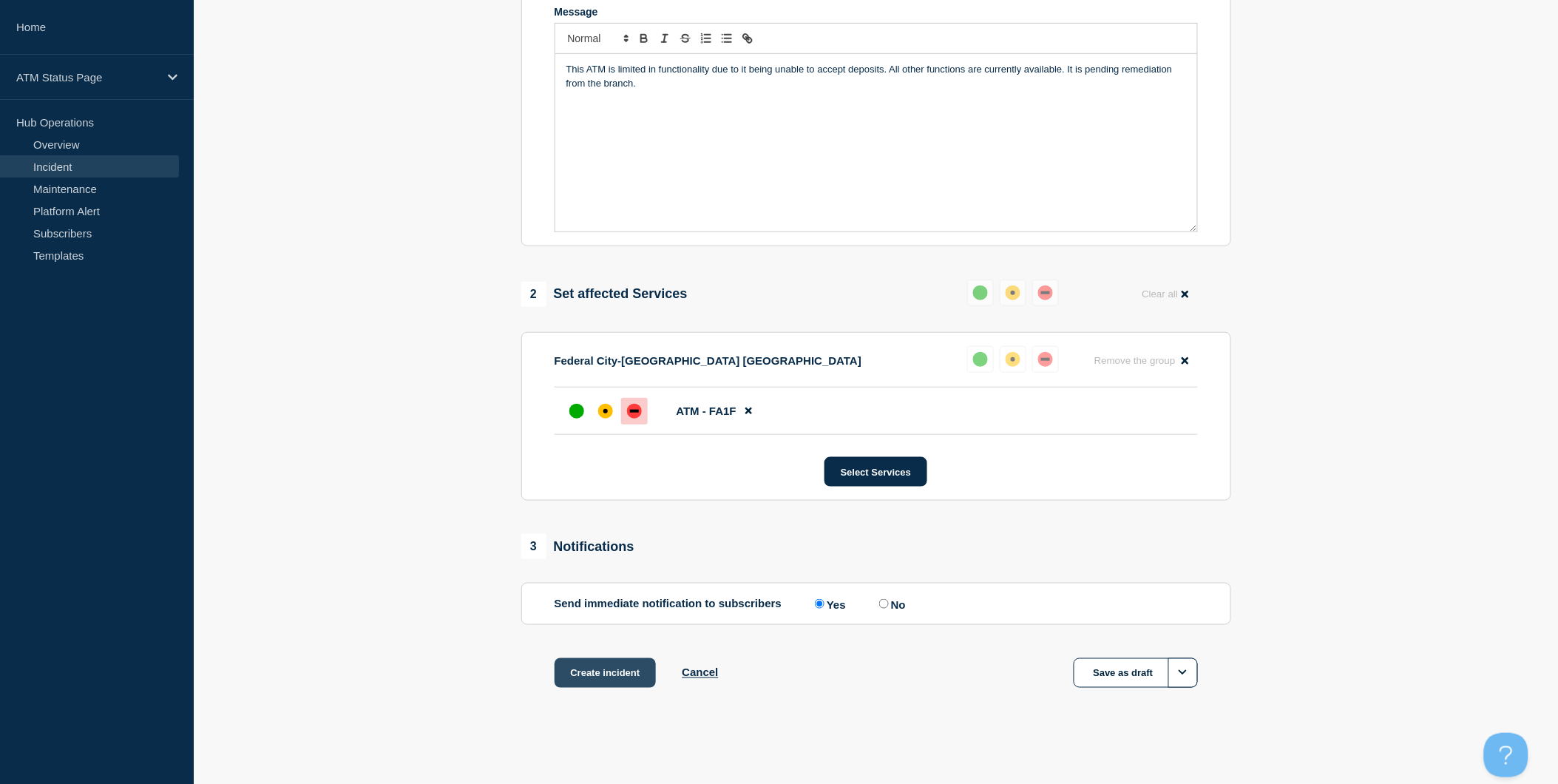
click at [633, 670] on button "Create incident" at bounding box center [605, 672] width 102 height 30
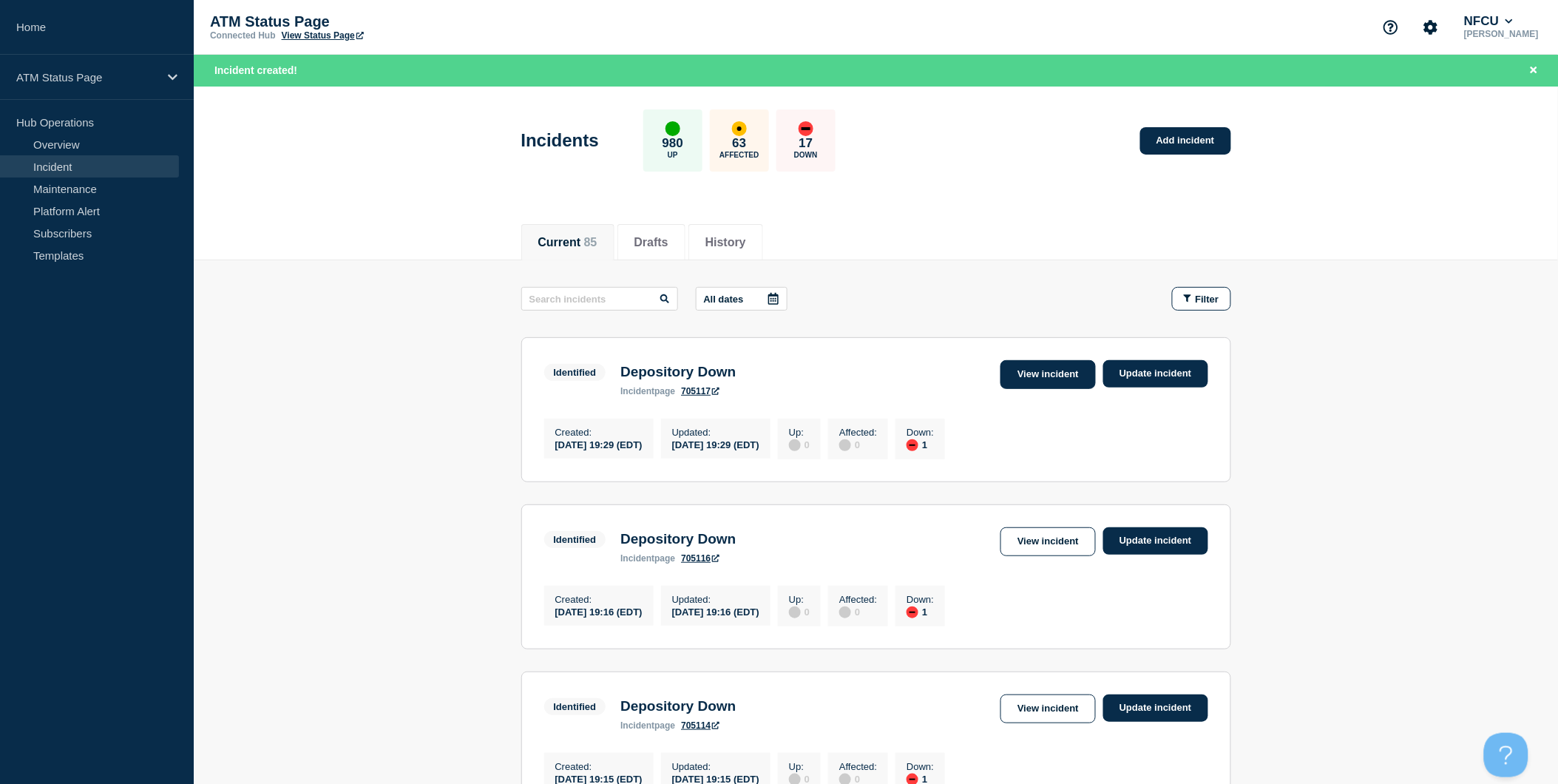
click at [1068, 379] on link "View incident" at bounding box center [1048, 375] width 95 height 29
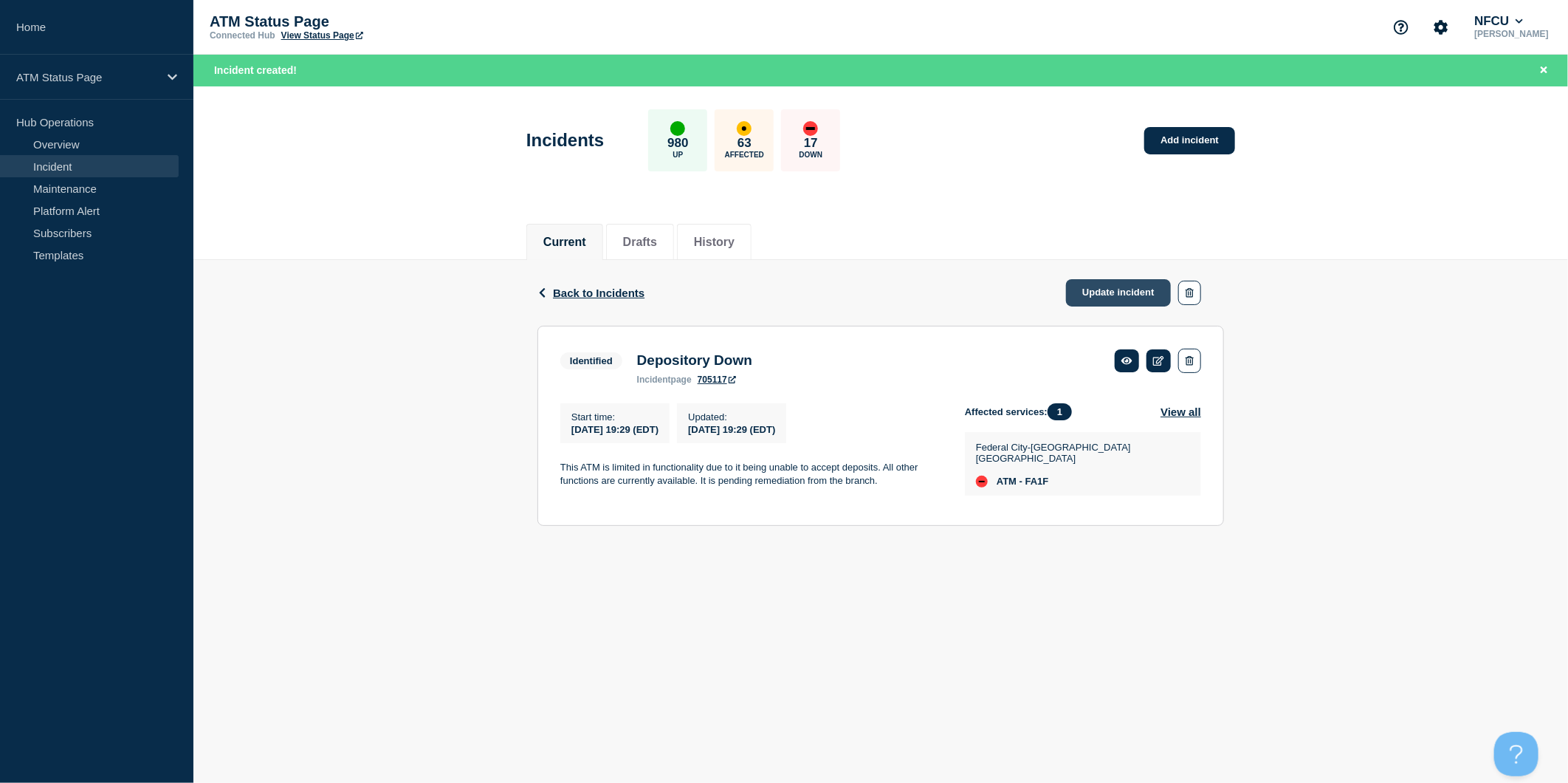
click at [1118, 289] on link "Update incident" at bounding box center [1118, 292] width 105 height 27
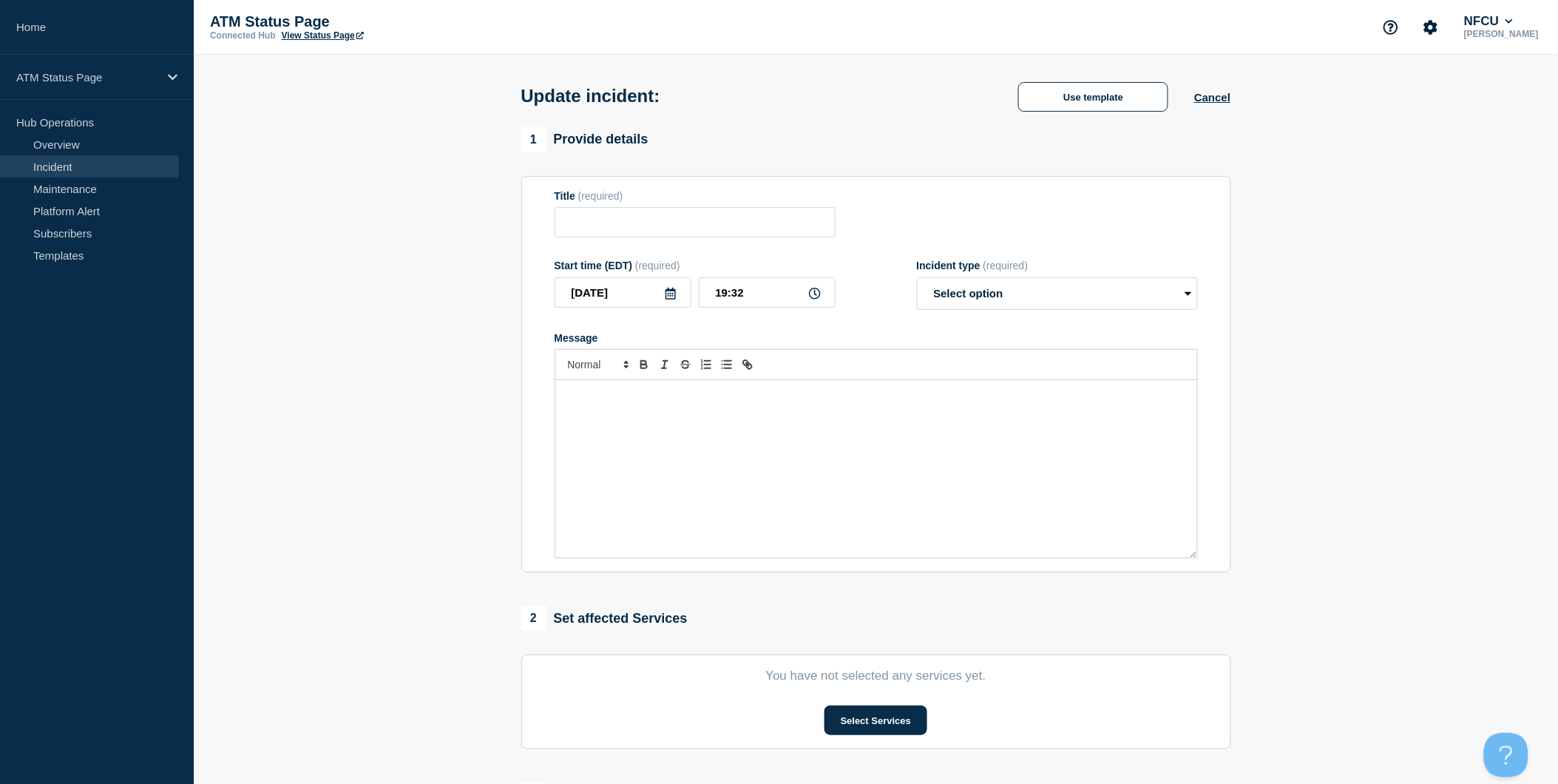
type input "Depository Down"
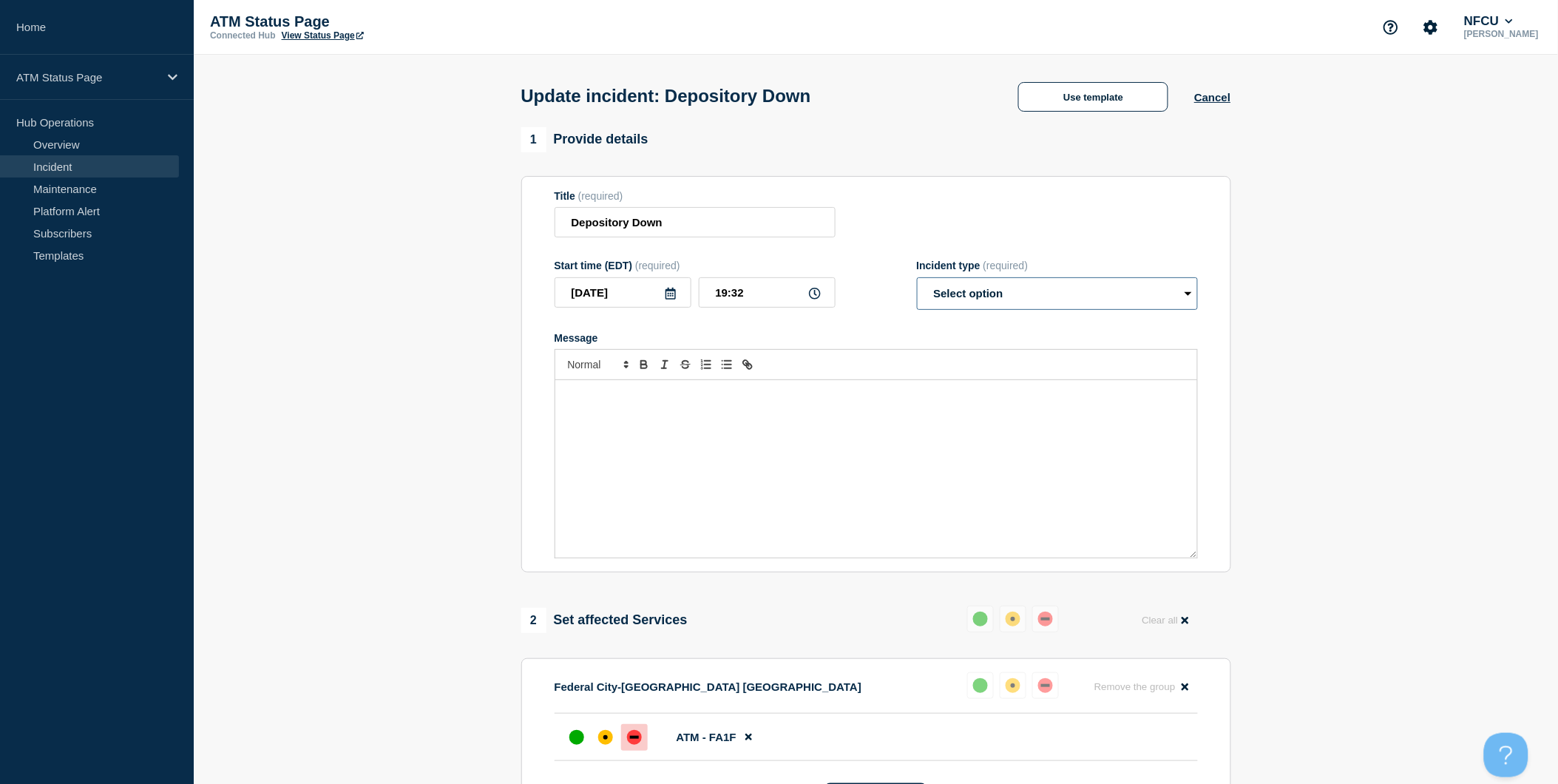
click at [1126, 293] on select "Select option Investigating Identified Monitoring Resolved" at bounding box center [1057, 294] width 281 height 32
select select "resolved"
click at [917, 281] on select "Select option Investigating Identified Monitoring Resolved" at bounding box center [1057, 294] width 281 height 32
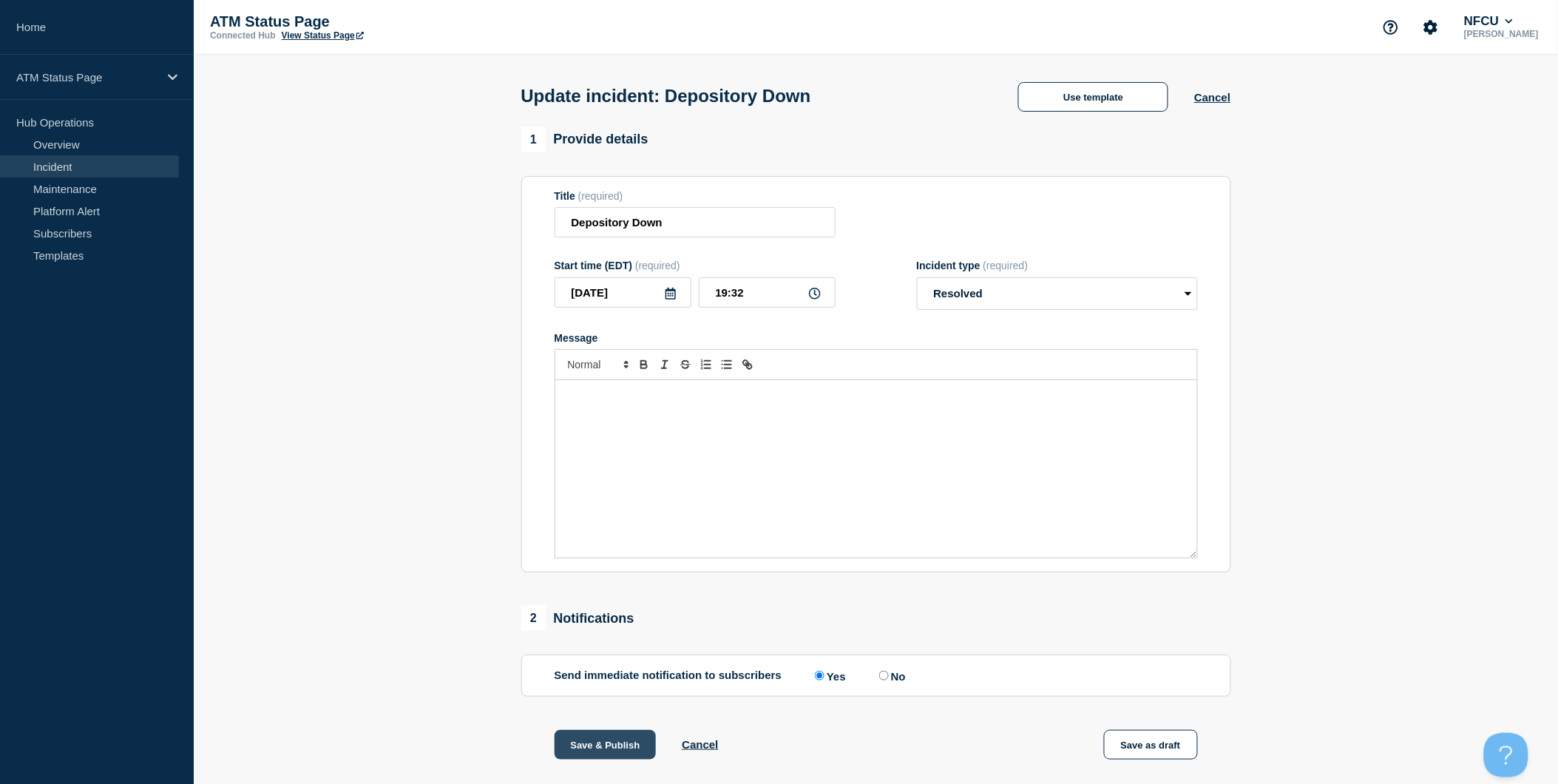
click at [609, 755] on button "Save & Publish" at bounding box center [605, 744] width 102 height 30
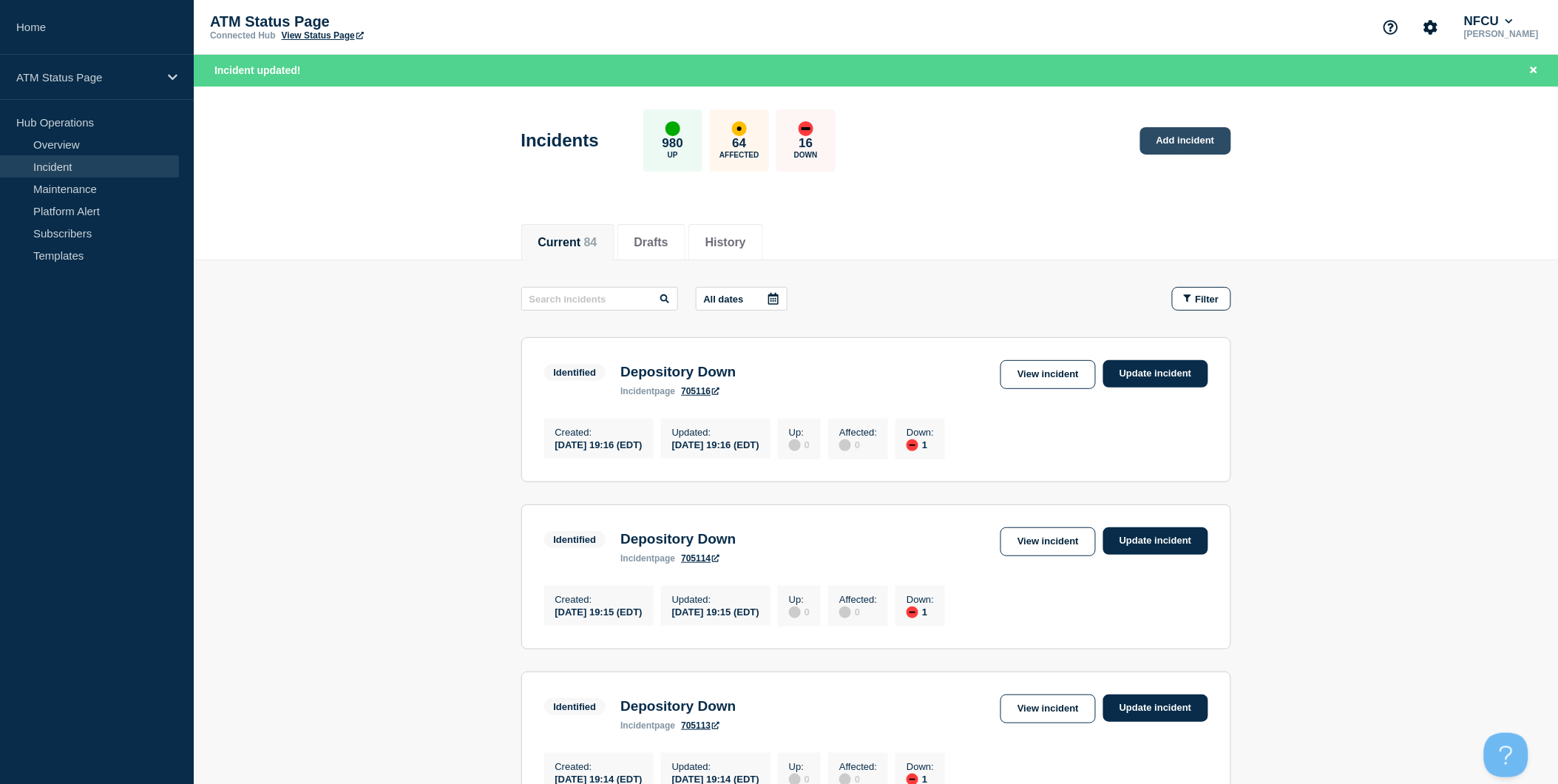
click at [1206, 144] on link "Add incident" at bounding box center [1185, 140] width 91 height 27
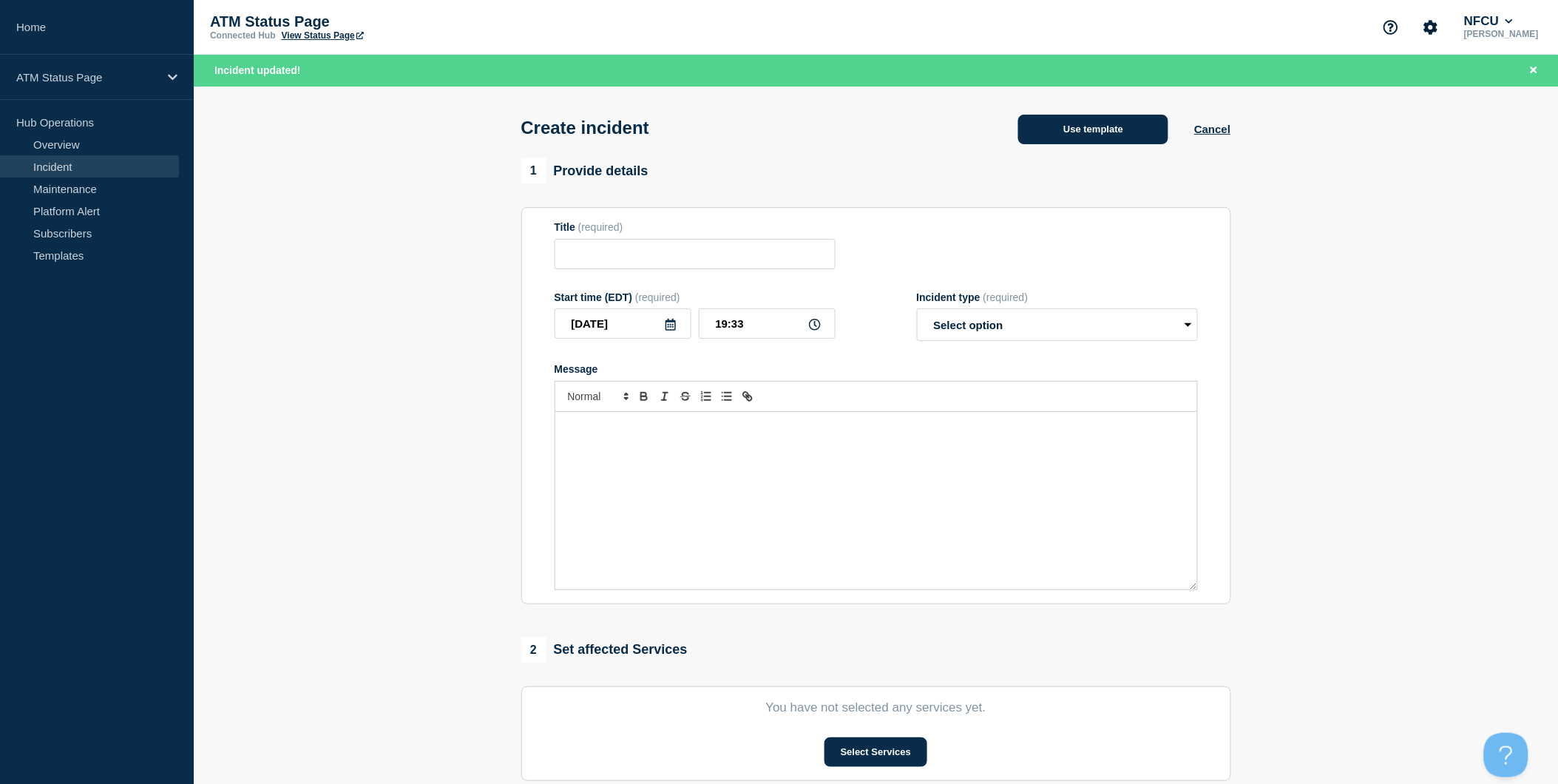
click at [1138, 135] on button "Use template" at bounding box center [1093, 129] width 150 height 30
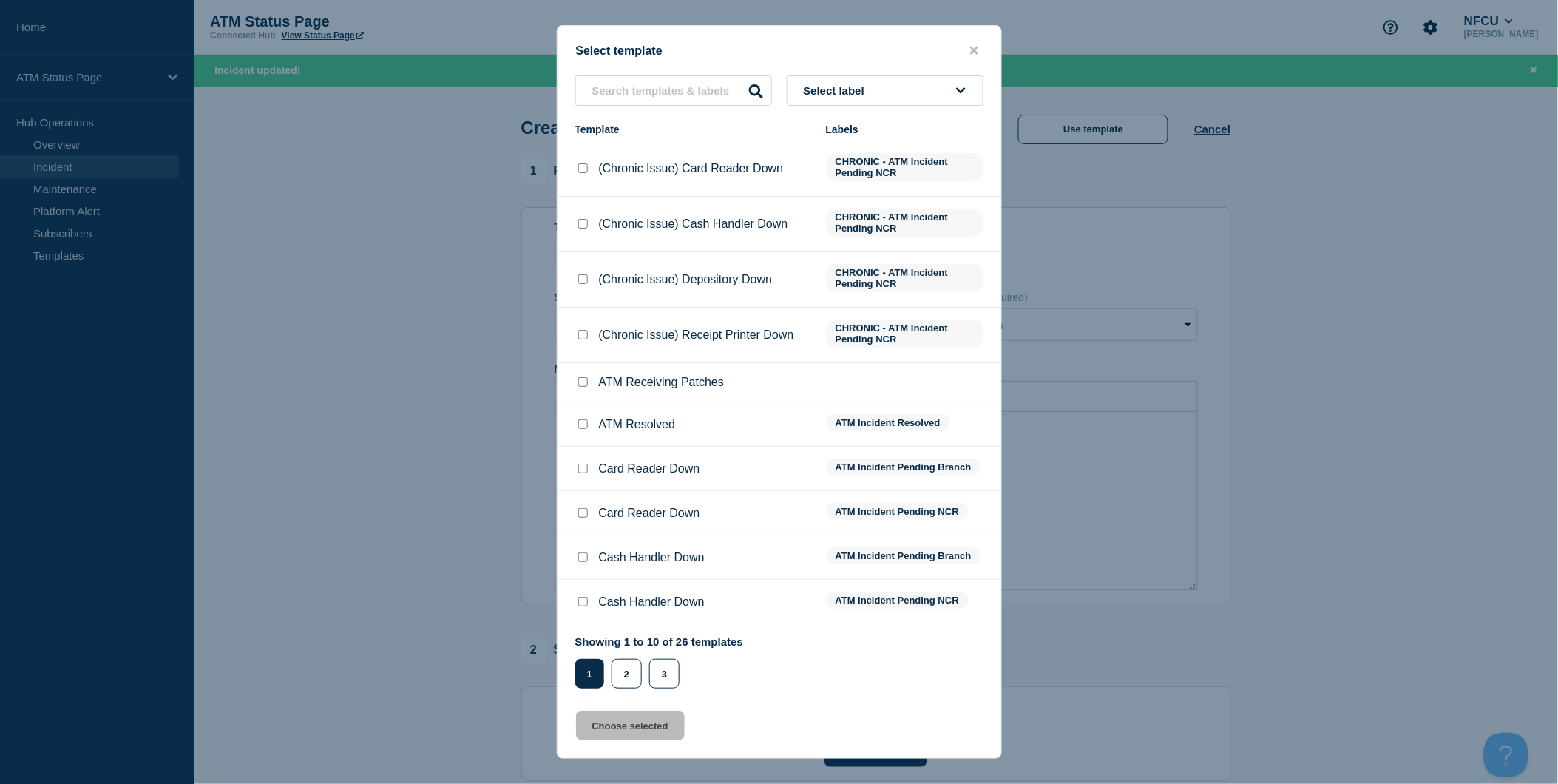
click at [578, 559] on input "Cash Handler Down checkbox" at bounding box center [582, 557] width 9 height 9
checkbox input "true"
click at [649, 716] on button "Choose selected" at bounding box center [631, 725] width 109 height 30
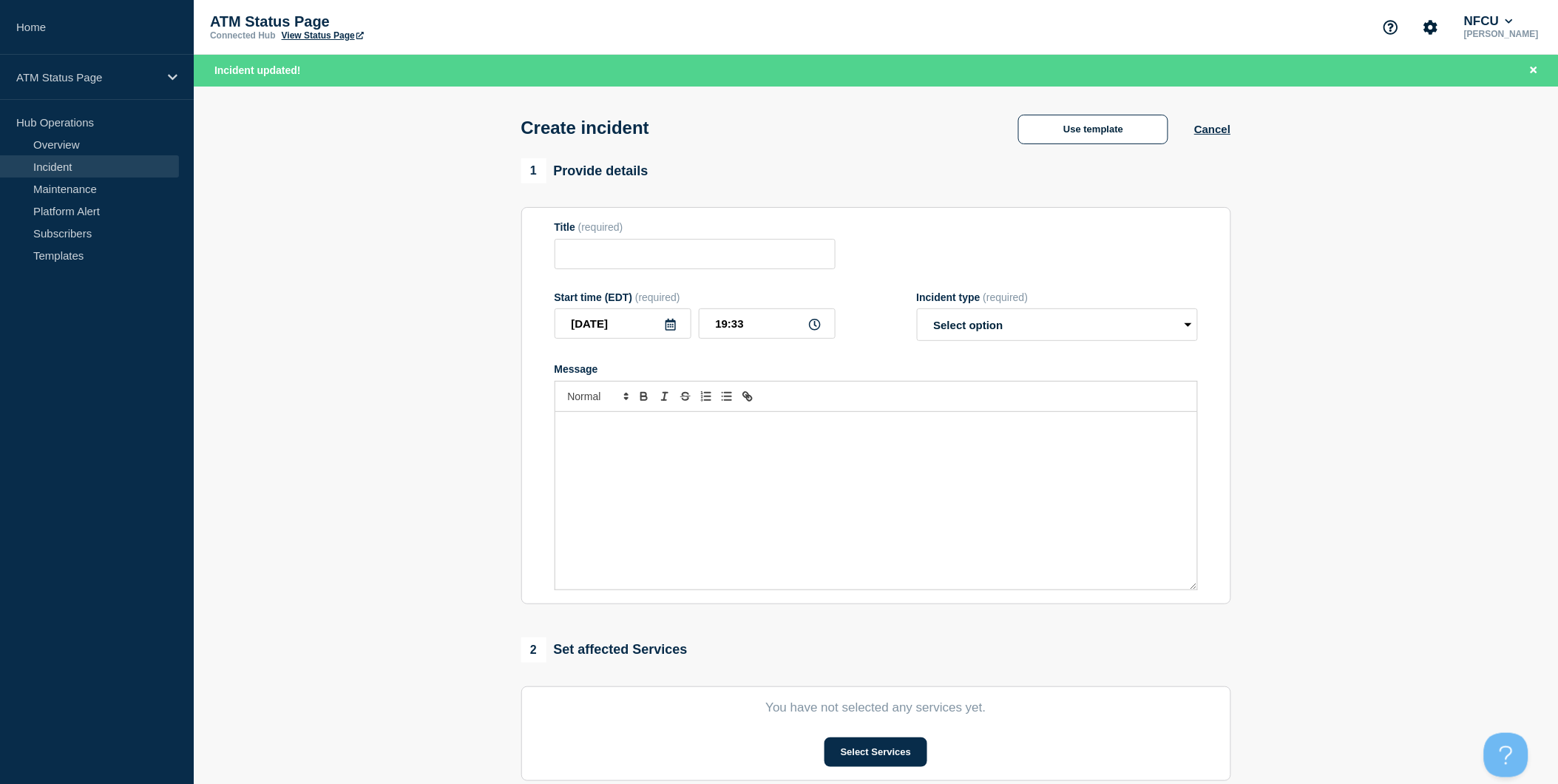
type input "Cash Handler Down"
select select "identified"
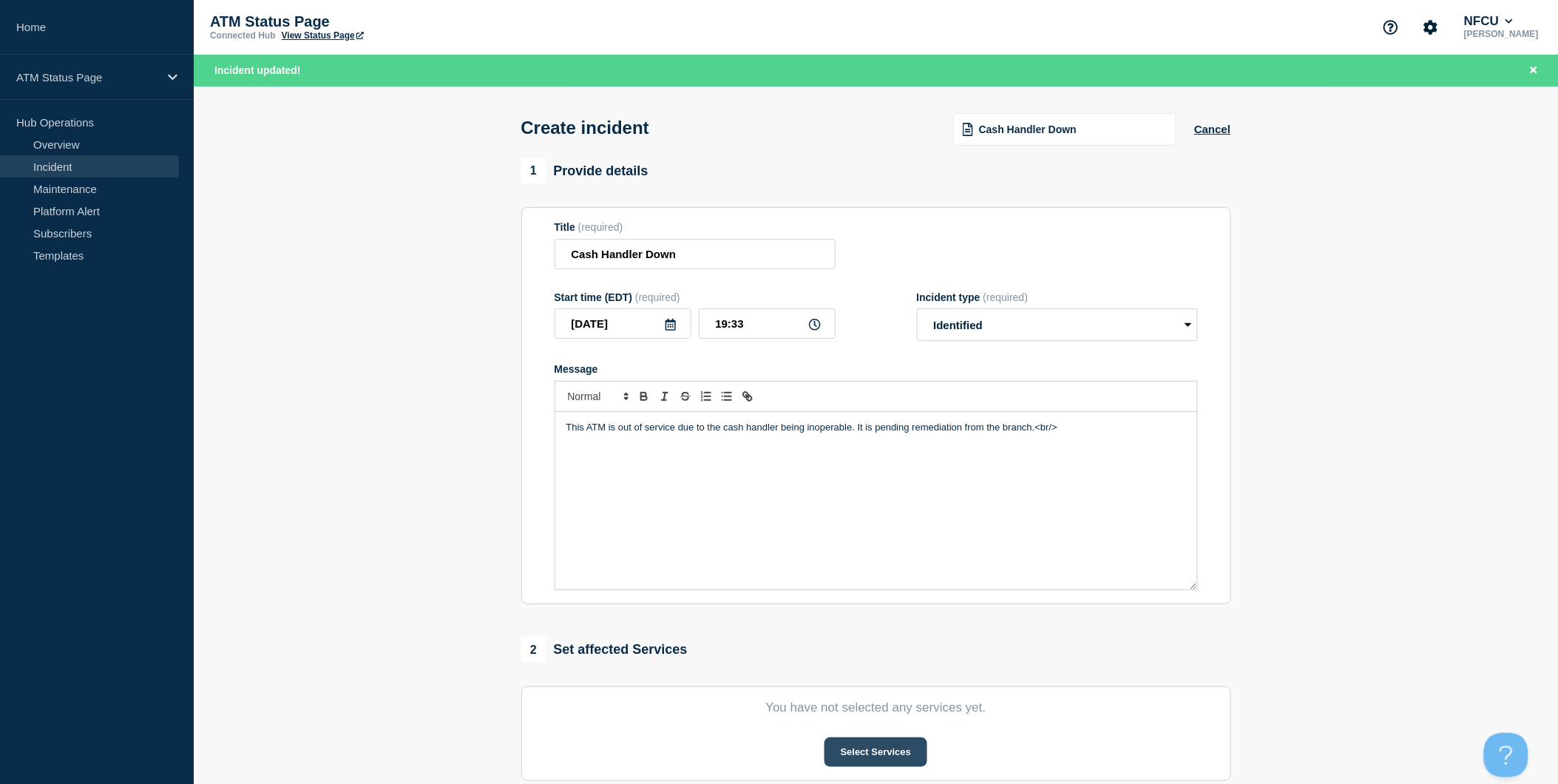
click at [879, 750] on button "Select Services" at bounding box center [875, 752] width 103 height 30
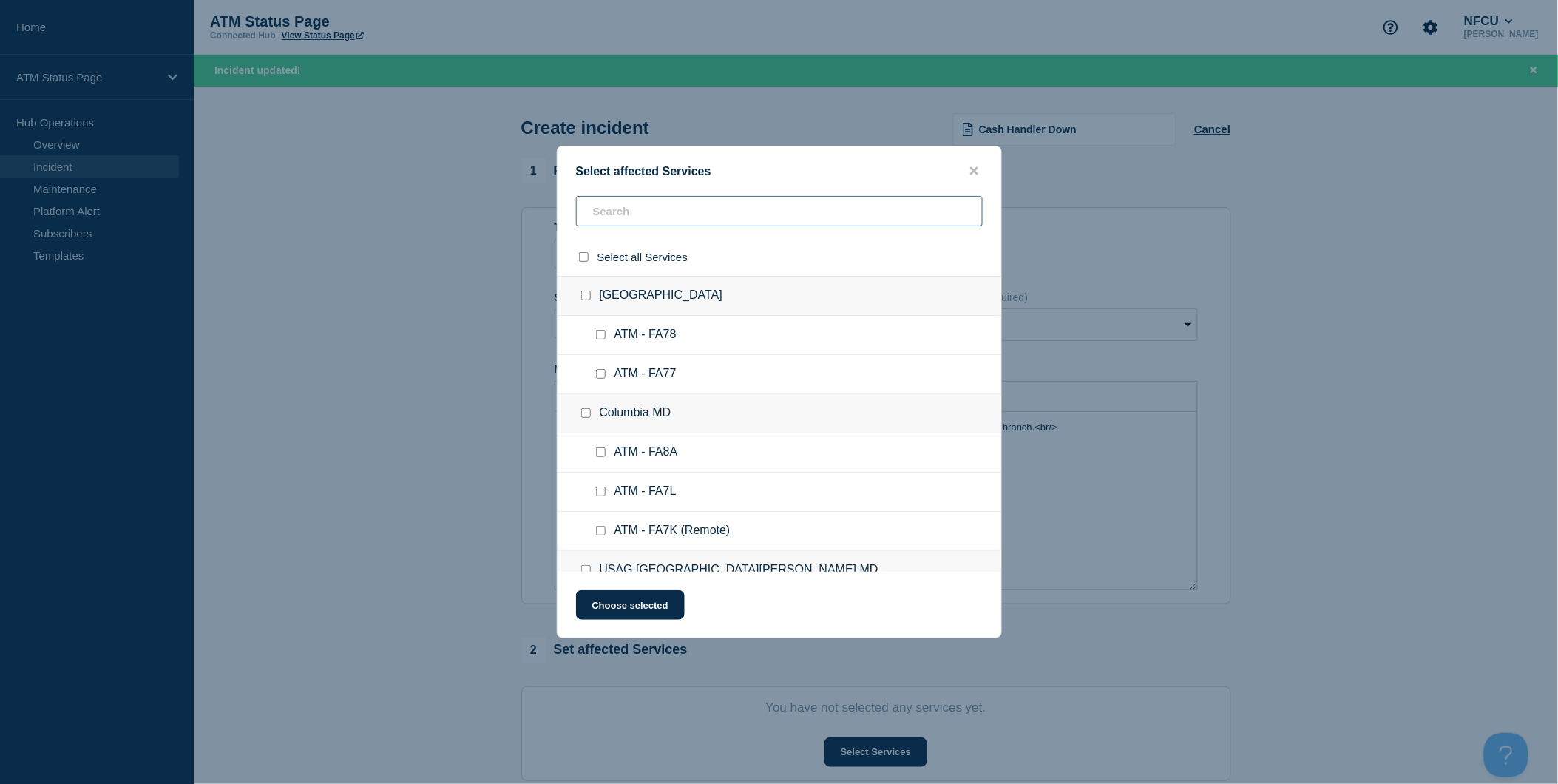
click at [769, 213] on input "text" at bounding box center [780, 211] width 407 height 31
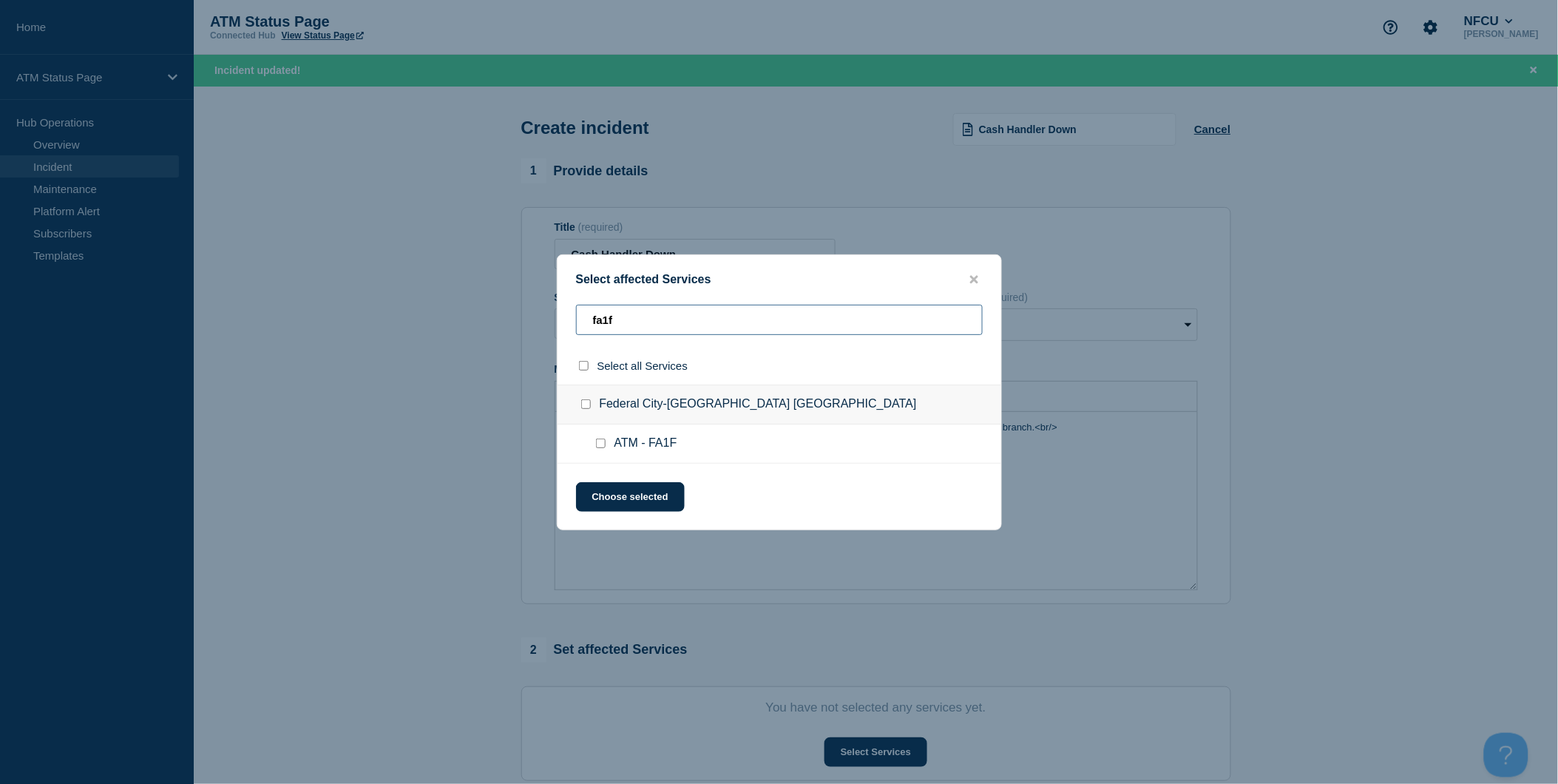
type input "fa1f"
click at [585, 365] on input "select all checkbox" at bounding box center [583, 365] width 9 height 9
checkbox input "true"
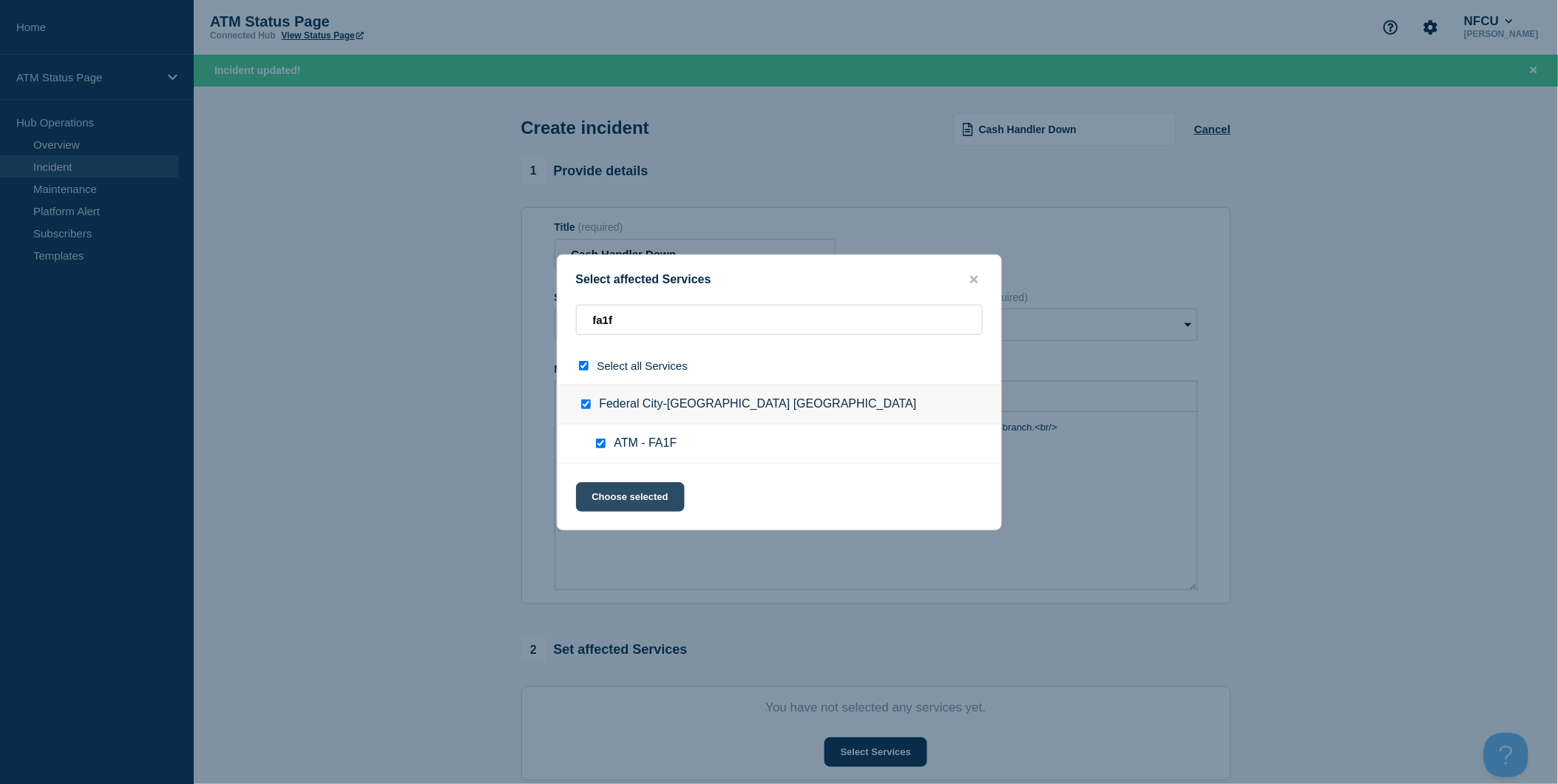
click at [625, 492] on button "Choose selected" at bounding box center [631, 496] width 109 height 30
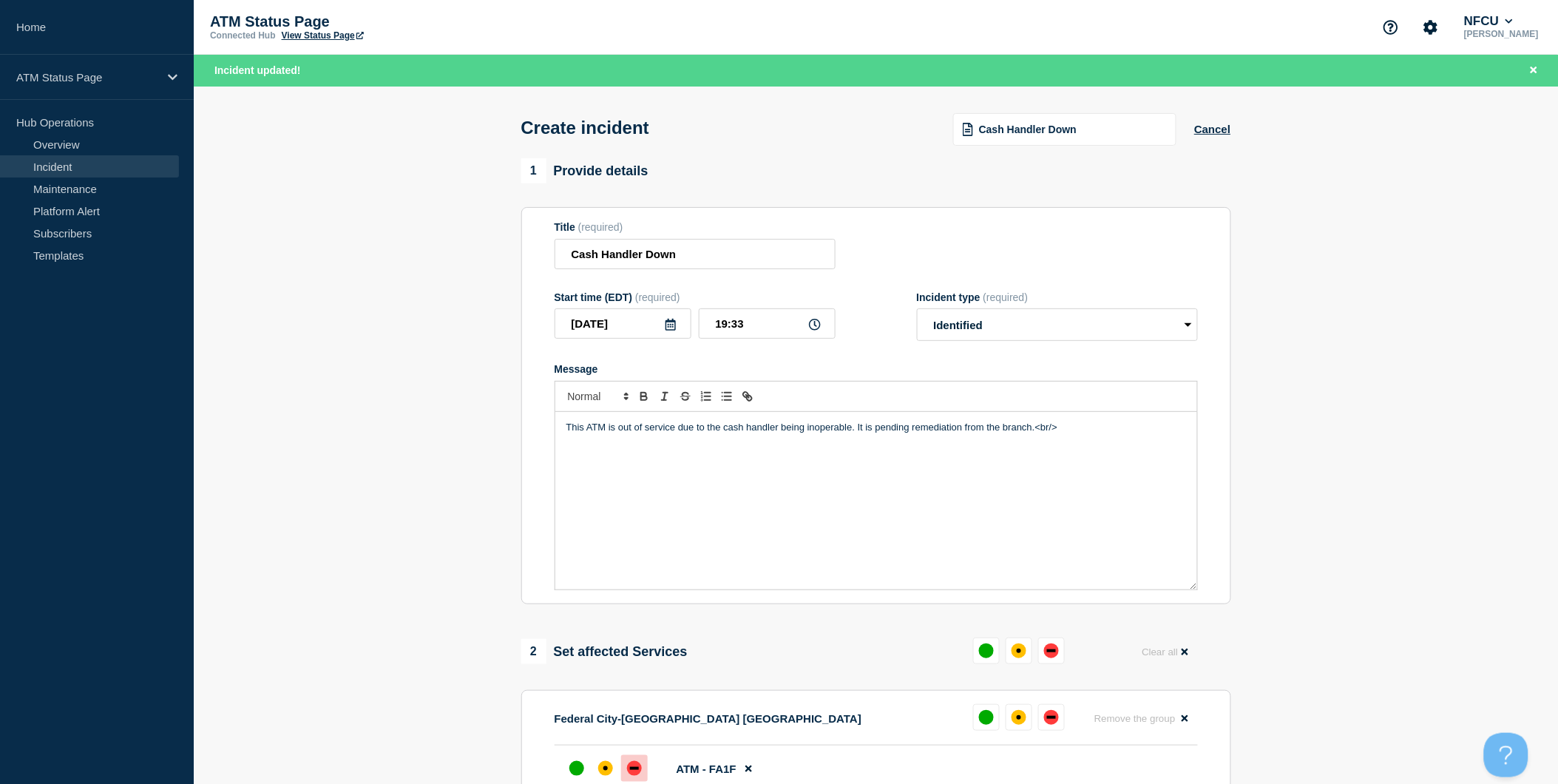
click at [634, 770] on div "down" at bounding box center [634, 768] width 9 height 3
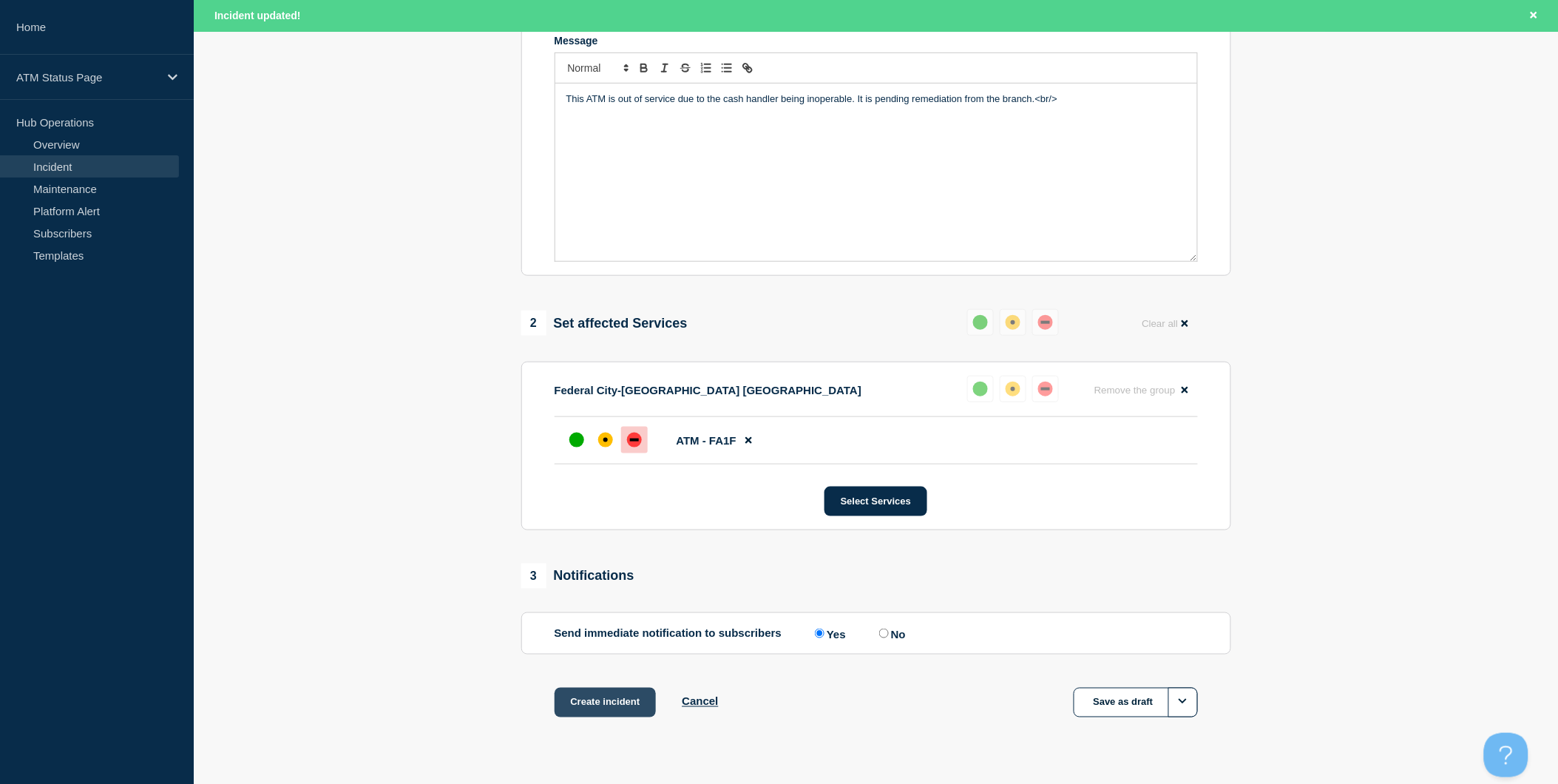
click at [648, 705] on button "Create incident" at bounding box center [605, 702] width 102 height 30
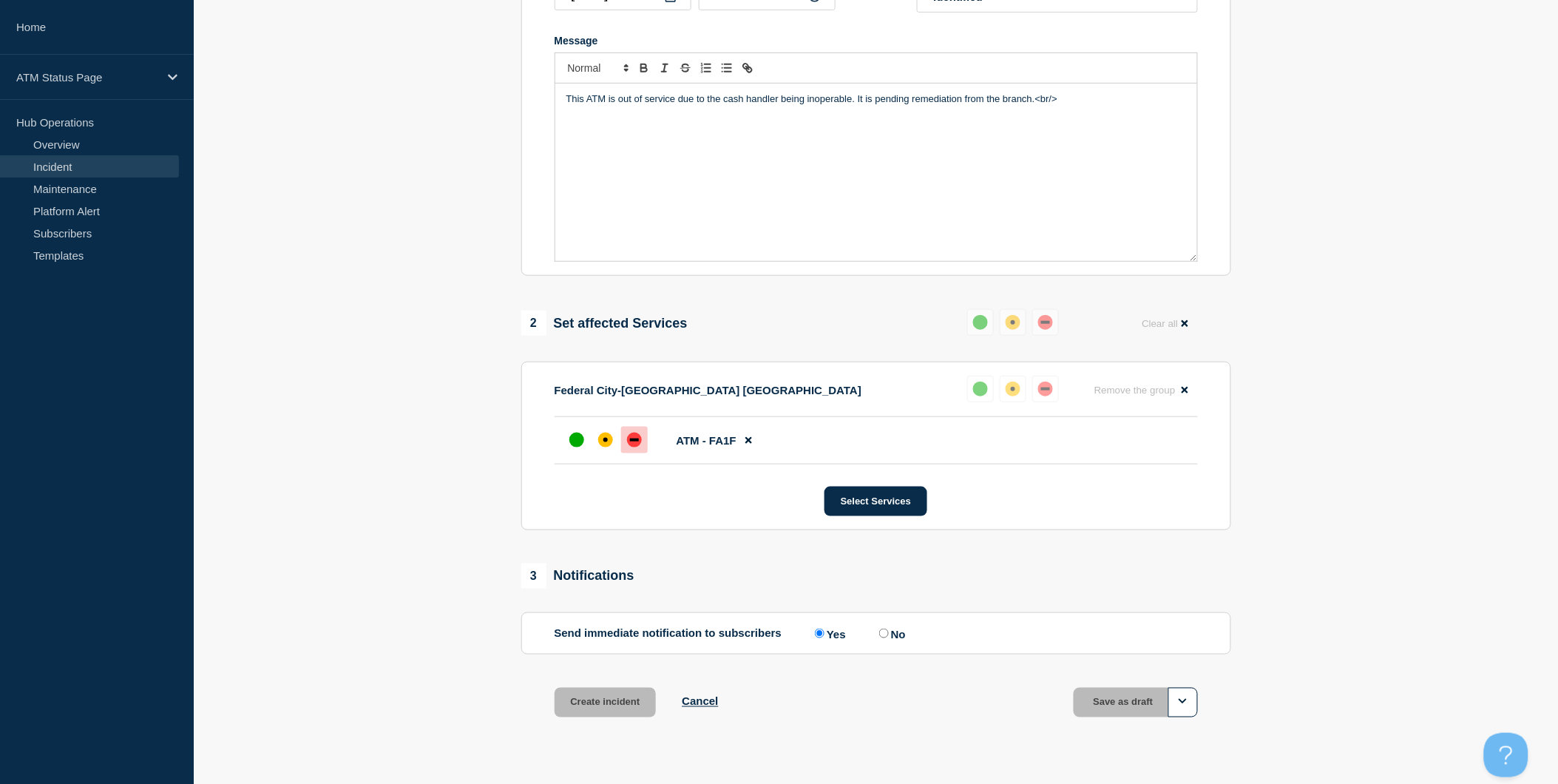
scroll to position [297, 0]
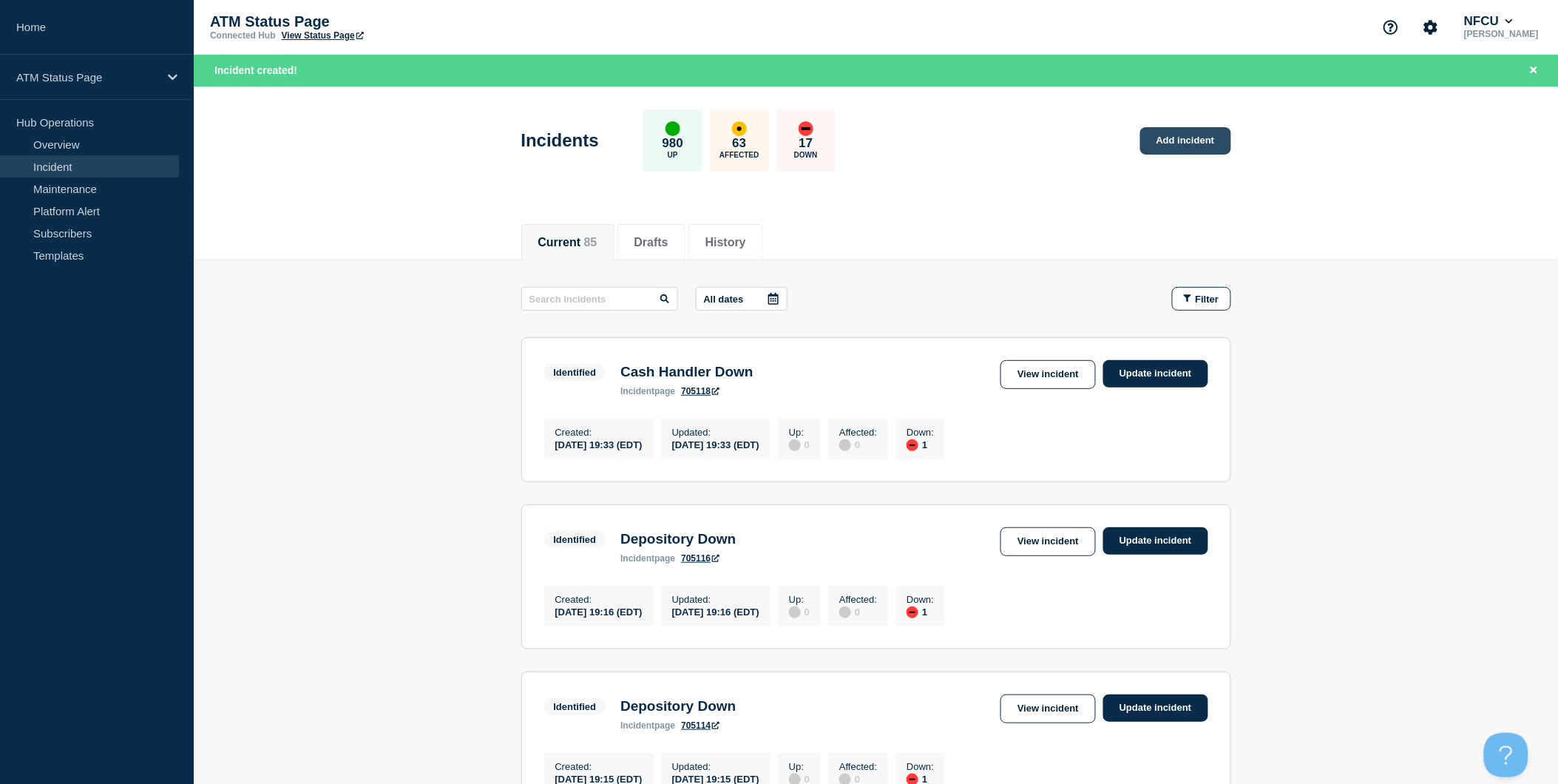
click at [1180, 145] on link "Add incident" at bounding box center [1185, 140] width 91 height 27
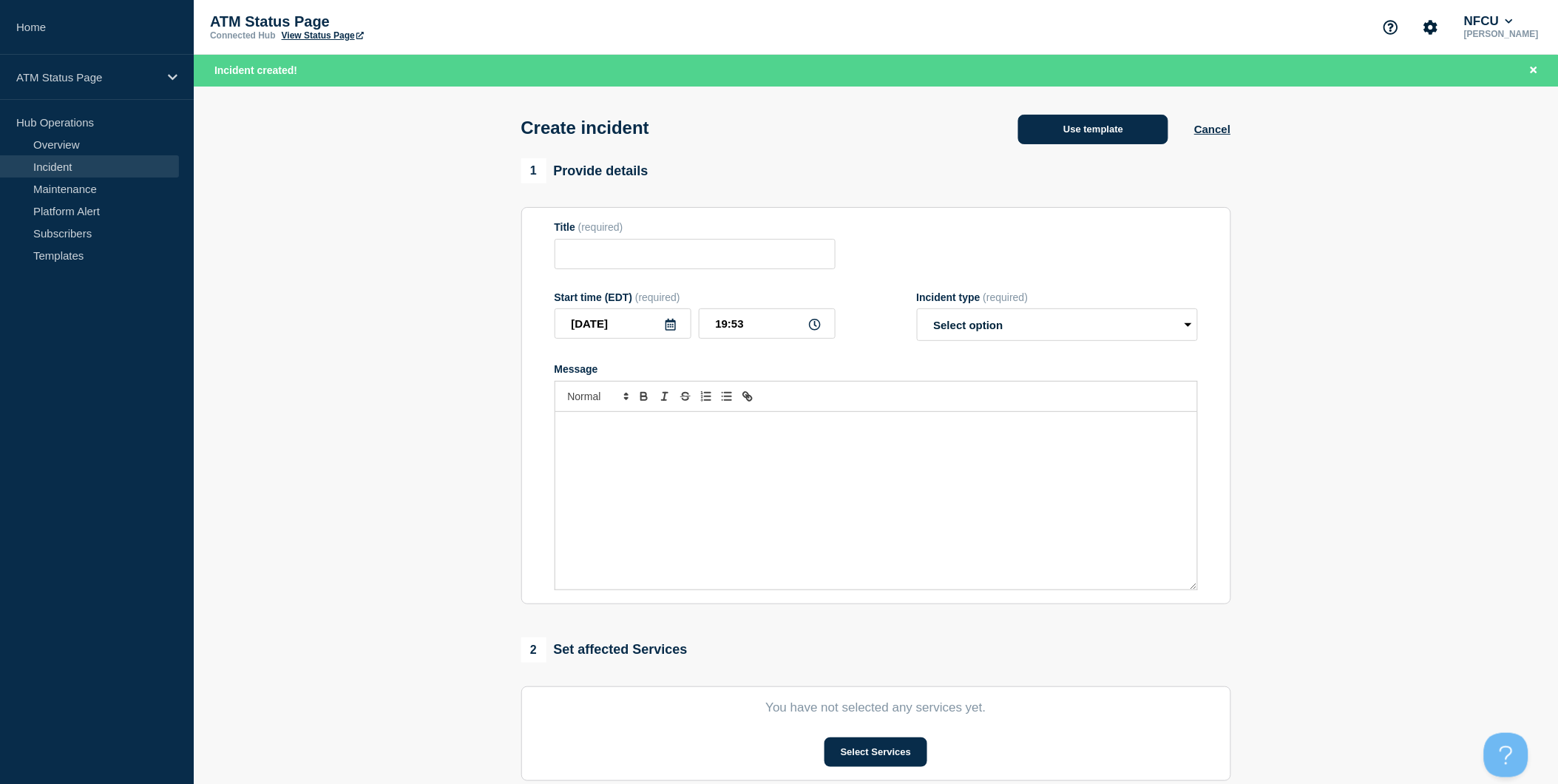
click at [1138, 140] on button "Use template" at bounding box center [1093, 129] width 150 height 30
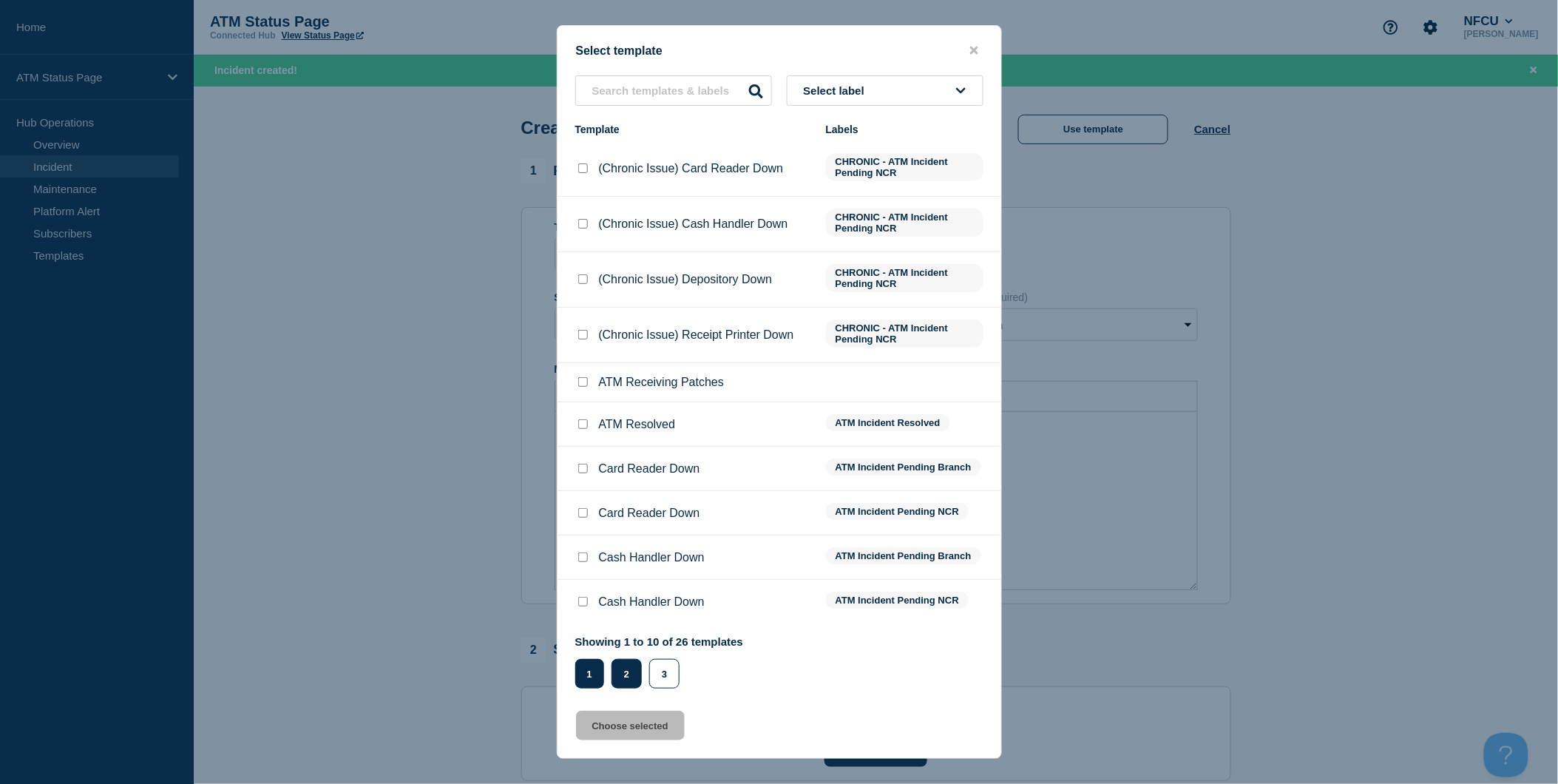
click at [617, 680] on button "2" at bounding box center [627, 673] width 31 height 30
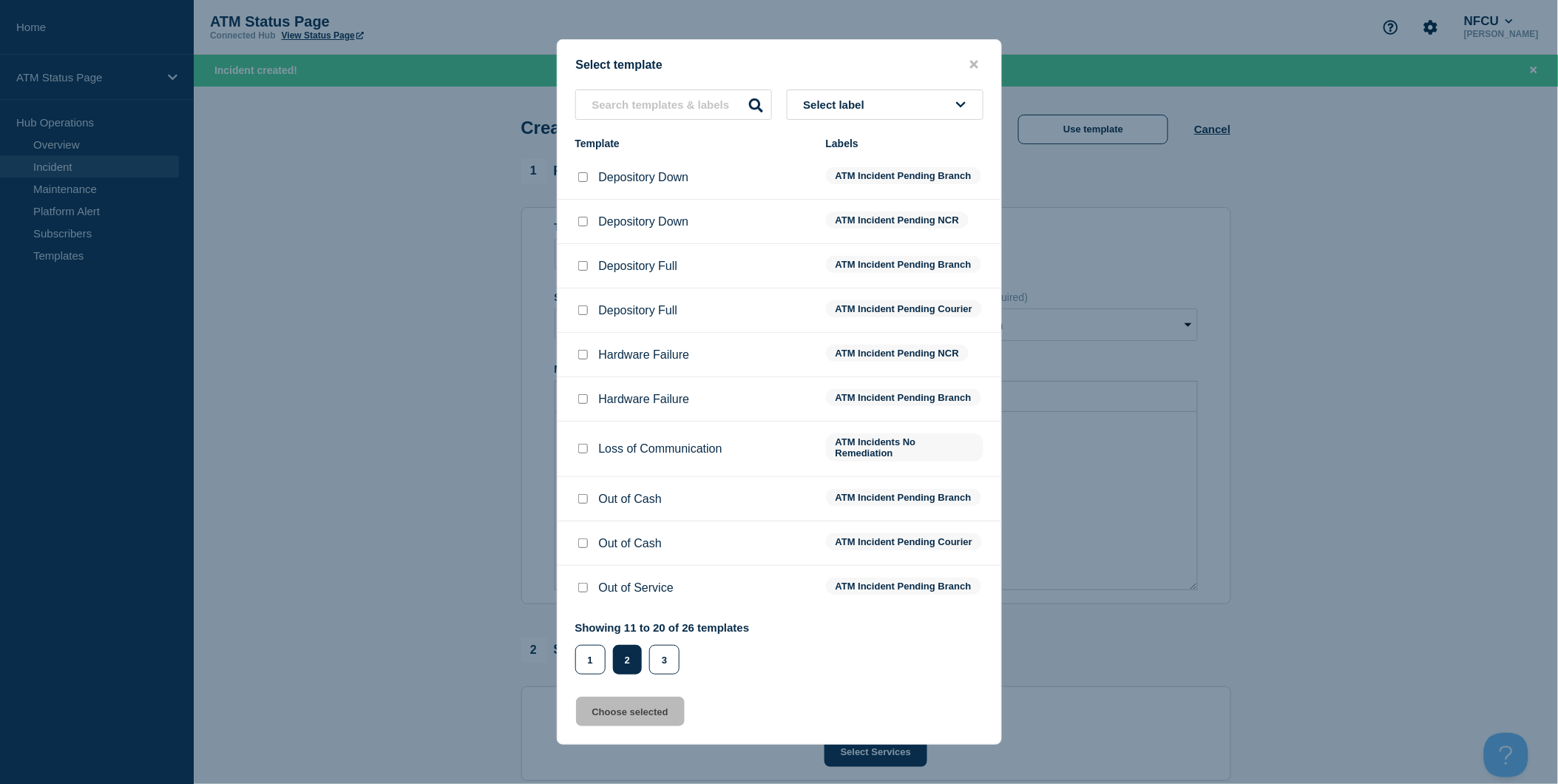
click at [584, 172] on input "Depository Down checkbox" at bounding box center [582, 176] width 9 height 9
checkbox input "true"
click at [644, 718] on button "Choose selected" at bounding box center [631, 711] width 109 height 30
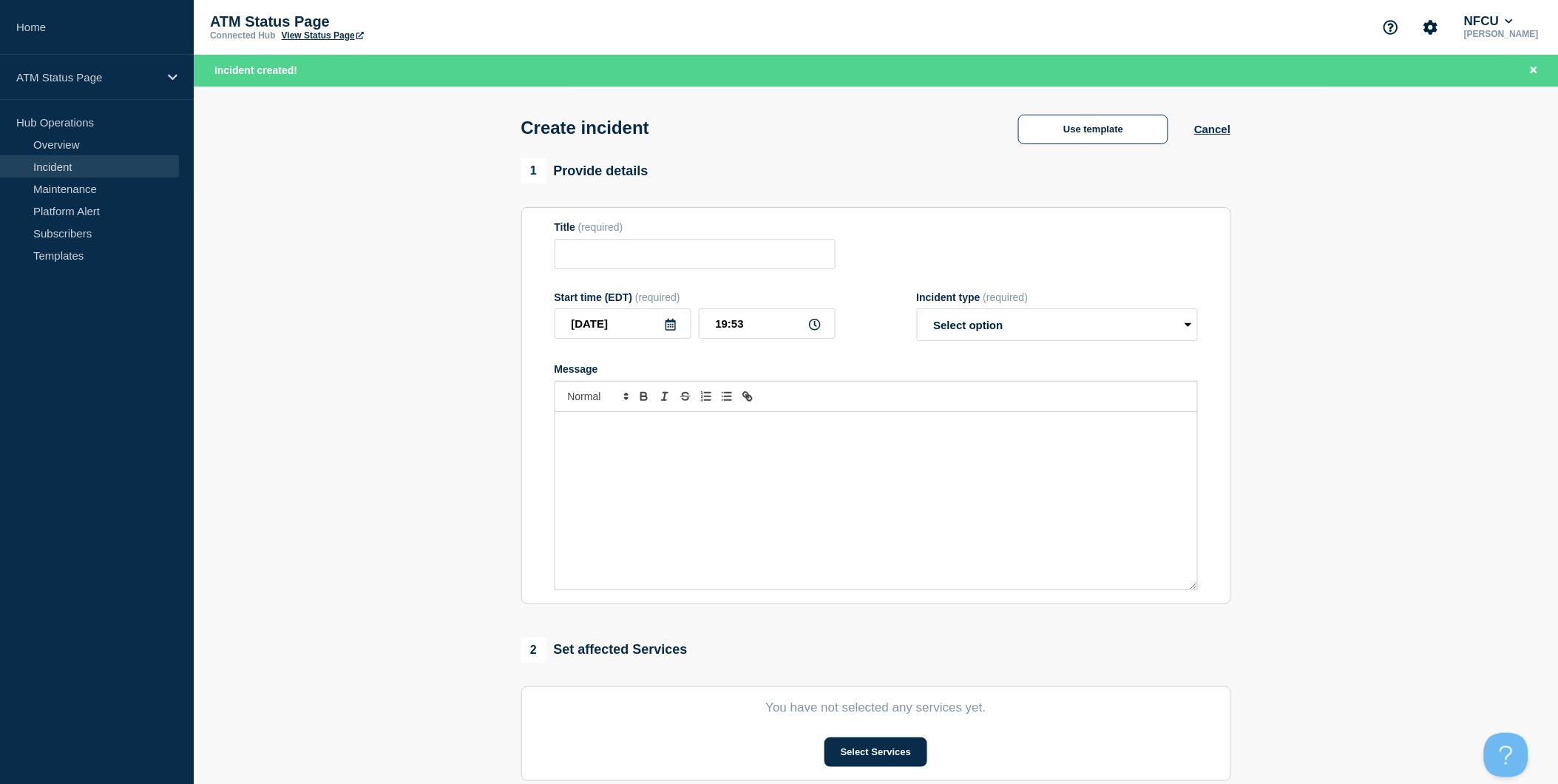
type input "Depository Down"
select select "identified"
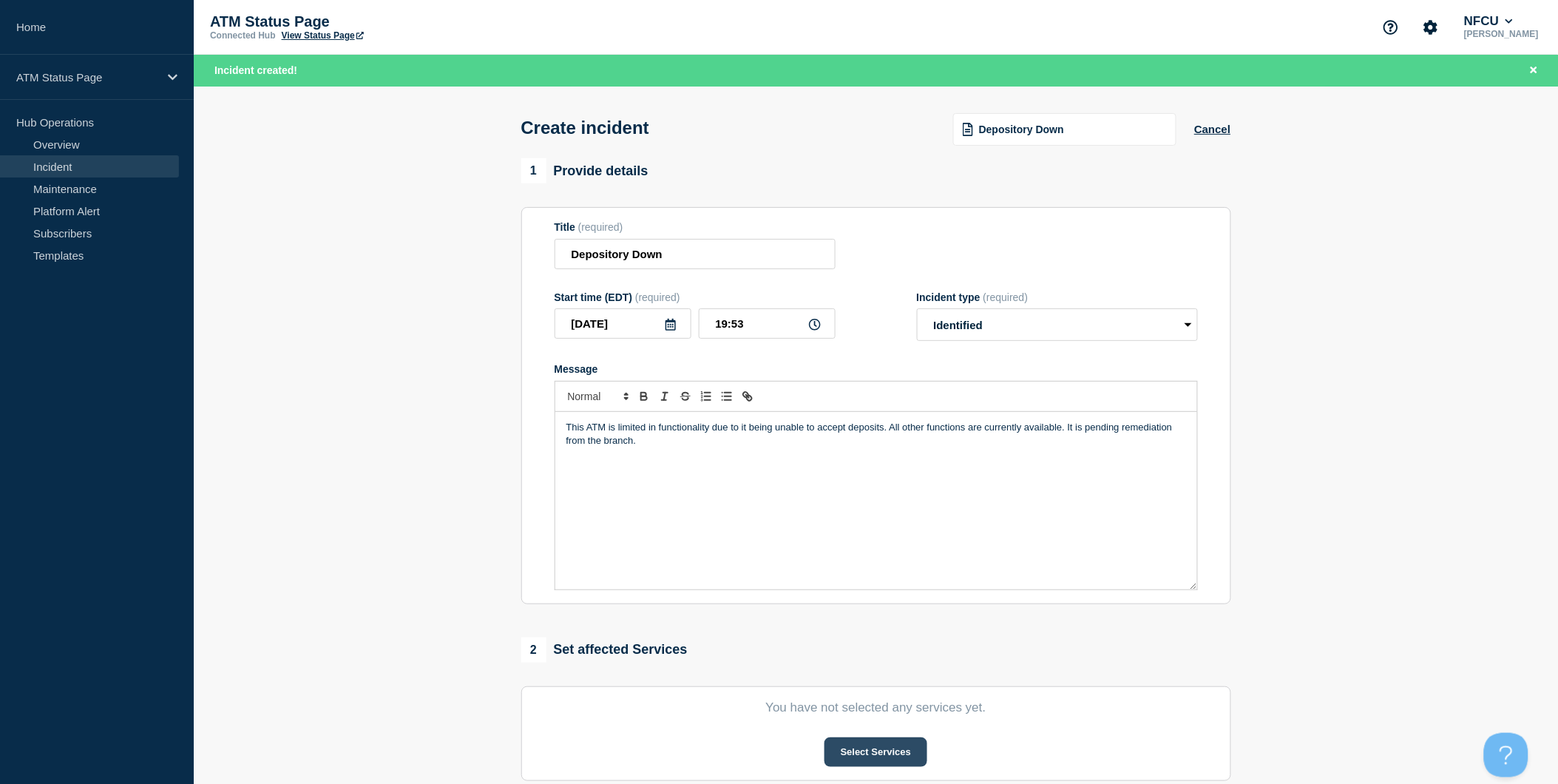
click at [884, 758] on button "Select Services" at bounding box center [875, 752] width 103 height 30
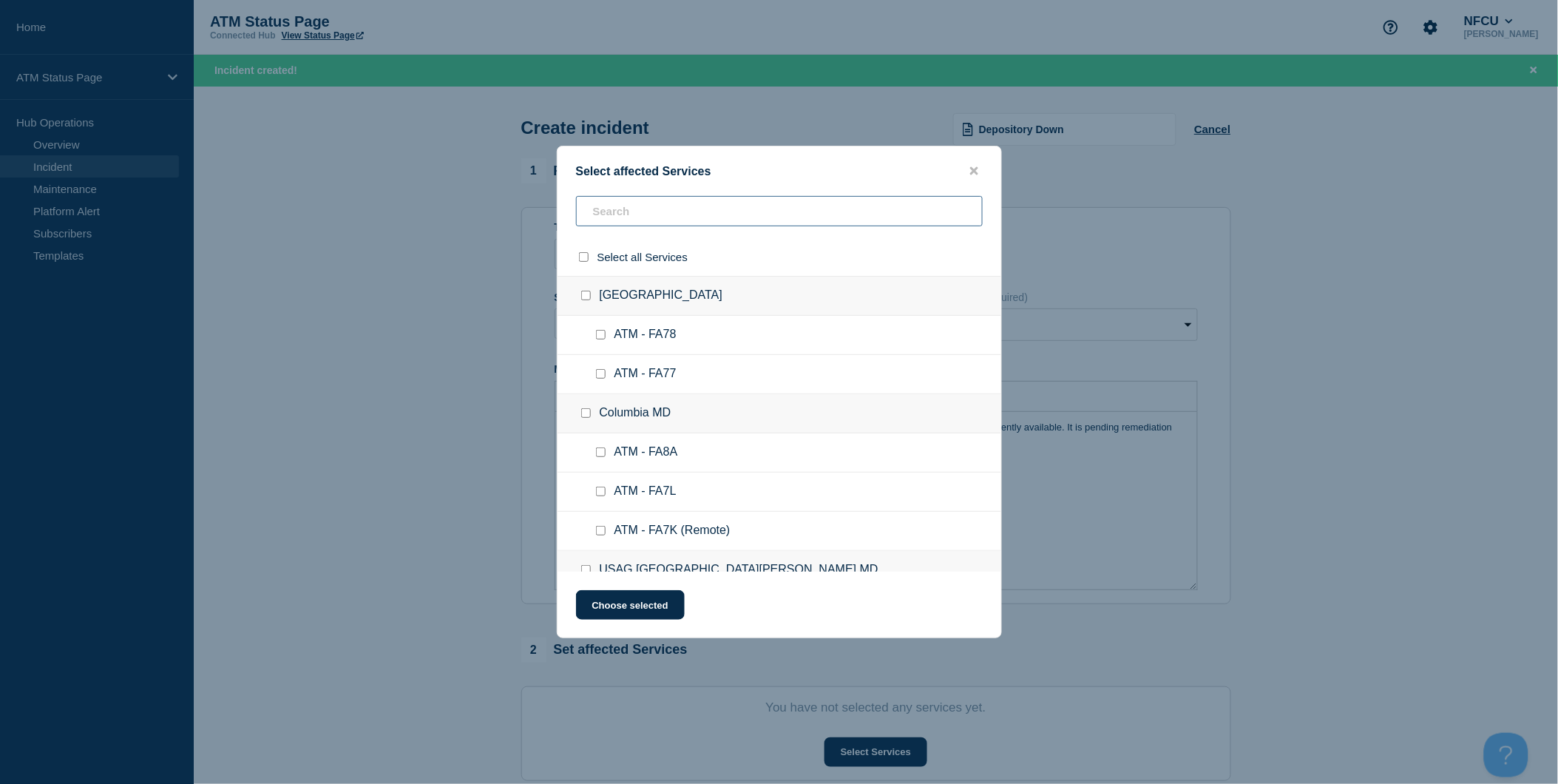
click at [742, 222] on input "text" at bounding box center [780, 211] width 407 height 31
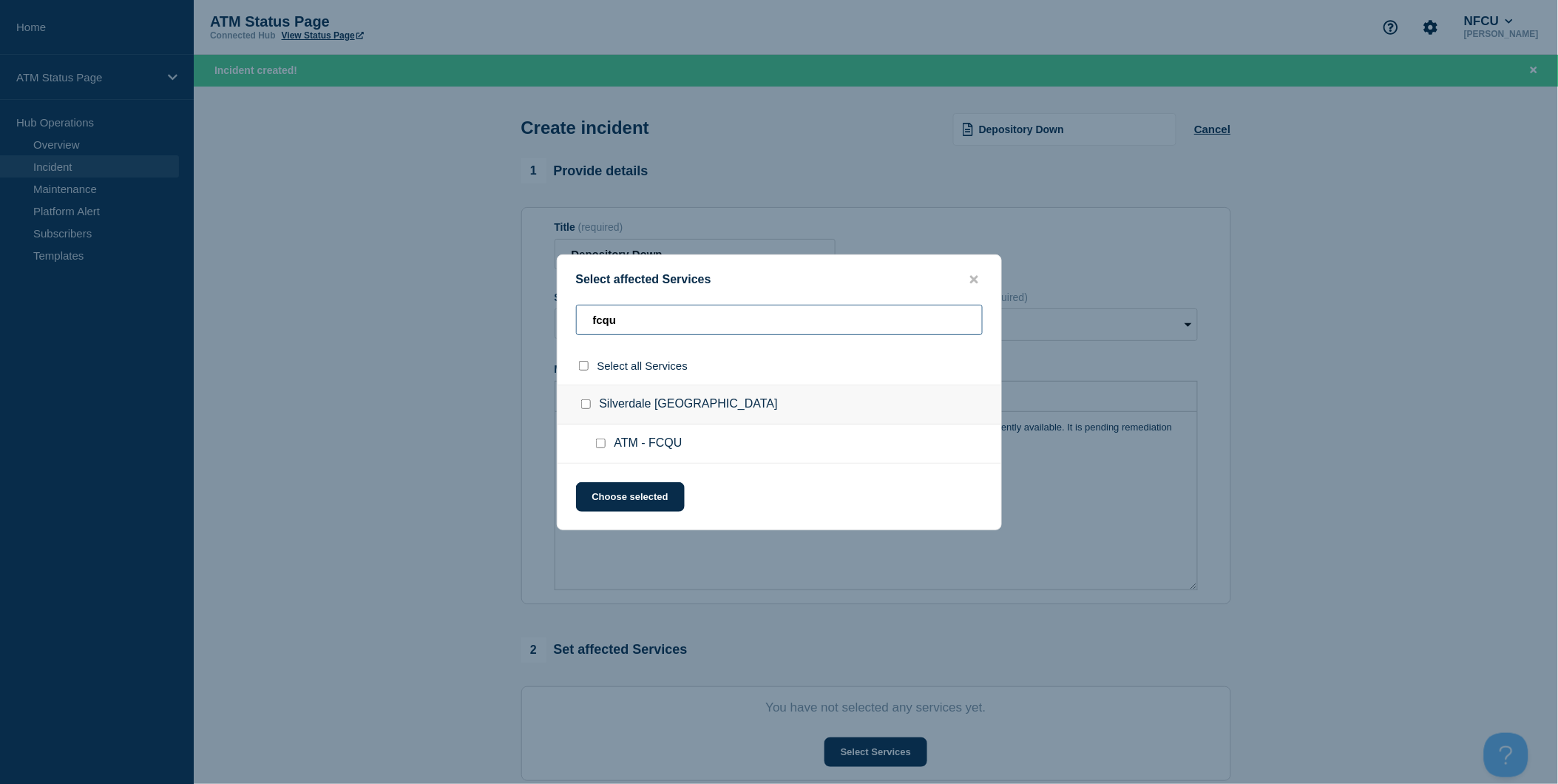
type input "fcqu"
click at [579, 367] on input "select all checkbox" at bounding box center [583, 365] width 9 height 9
checkbox input "true"
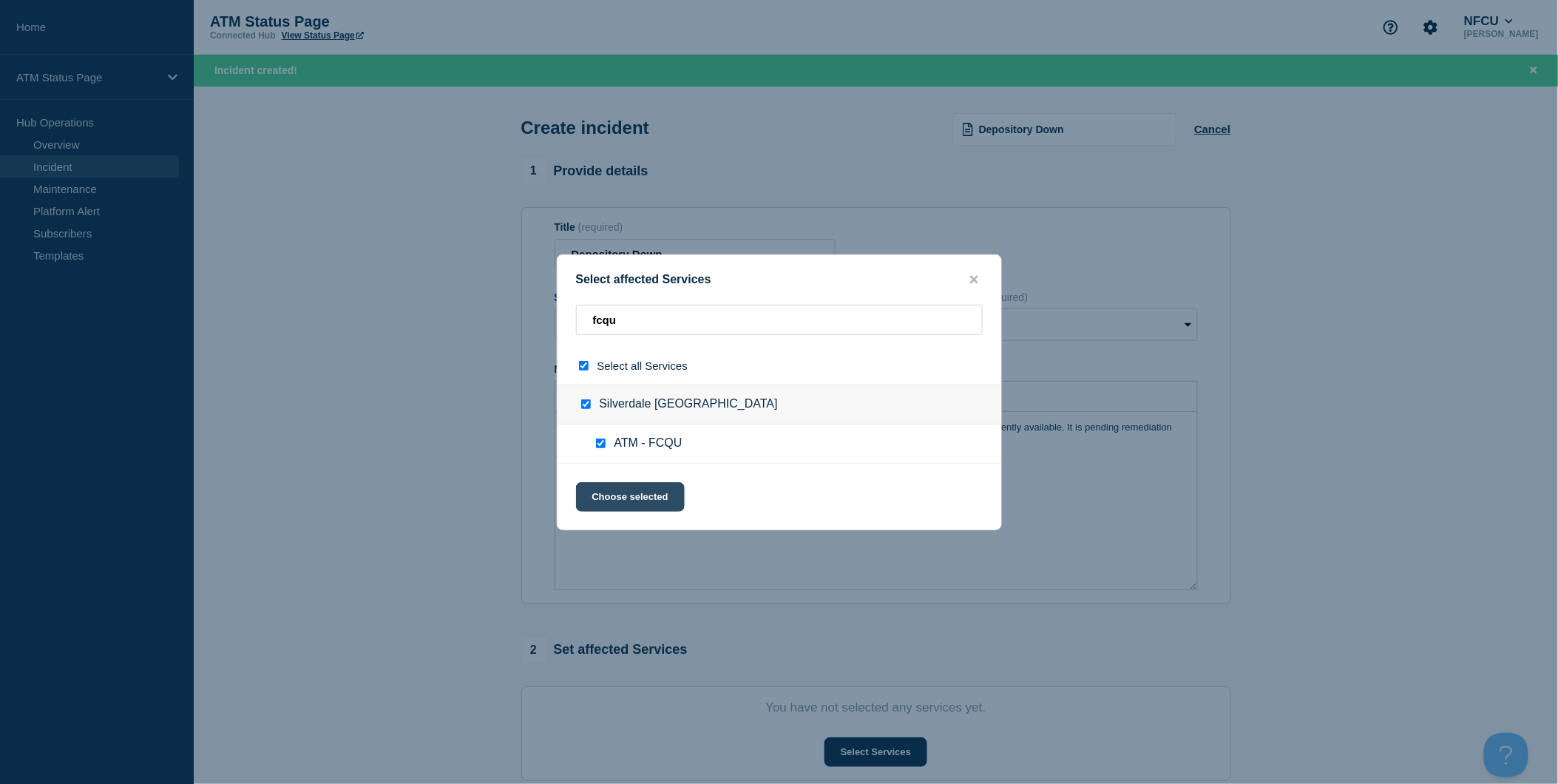
click at [638, 493] on button "Choose selected" at bounding box center [631, 496] width 109 height 30
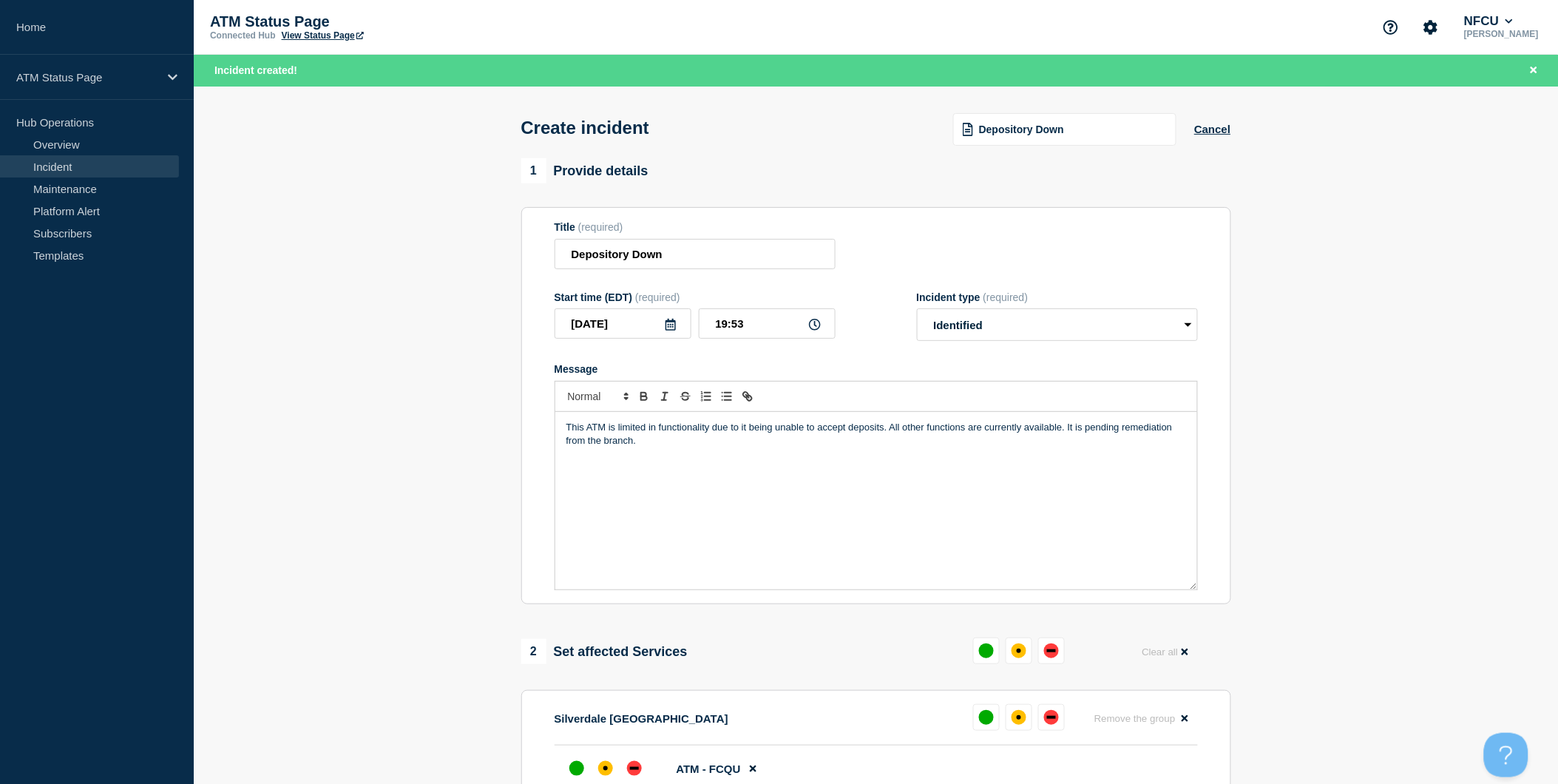
scroll to position [164, 0]
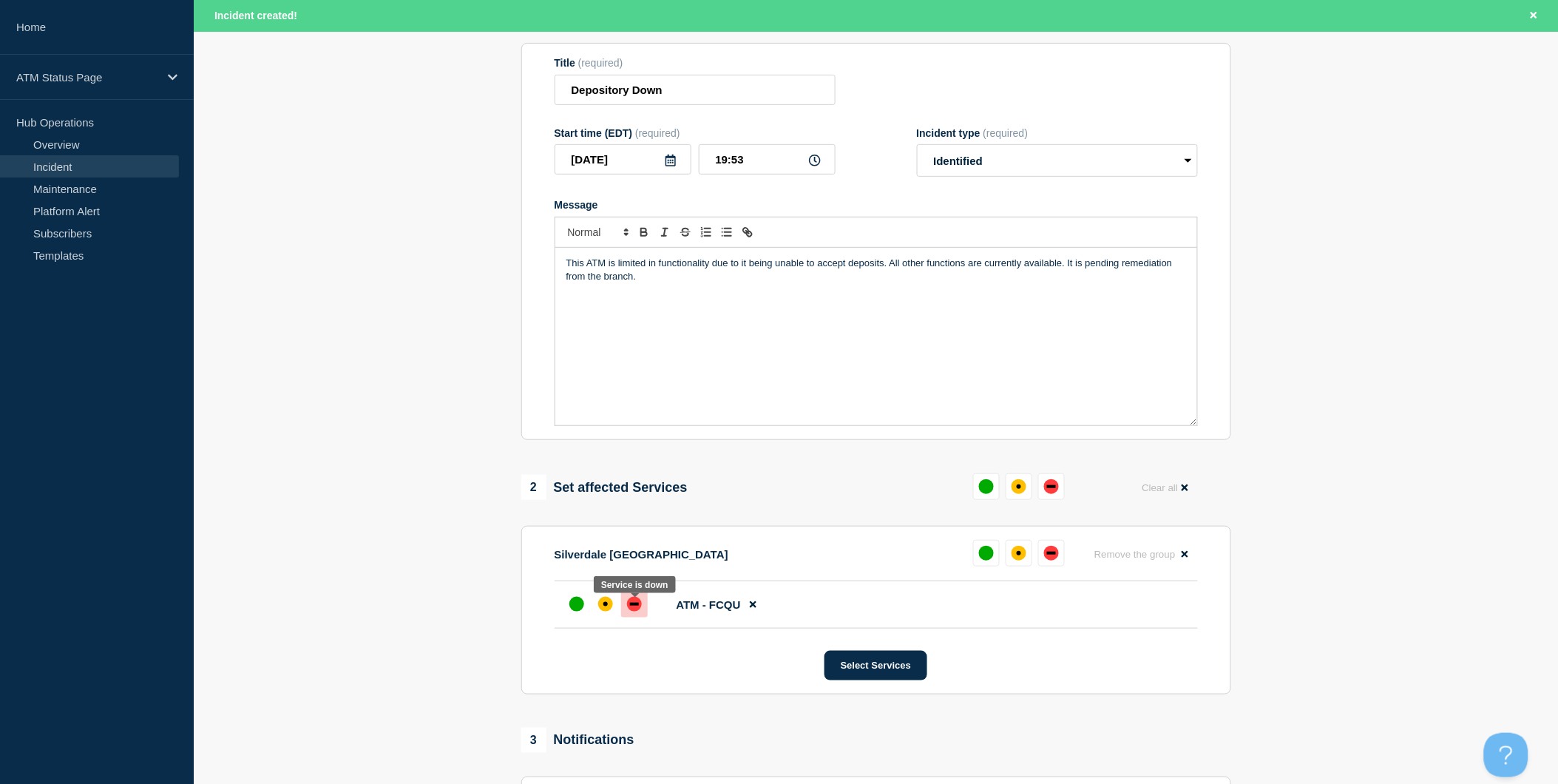
click at [640, 606] on div "down" at bounding box center [633, 604] width 14 height 14
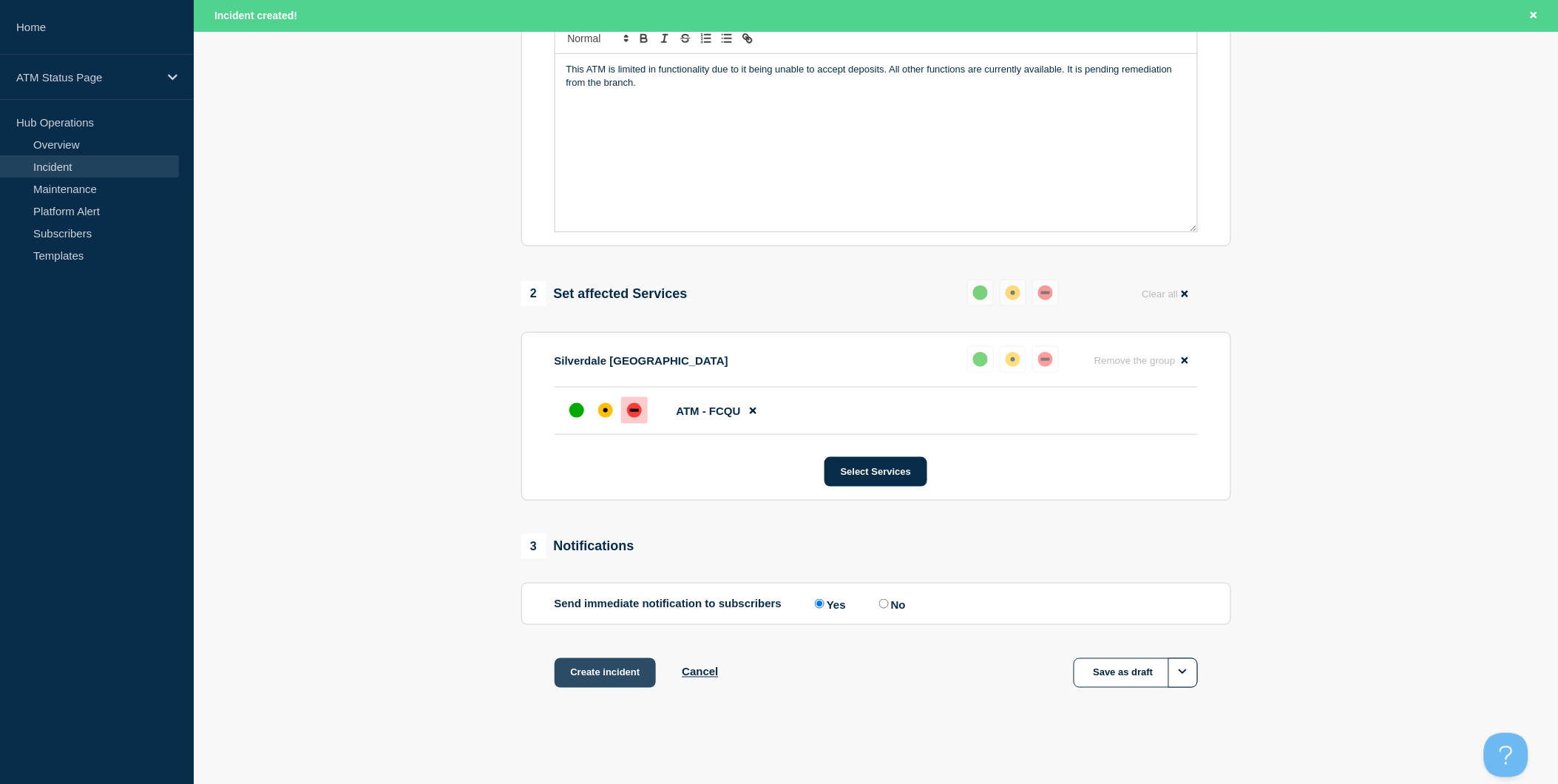
click at [639, 666] on button "Create incident" at bounding box center [605, 672] width 102 height 30
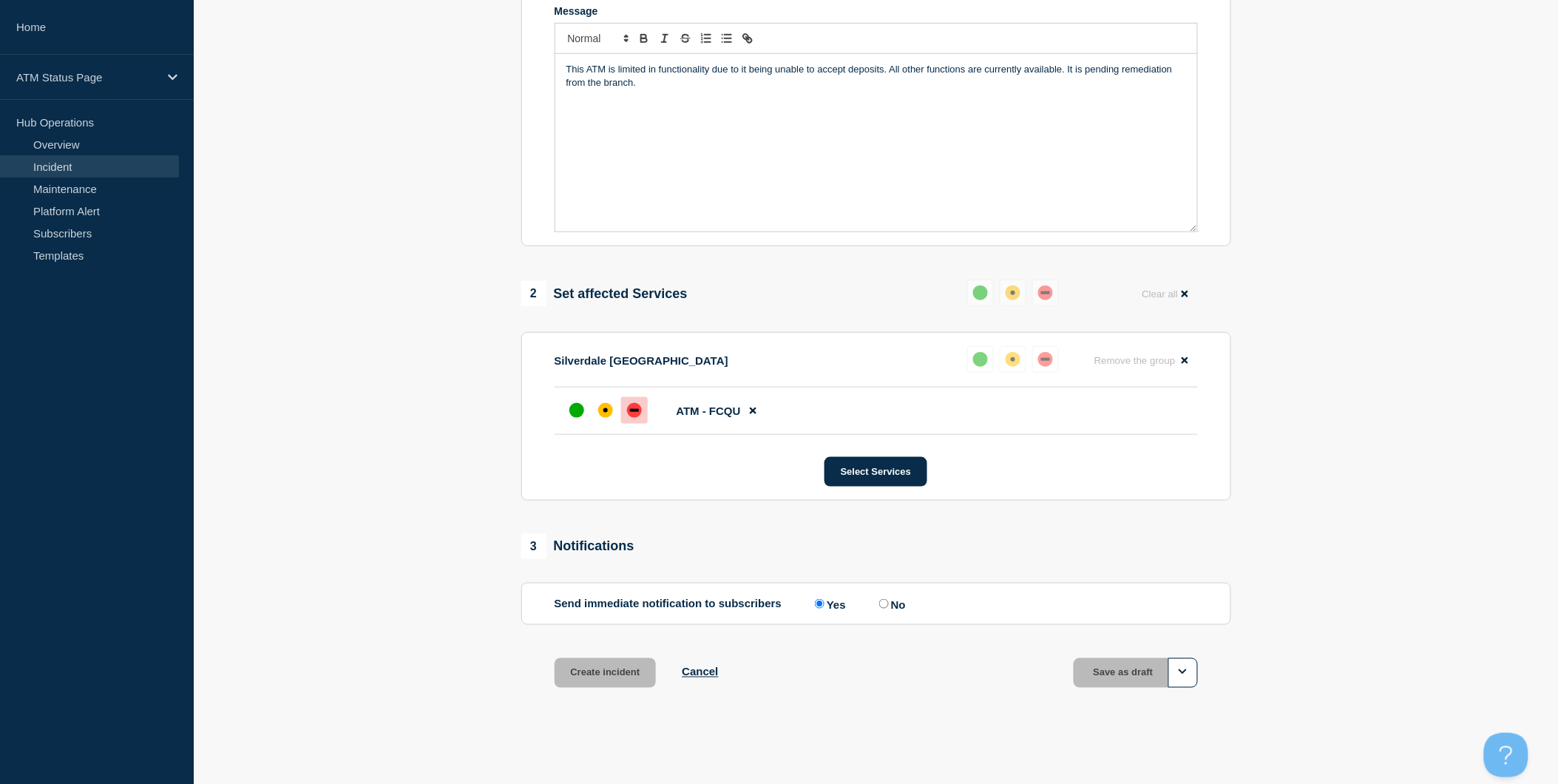
scroll to position [331, 0]
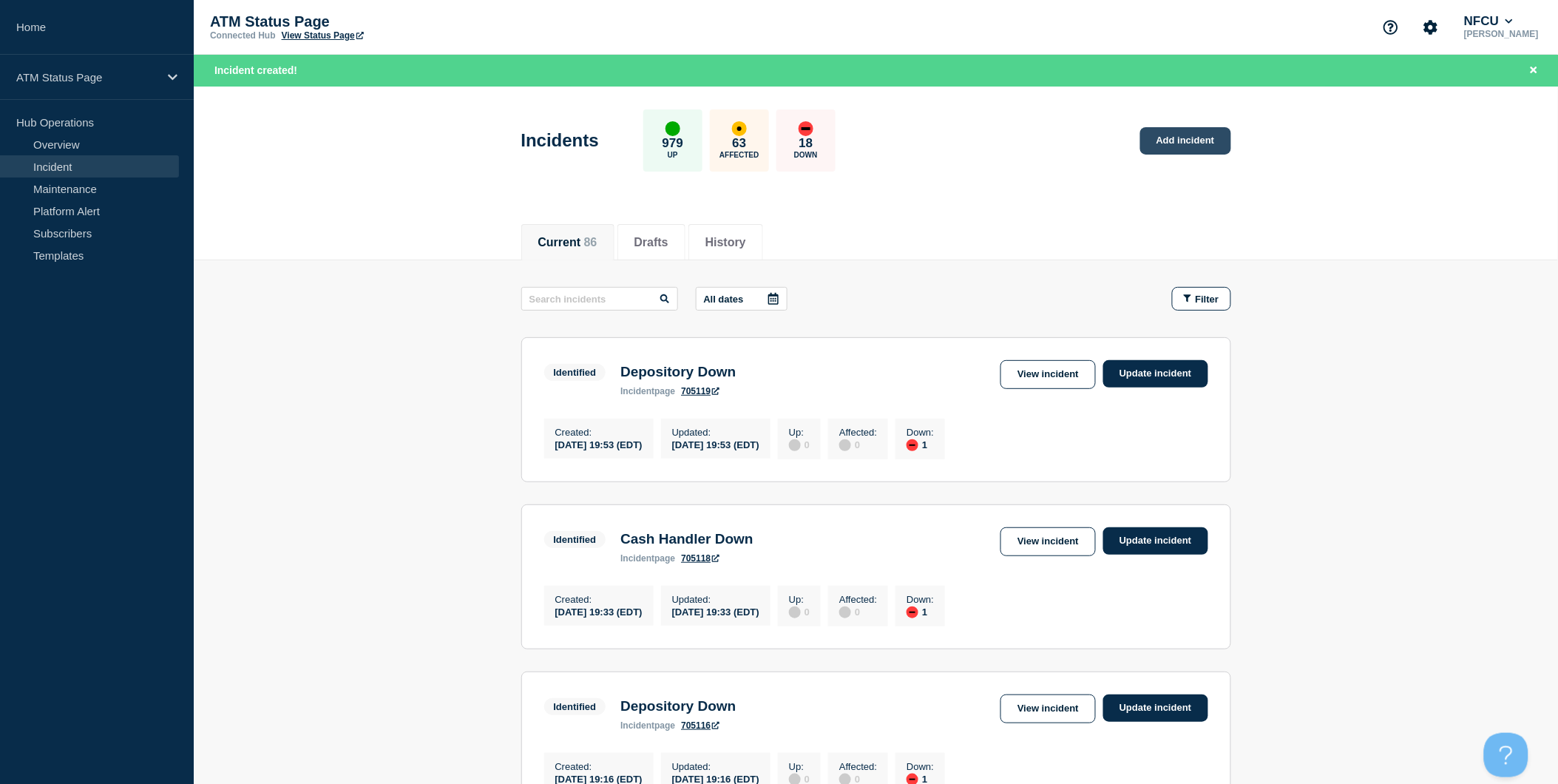
click at [1211, 135] on link "Add incident" at bounding box center [1185, 140] width 91 height 27
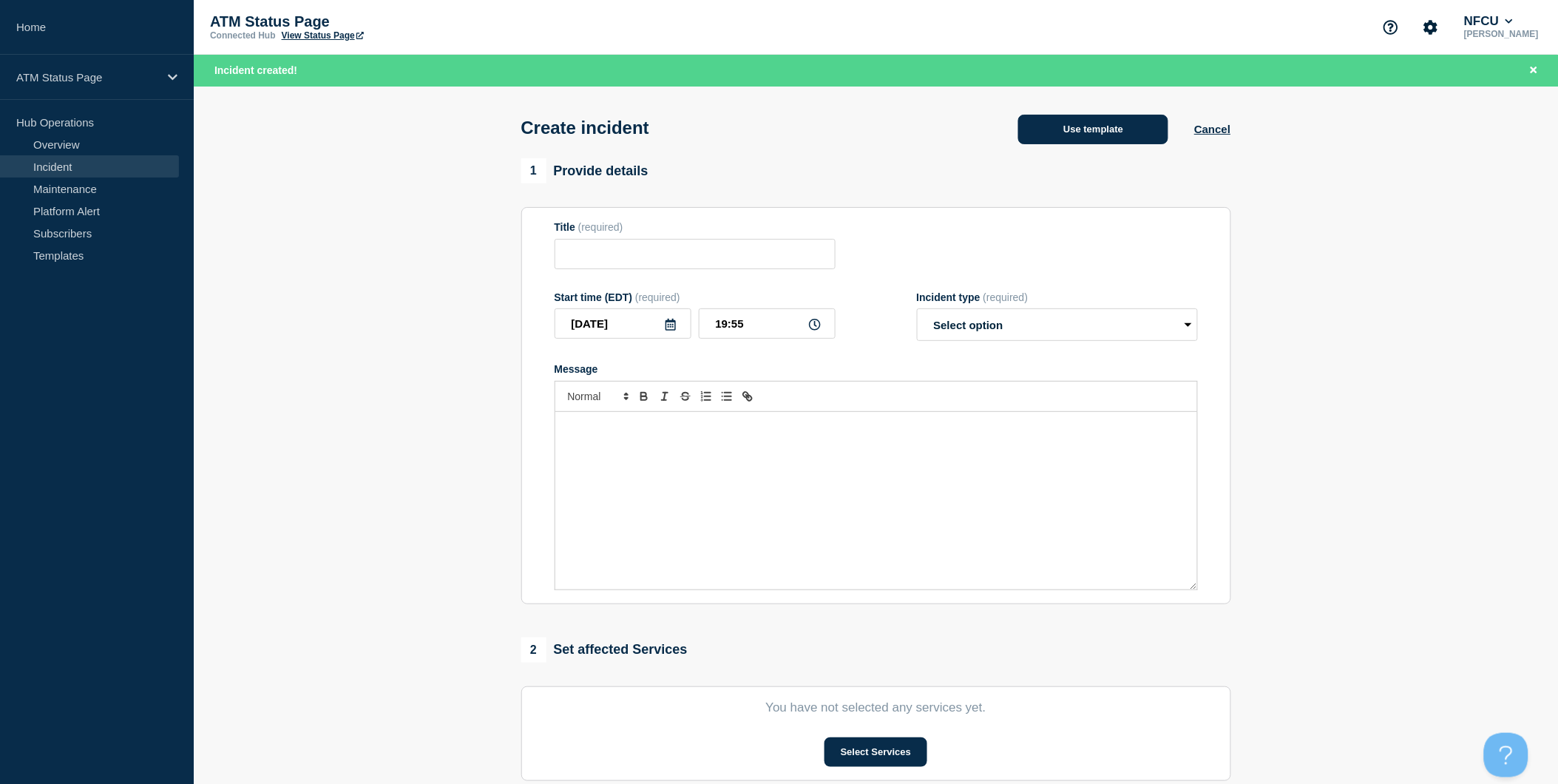
click at [1143, 138] on button "Use template" at bounding box center [1093, 129] width 150 height 30
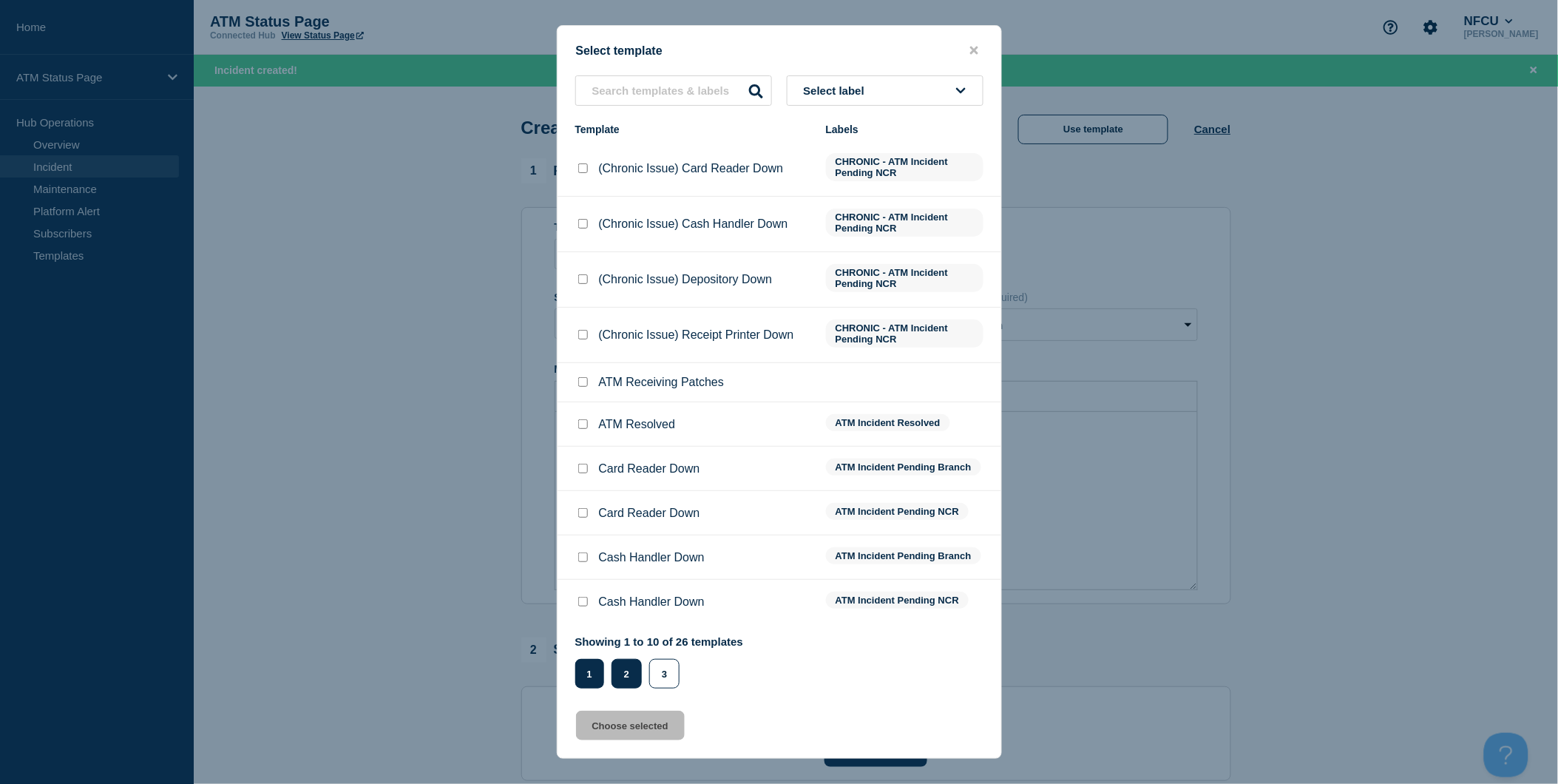
click at [638, 675] on button "2" at bounding box center [627, 673] width 31 height 30
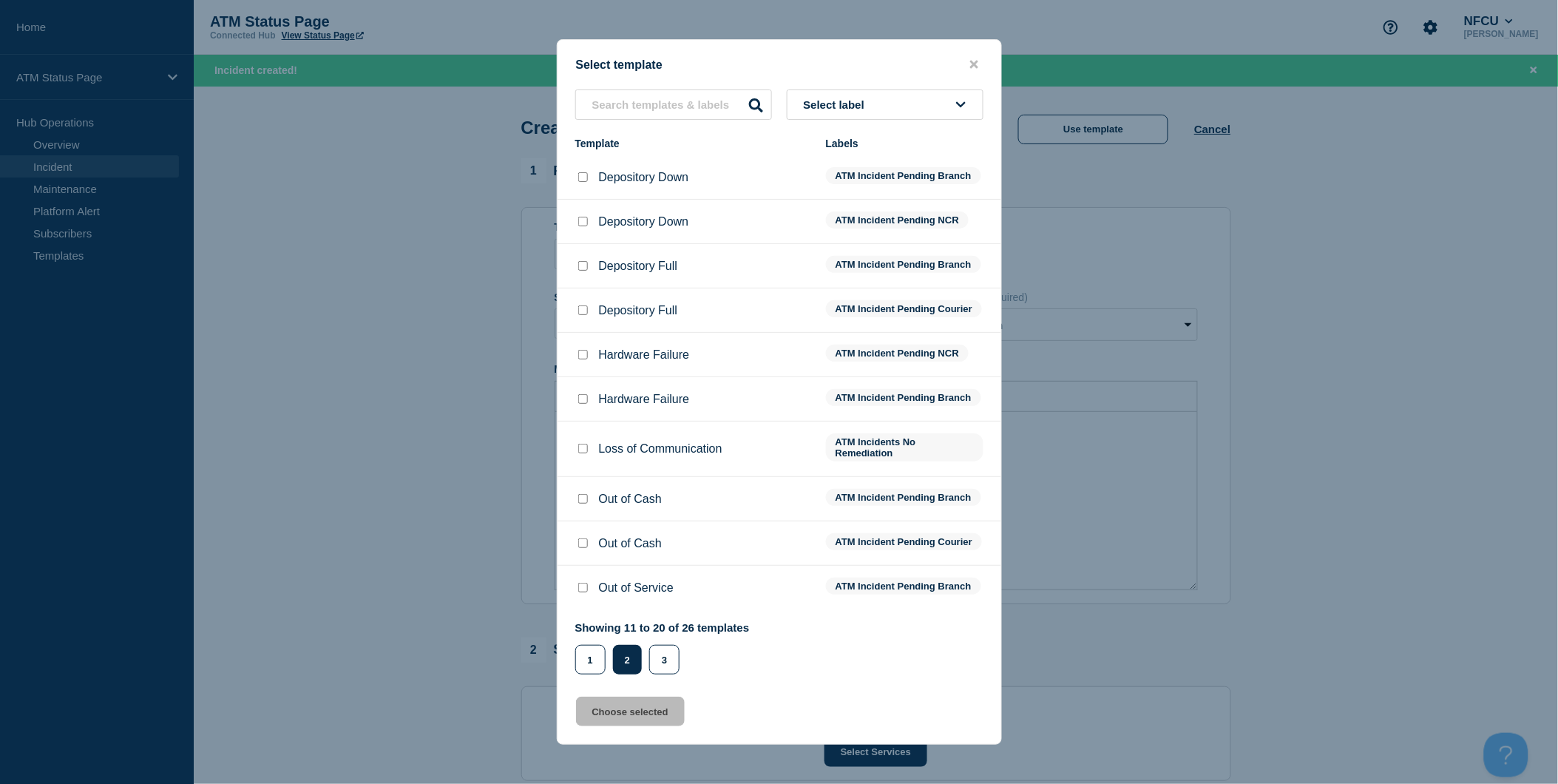
click at [581, 173] on input "Depository Down checkbox" at bounding box center [582, 176] width 9 height 9
checkbox input "true"
click at [656, 716] on button "Choose selected" at bounding box center [631, 711] width 109 height 30
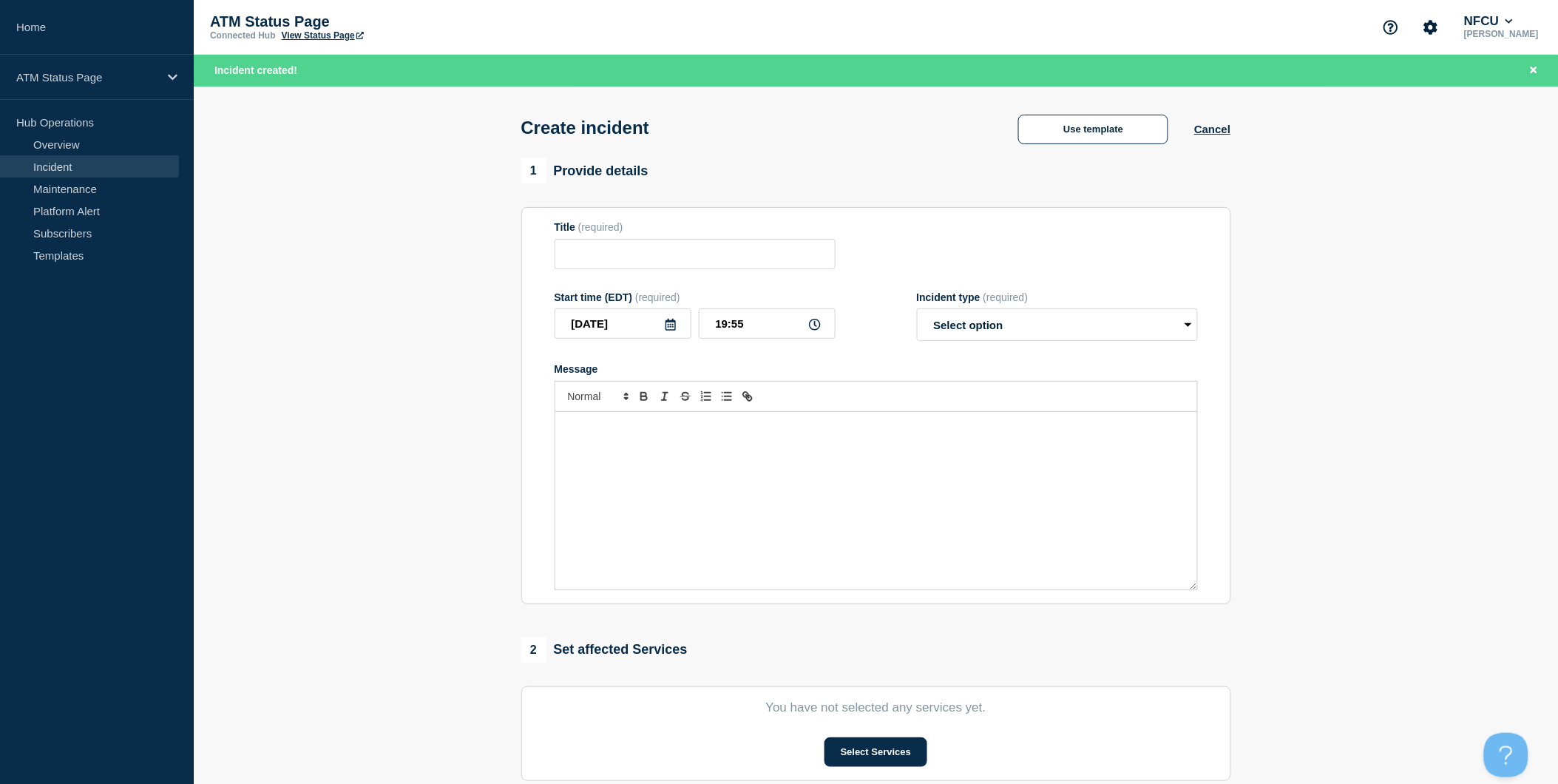
type input "Depository Down"
select select "identified"
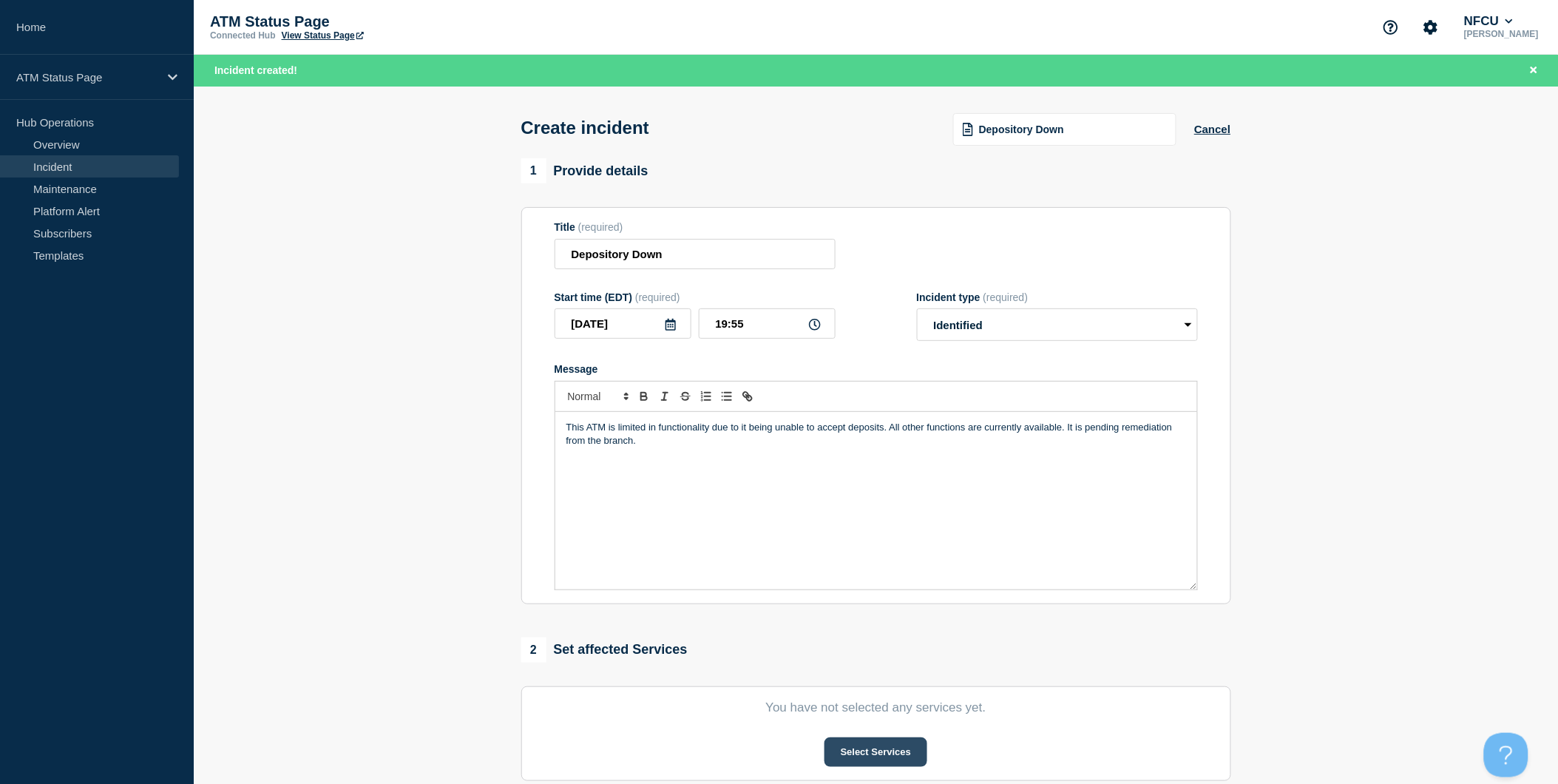
click at [908, 759] on button "Select Services" at bounding box center [875, 752] width 103 height 30
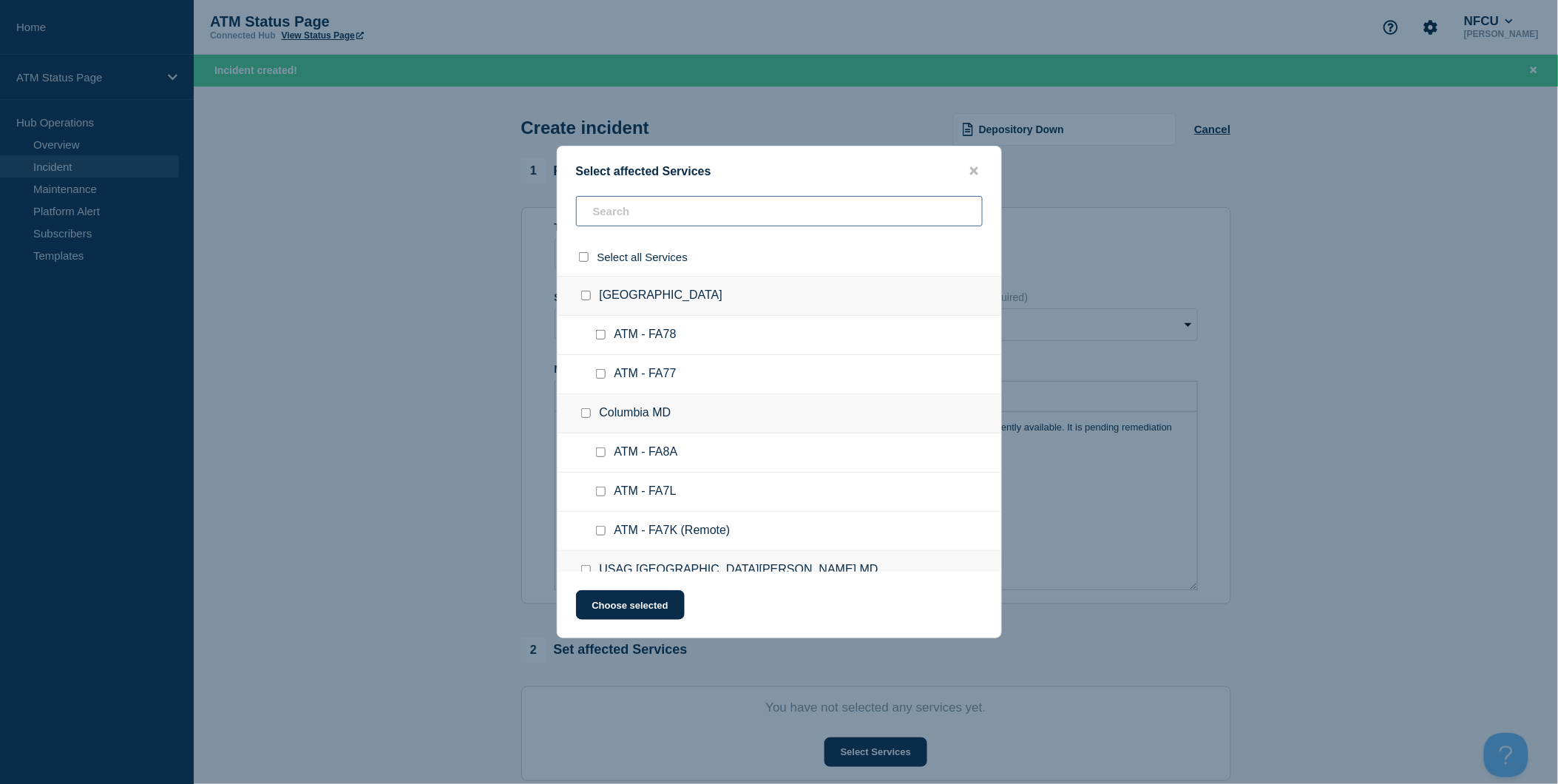
click at [764, 215] on input "text" at bounding box center [780, 211] width 407 height 31
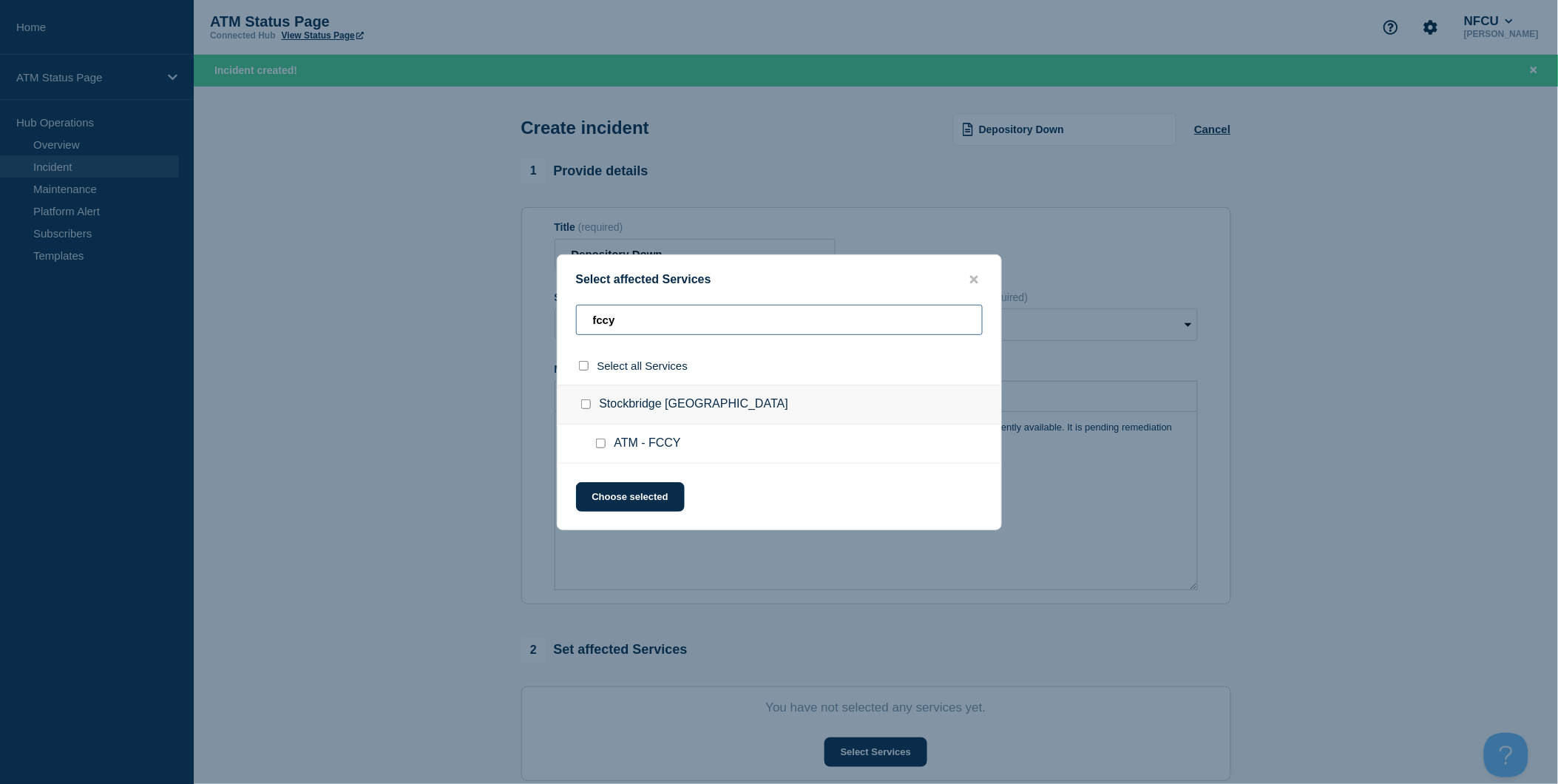
type input "fccy"
click at [584, 368] on input "select all checkbox" at bounding box center [583, 365] width 9 height 9
checkbox input "true"
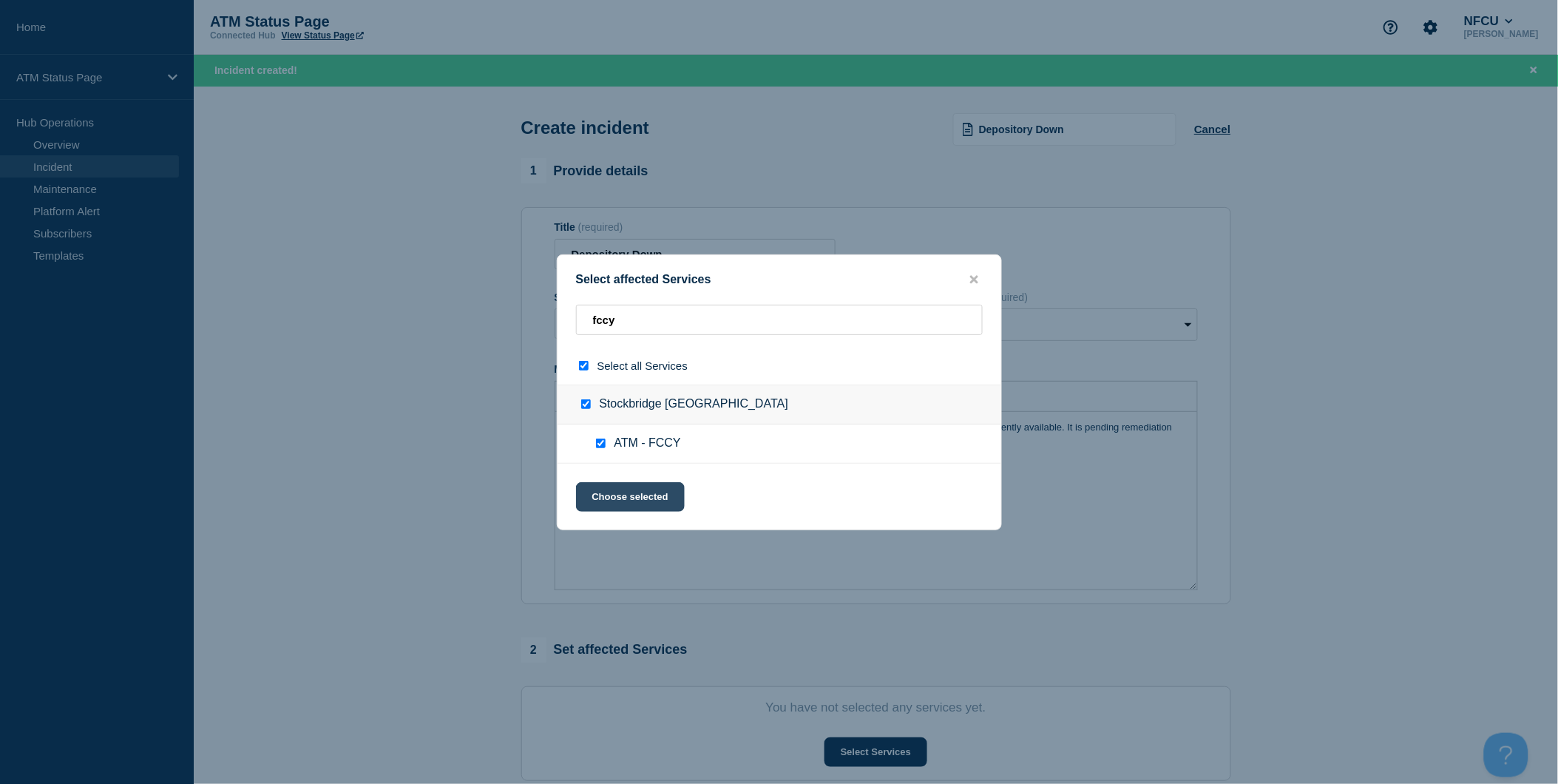
click at [636, 492] on button "Choose selected" at bounding box center [631, 496] width 109 height 30
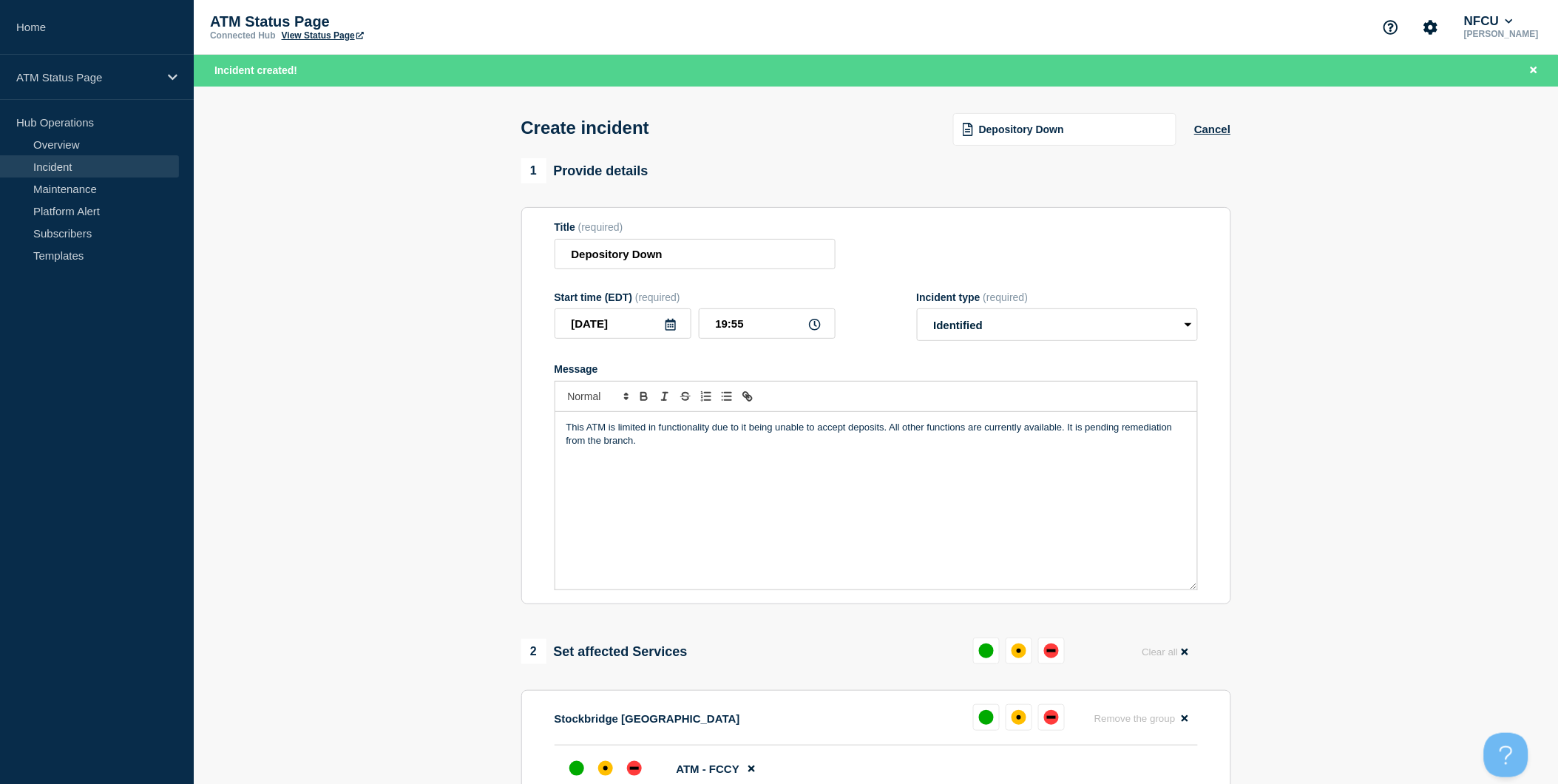
scroll to position [246, 0]
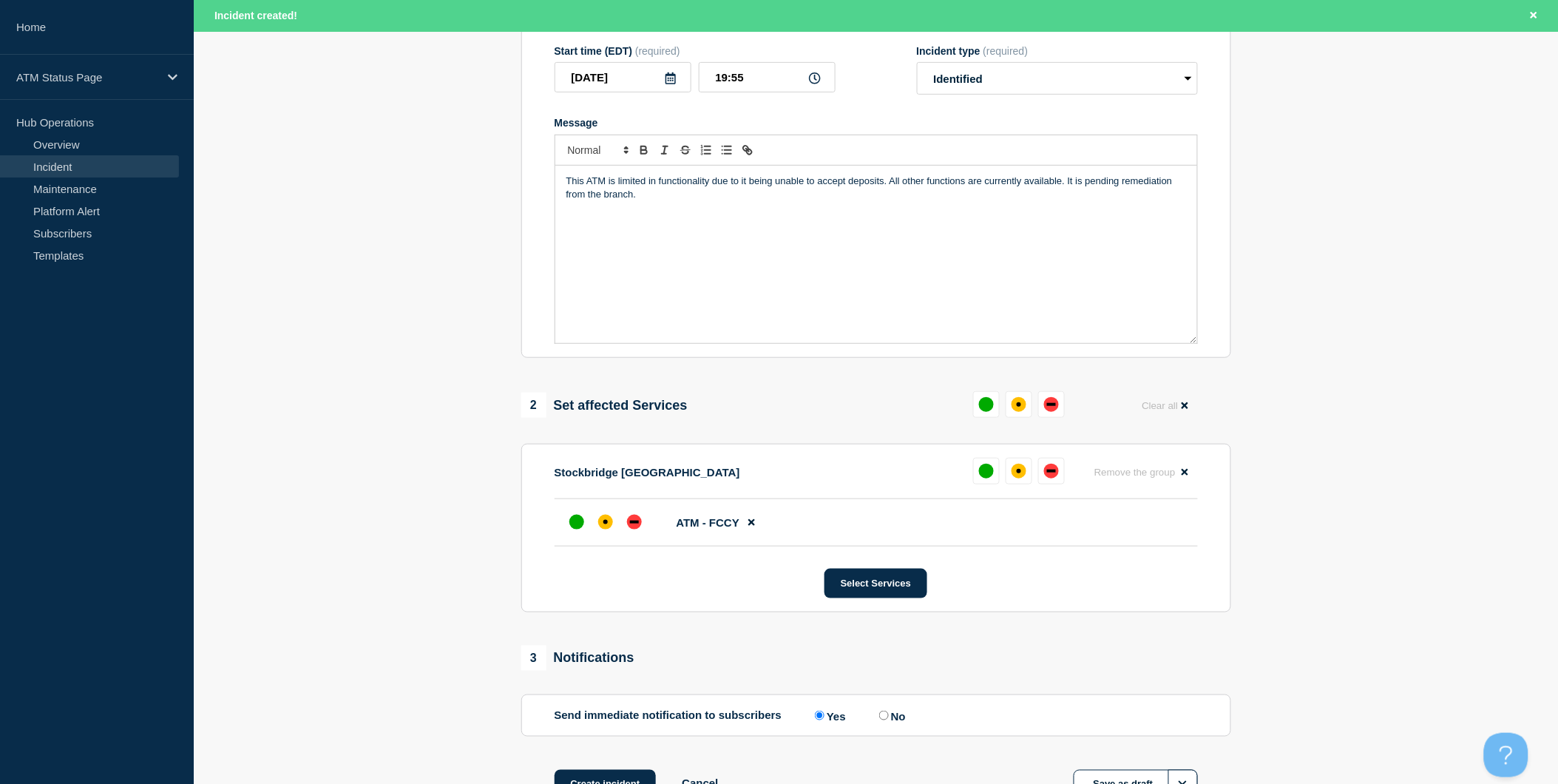
click at [619, 526] on div at bounding box center [605, 521] width 84 height 26
click at [627, 528] on div "down" at bounding box center [633, 521] width 14 height 14
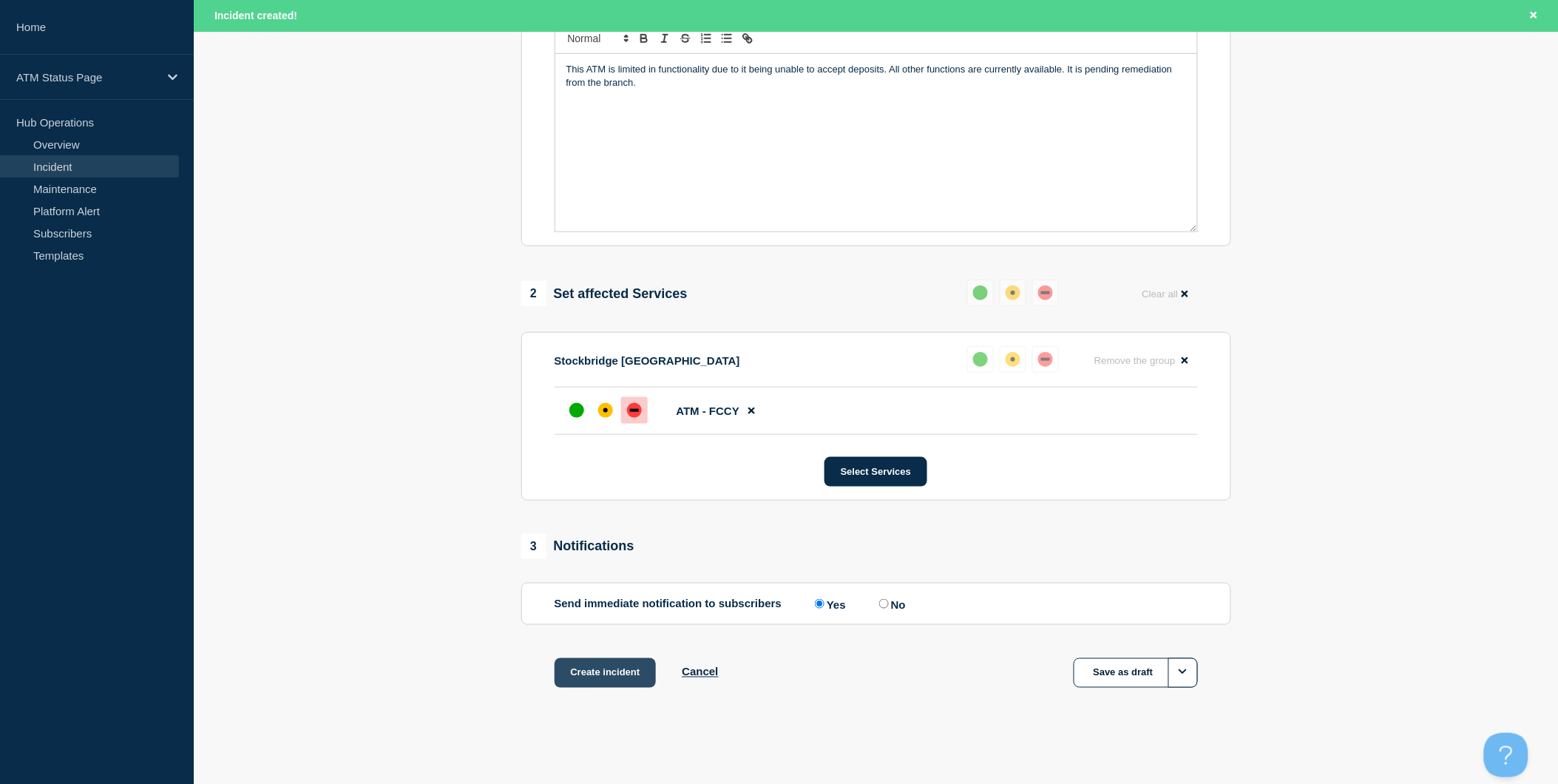
click at [639, 672] on button "Create incident" at bounding box center [605, 672] width 102 height 30
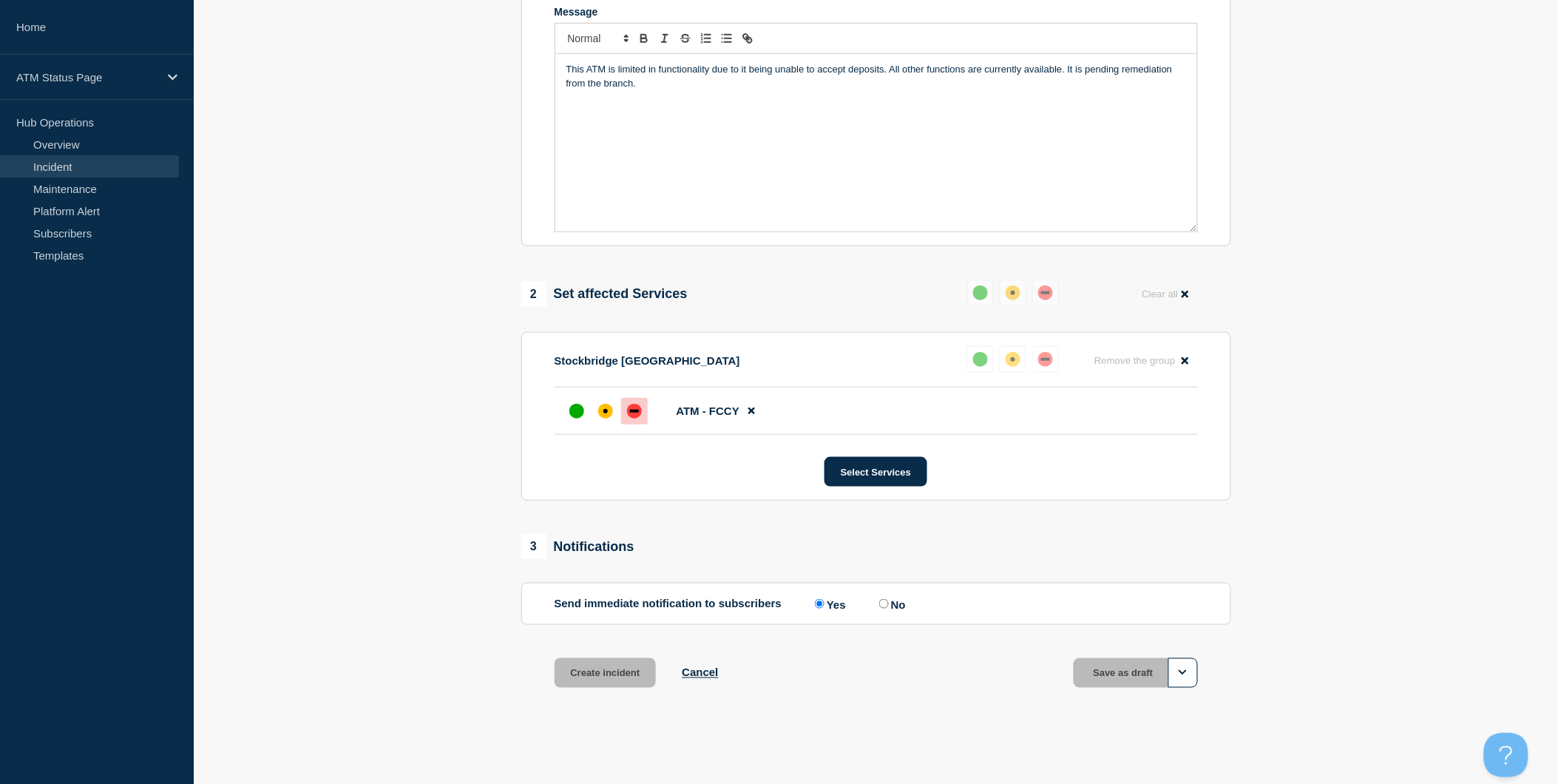
scroll to position [331, 0]
